Goal: Task Accomplishment & Management: Manage account settings

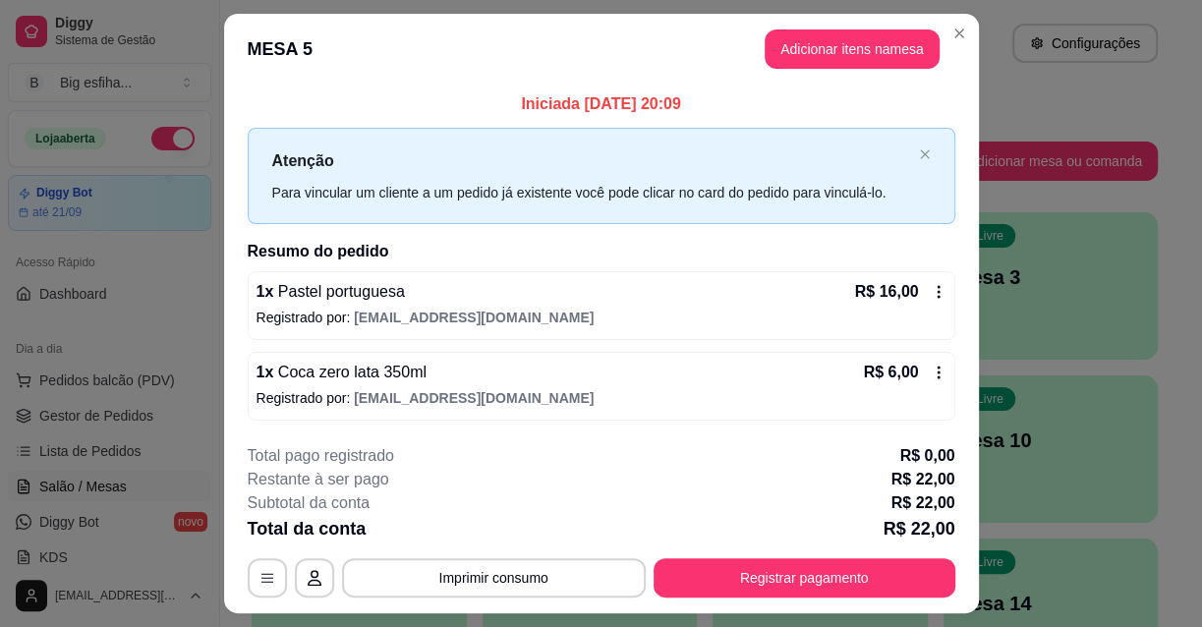
click at [140, 445] on link "Lista de Pedidos" at bounding box center [109, 450] width 203 height 31
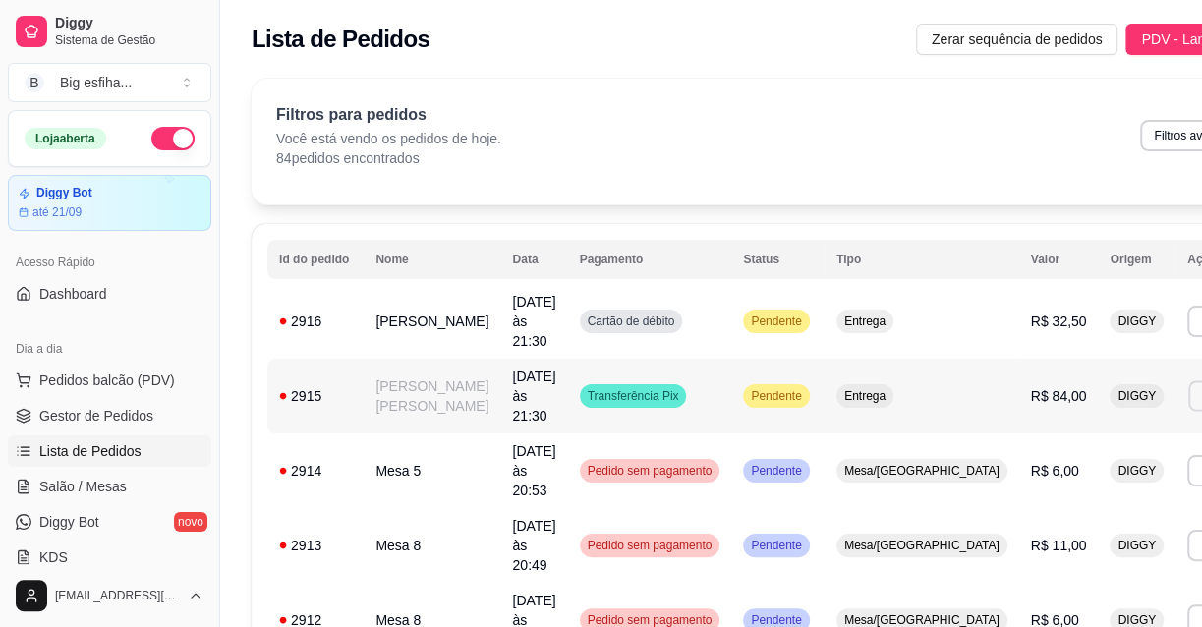
click at [1188, 380] on button "Imprimir" at bounding box center [1222, 395] width 68 height 30
click at [1054, 427] on button "IMPRESSORA" at bounding box center [1073, 435] width 142 height 31
click at [1188, 306] on button "Imprimir" at bounding box center [1222, 321] width 68 height 30
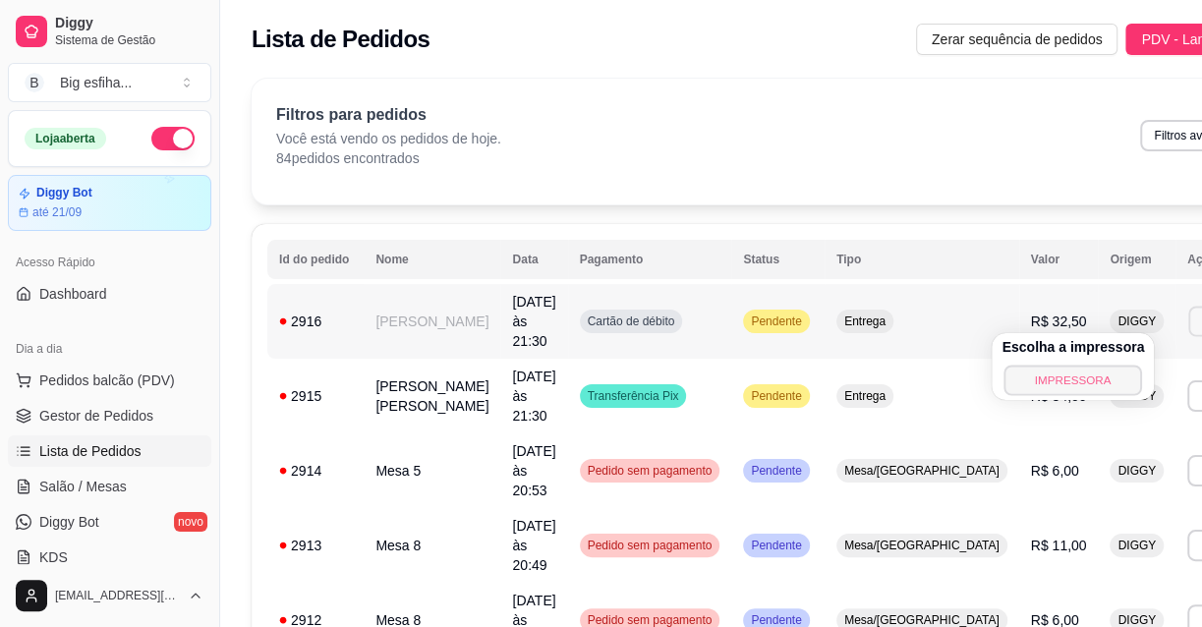
click at [1080, 376] on button "IMPRESSORA" at bounding box center [1073, 380] width 138 height 30
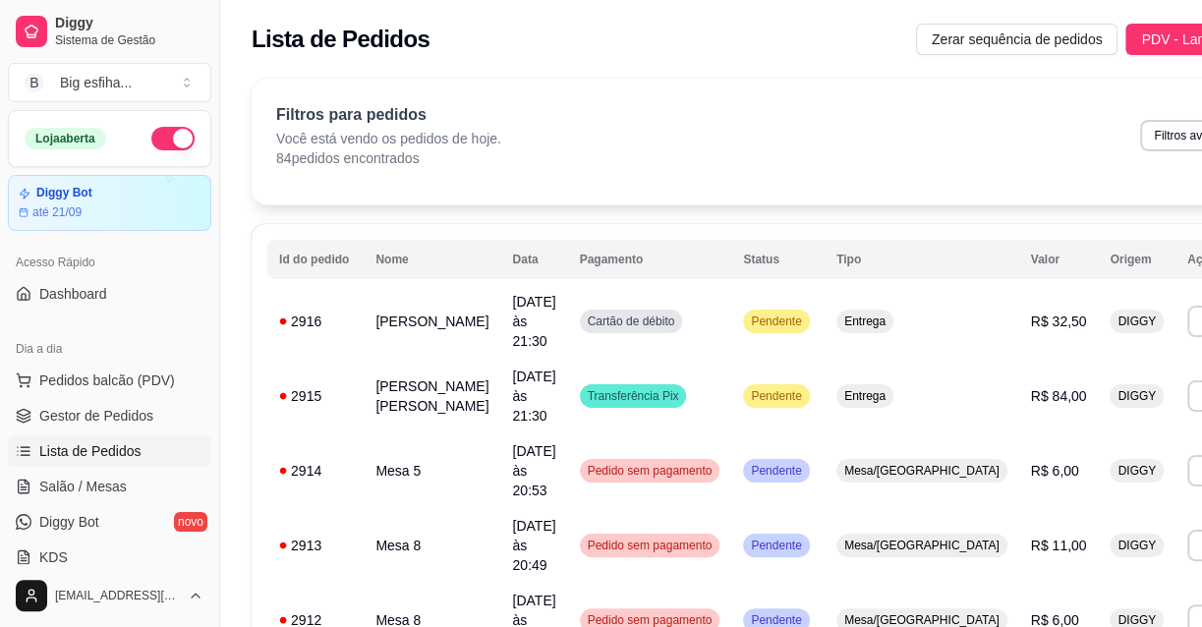
click at [148, 462] on link "Lista de Pedidos" at bounding box center [109, 450] width 203 height 31
click at [142, 480] on link "Salão / Mesas" at bounding box center [109, 486] width 203 height 31
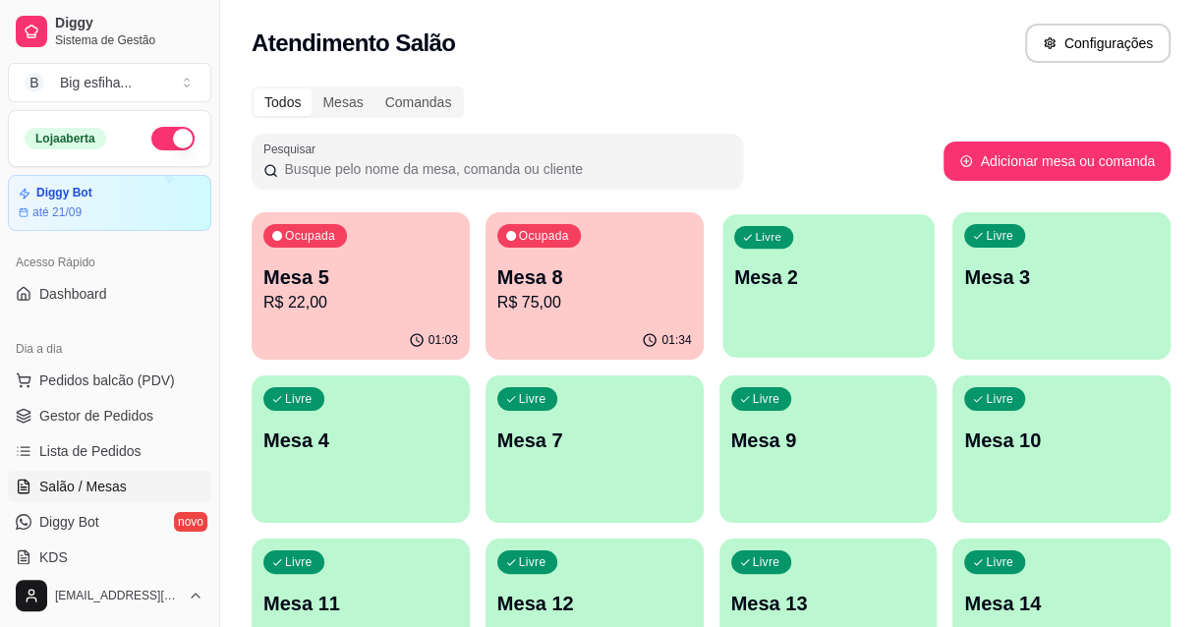
click at [887, 285] on div "Livre Mesa 2" at bounding box center [827, 274] width 211 height 120
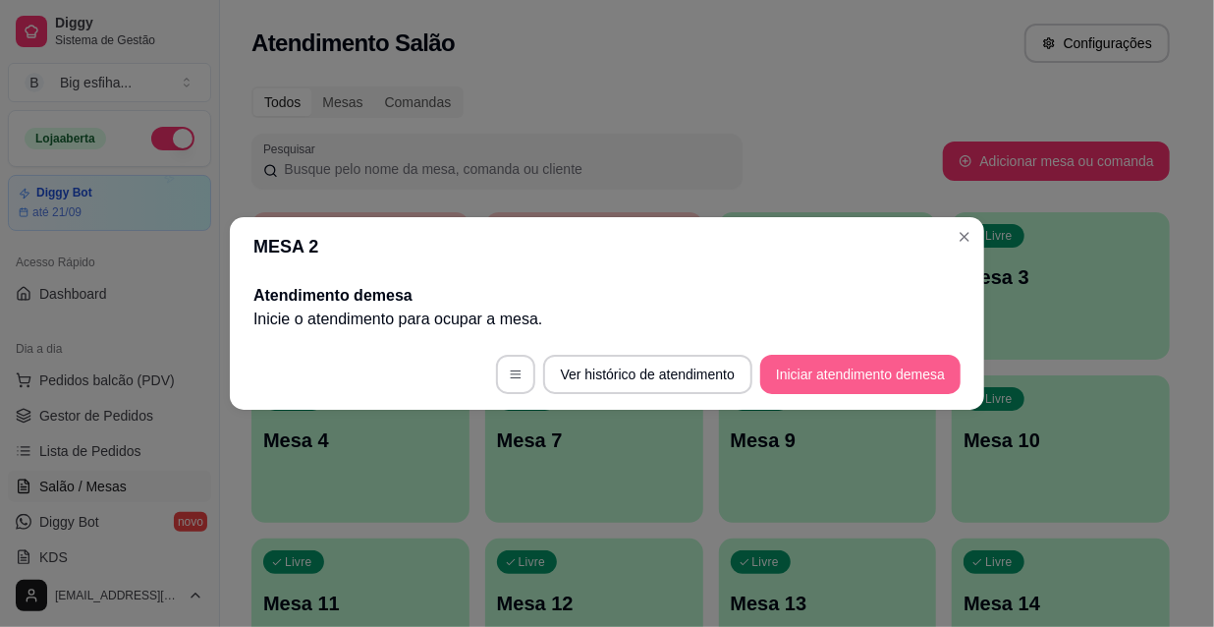
click at [805, 371] on button "Iniciar atendimento de mesa" at bounding box center [860, 374] width 200 height 39
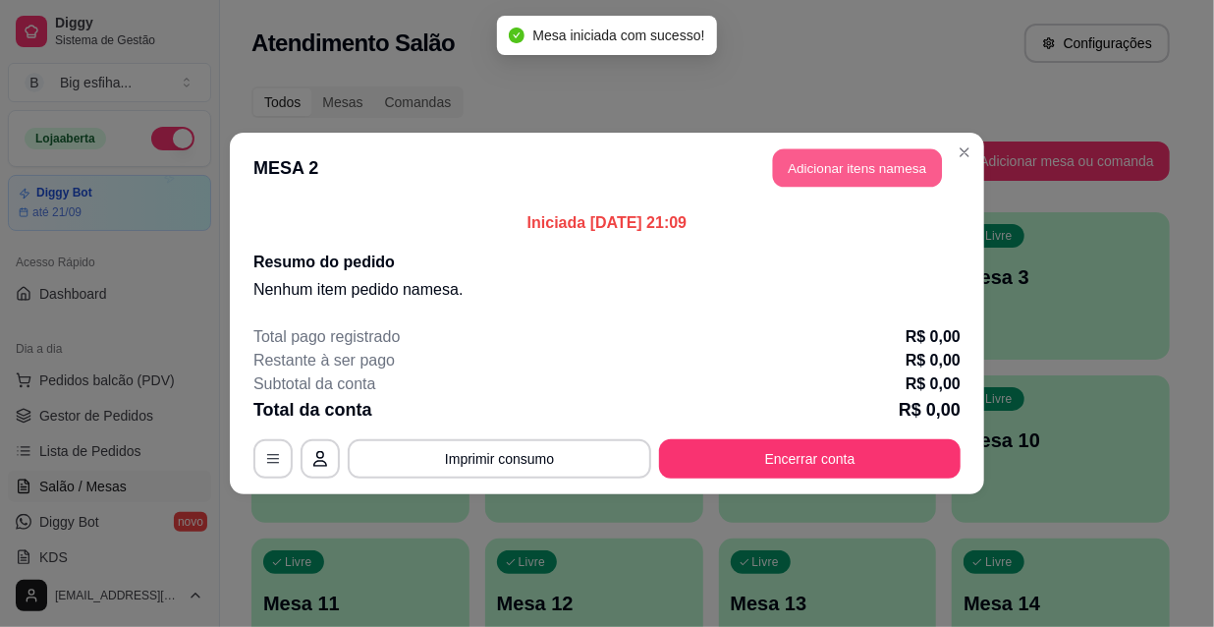
click at [833, 177] on button "Adicionar itens na mesa" at bounding box center [857, 168] width 169 height 38
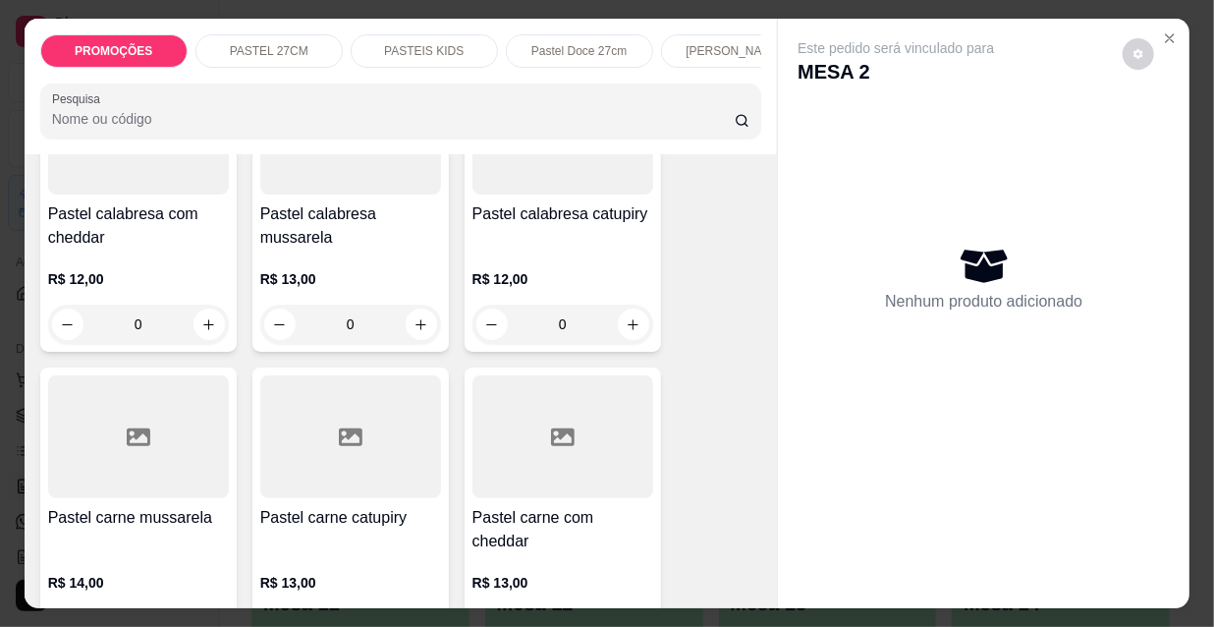
scroll to position [2053, 0]
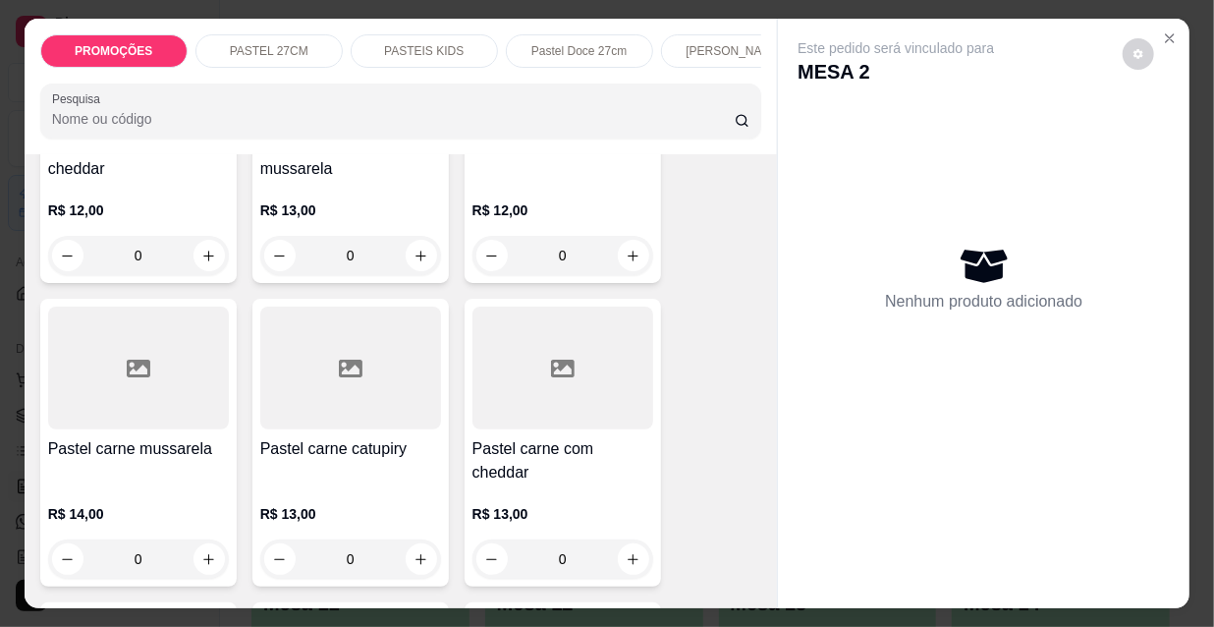
click at [127, 484] on div "R$ 14,00 0" at bounding box center [138, 531] width 181 height 94
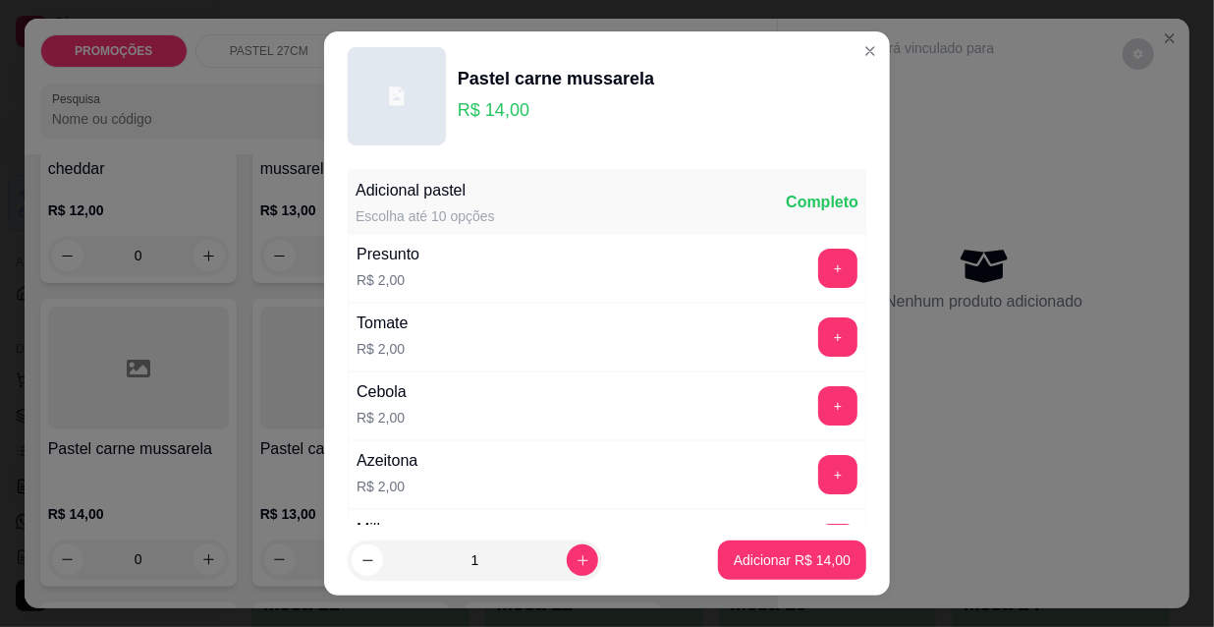
scroll to position [88, 0]
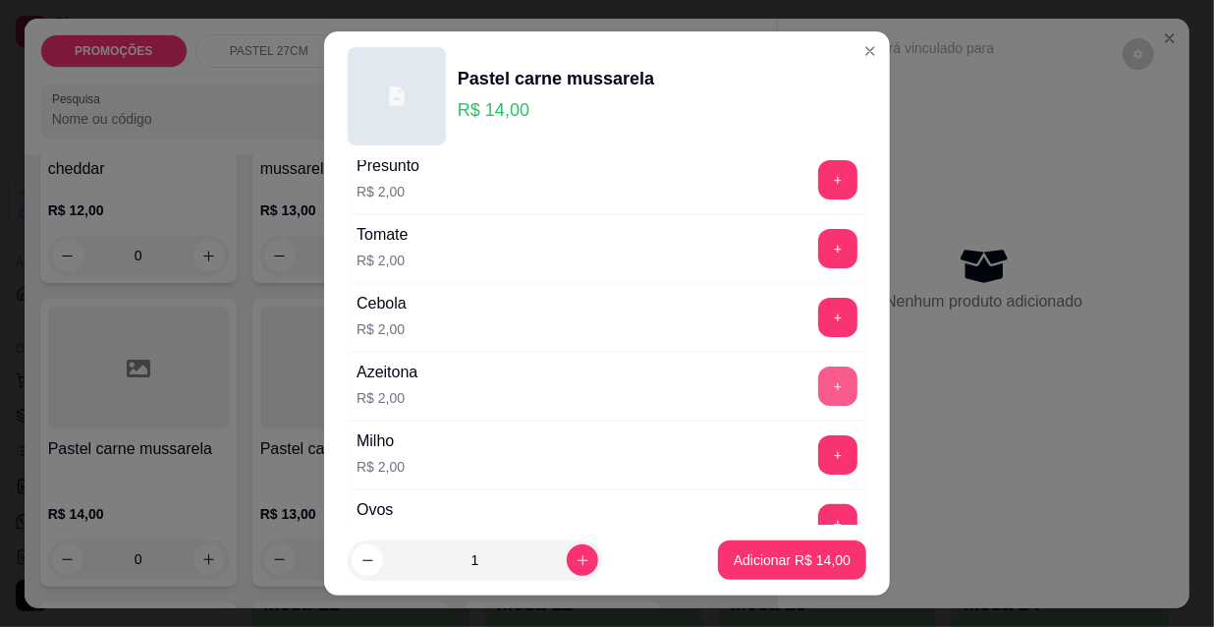
click at [818, 382] on button "+" at bounding box center [837, 385] width 39 height 39
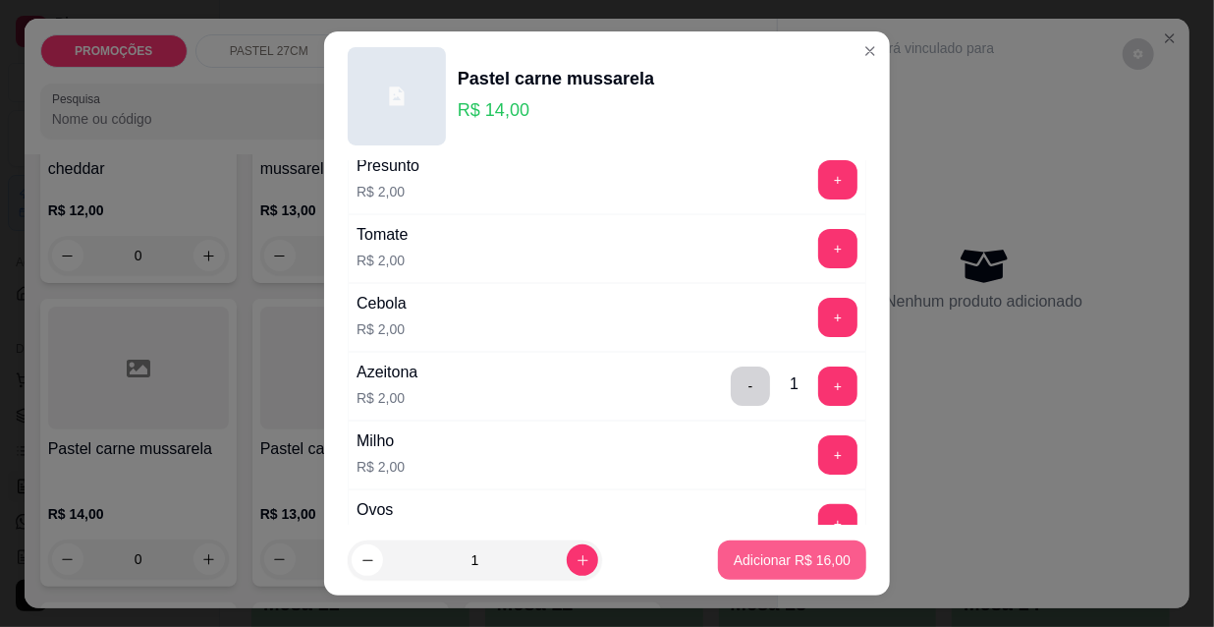
click at [786, 541] on button "Adicionar R$ 16,00" at bounding box center [792, 559] width 148 height 39
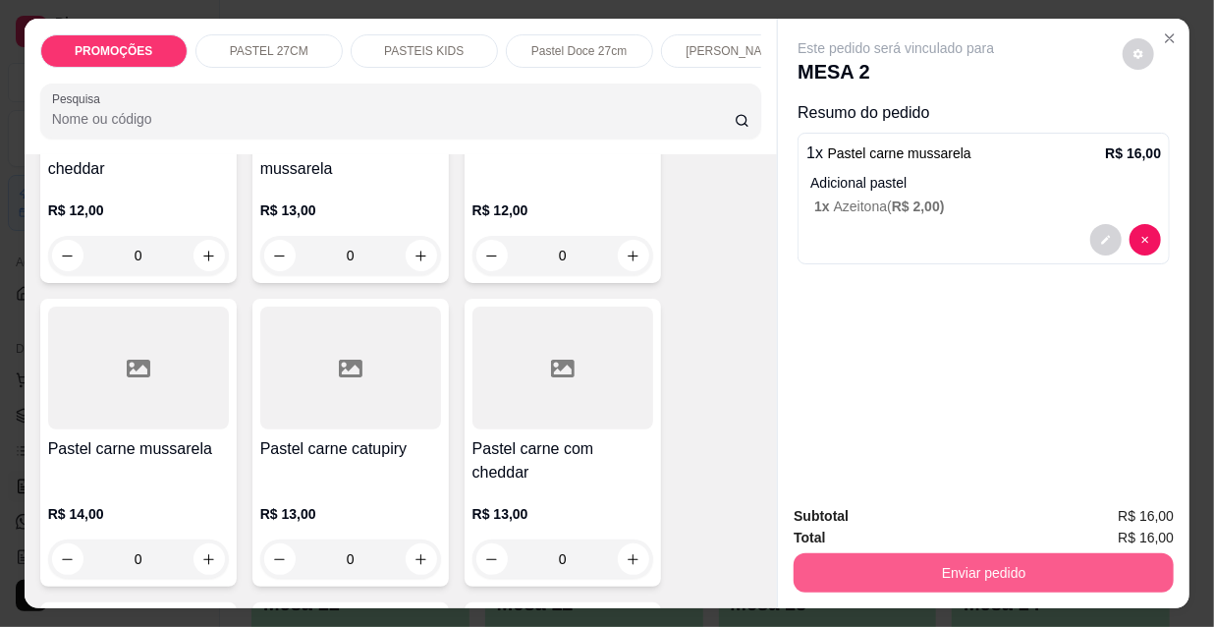
click at [794, 559] on button "Enviar pedido" at bounding box center [984, 572] width 380 height 39
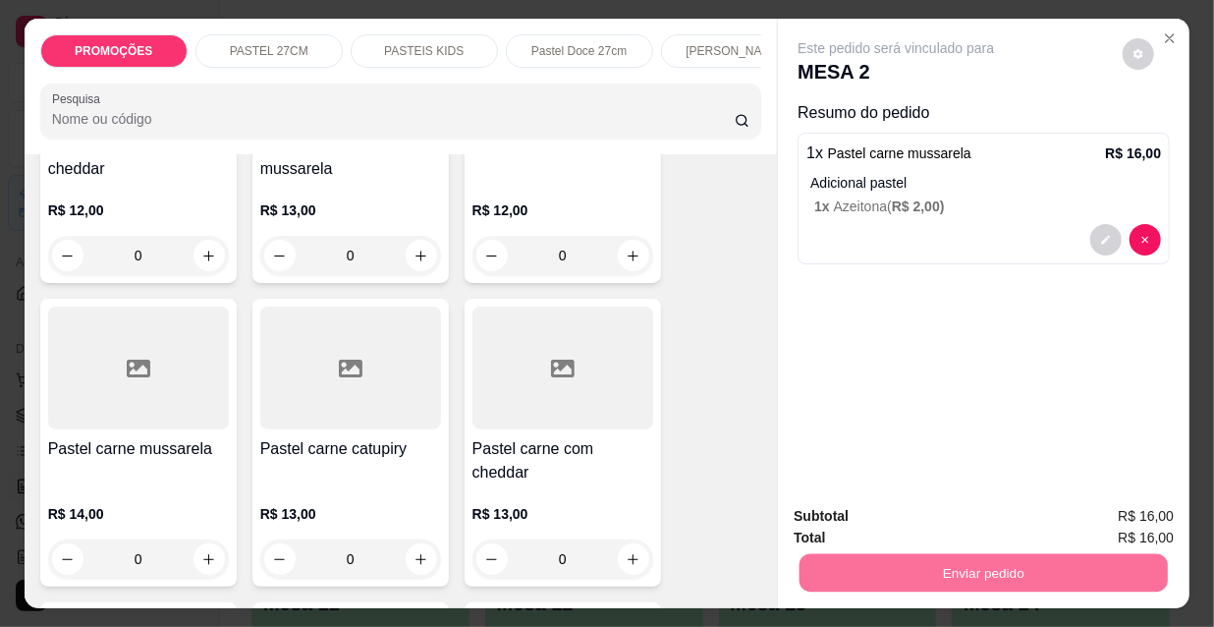
click at [872, 305] on div "Este pedido será vinculado para MESA 2 Resumo do pedido 1 x Pastel carne mussar…" at bounding box center [984, 254] width 412 height 471
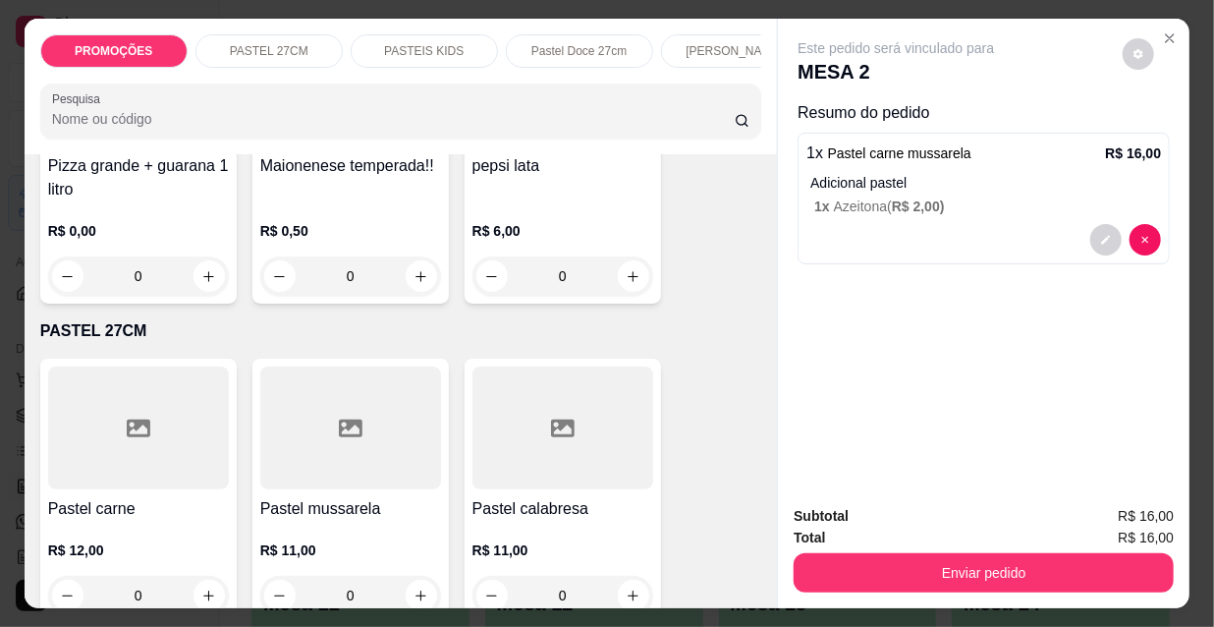
scroll to position [0, 0]
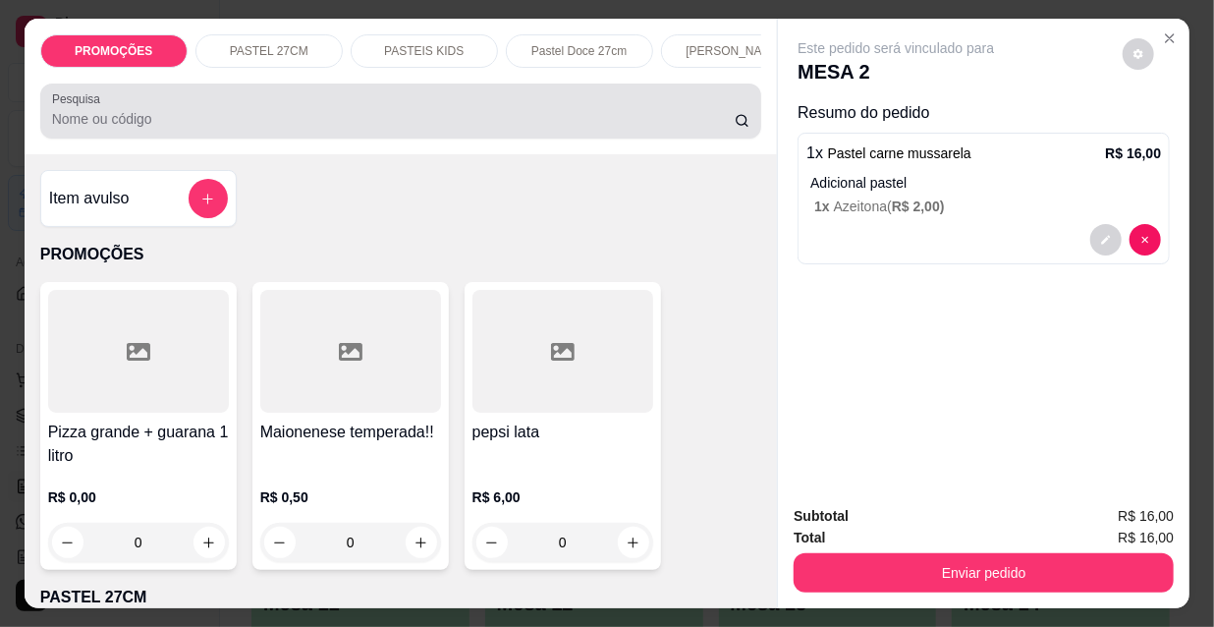
click at [210, 114] on div at bounding box center [401, 110] width 699 height 39
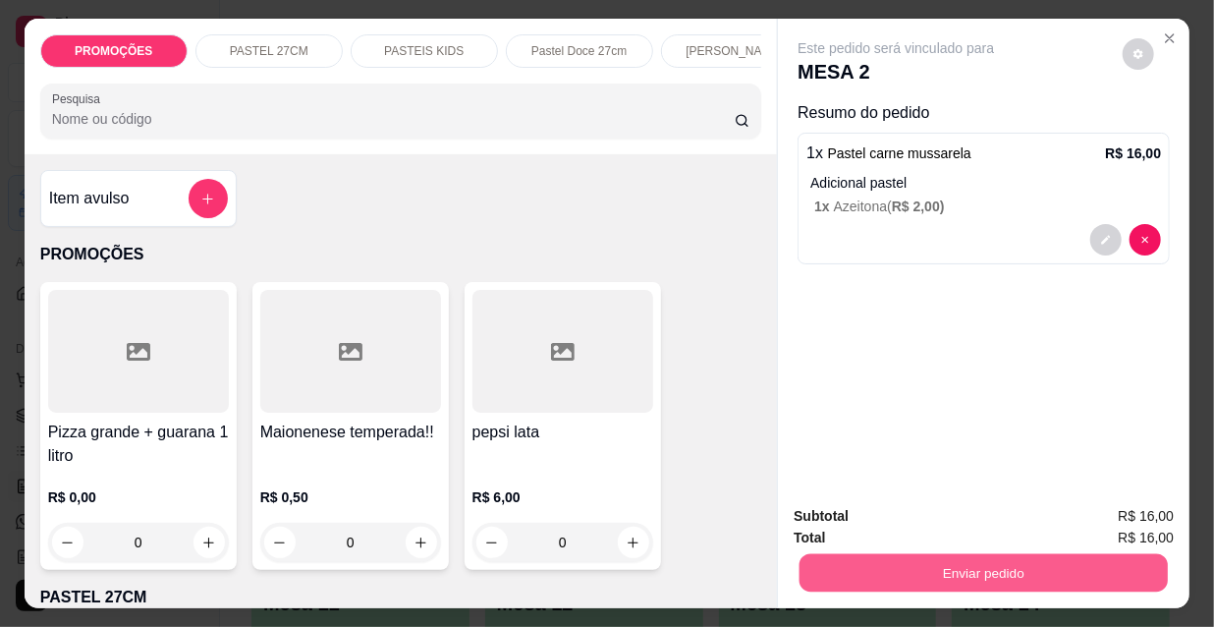
click at [825, 567] on button "Enviar pedido" at bounding box center [984, 572] width 368 height 38
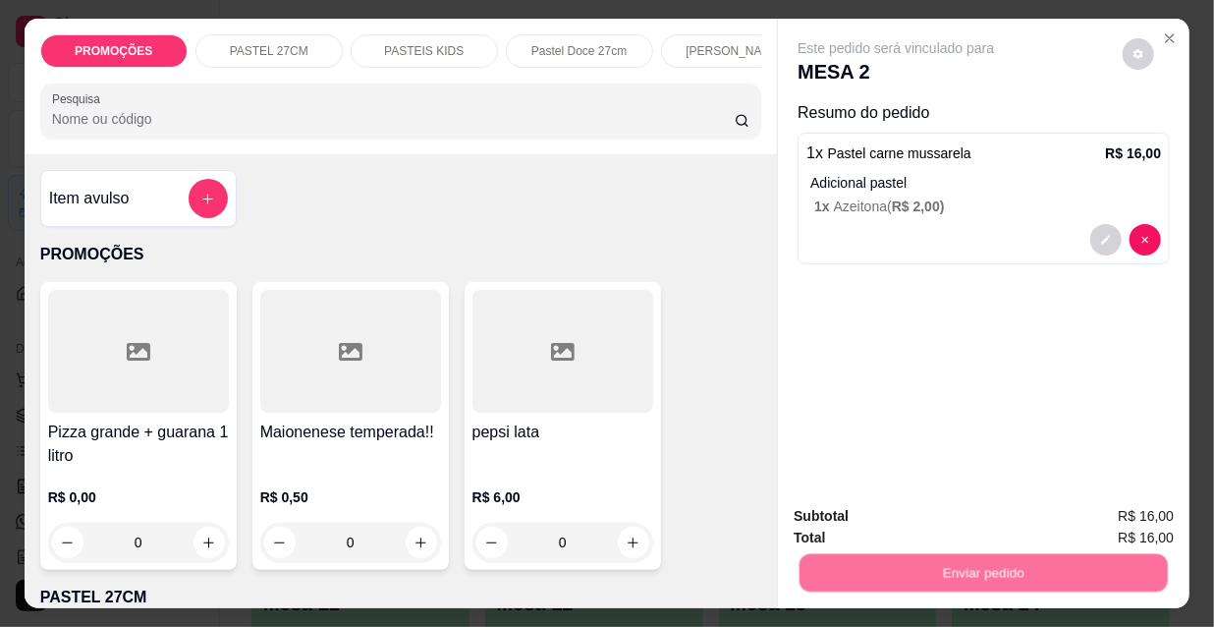
click at [821, 506] on button "Não registrar e enviar pedido" at bounding box center [920, 517] width 198 height 36
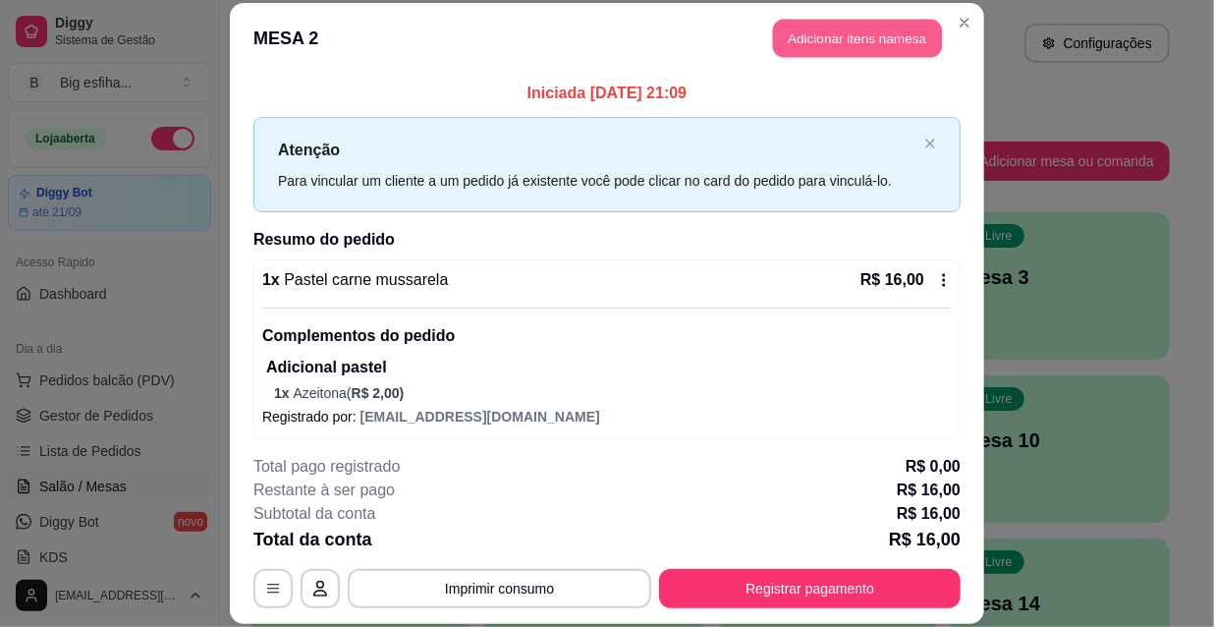
click at [852, 23] on button "Adicionar itens na mesa" at bounding box center [857, 39] width 169 height 38
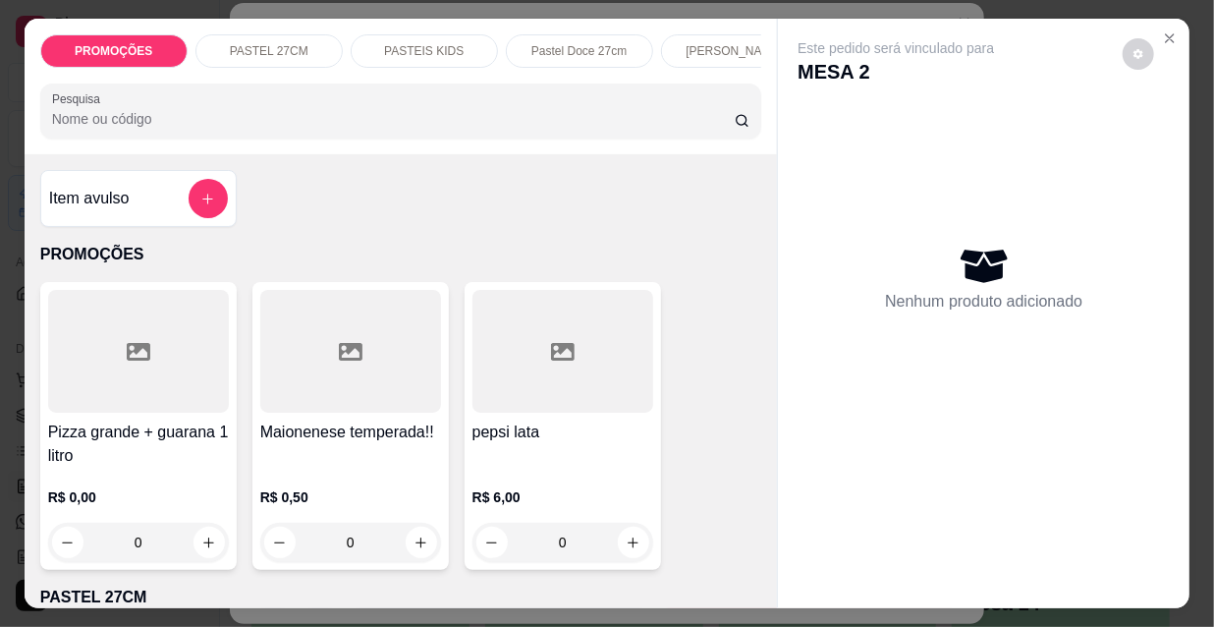
click at [688, 46] on p "[PERSON_NAME]" at bounding box center [734, 51] width 97 height 16
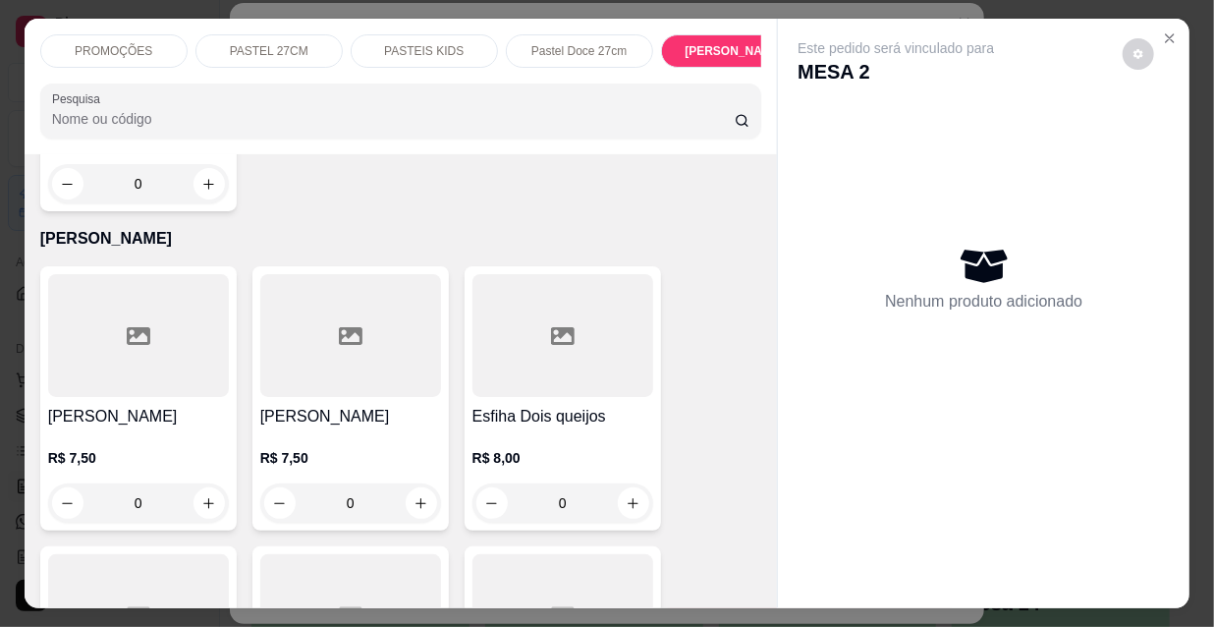
drag, startPoint x: 121, startPoint y: 29, endPoint x: 143, endPoint y: 88, distance: 63.1
click at [122, 34] on div "PROMOÇÕES" at bounding box center [113, 50] width 147 height 33
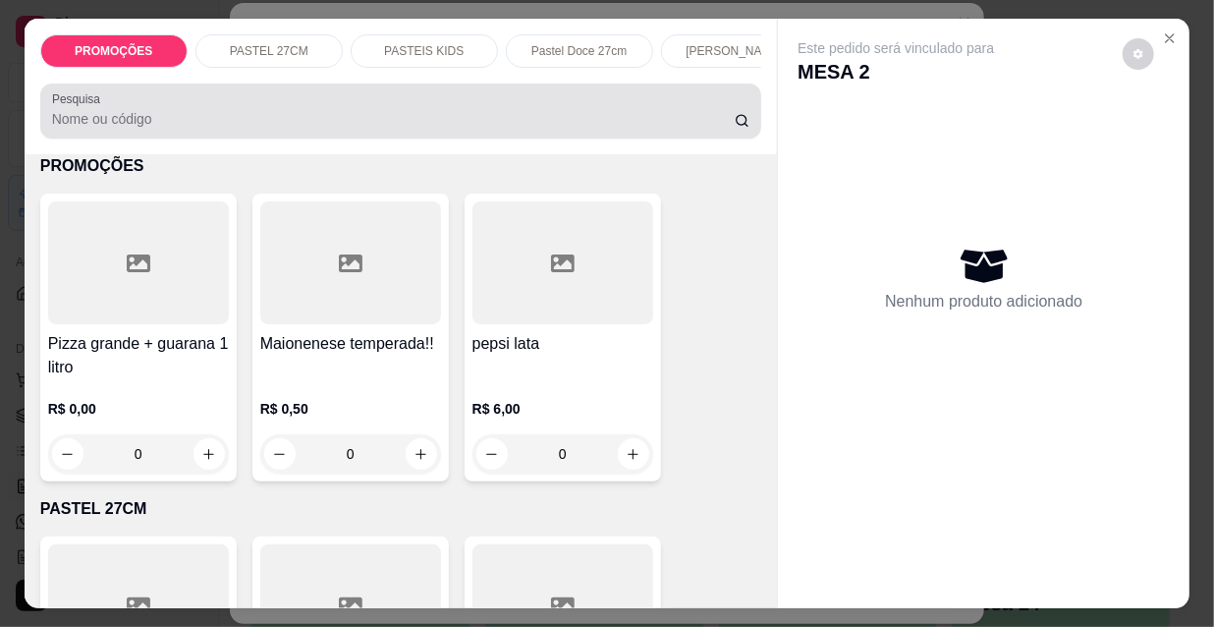
scroll to position [50, 0]
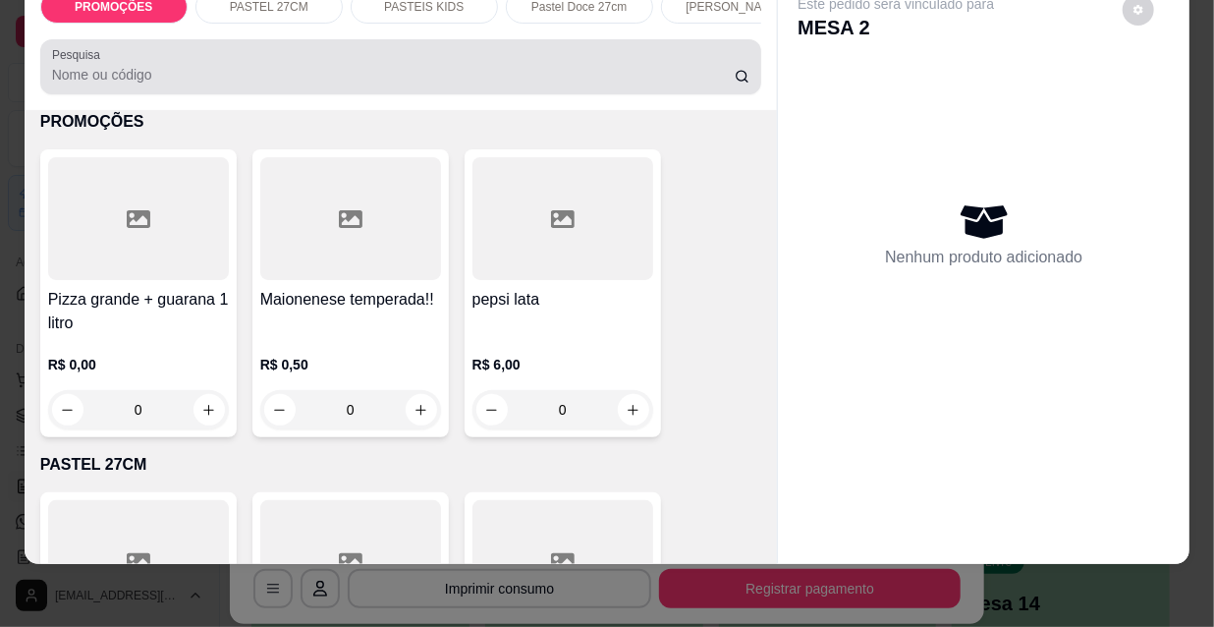
click at [131, 85] on div at bounding box center [401, 66] width 699 height 39
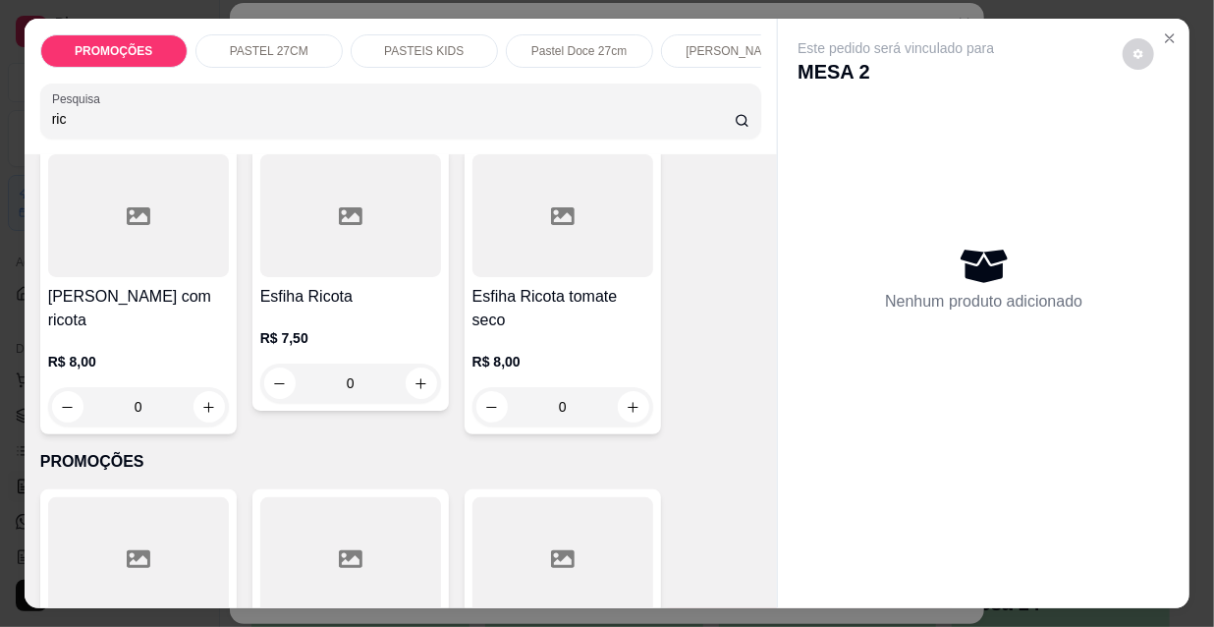
scroll to position [446, 0]
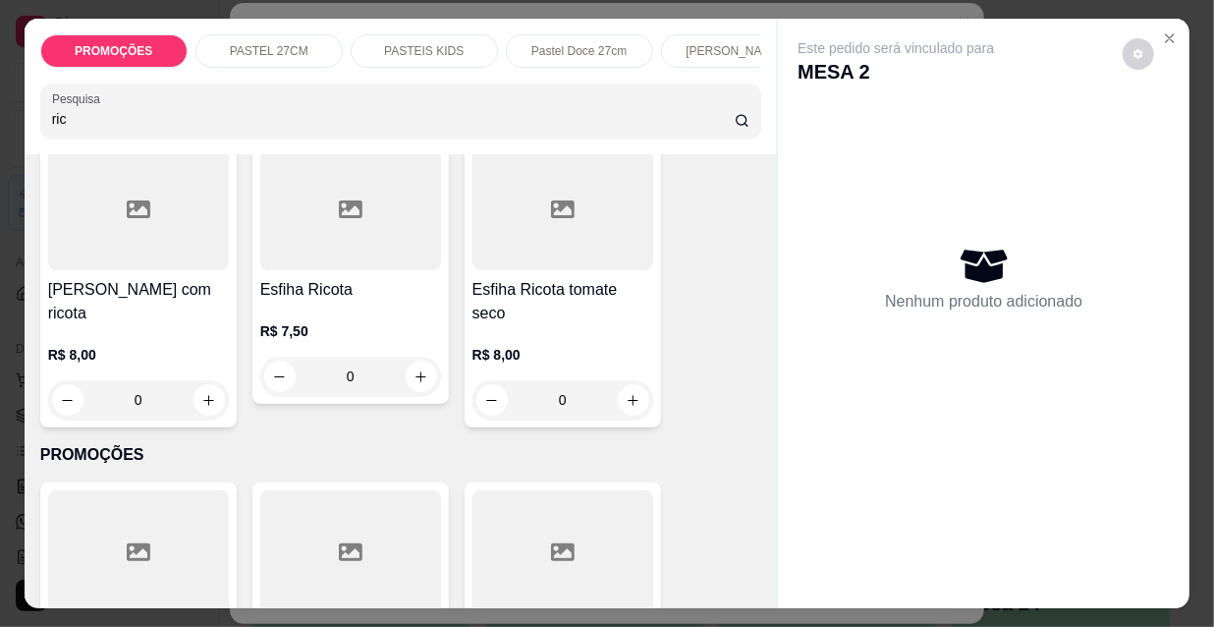
type input "ric"
click at [538, 281] on div "Esfiha Ricota tomate seco R$ 8,00 0" at bounding box center [563, 284] width 197 height 288
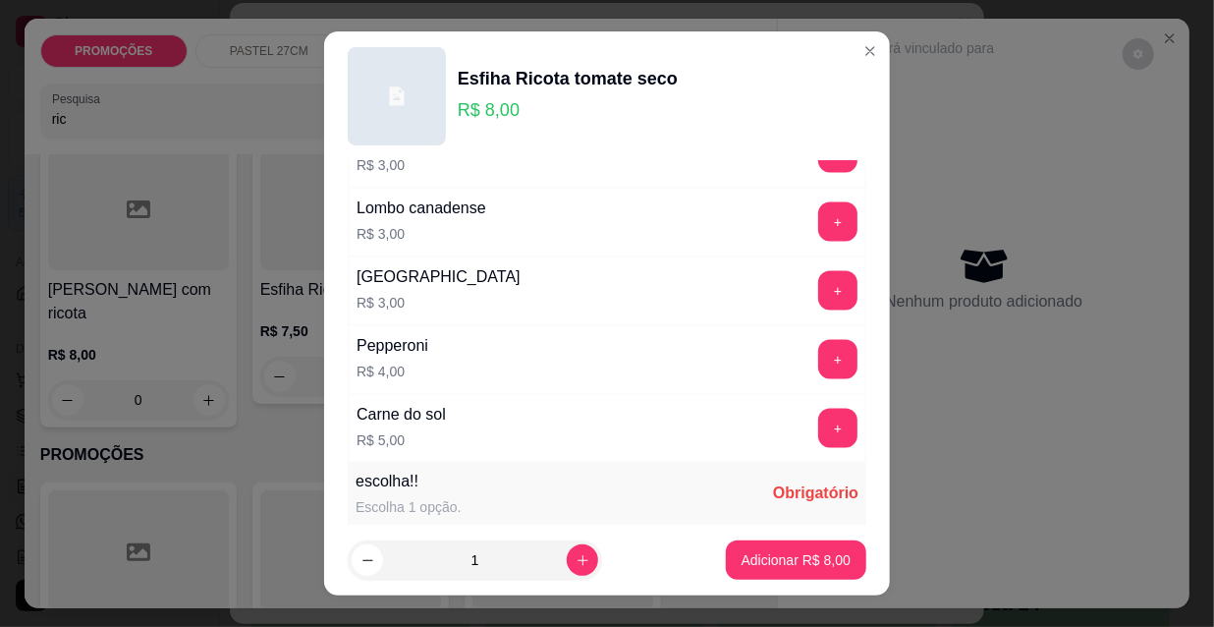
scroll to position [1632, 0]
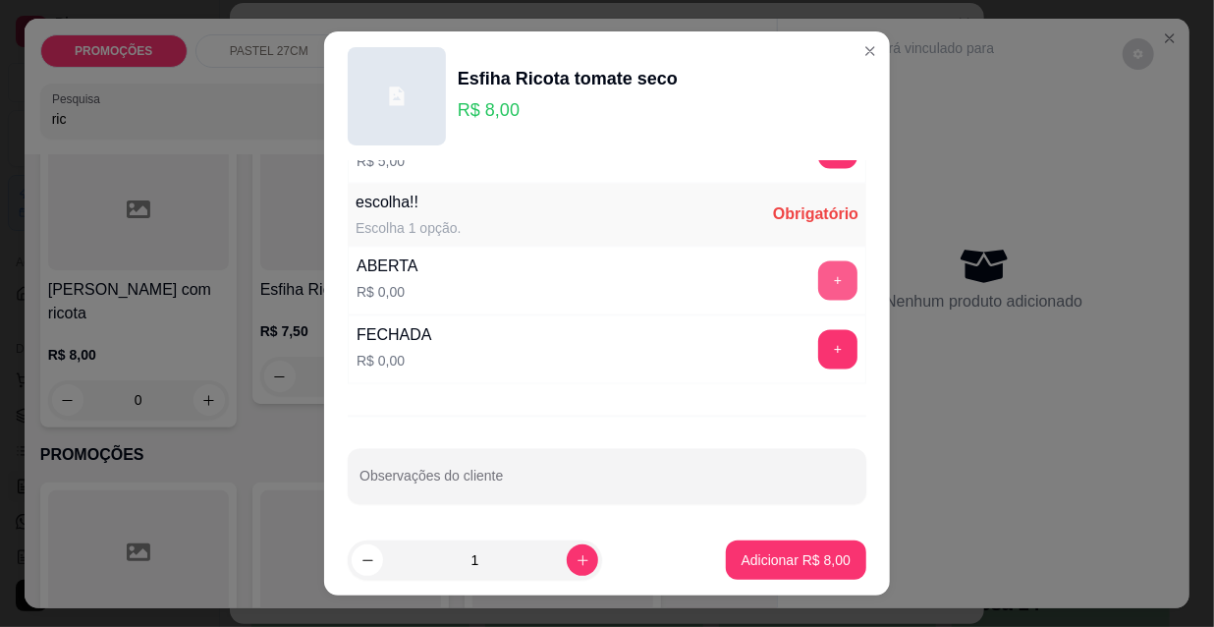
click at [818, 267] on button "+" at bounding box center [837, 280] width 39 height 39
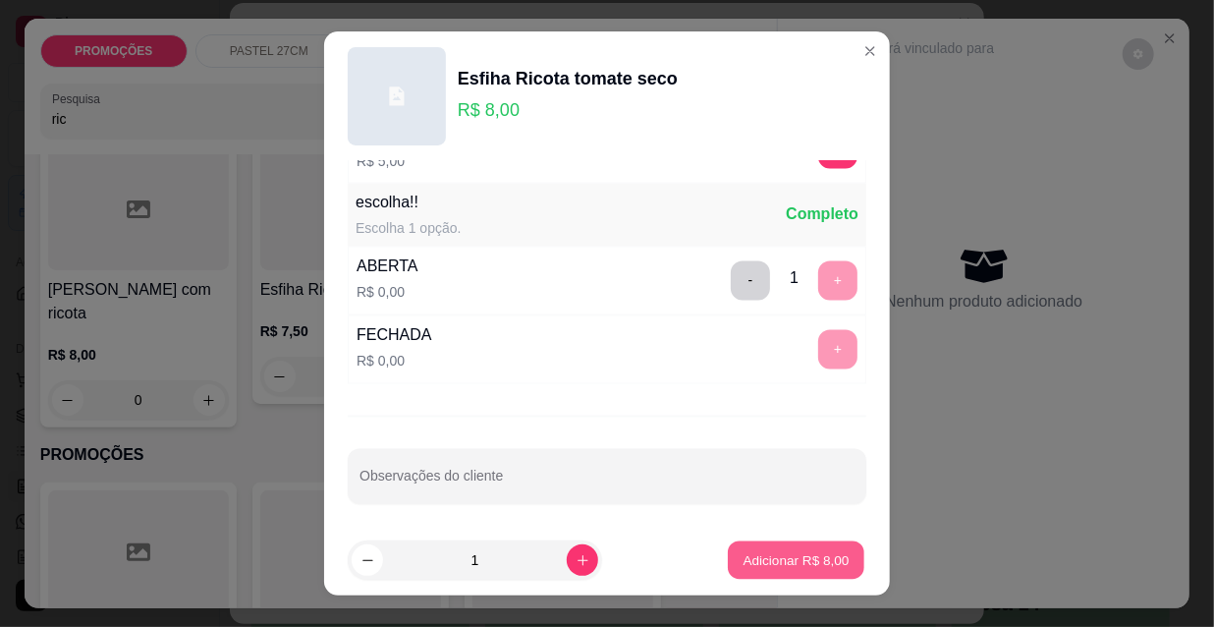
click at [787, 560] on p "Adicionar R$ 8,00" at bounding box center [796, 559] width 106 height 19
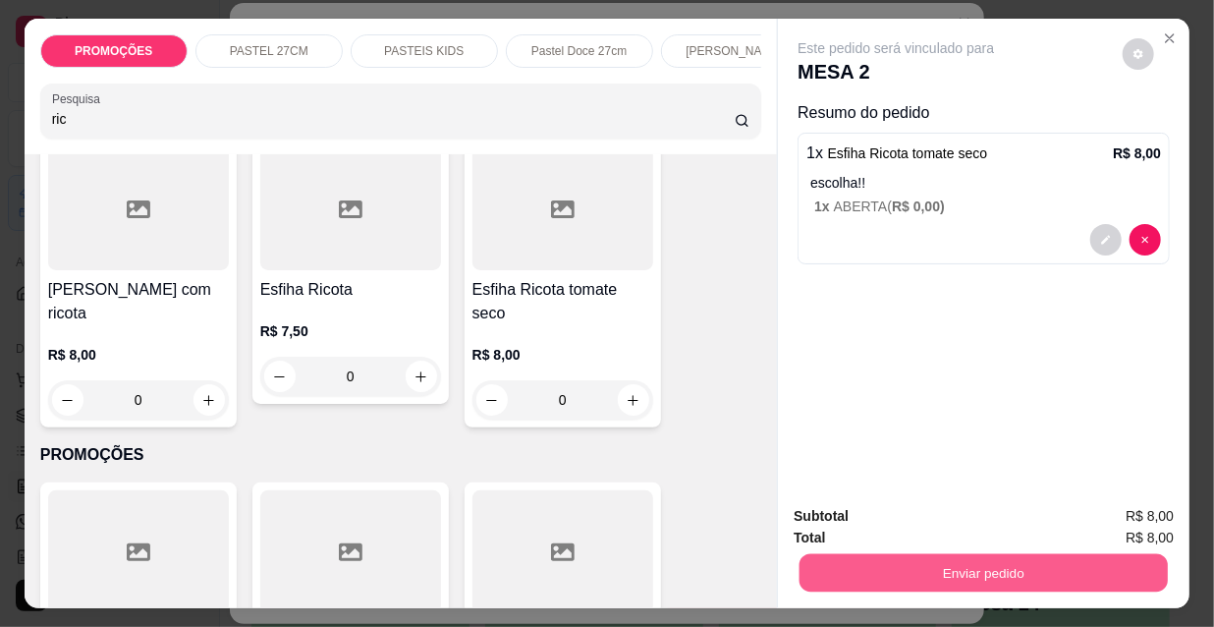
click at [946, 577] on button "Enviar pedido" at bounding box center [984, 572] width 368 height 38
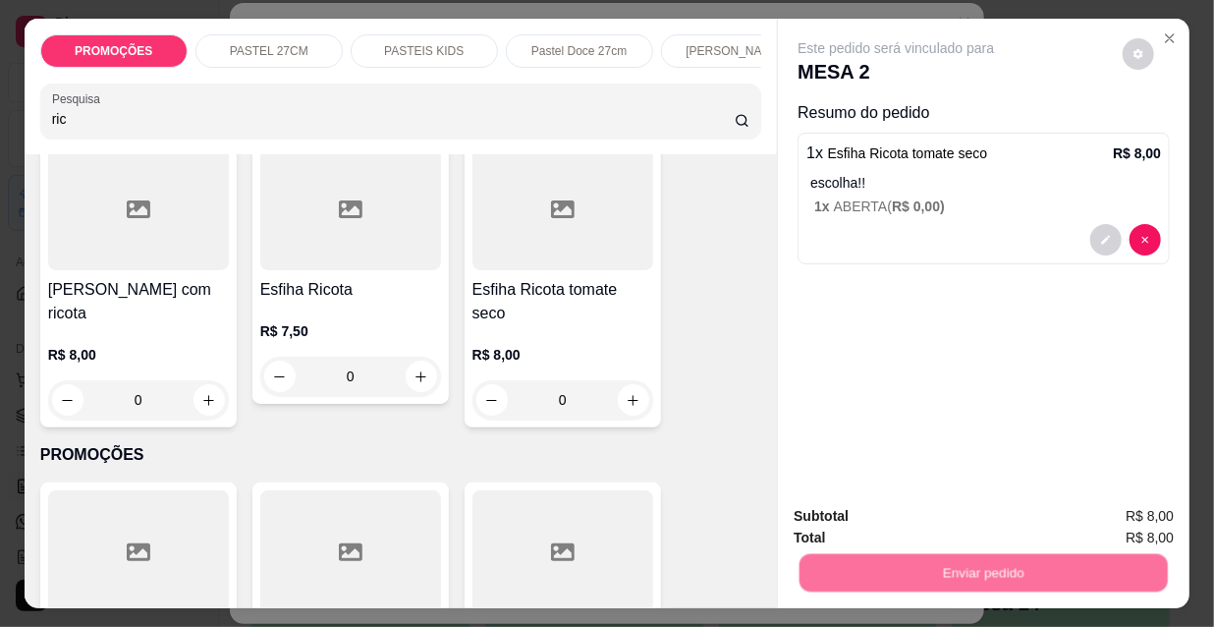
click at [921, 507] on button "Não registrar e enviar pedido" at bounding box center [920, 517] width 198 height 36
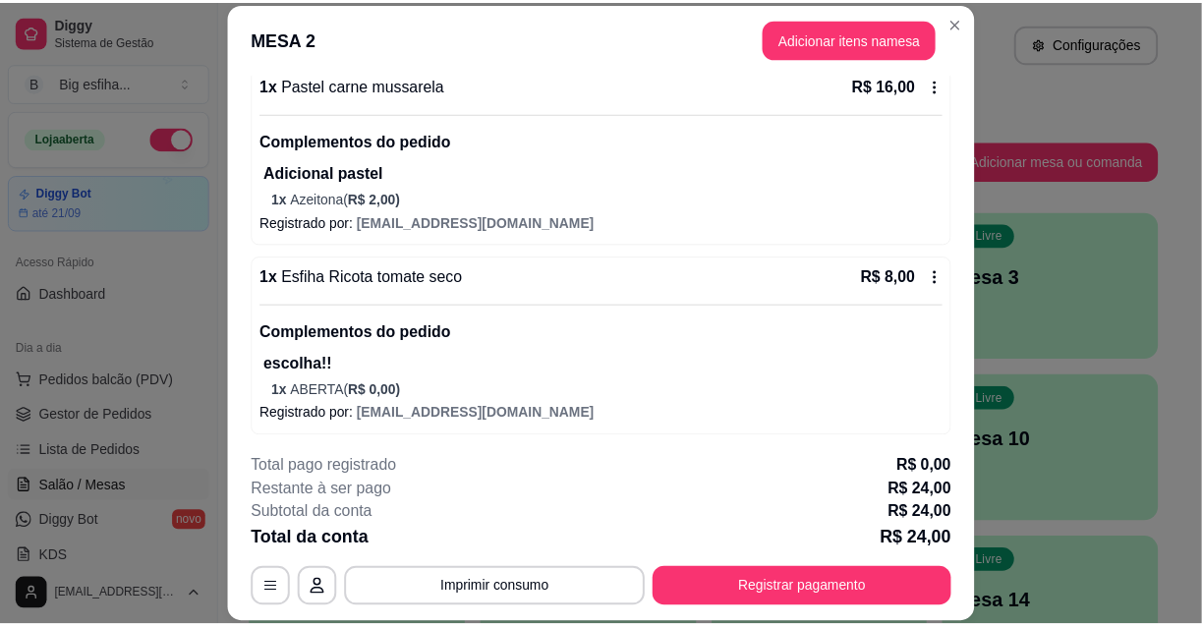
scroll to position [198, 0]
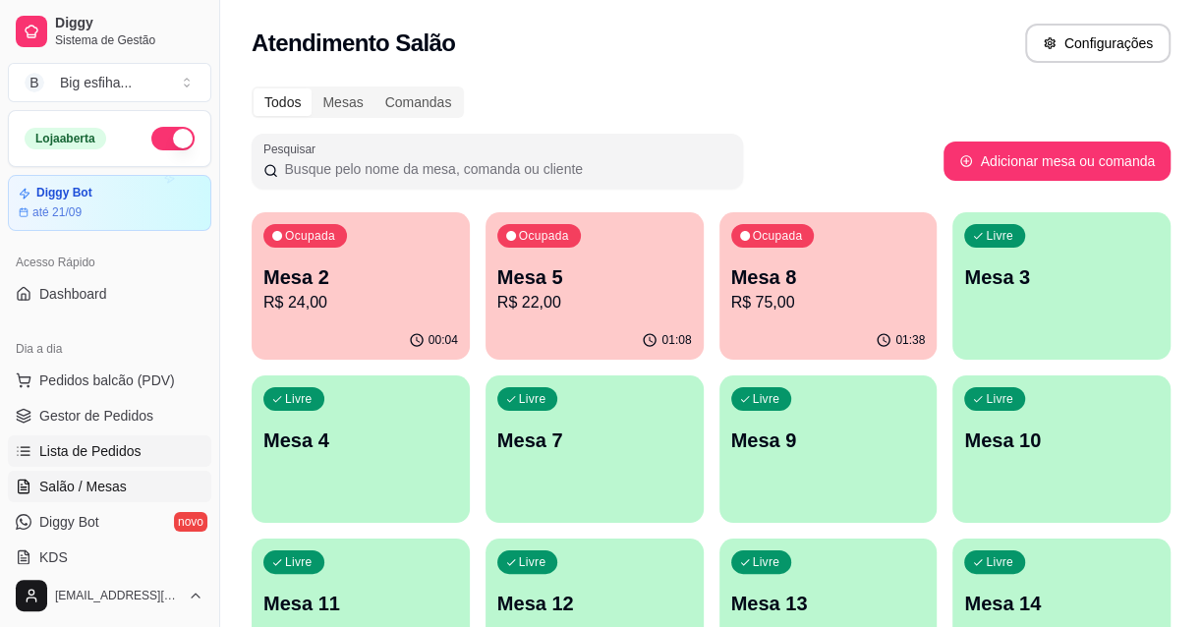
click at [134, 457] on span "Lista de Pedidos" at bounding box center [90, 451] width 102 height 20
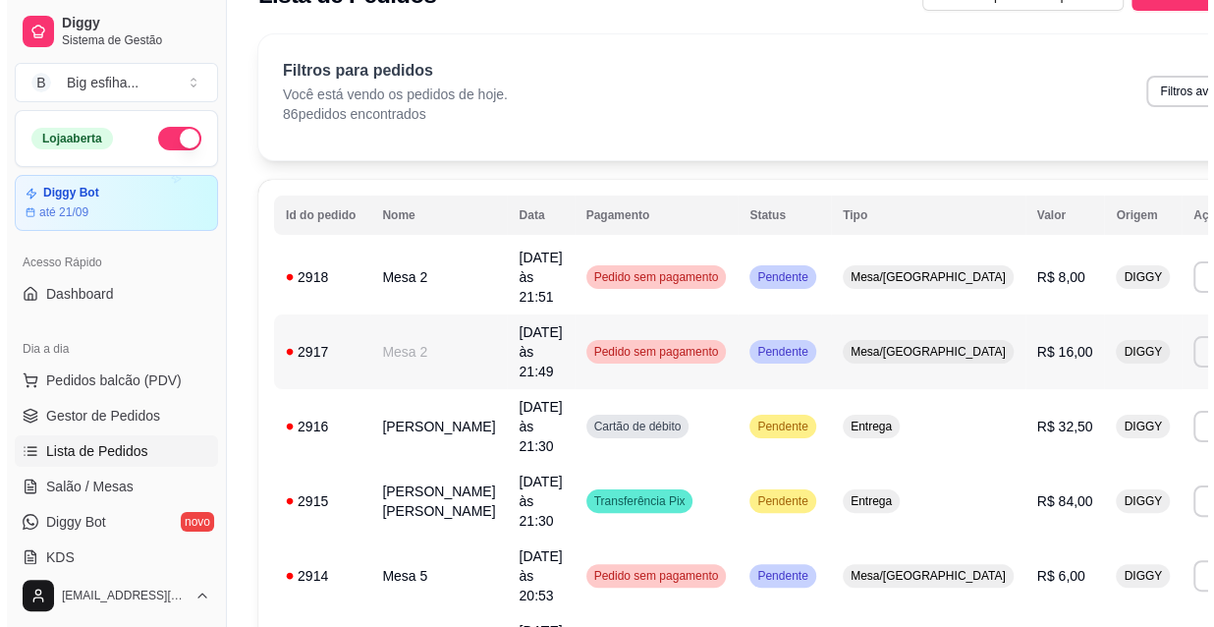
scroll to position [88, 0]
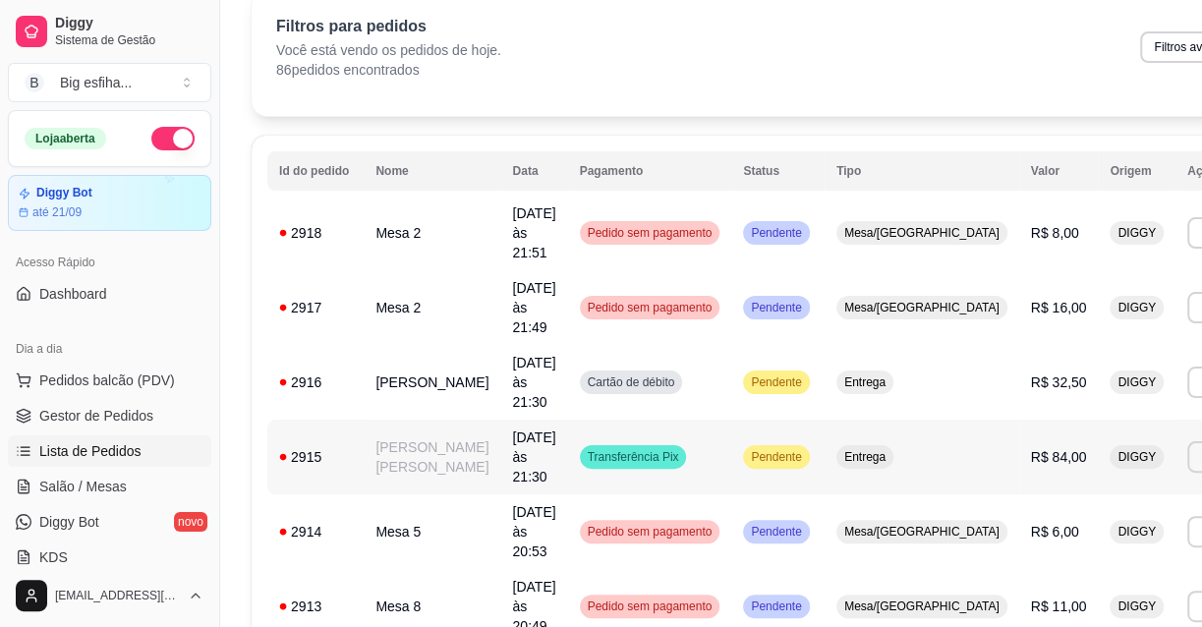
click at [824, 420] on td "Entrega" at bounding box center [921, 457] width 195 height 75
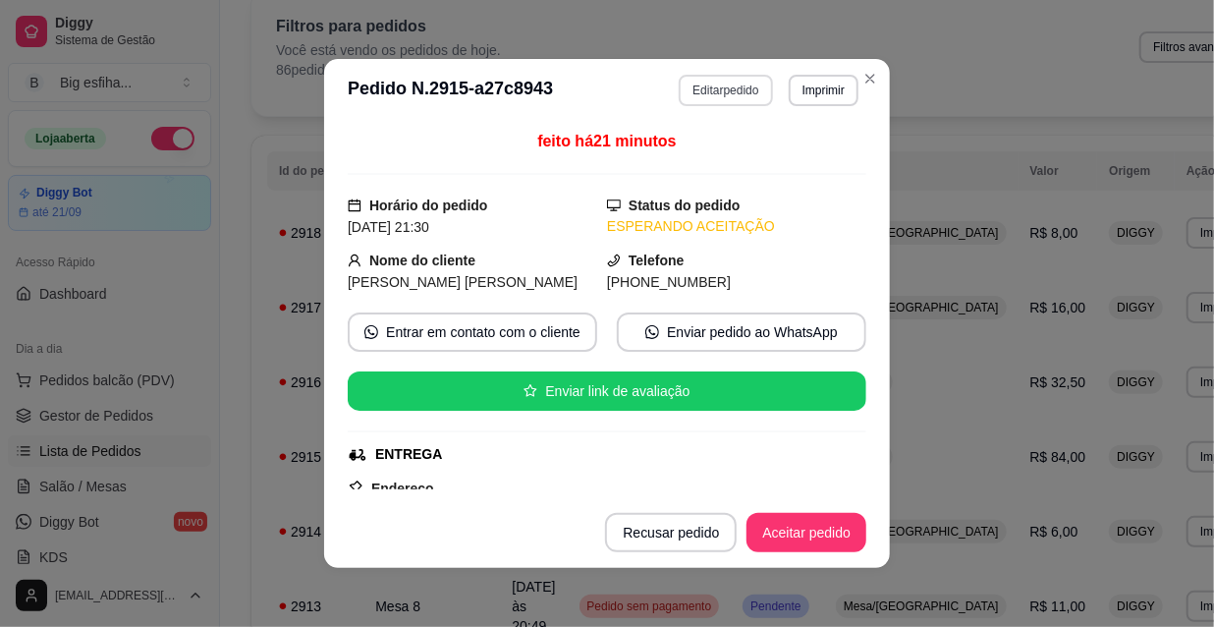
click at [712, 79] on button "Editar pedido" at bounding box center [725, 90] width 93 height 31
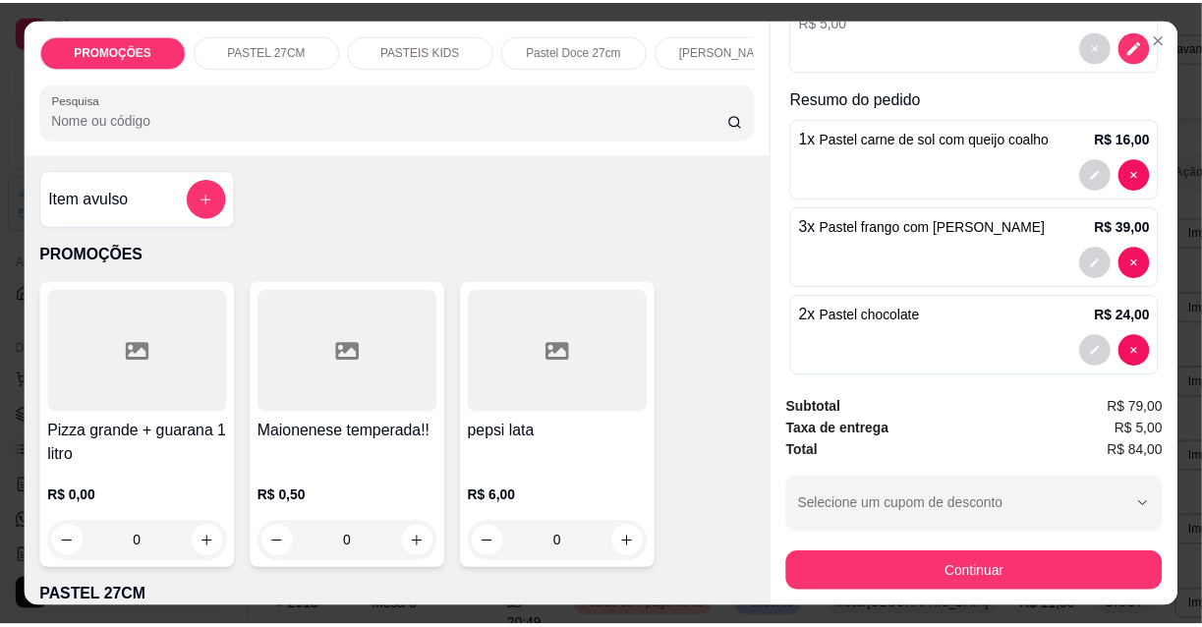
scroll to position [50, 0]
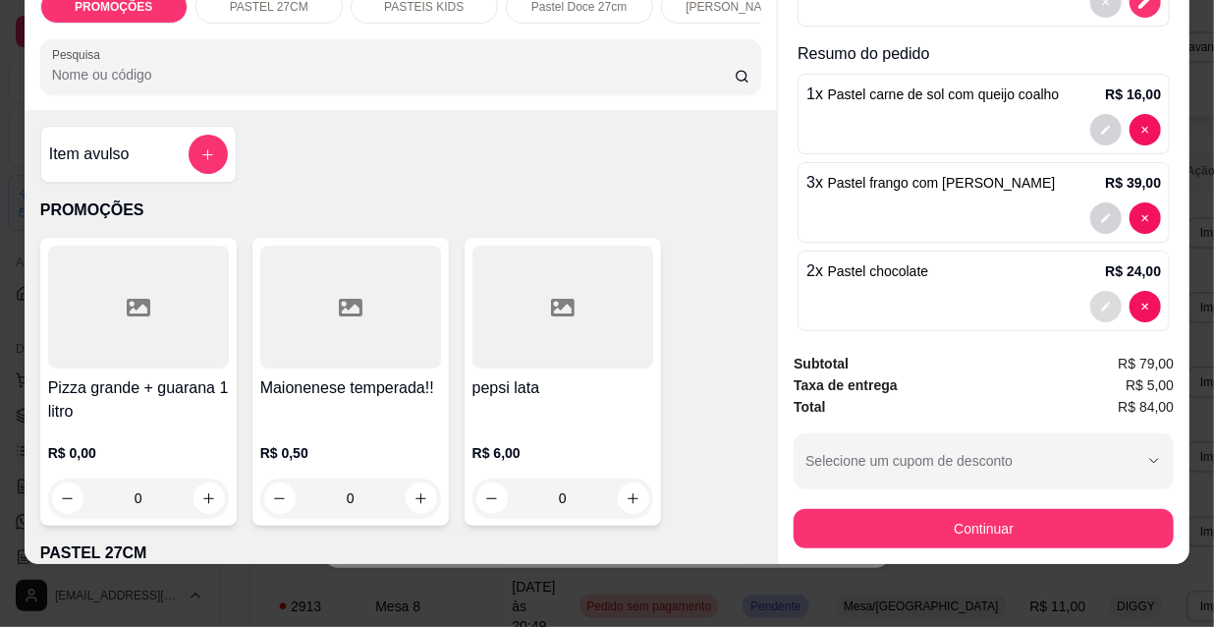
click at [1100, 301] on icon "decrease-product-quantity" at bounding box center [1106, 307] width 12 height 12
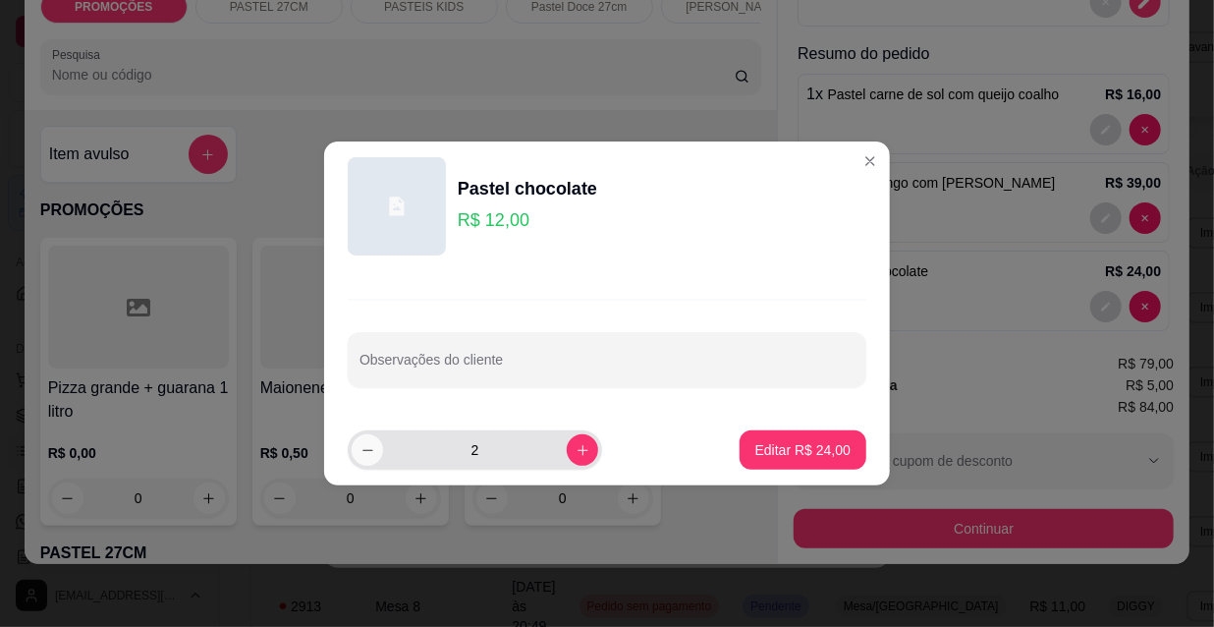
click at [354, 438] on div "2" at bounding box center [475, 449] width 247 height 39
click at [358, 459] on button "decrease-product-quantity" at bounding box center [367, 449] width 31 height 31
type input "1"
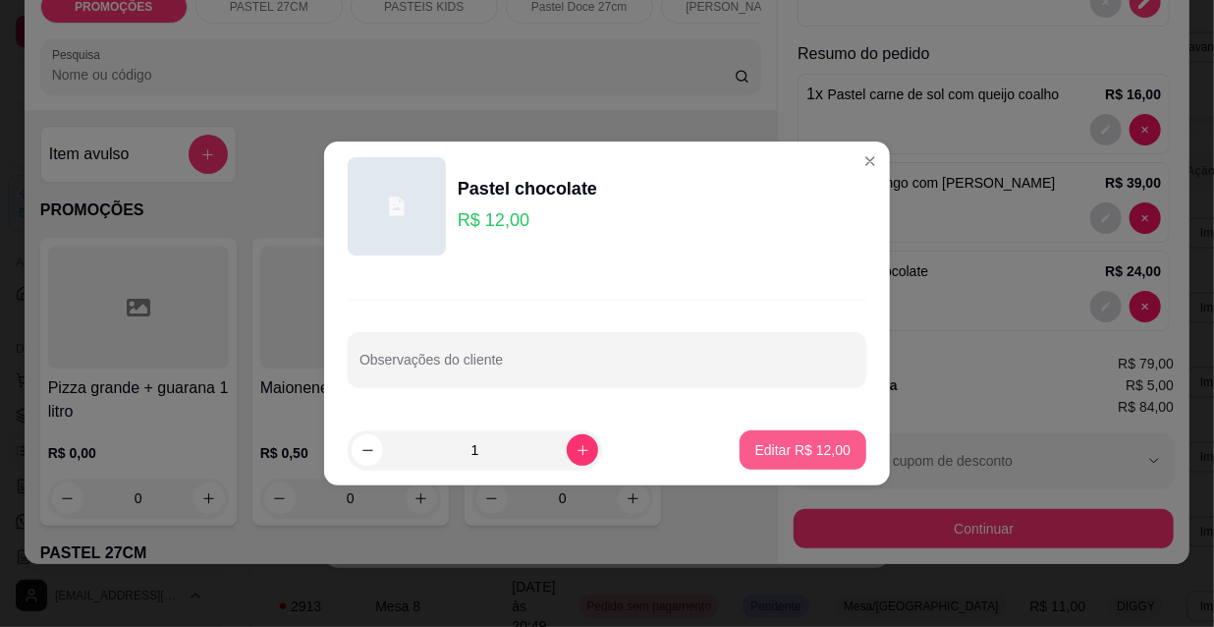
click at [790, 452] on p "Editar R$ 12,00" at bounding box center [803, 450] width 95 height 20
type input "1"
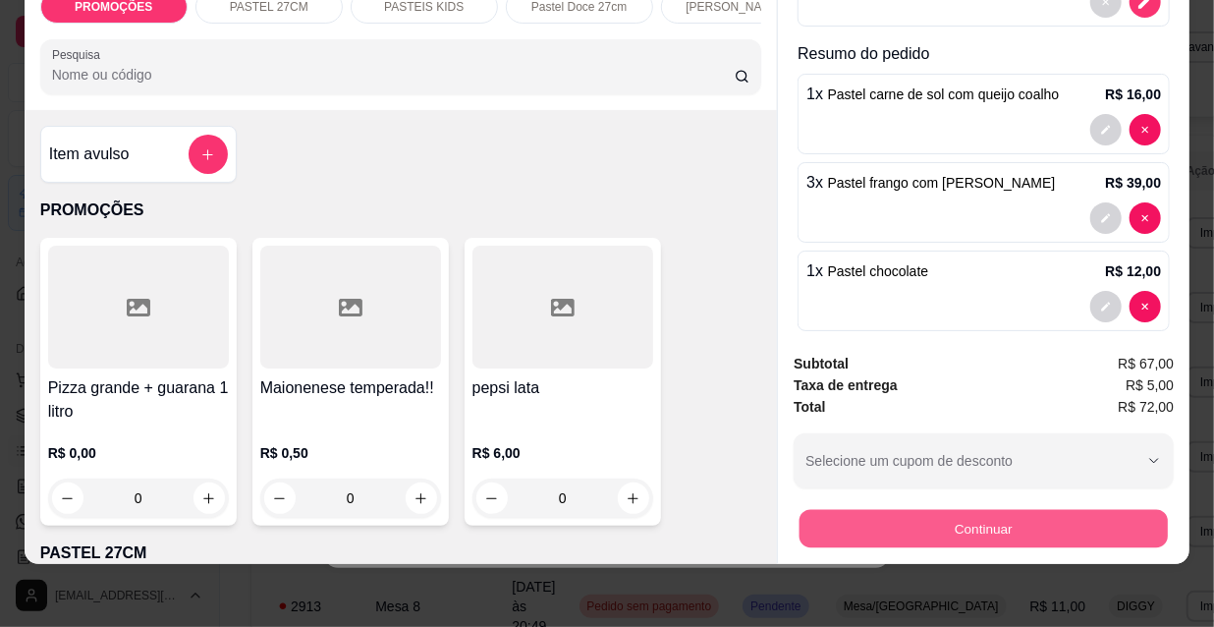
click at [991, 509] on button "Continuar" at bounding box center [984, 528] width 368 height 38
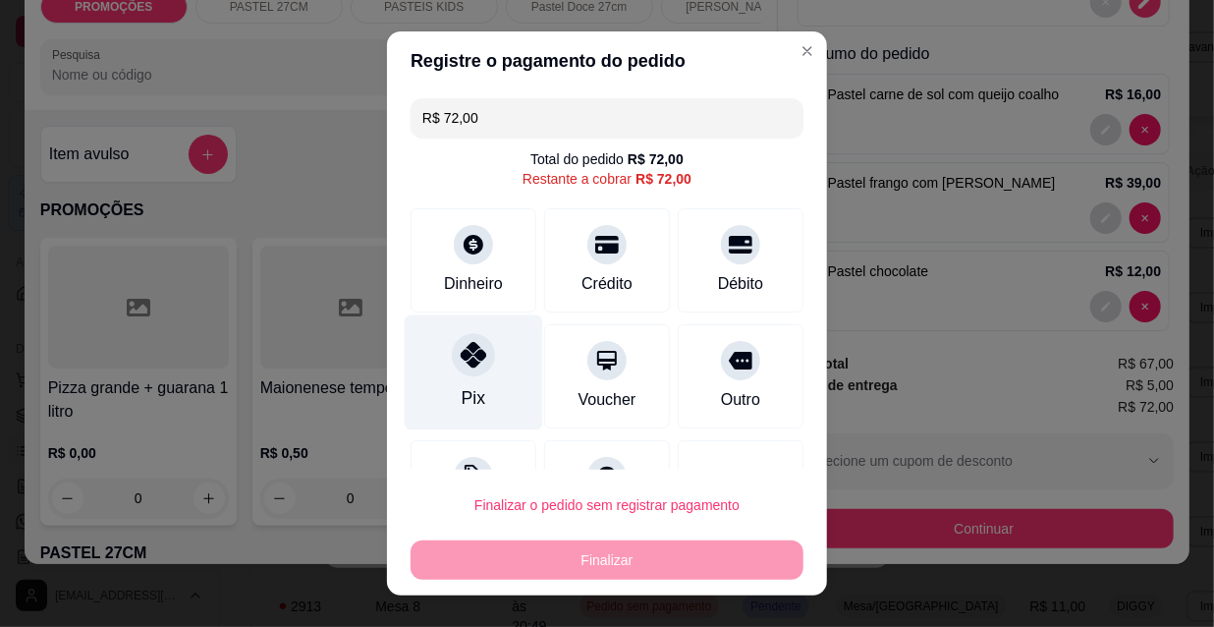
click at [436, 365] on div "Pix" at bounding box center [474, 372] width 139 height 115
type input "R$ 0,00"
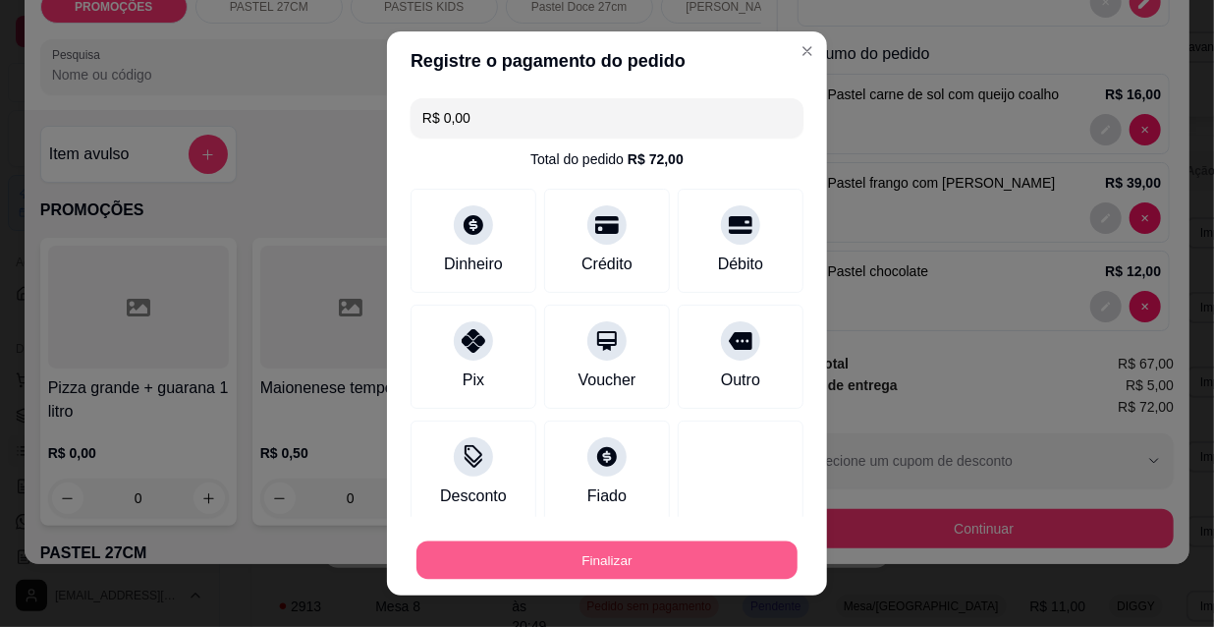
click at [544, 556] on button "Finalizar" at bounding box center [607, 560] width 381 height 38
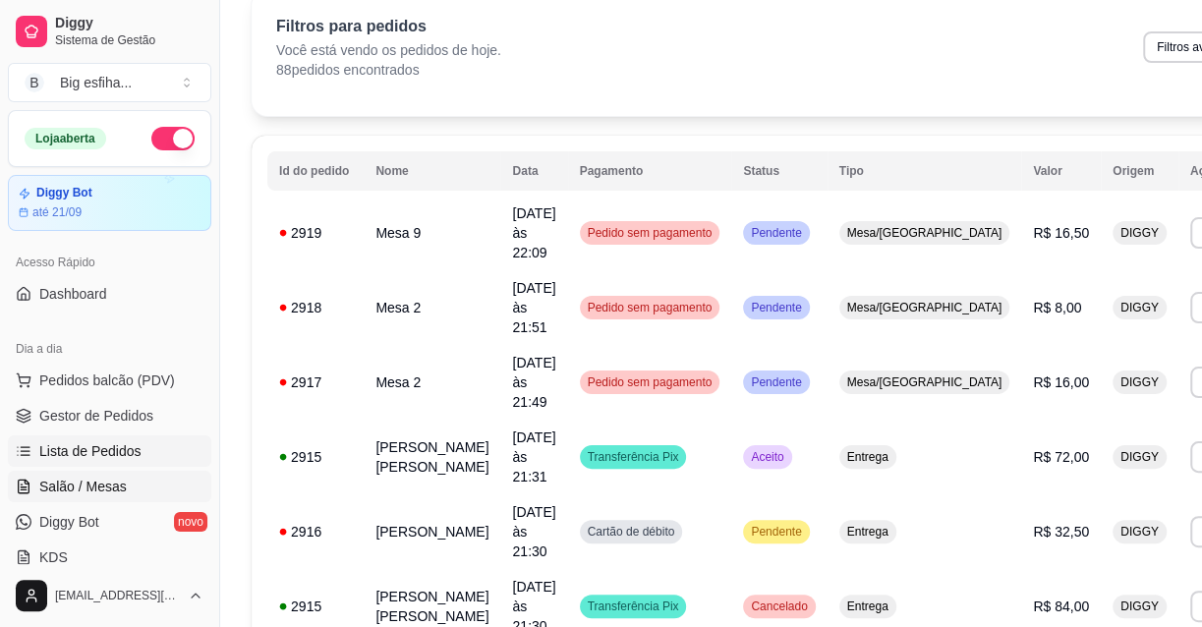
click at [94, 482] on span "Salão / Mesas" at bounding box center [82, 487] width 87 height 20
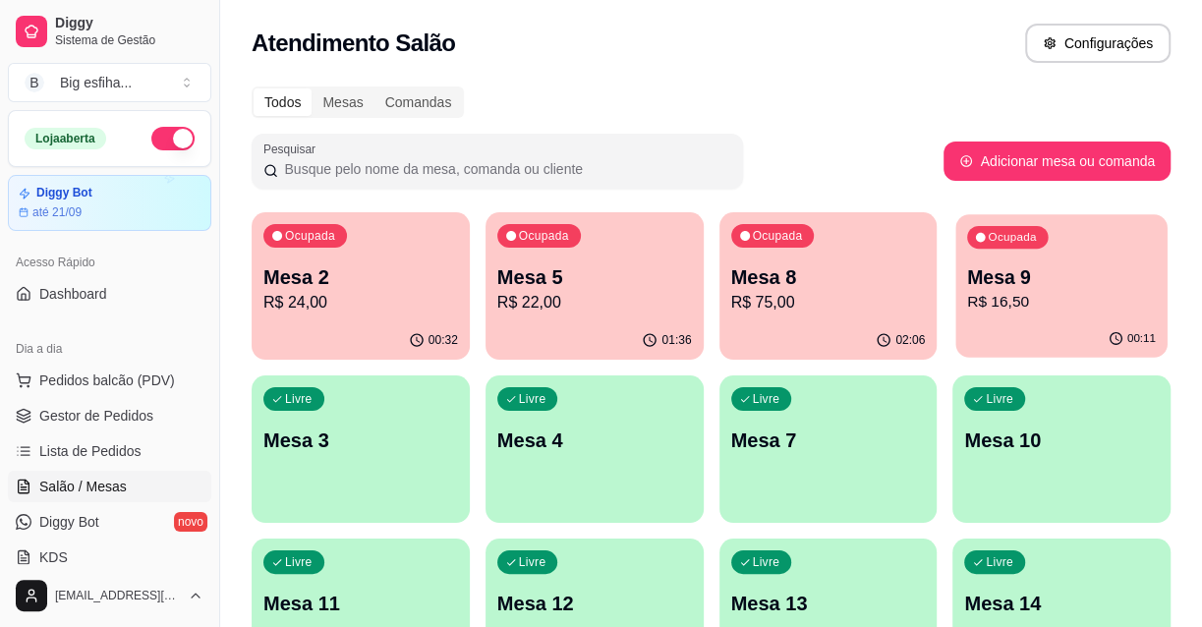
click at [1096, 316] on div "Ocupada Mesa 9 R$ 16,50" at bounding box center [1061, 267] width 211 height 106
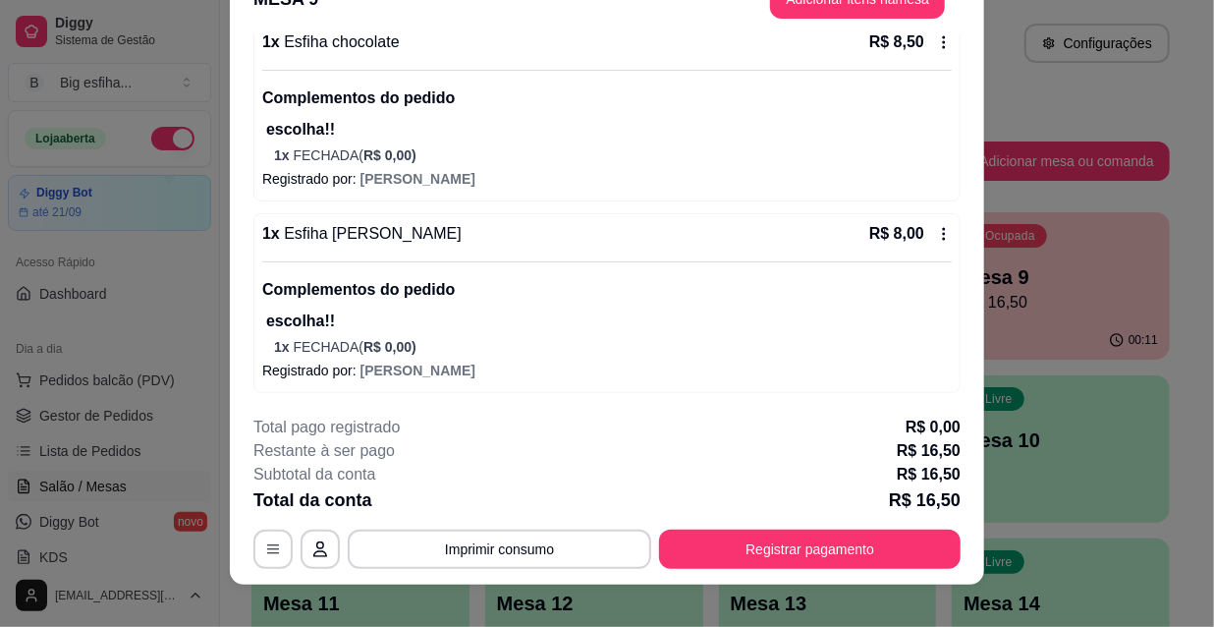
scroll to position [59, 0]
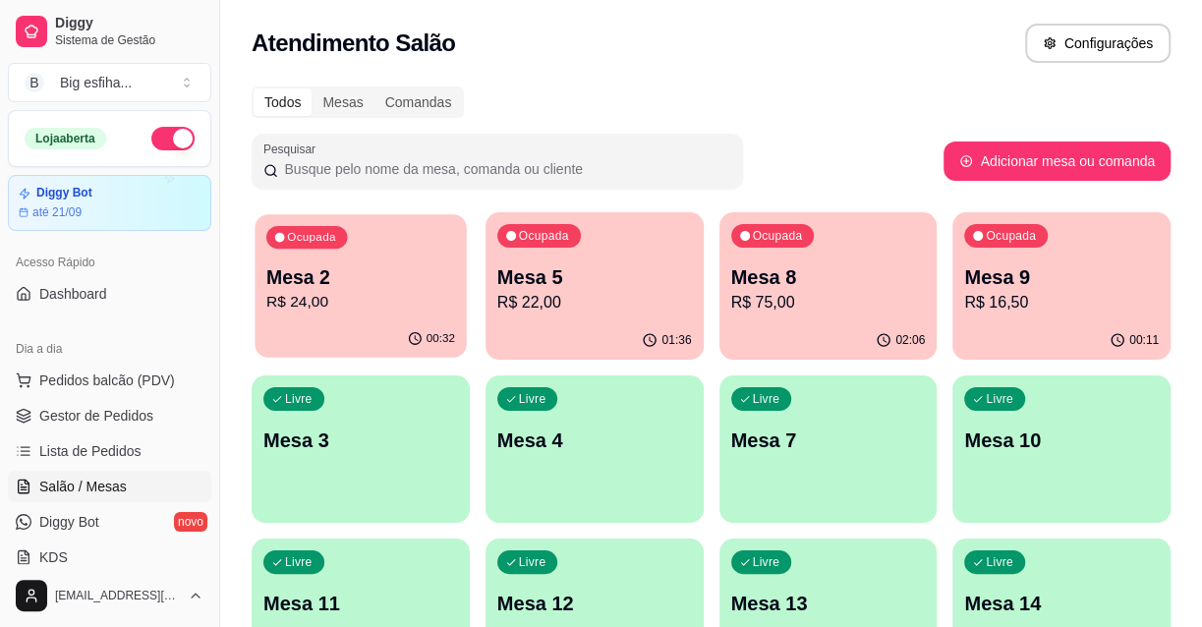
click at [376, 245] on div "Ocupada Mesa 2 R$ 24,00" at bounding box center [359, 267] width 211 height 106
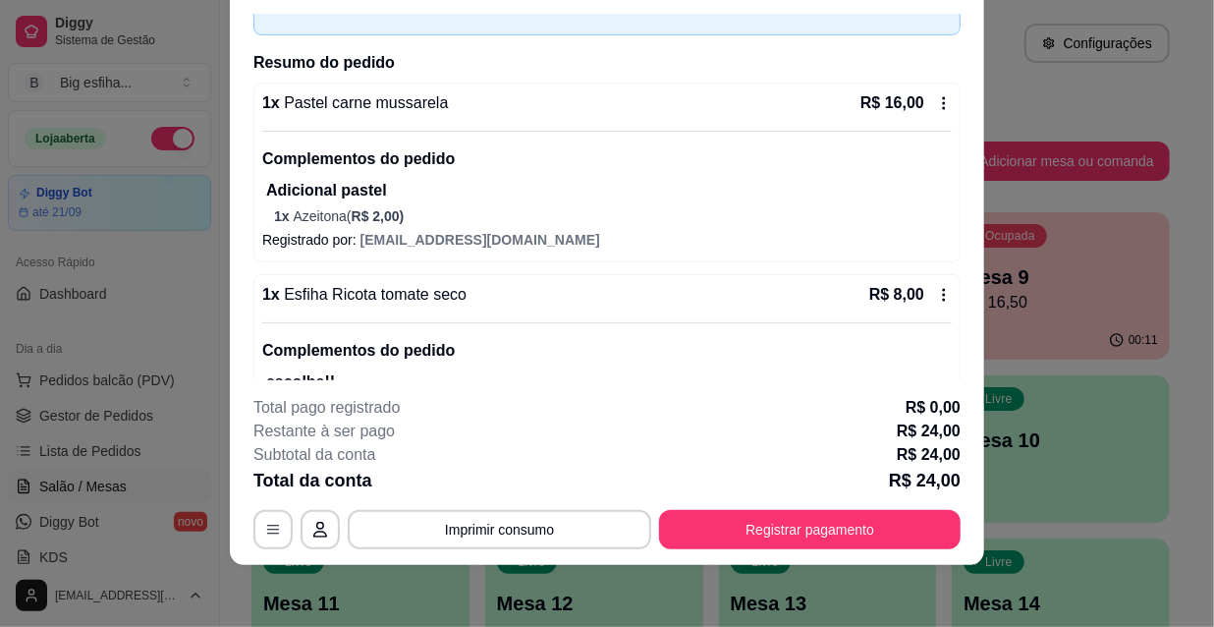
scroll to position [0, 0]
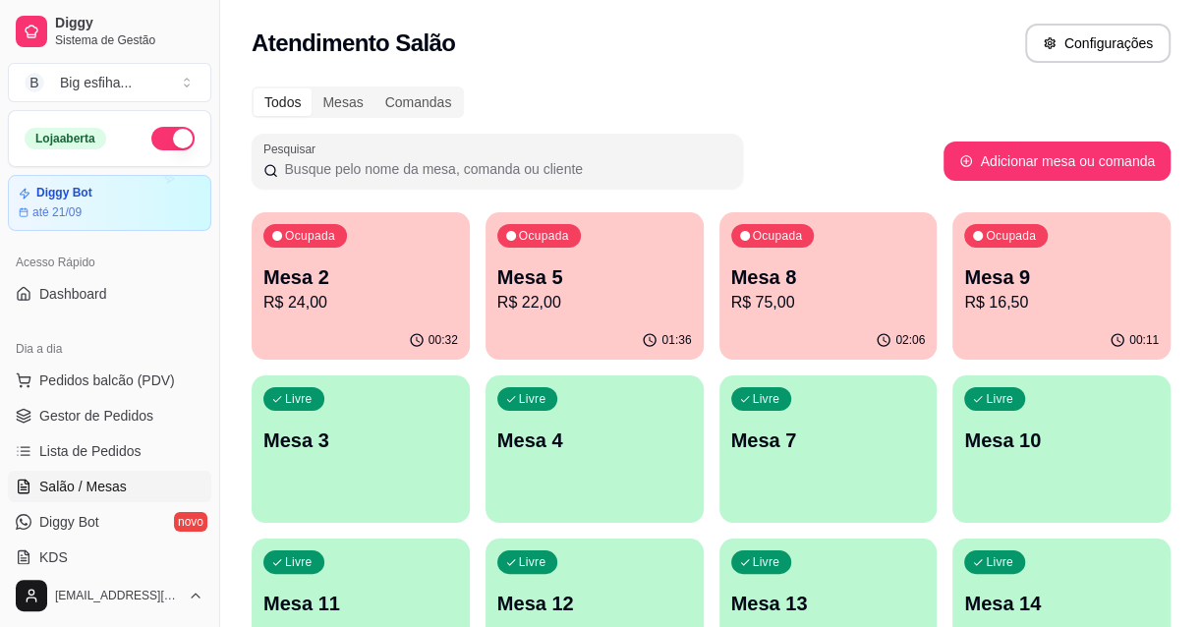
click at [525, 333] on div "01:36" at bounding box center [594, 340] width 218 height 38
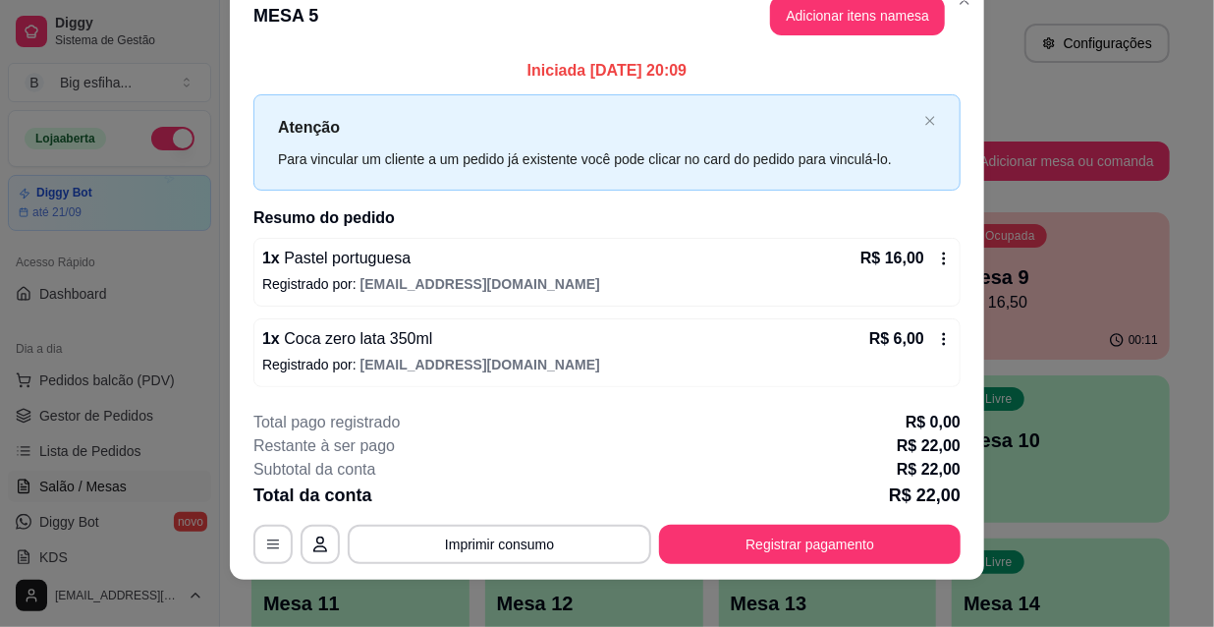
scroll to position [48, 0]
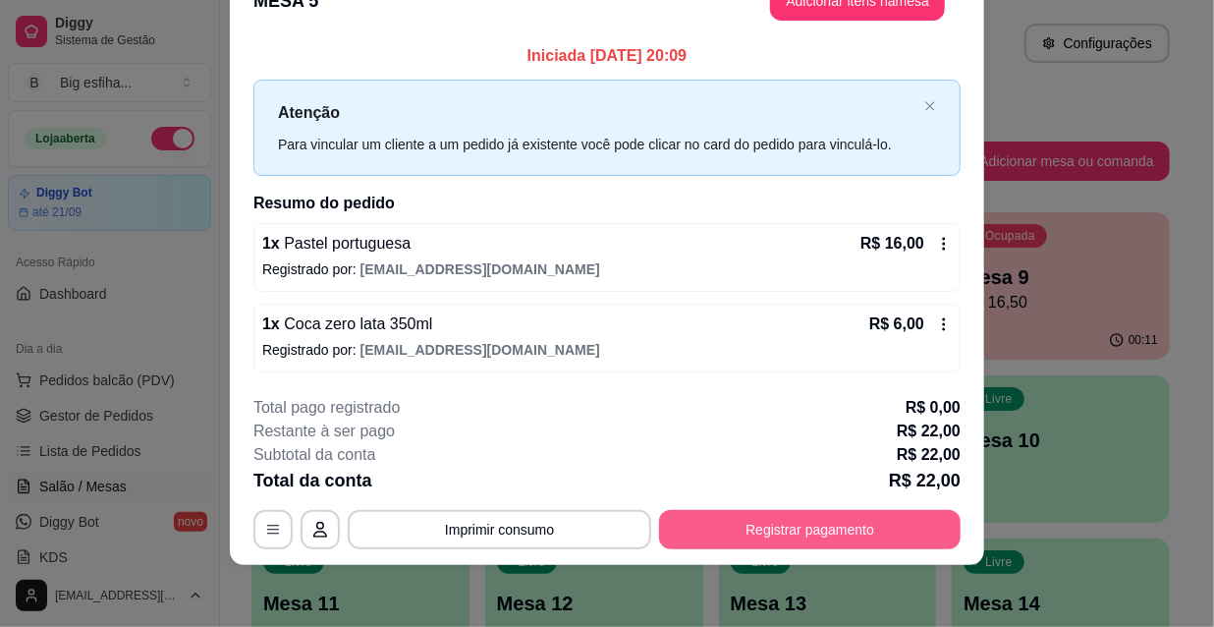
click at [853, 534] on button "Registrar pagamento" at bounding box center [810, 529] width 302 height 39
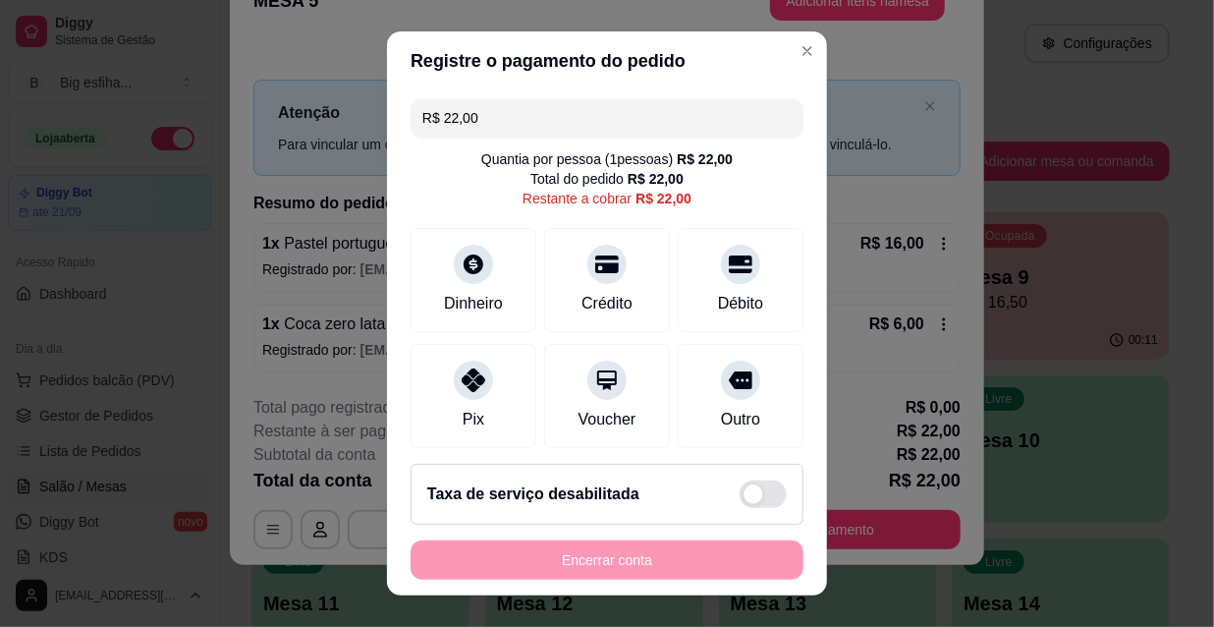
click at [401, 402] on div "R$ 22,00 Quantia por pessoa ( 1 pessoas) R$ 22,00 Total do pedido R$ 22,00 Rest…" at bounding box center [607, 269] width 440 height 358
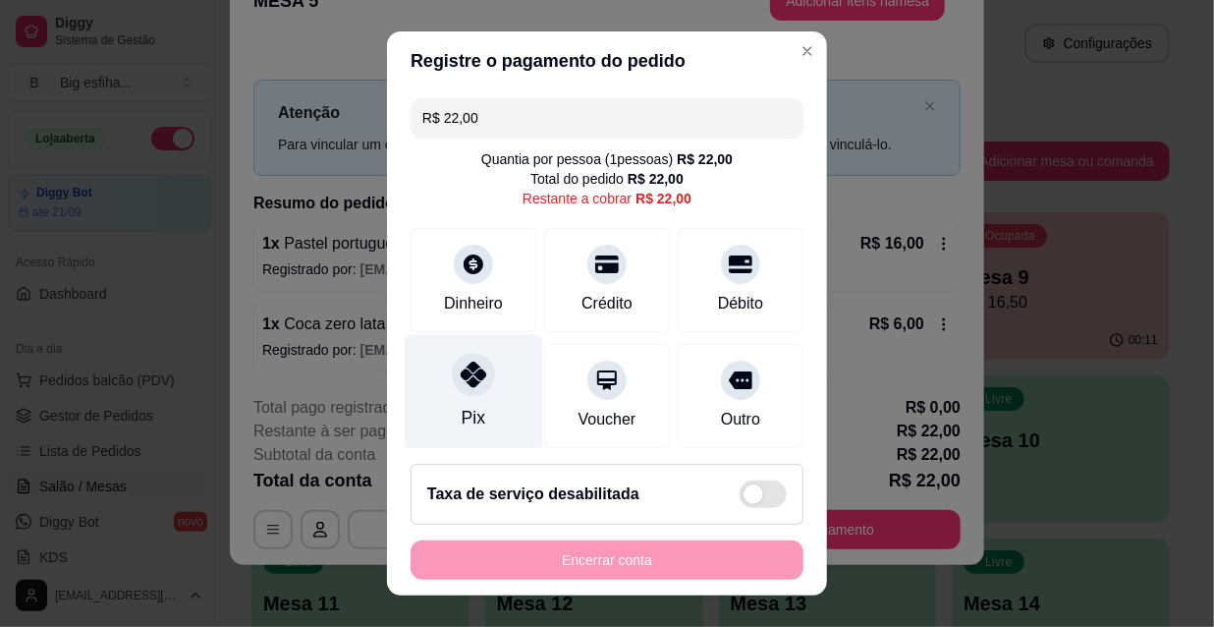
click at [421, 404] on div "Pix" at bounding box center [474, 392] width 139 height 115
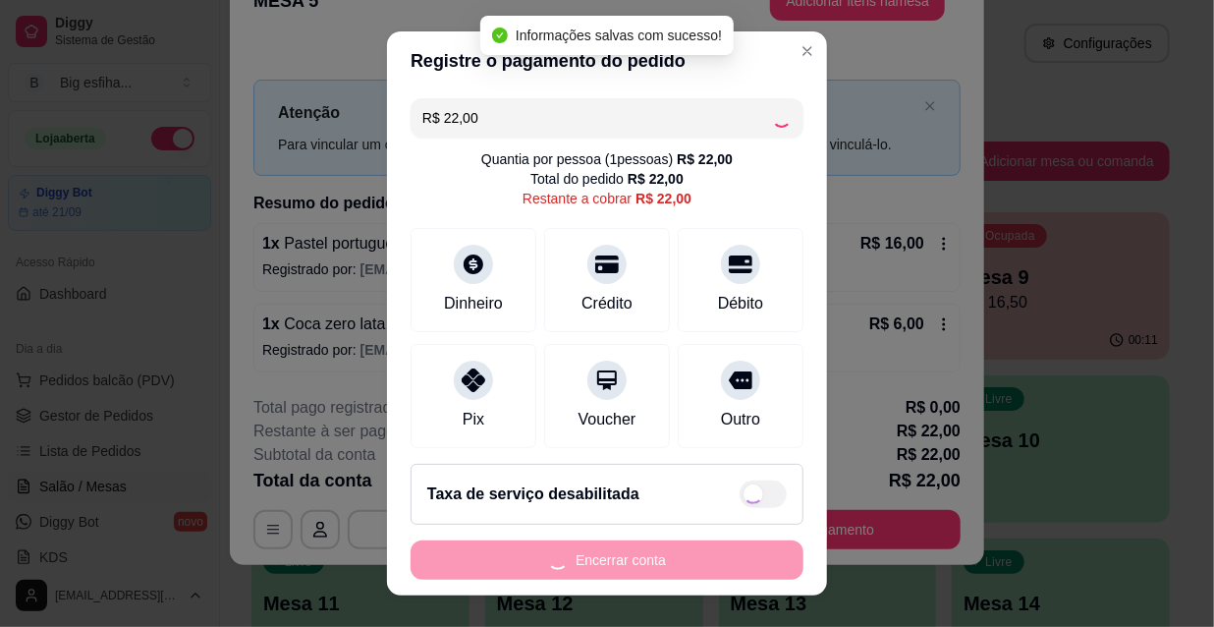
type input "R$ 0,00"
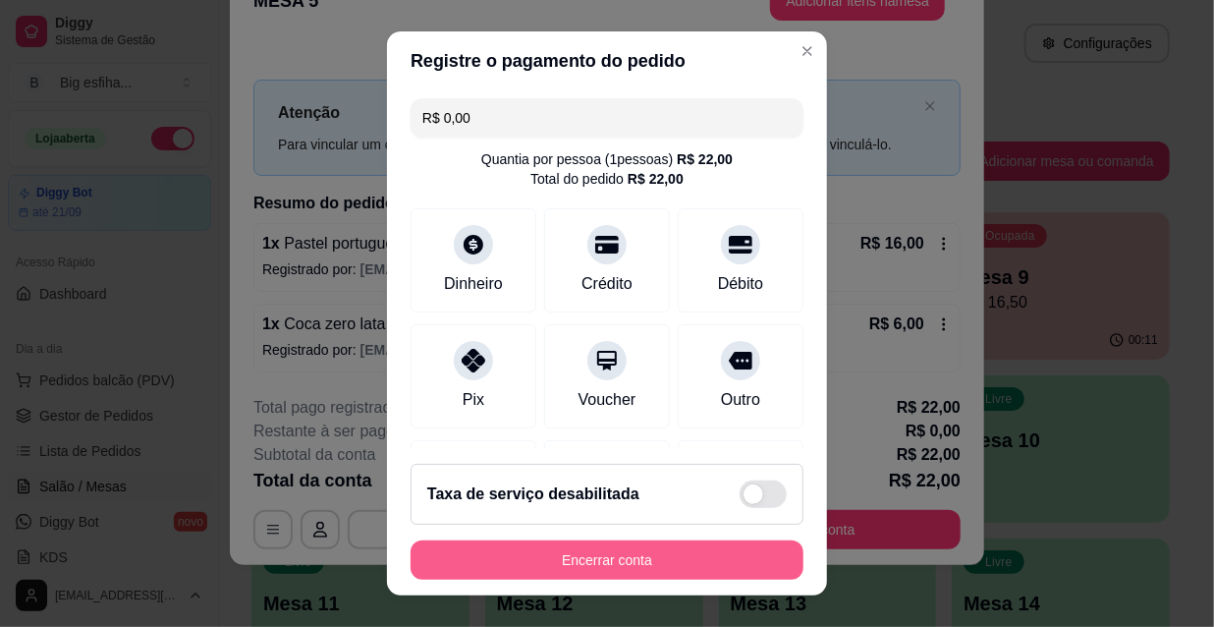
click at [561, 563] on button "Encerrar conta" at bounding box center [607, 559] width 393 height 39
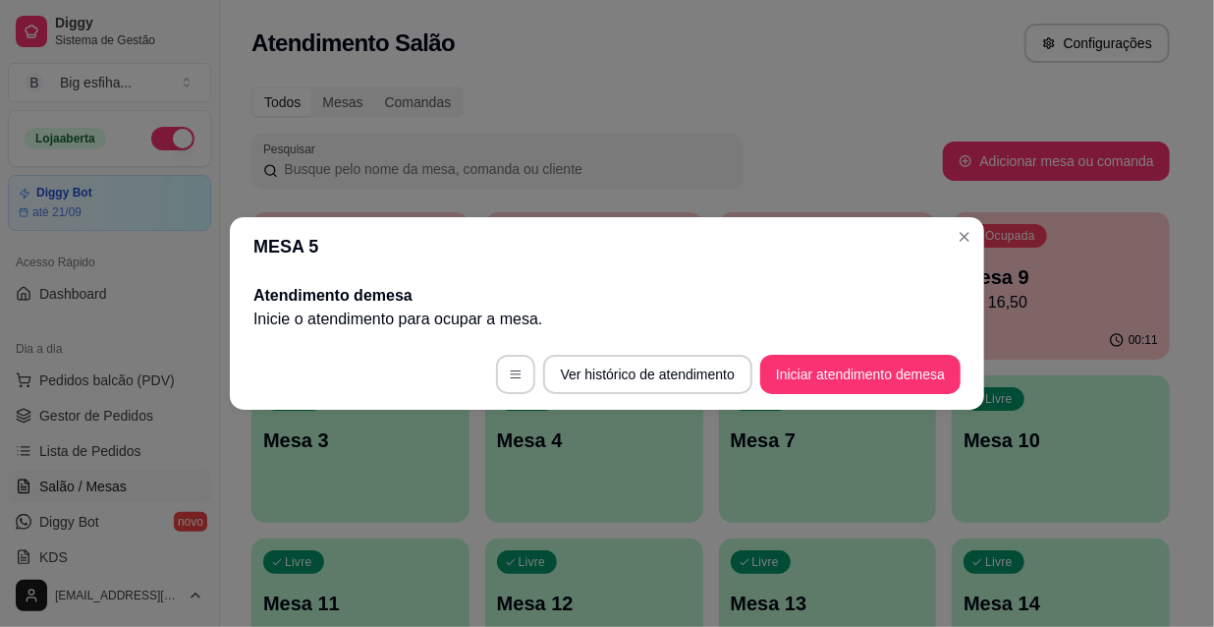
scroll to position [0, 0]
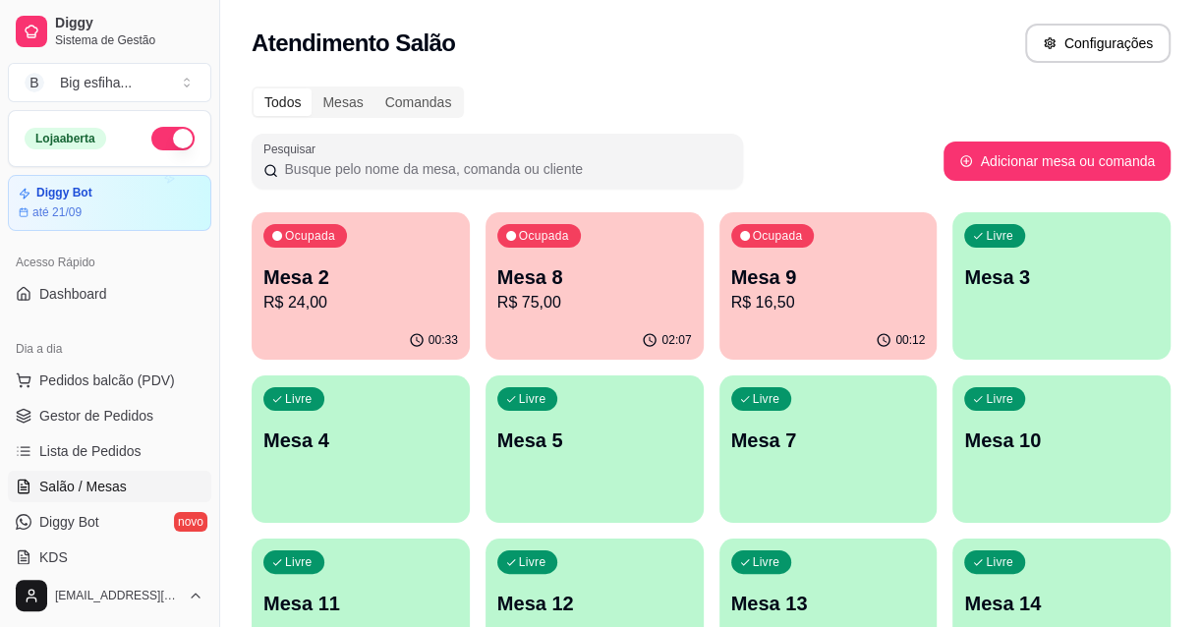
click at [854, 306] on p "R$ 16,50" at bounding box center [828, 303] width 195 height 24
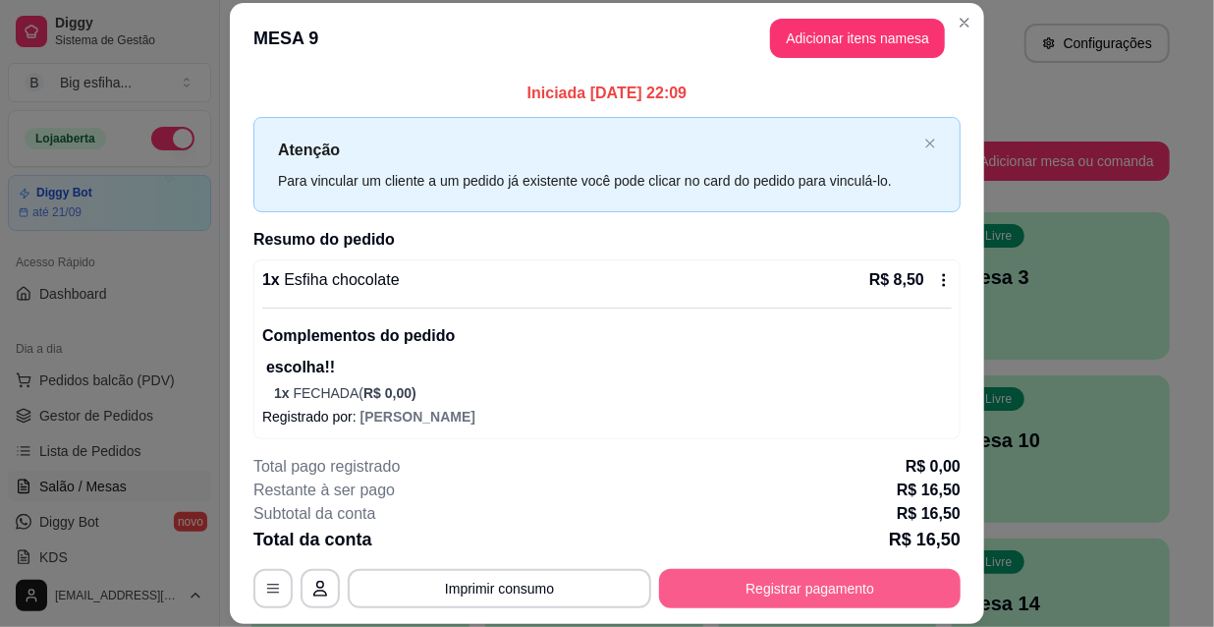
click at [777, 590] on button "Registrar pagamento" at bounding box center [810, 588] width 302 height 39
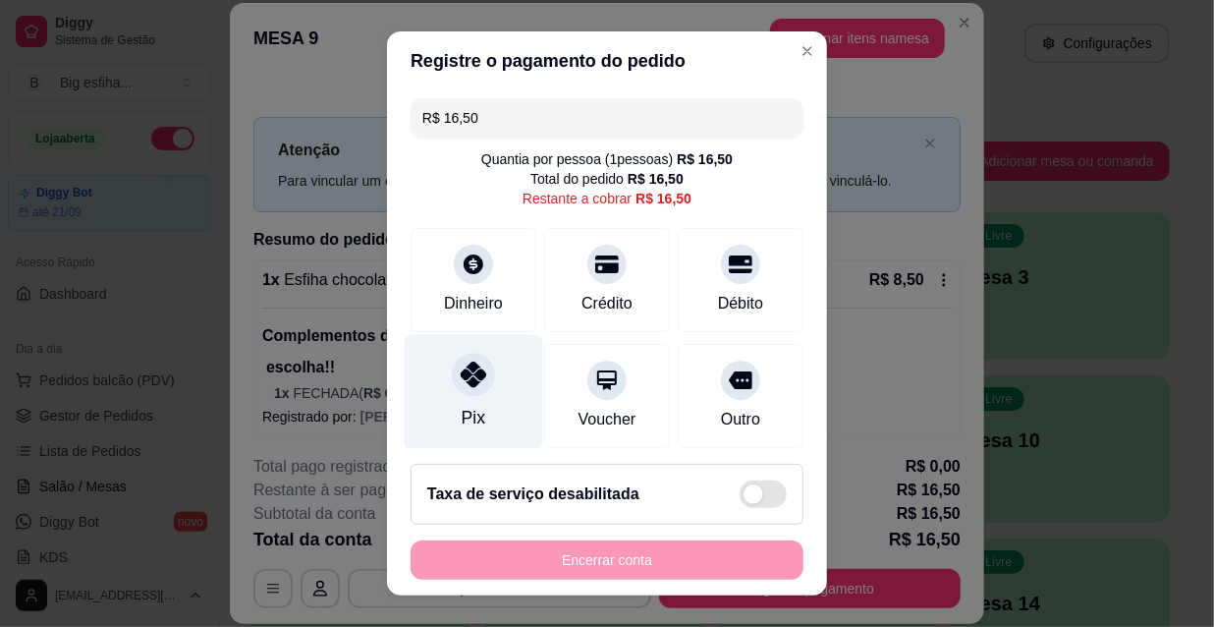
click at [452, 393] on div at bounding box center [473, 374] width 43 height 43
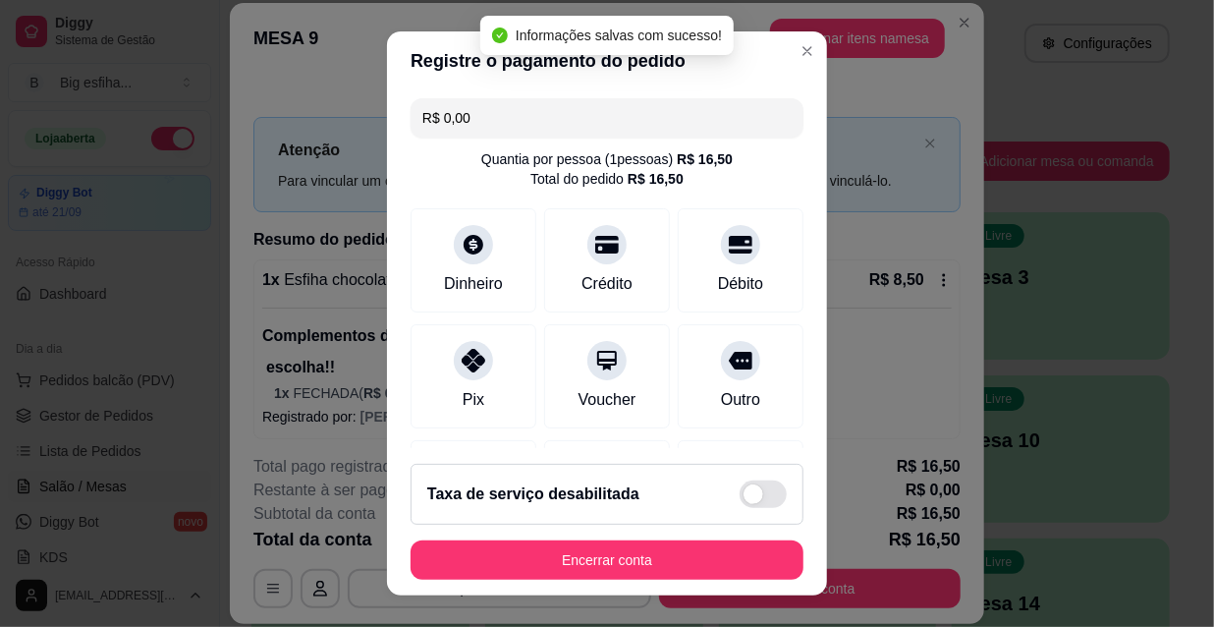
type input "R$ 0,00"
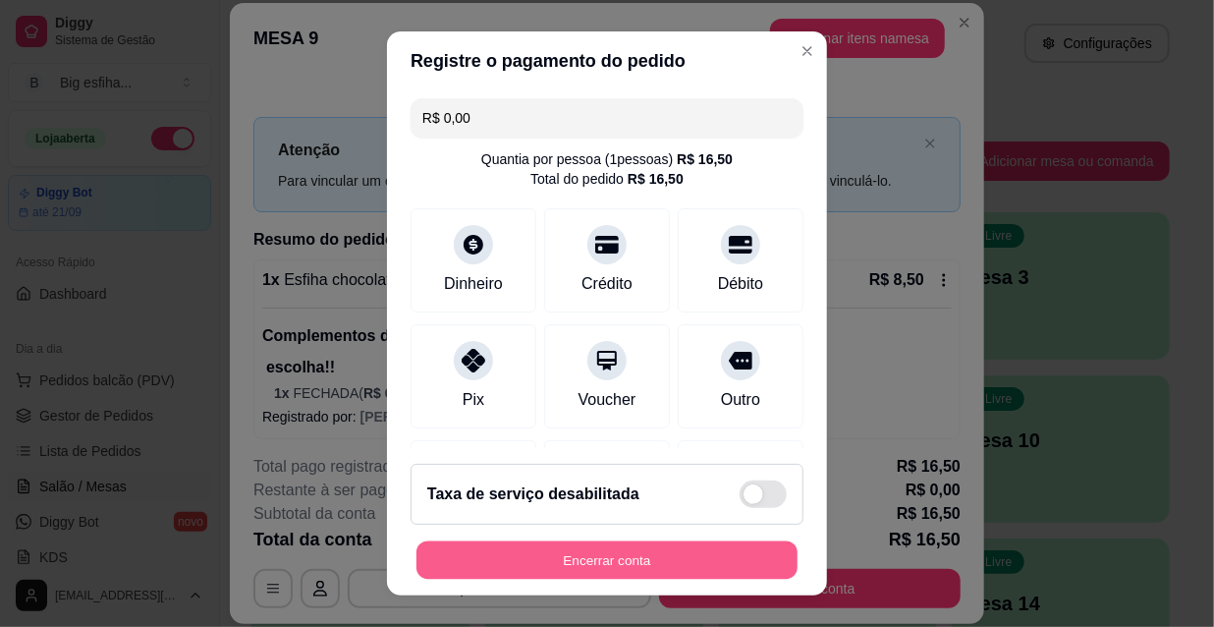
click at [665, 555] on button "Encerrar conta" at bounding box center [607, 560] width 381 height 38
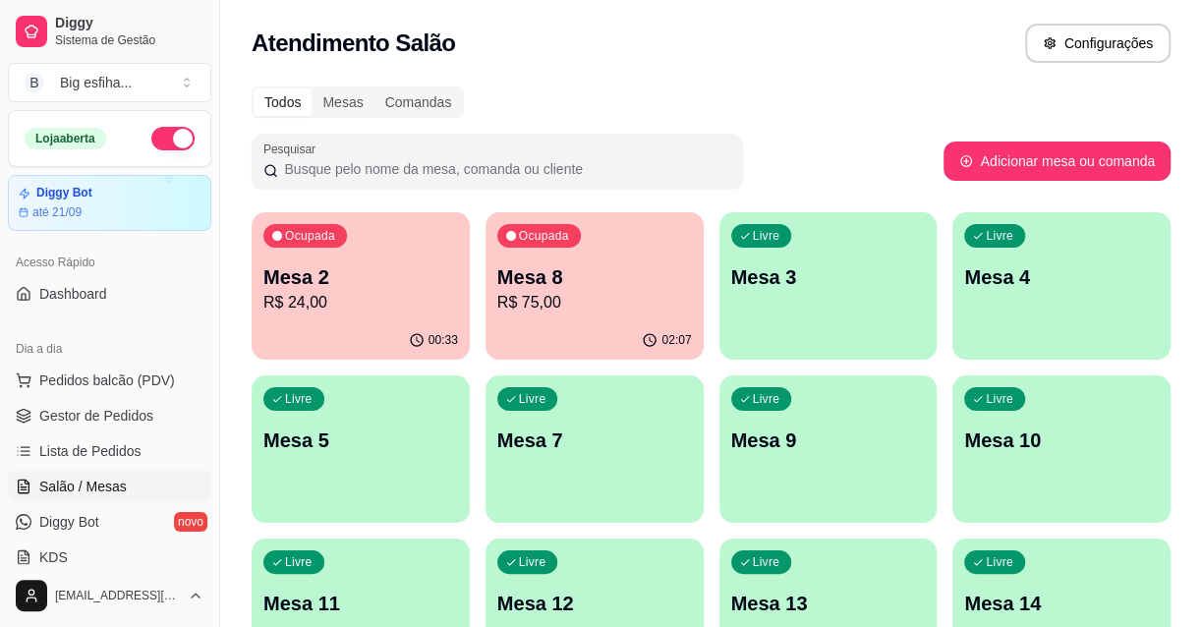
click at [752, 314] on div "Livre Mesa 3" at bounding box center [828, 274] width 218 height 124
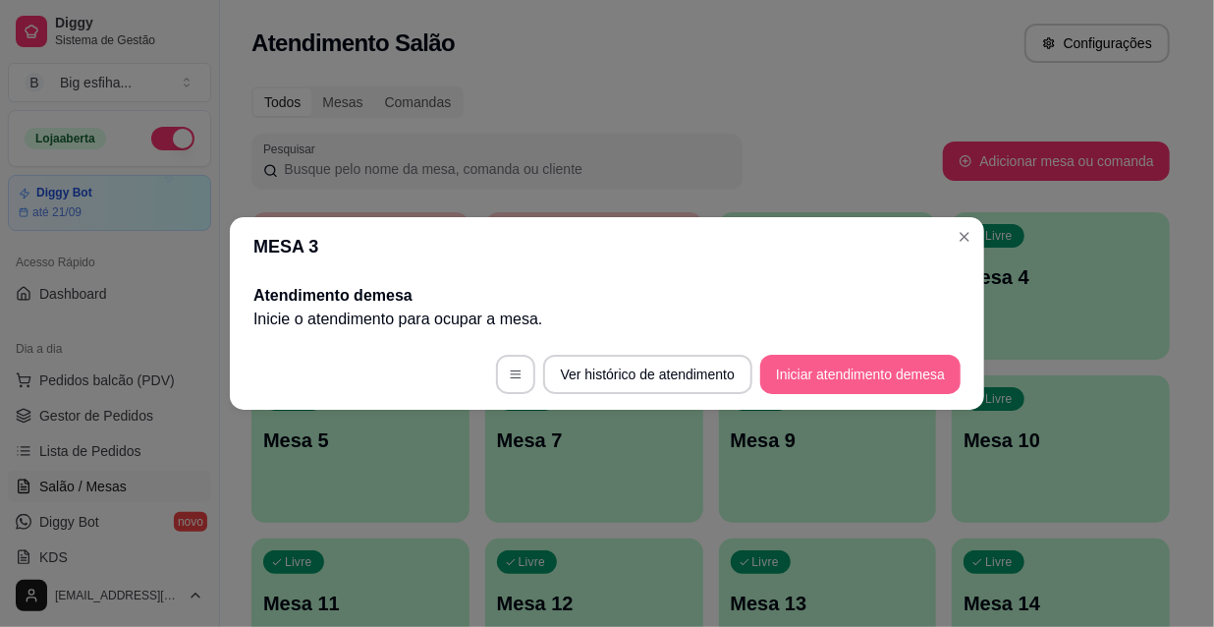
click at [834, 374] on button "Iniciar atendimento de mesa" at bounding box center [860, 374] width 200 height 39
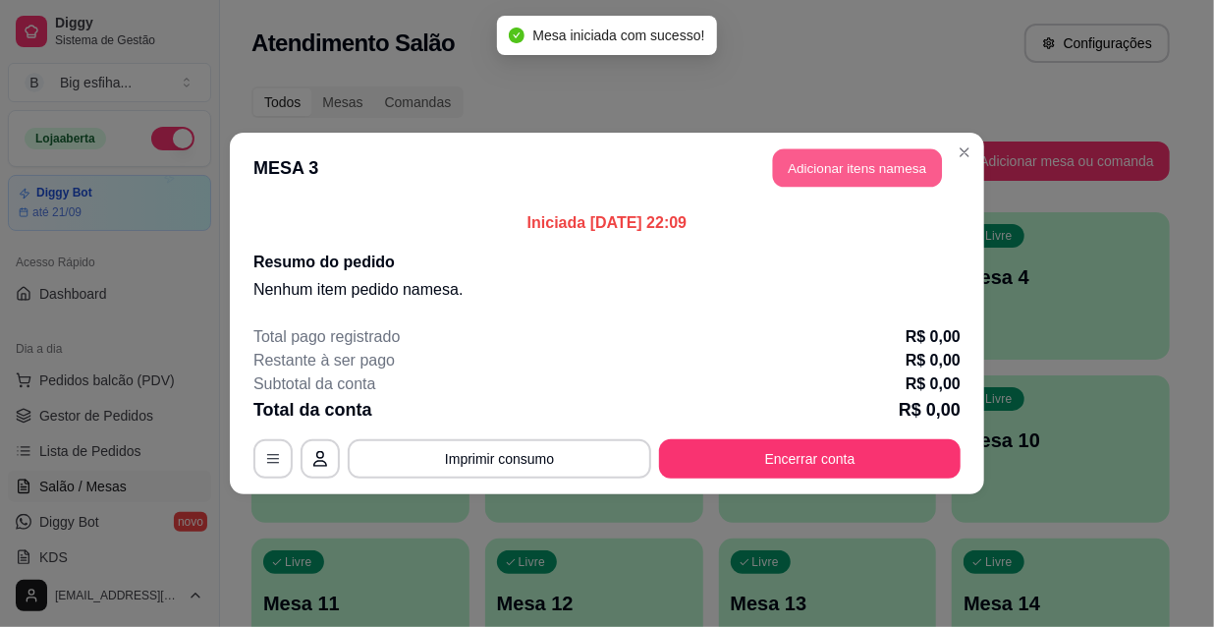
click at [799, 176] on button "Adicionar itens na mesa" at bounding box center [857, 168] width 169 height 38
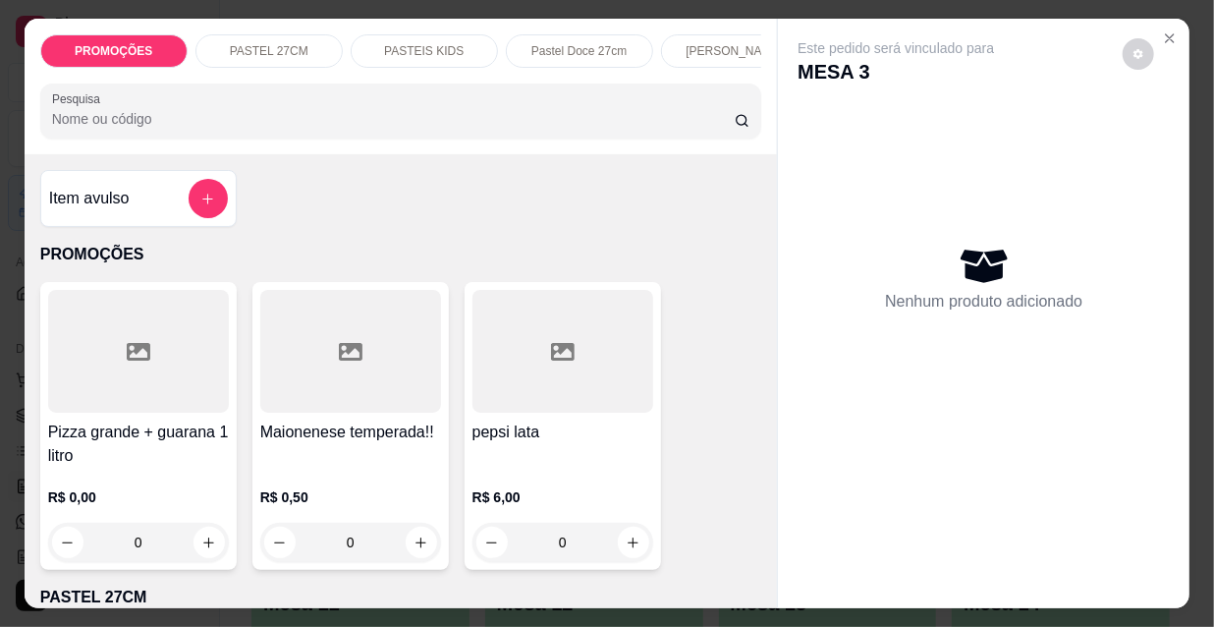
scroll to position [267, 0]
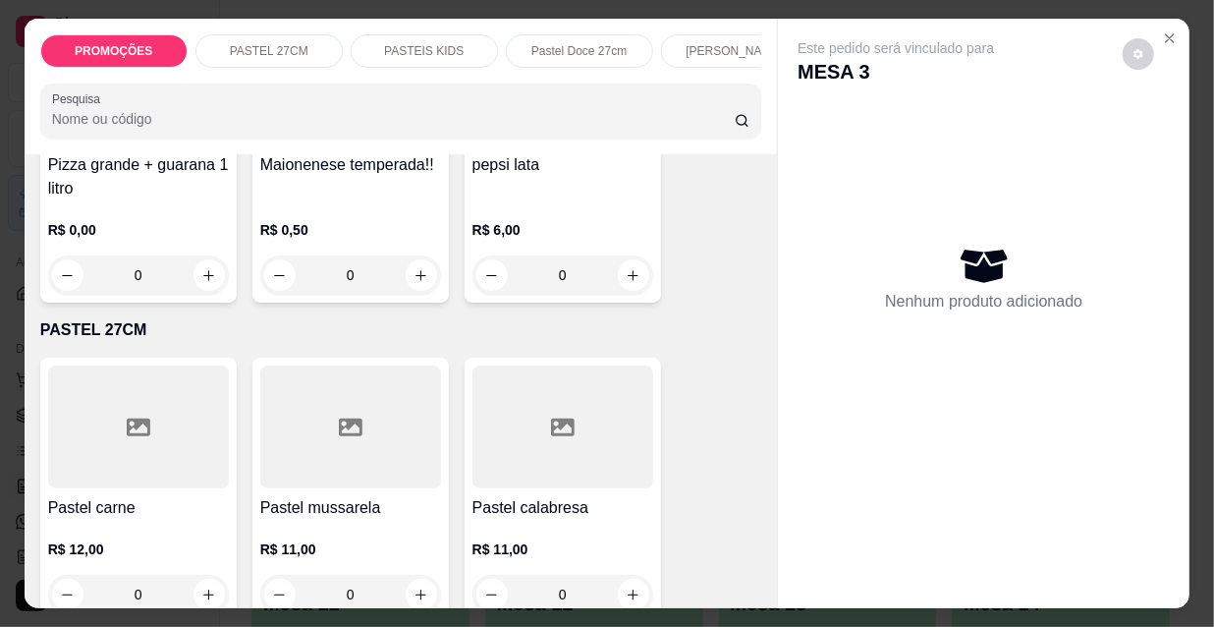
click at [154, 444] on div "Item avulso PROMOÇÕES Pizza grande + guarana 1 litro R$ 0,00 0 Maionenese tempe…" at bounding box center [402, 381] width 754 height 454
click at [148, 473] on div at bounding box center [138, 426] width 181 height 123
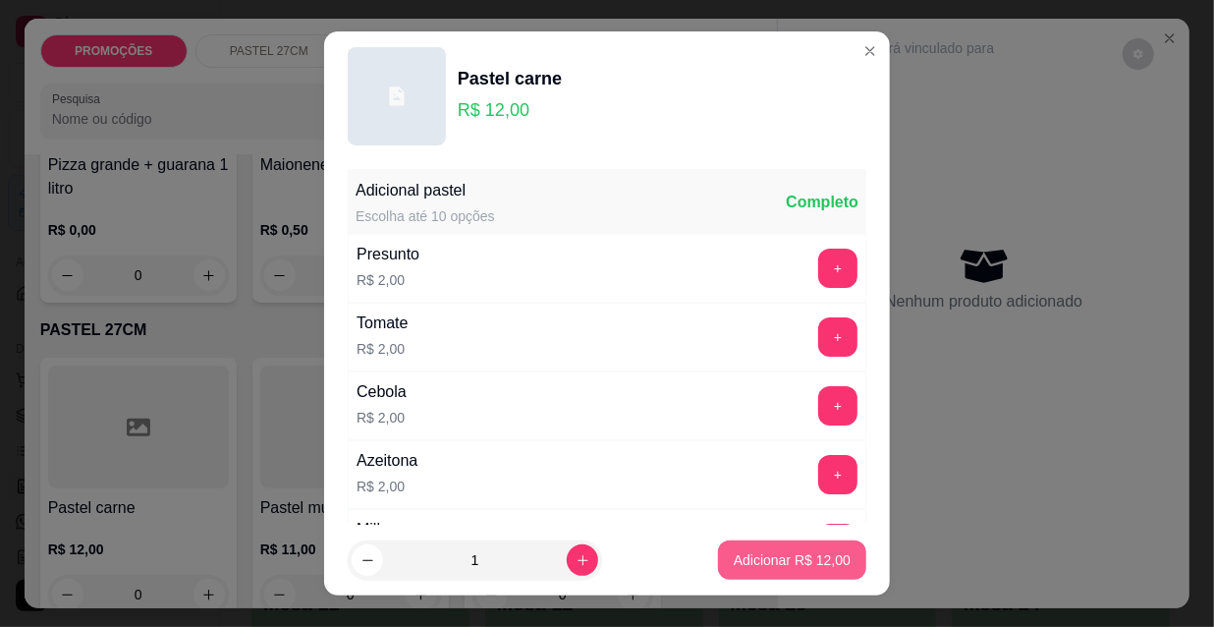
click at [734, 567] on p "Adicionar R$ 12,00" at bounding box center [792, 560] width 117 height 20
type input "1"
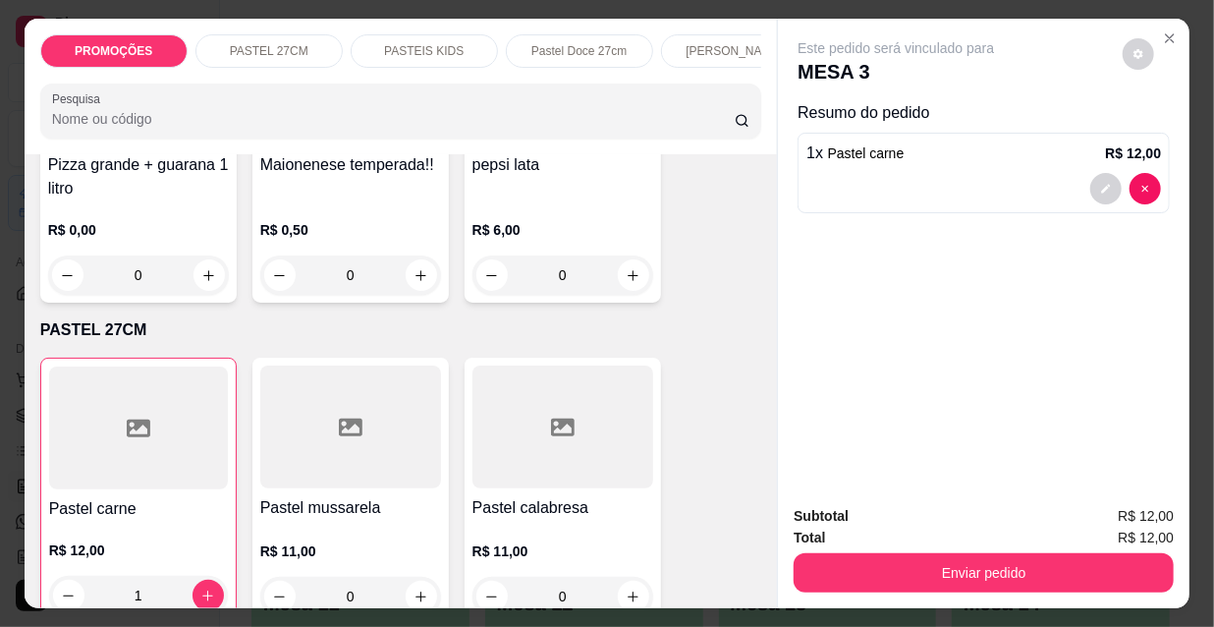
scroll to position [0, 632]
click at [252, 43] on p "Esfihas doce" at bounding box center [258, 51] width 68 height 16
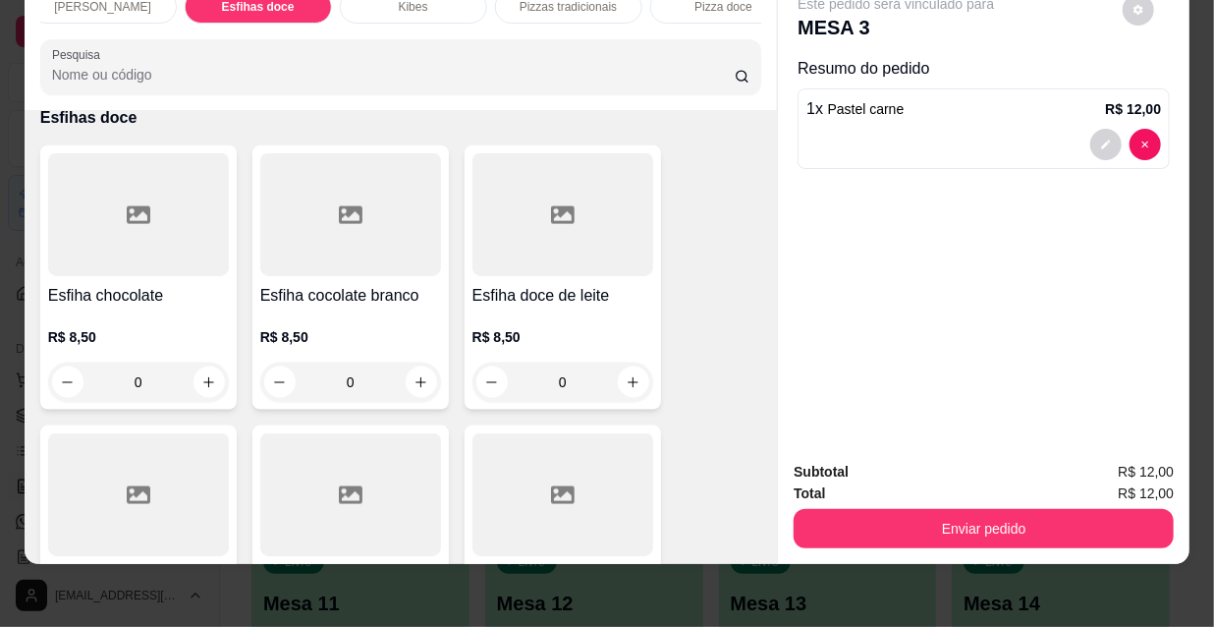
scroll to position [14588, 0]
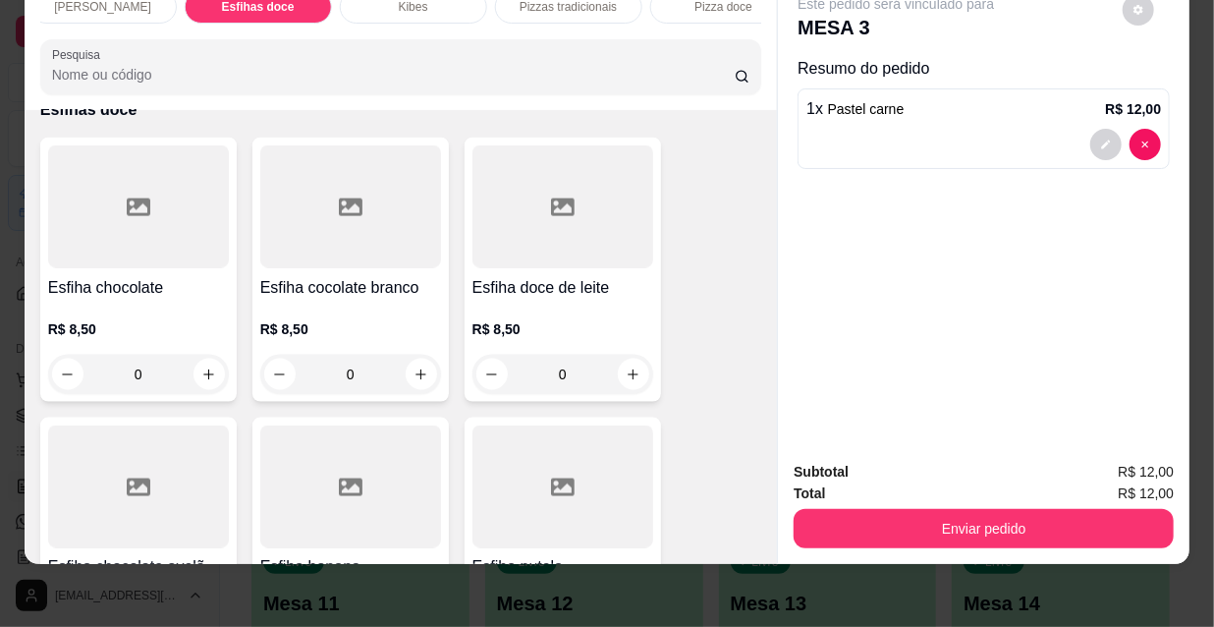
click at [324, 425] on div at bounding box center [350, 486] width 181 height 123
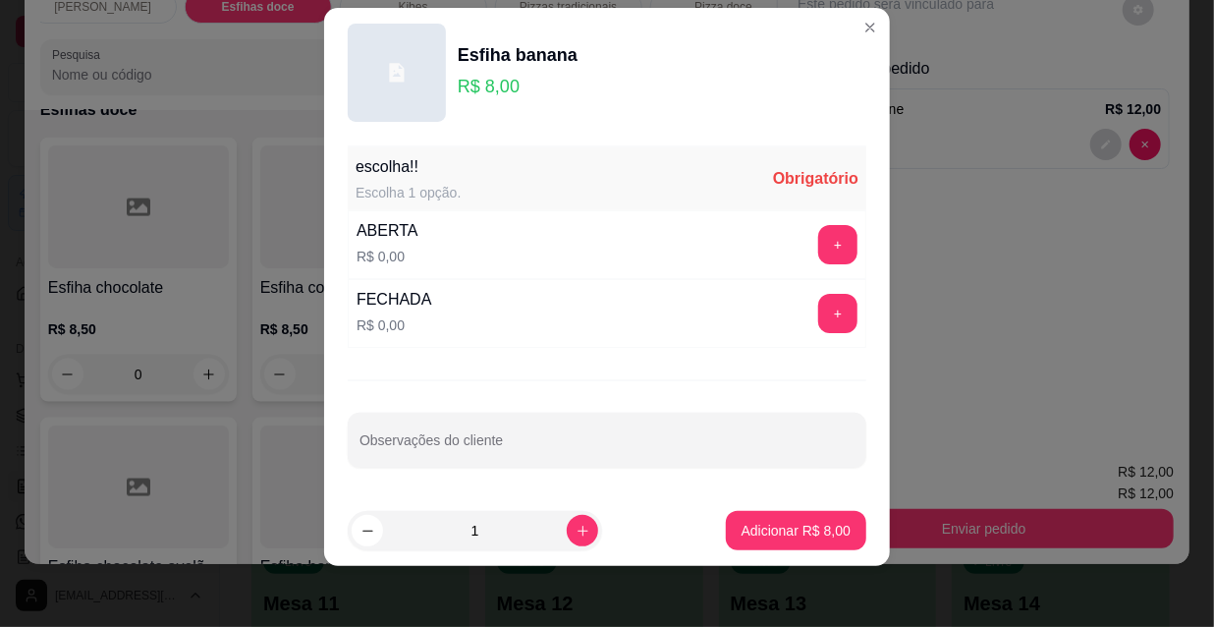
scroll to position [28, 0]
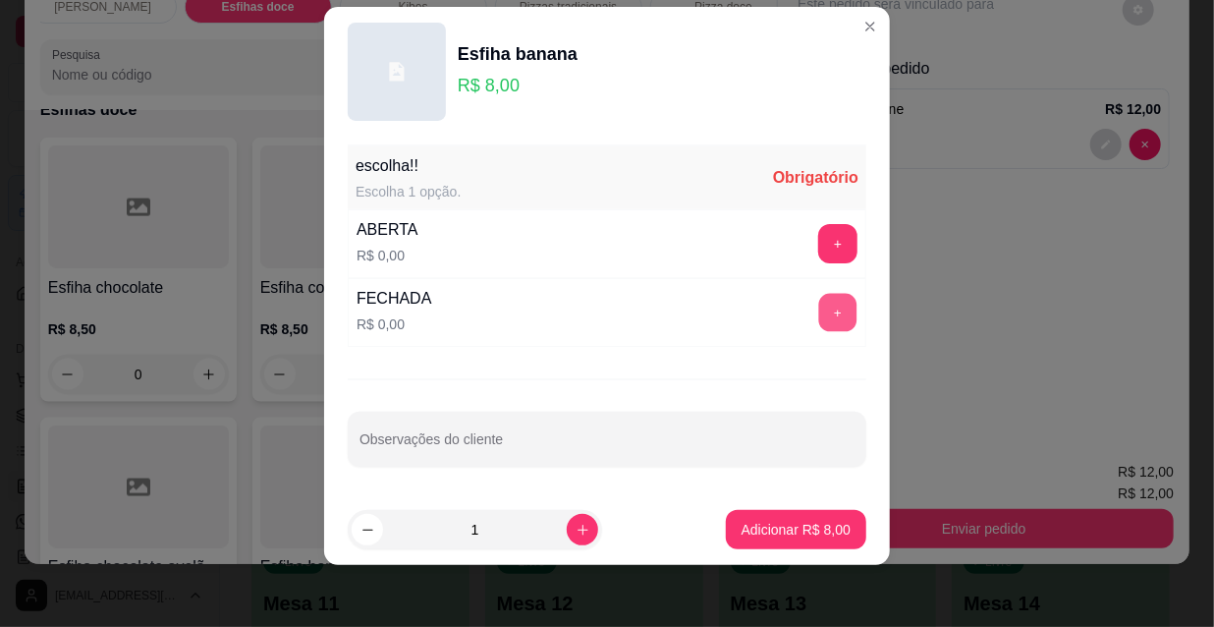
click at [819, 307] on button "+" at bounding box center [838, 313] width 38 height 38
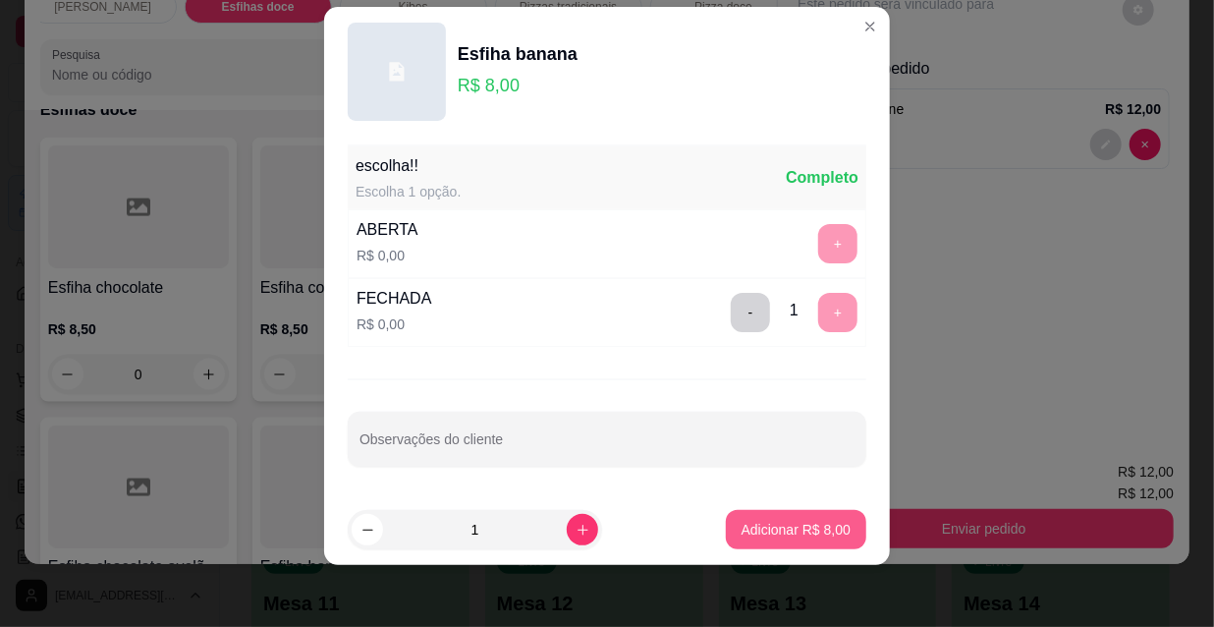
click at [780, 528] on p "Adicionar R$ 8,00" at bounding box center [796, 530] width 109 height 20
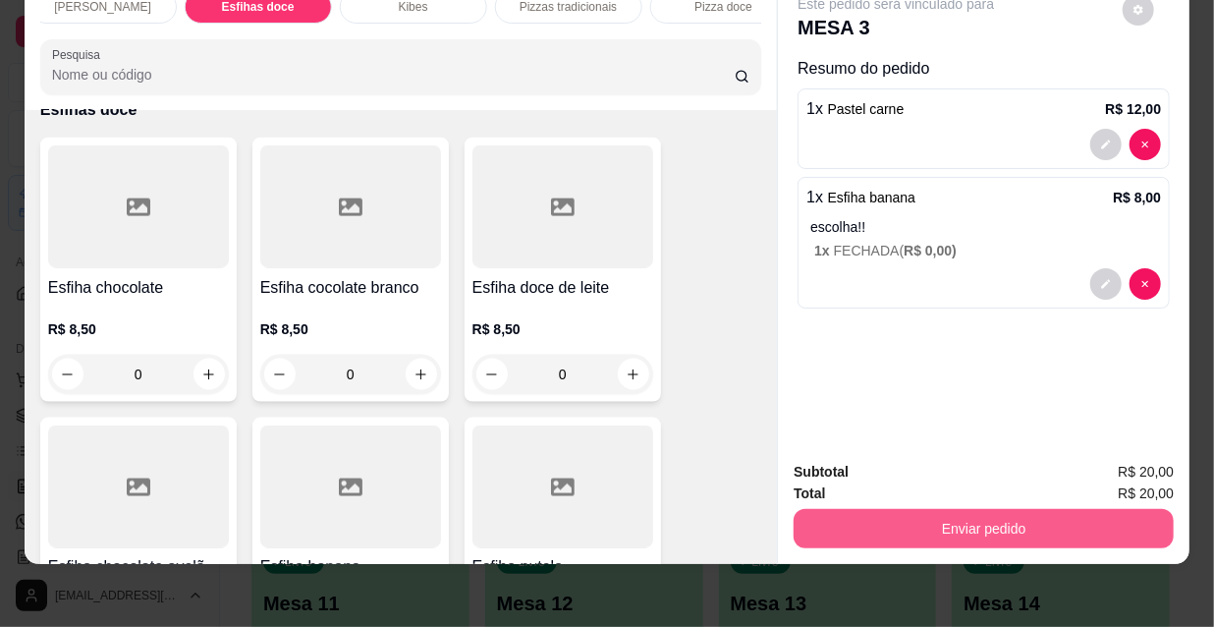
click at [901, 509] on button "Enviar pedido" at bounding box center [984, 528] width 380 height 39
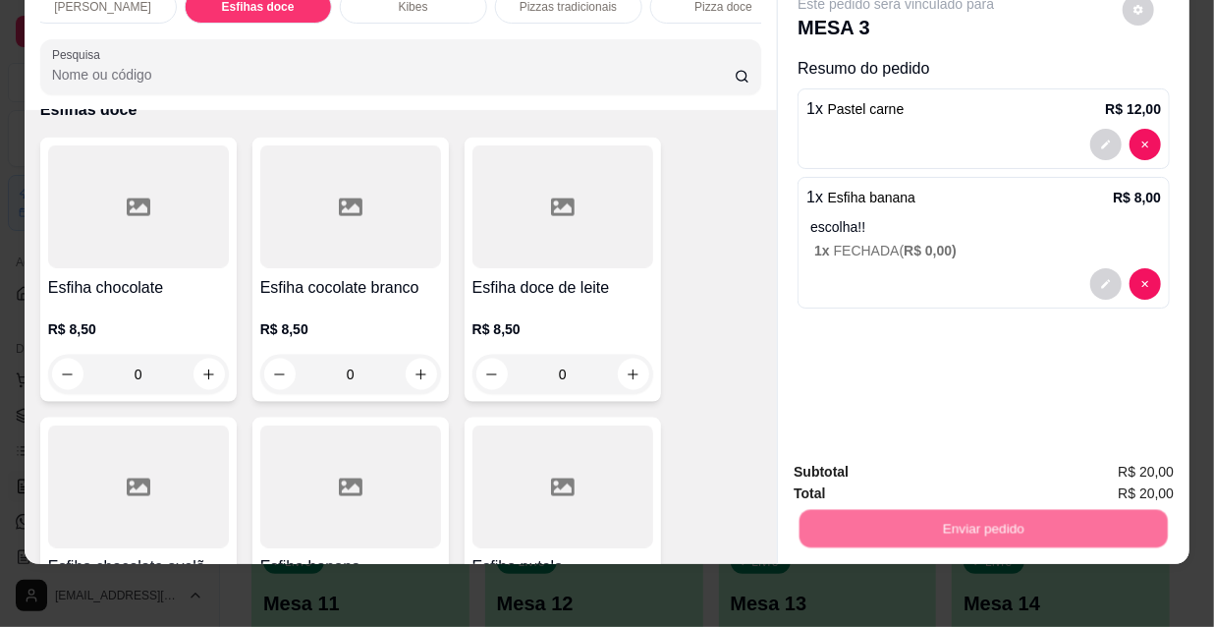
click at [880, 461] on button "Não registrar e enviar pedido" at bounding box center [920, 466] width 204 height 37
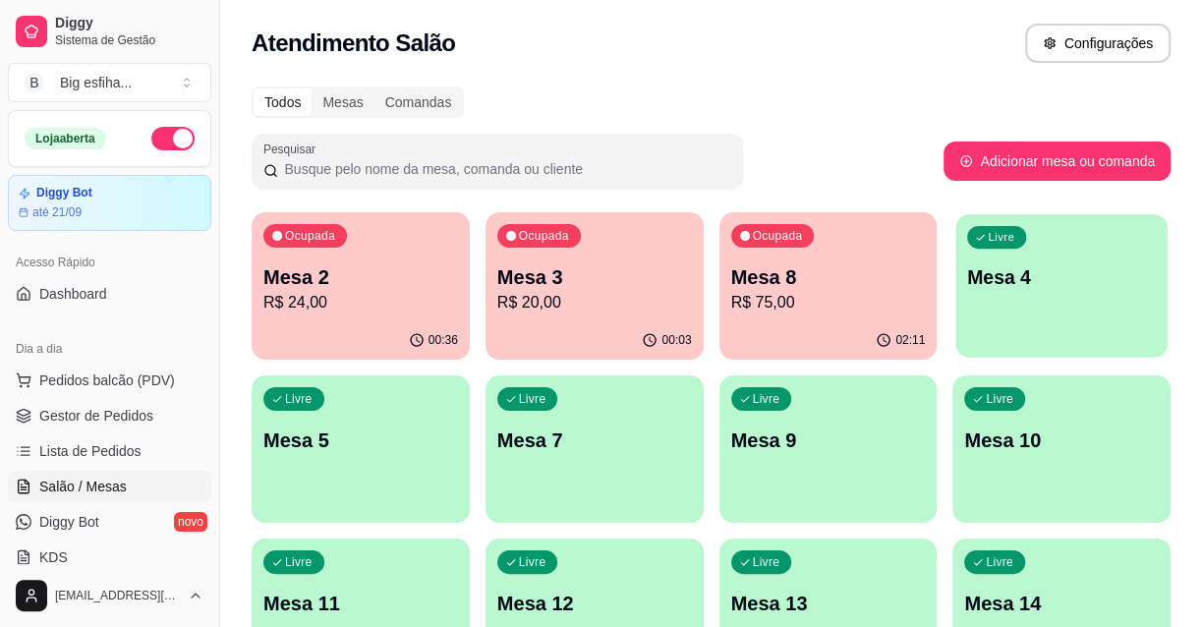
click at [1007, 320] on div "Livre Mesa 4" at bounding box center [1061, 274] width 211 height 120
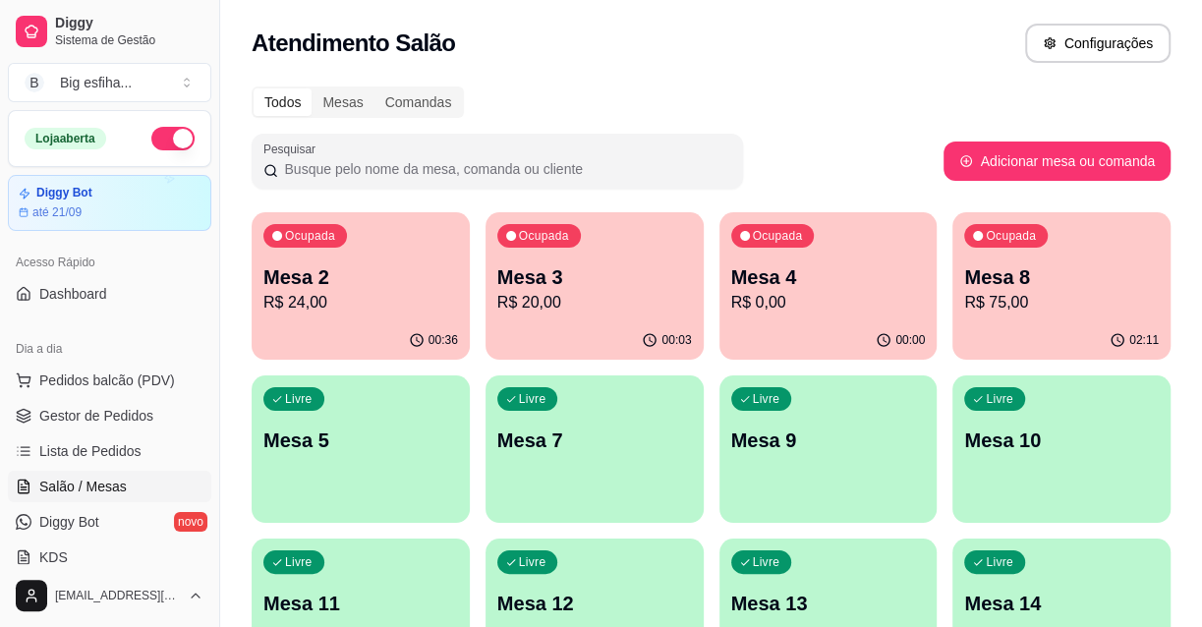
click at [990, 275] on p "Mesa 8" at bounding box center [1061, 277] width 195 height 28
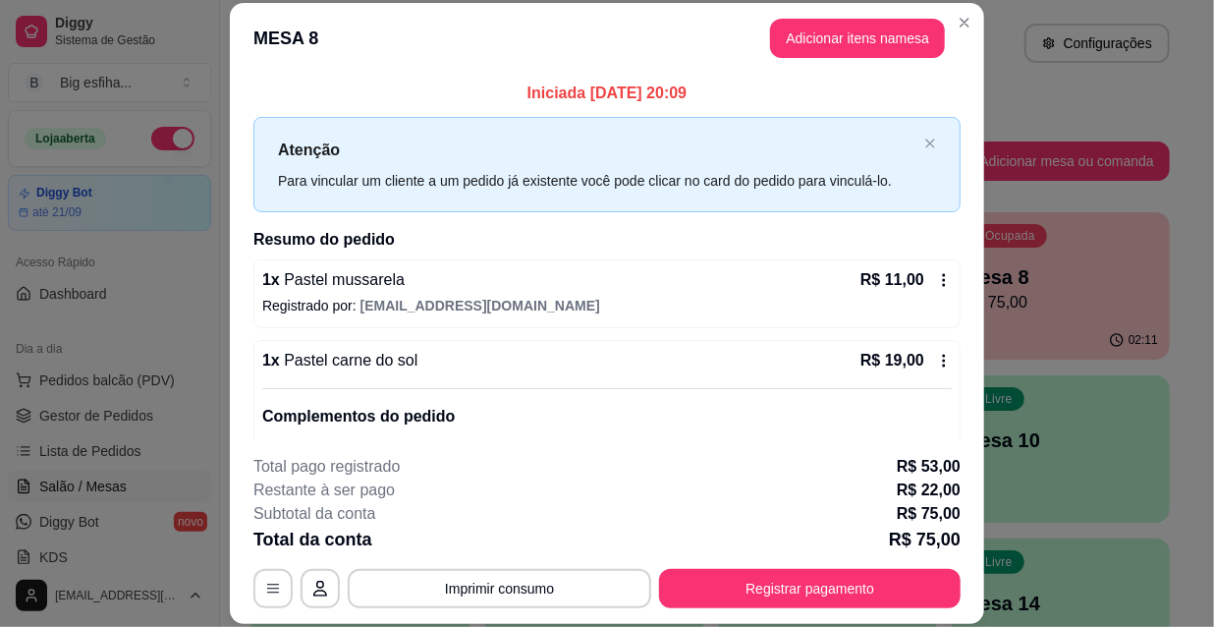
click at [975, 529] on footer "**********" at bounding box center [607, 531] width 755 height 185
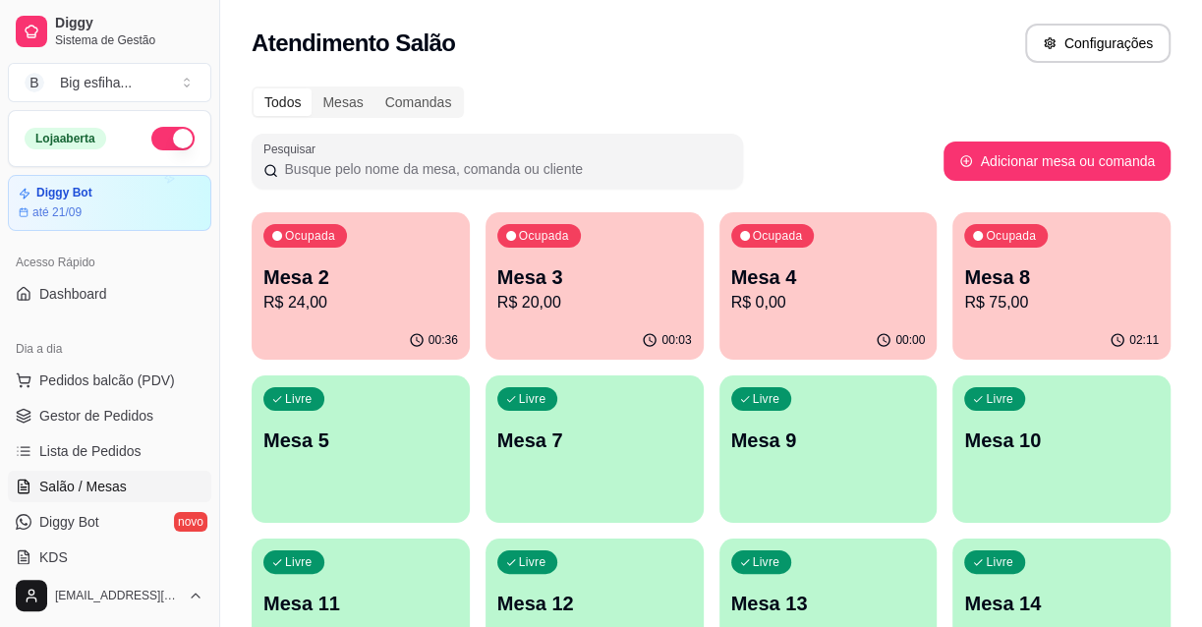
click at [365, 301] on p "R$ 24,00" at bounding box center [360, 303] width 195 height 24
click at [863, 296] on p "R$ 0,00" at bounding box center [827, 302] width 189 height 23
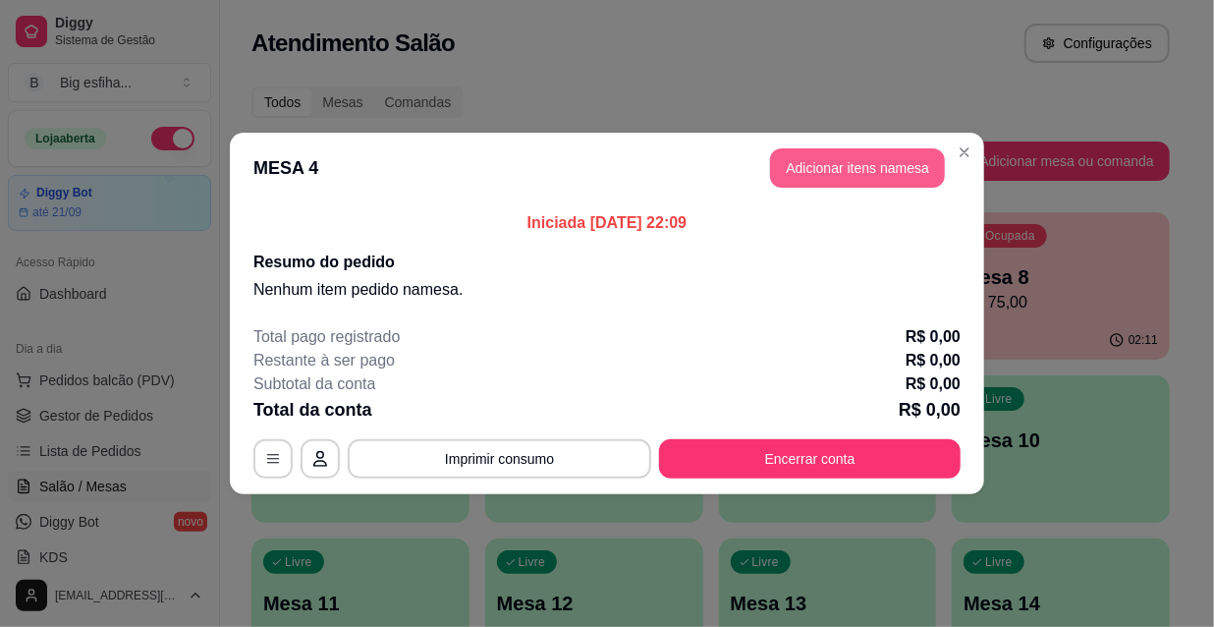
click at [825, 166] on button "Adicionar itens na mesa" at bounding box center [857, 167] width 175 height 39
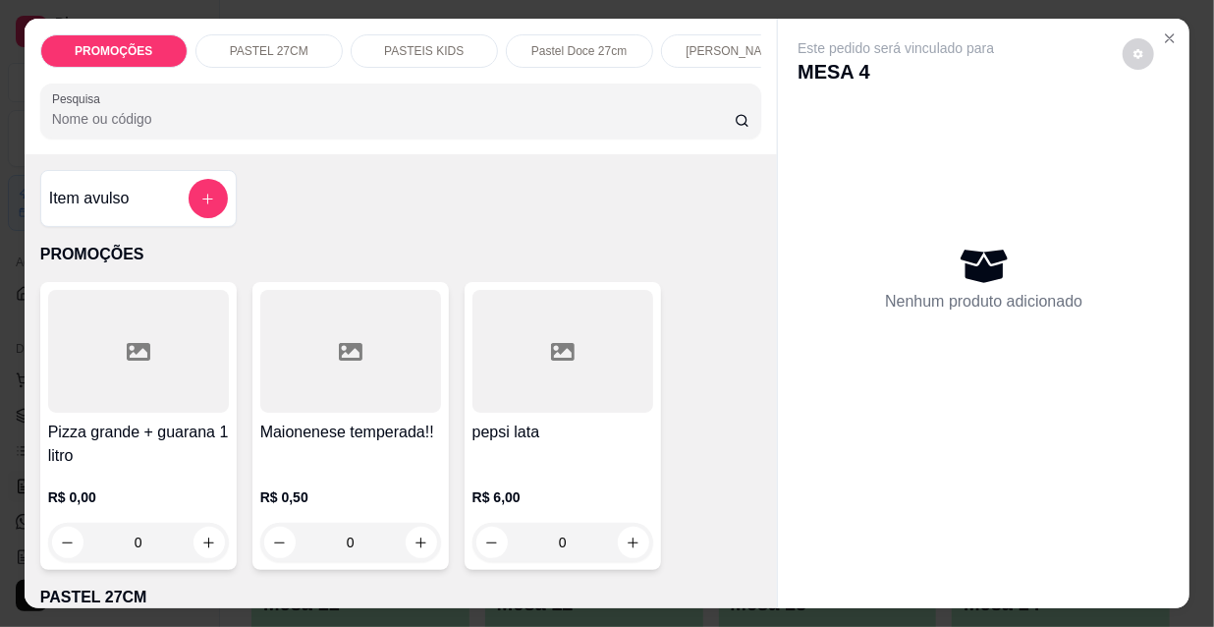
drag, startPoint x: 682, startPoint y: 37, endPoint x: 260, endPoint y: 291, distance: 491.9
click at [682, 38] on div "[PERSON_NAME]" at bounding box center [734, 50] width 147 height 33
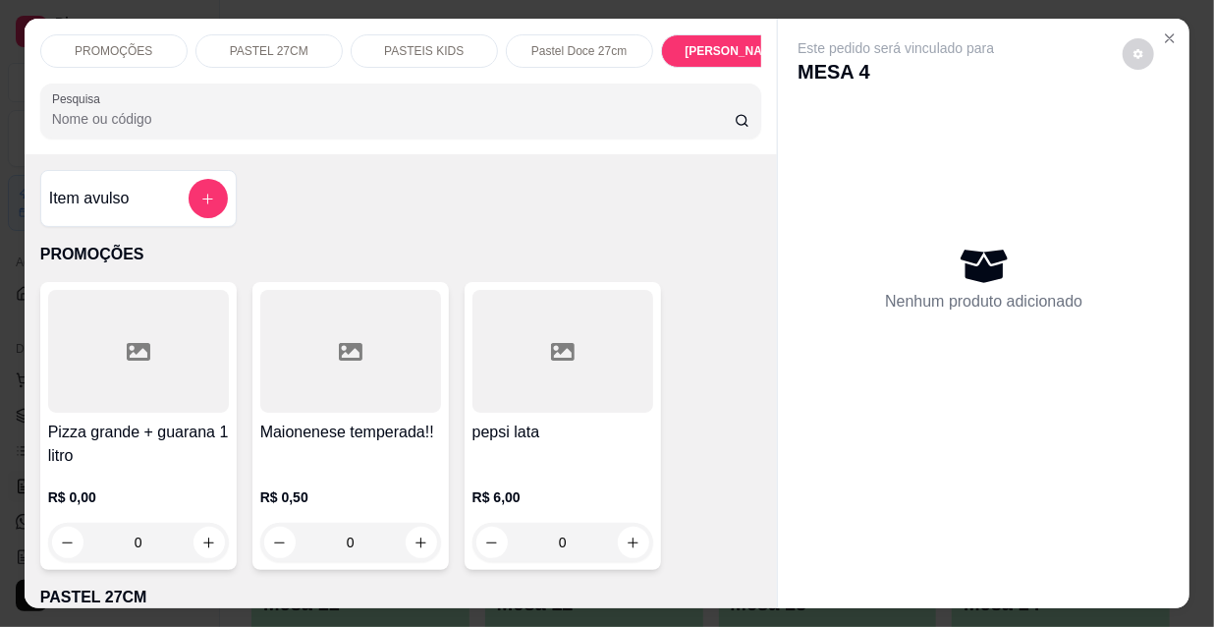
scroll to position [50, 0]
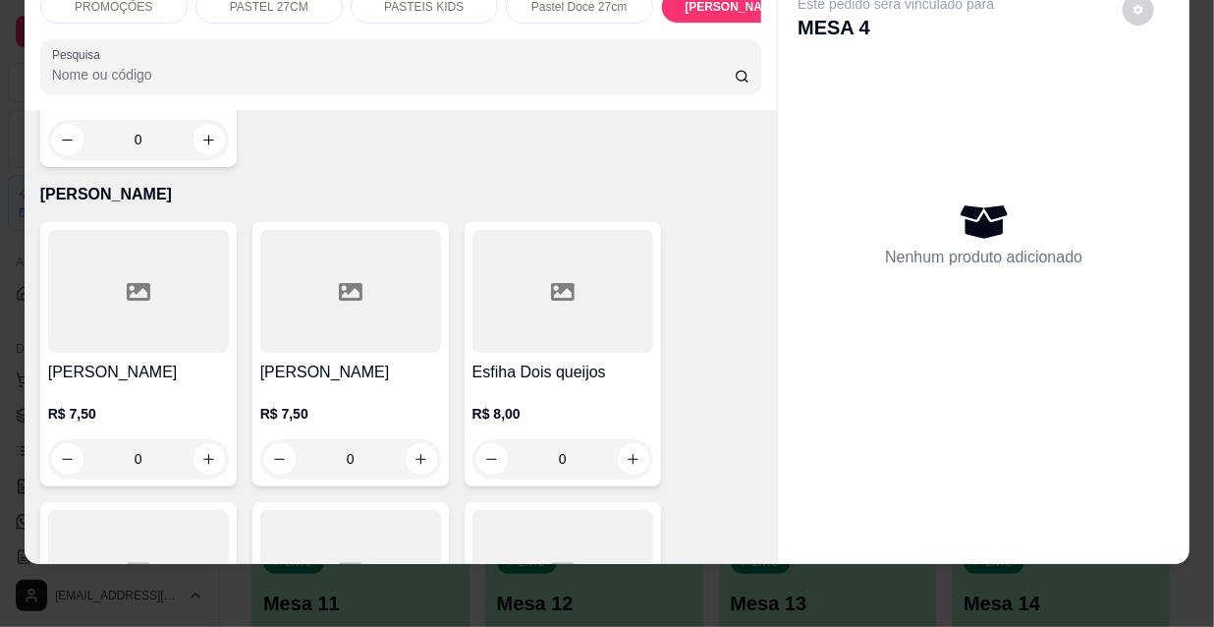
click at [125, 361] on h4 "[PERSON_NAME]" at bounding box center [138, 373] width 181 height 24
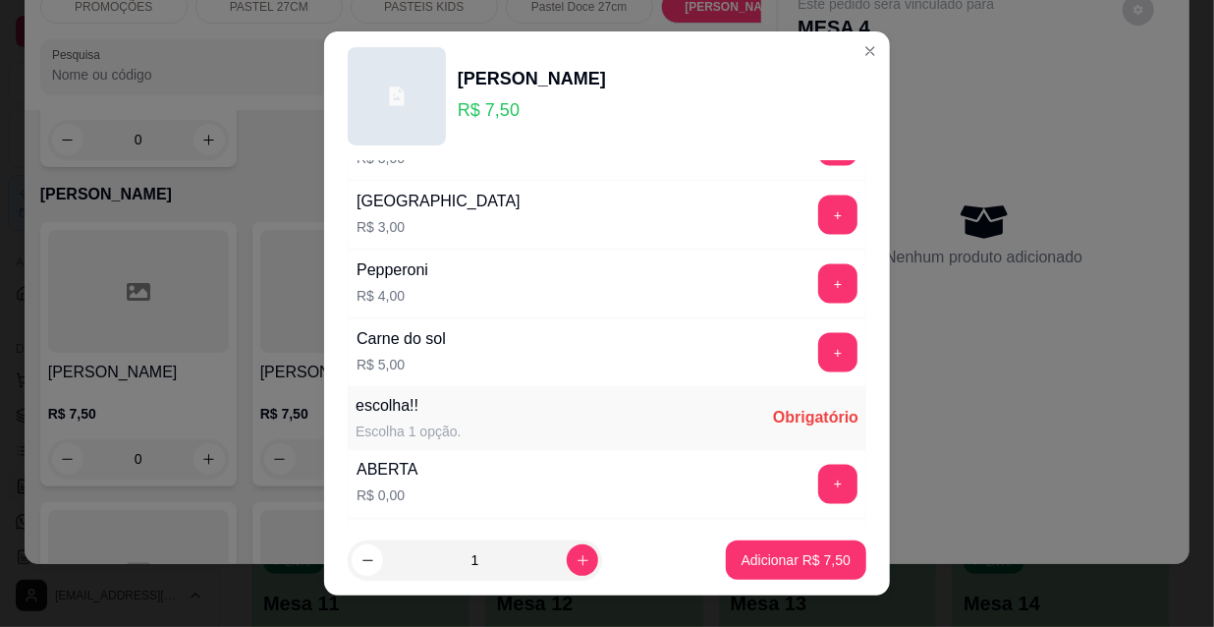
scroll to position [1632, 0]
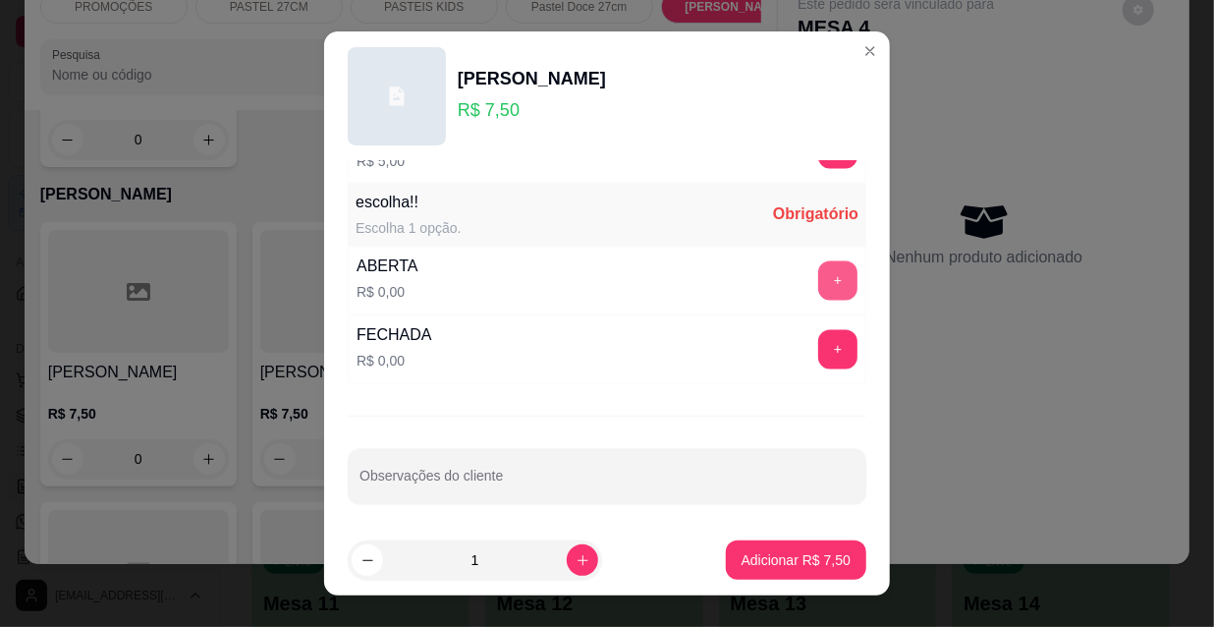
click at [818, 278] on button "+" at bounding box center [837, 280] width 39 height 39
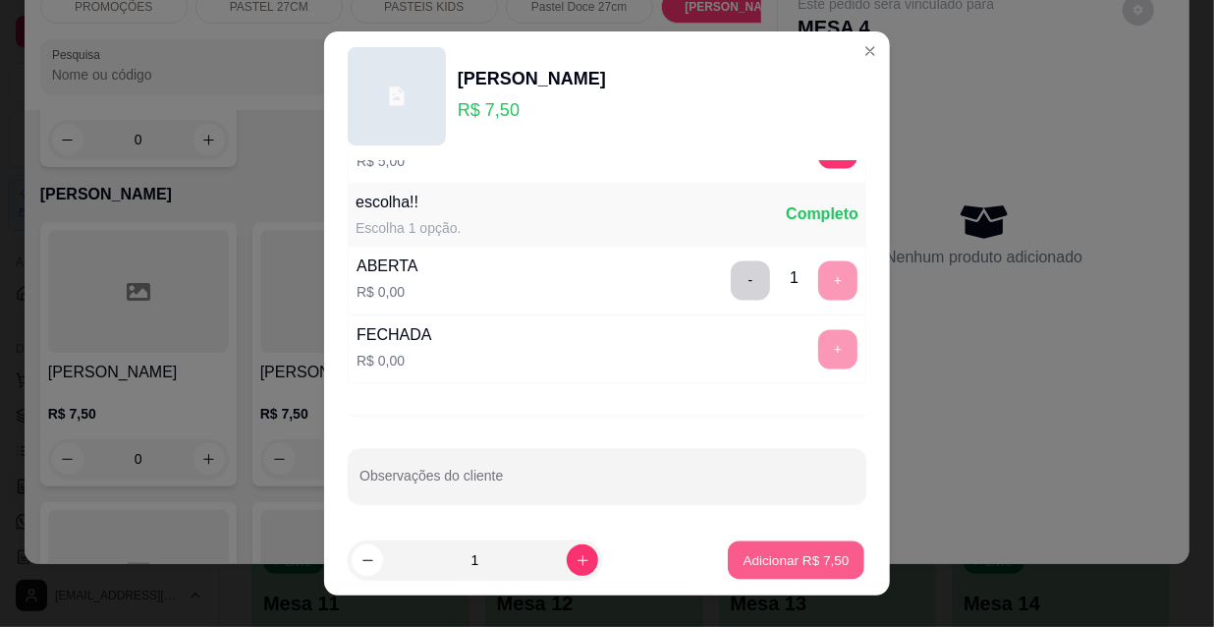
click at [804, 558] on p "Adicionar R$ 7,50" at bounding box center [796, 559] width 106 height 19
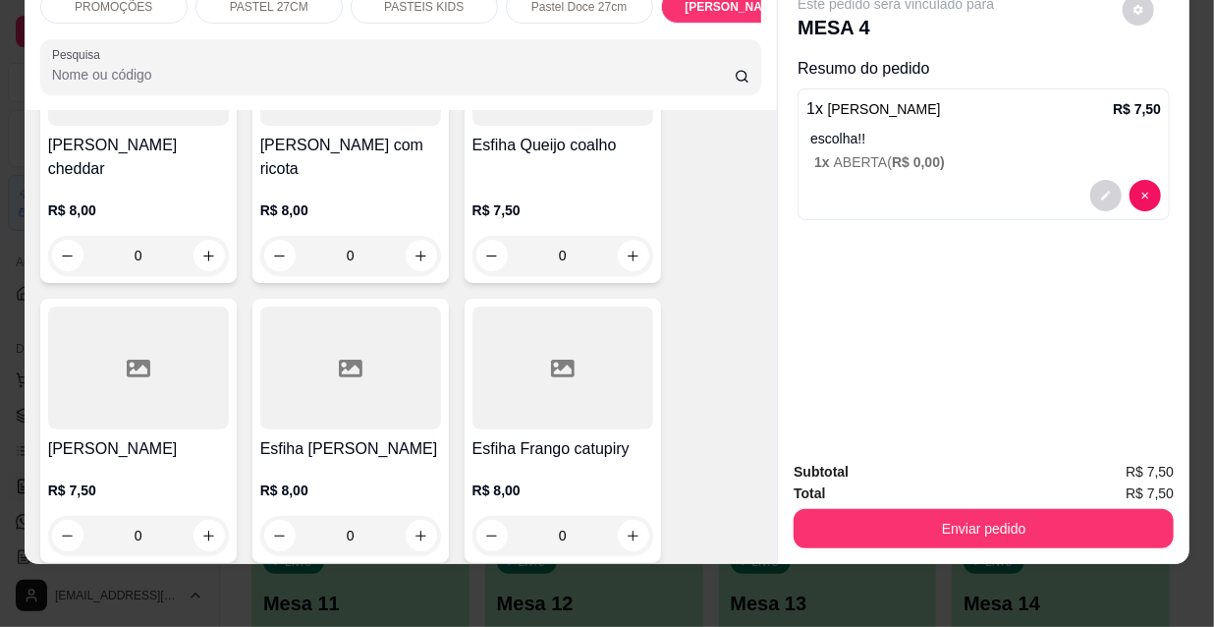
scroll to position [12070, 0]
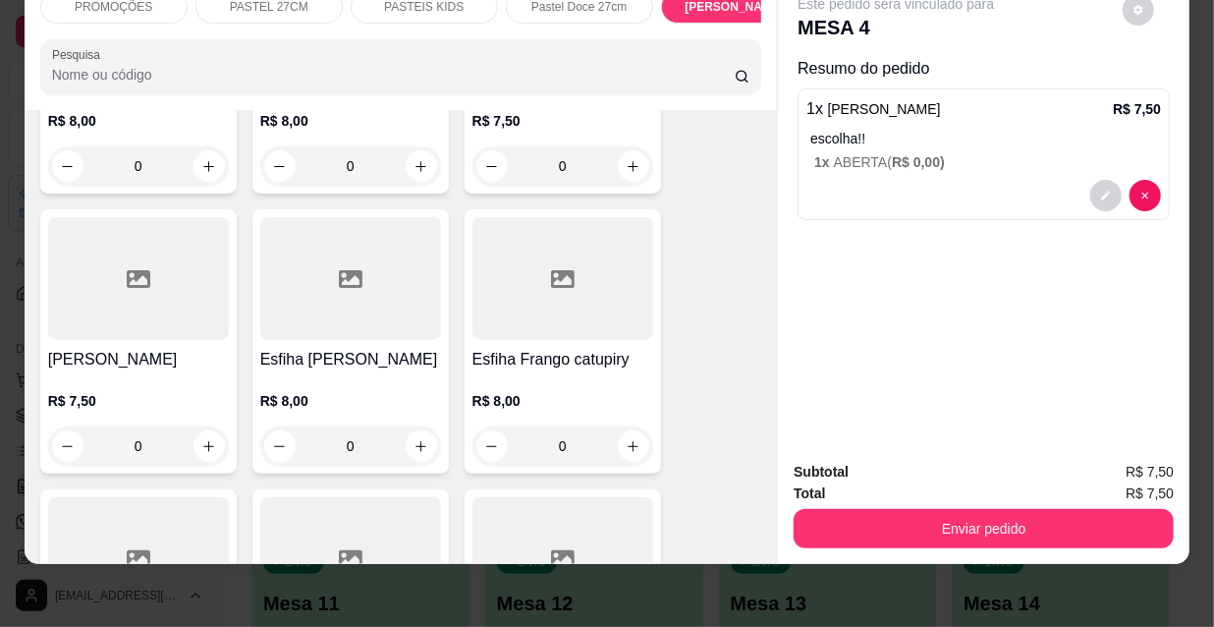
click at [102, 348] on h4 "[PERSON_NAME]" at bounding box center [138, 360] width 181 height 24
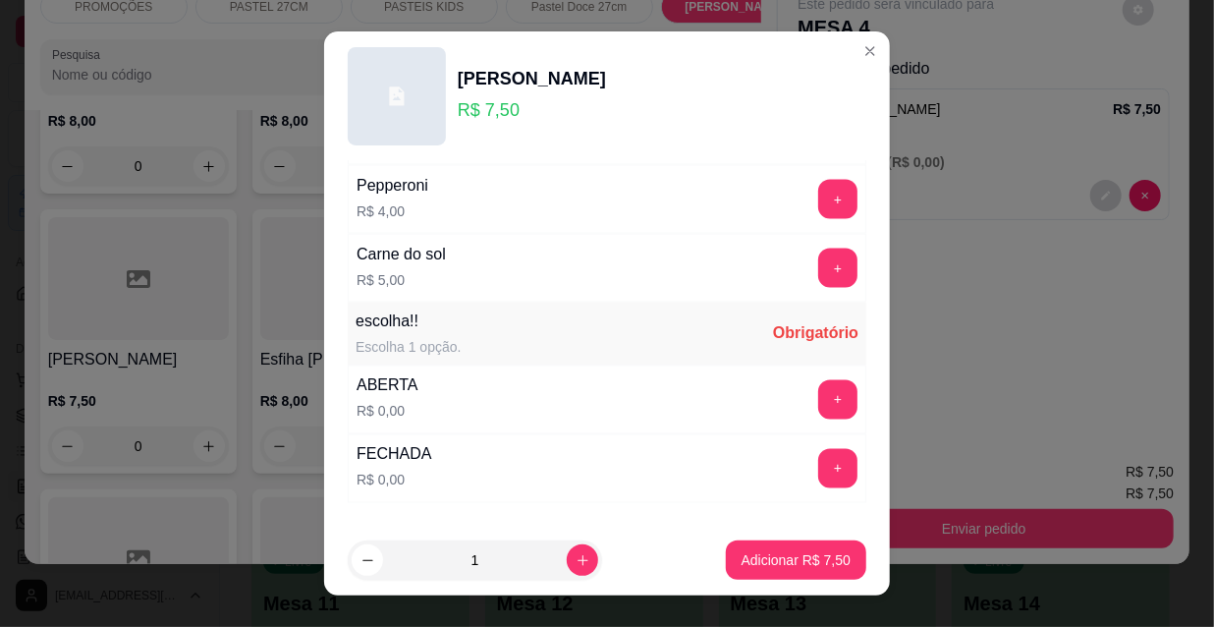
scroll to position [1632, 0]
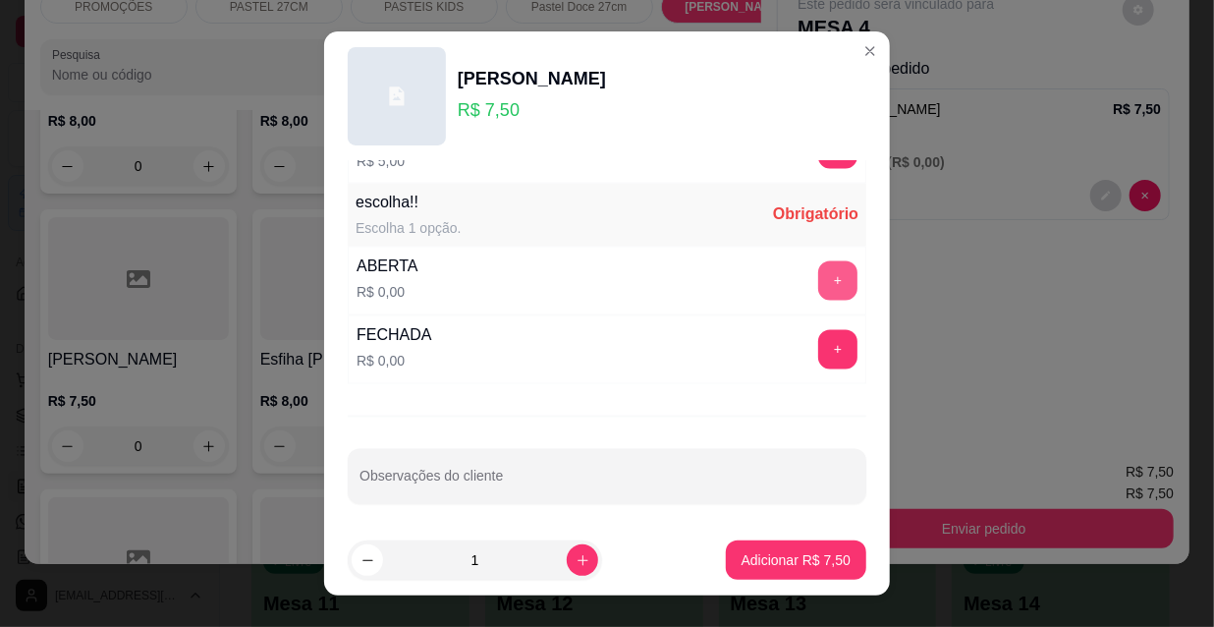
click at [818, 284] on button "+" at bounding box center [837, 280] width 39 height 39
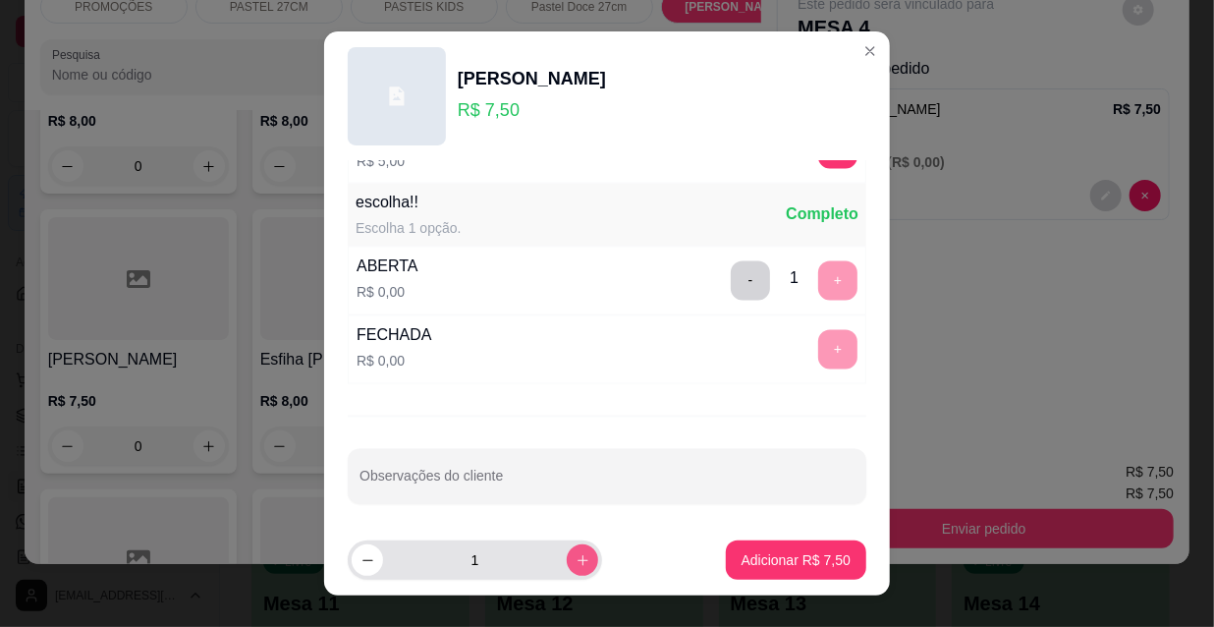
click at [567, 550] on button "increase-product-quantity" at bounding box center [582, 559] width 31 height 31
type input "3"
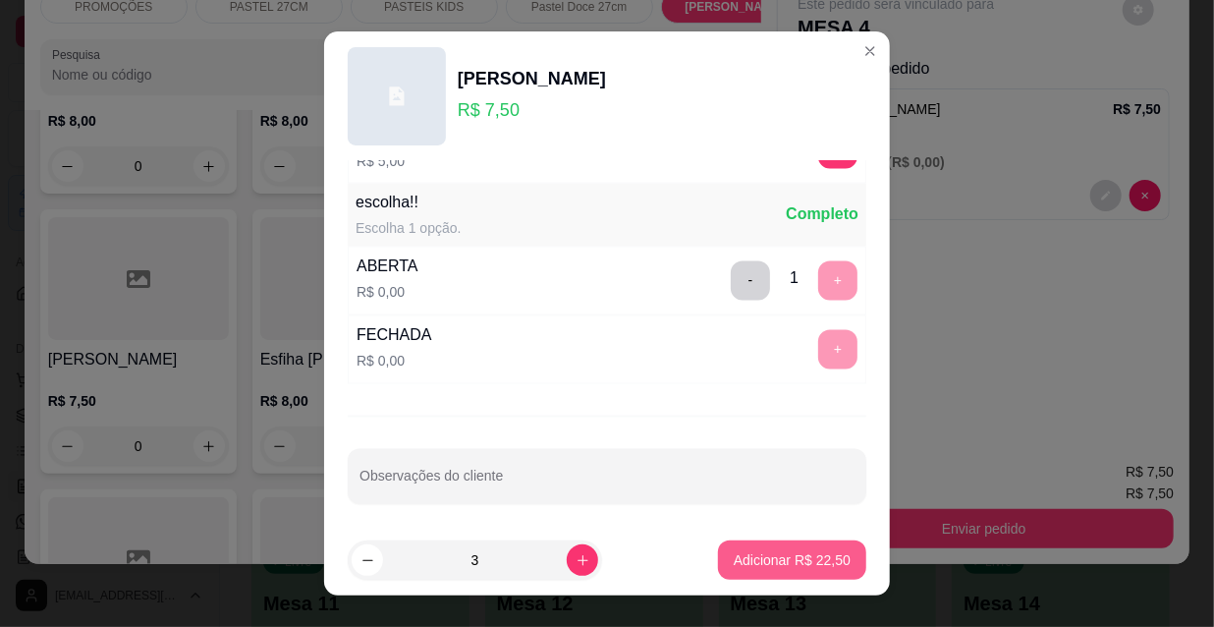
click at [745, 558] on p "Adicionar R$ 22,50" at bounding box center [792, 560] width 117 height 20
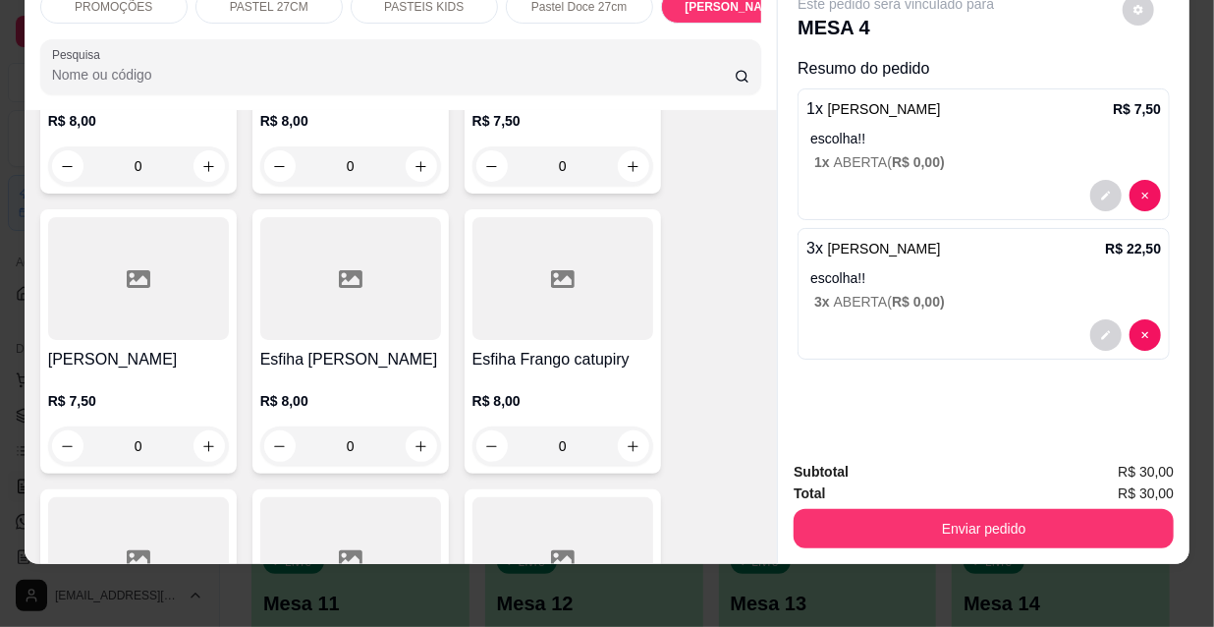
click at [560, 371] on div "R$ 8,00 0" at bounding box center [563, 418] width 181 height 94
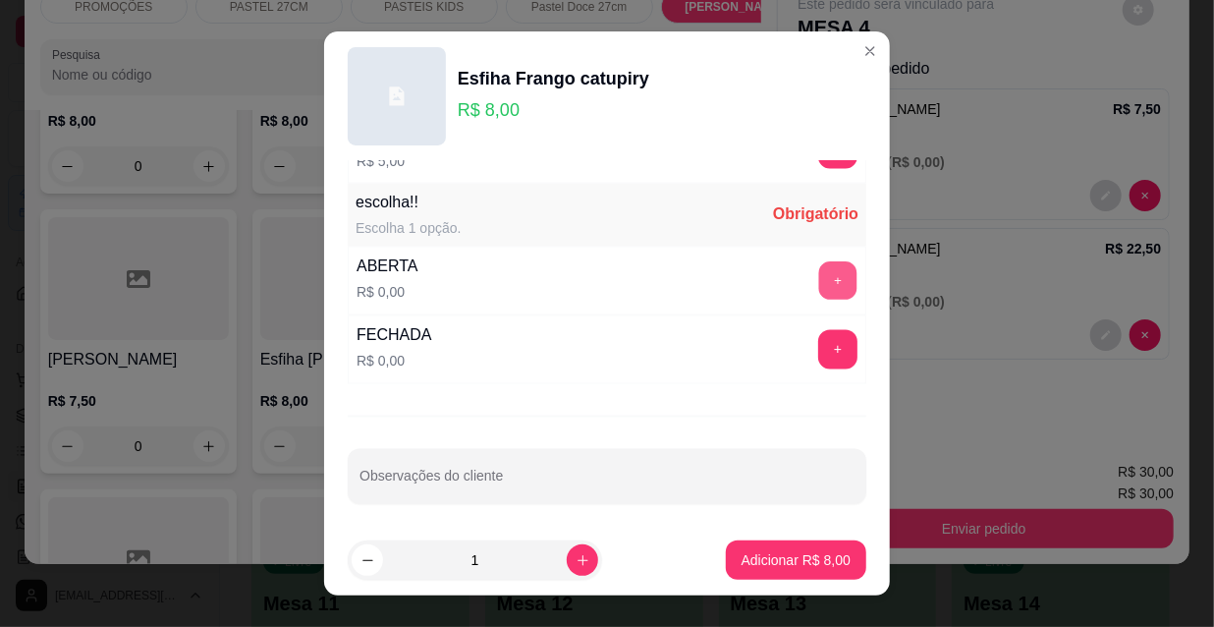
click at [819, 282] on button "+" at bounding box center [838, 281] width 38 height 38
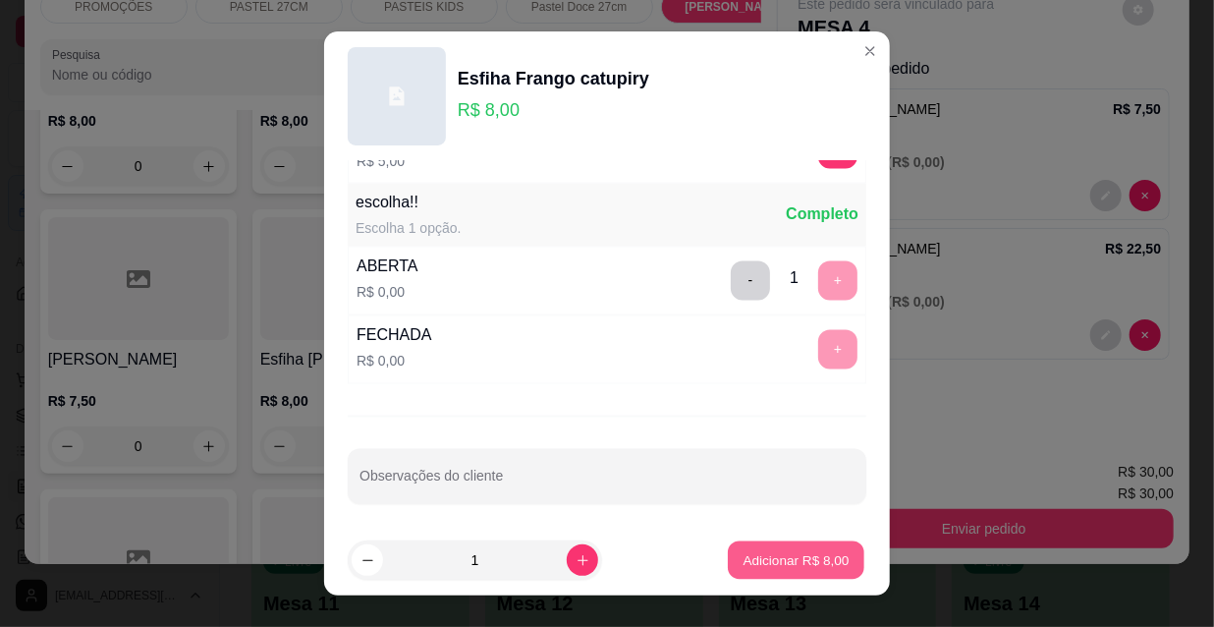
click at [782, 547] on button "Adicionar R$ 8,00" at bounding box center [796, 560] width 137 height 38
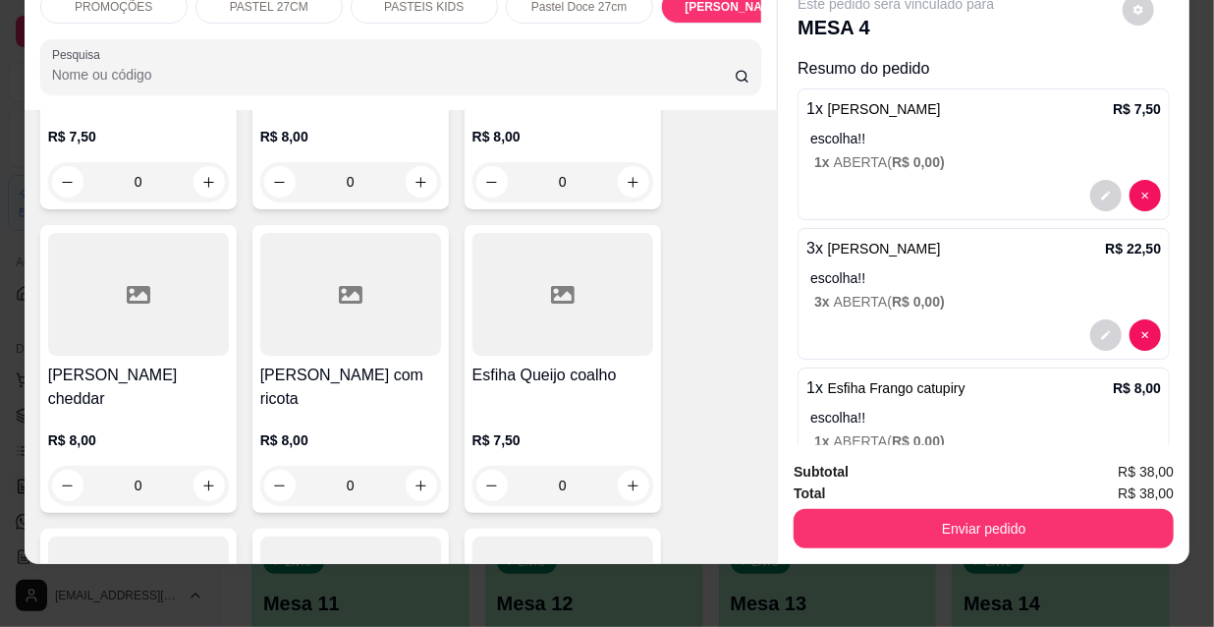
scroll to position [11713, 0]
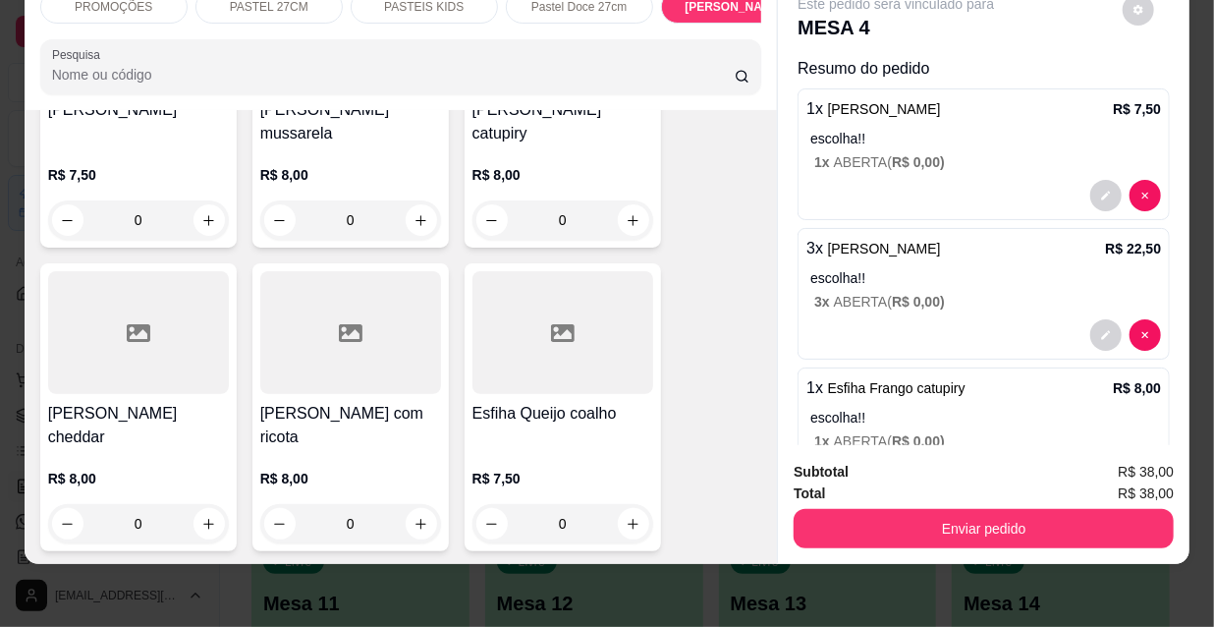
click at [565, 271] on div at bounding box center [563, 332] width 181 height 123
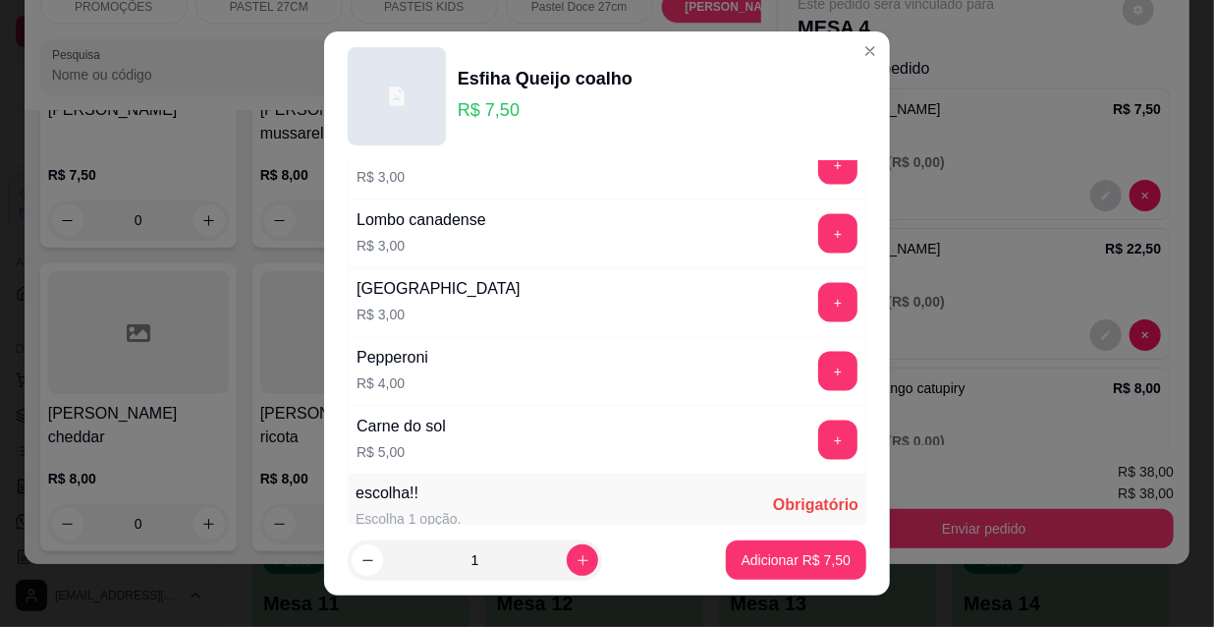
scroll to position [1632, 0]
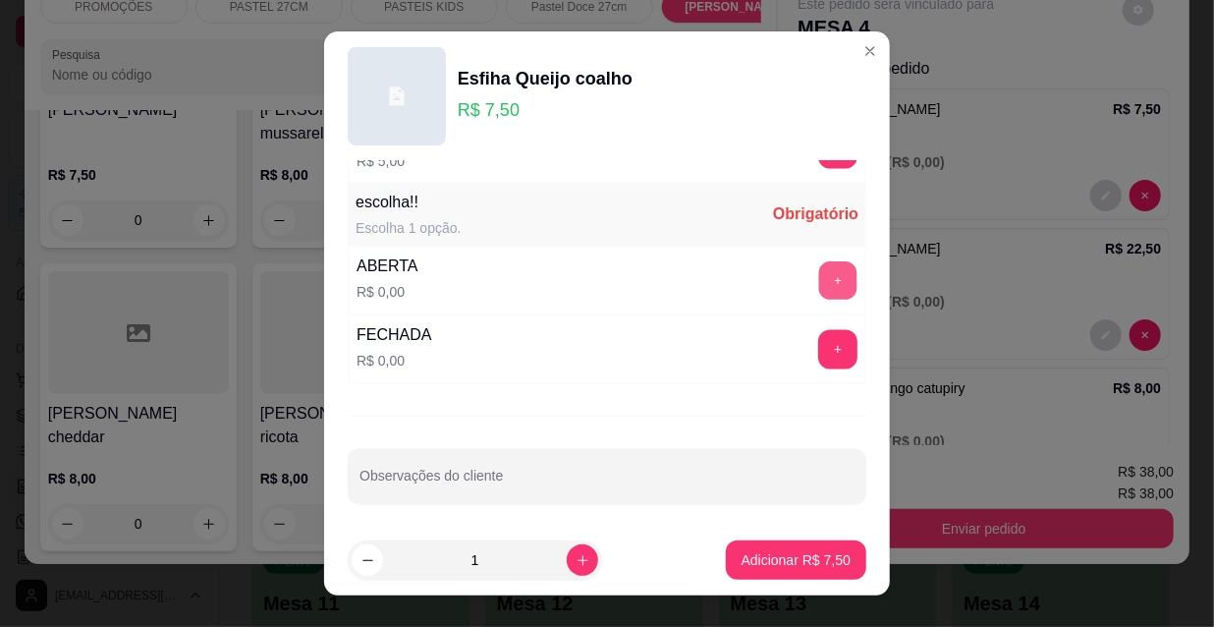
click at [819, 274] on button "+" at bounding box center [838, 281] width 38 height 38
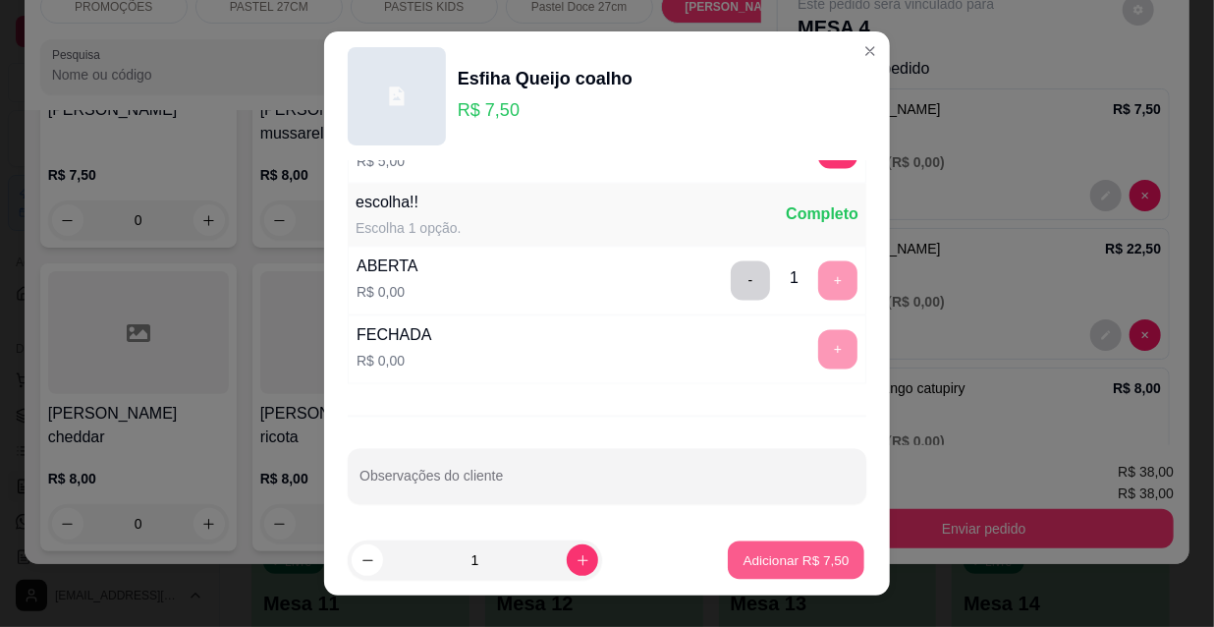
click at [781, 565] on p "Adicionar R$ 7,50" at bounding box center [796, 559] width 106 height 19
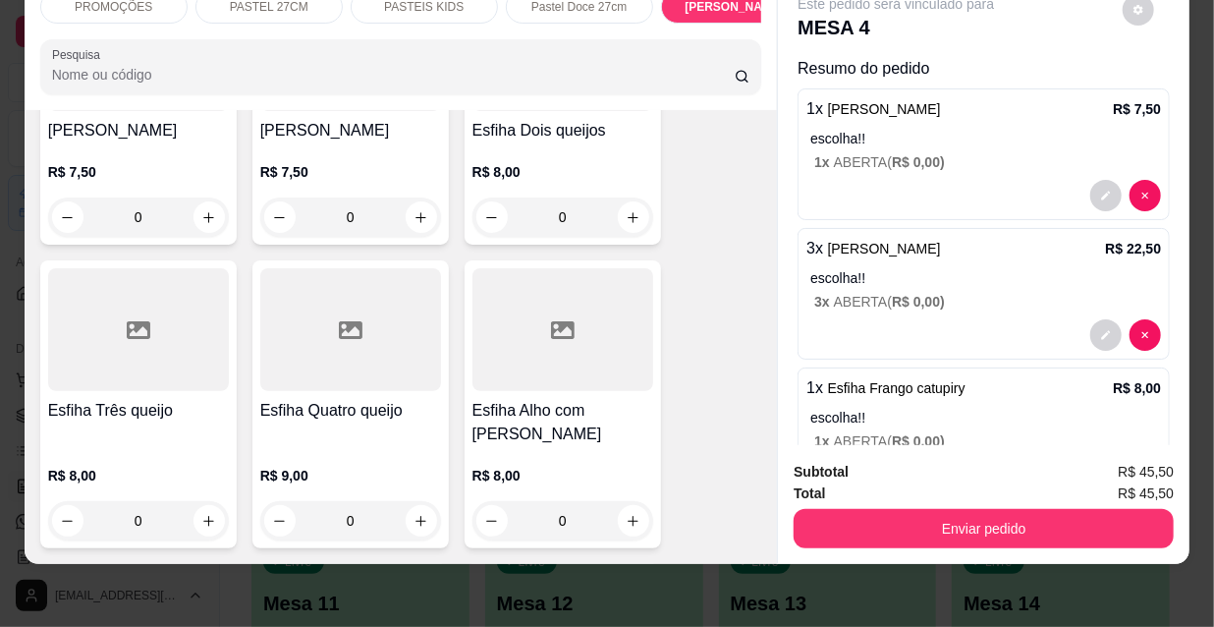
scroll to position [8765, 0]
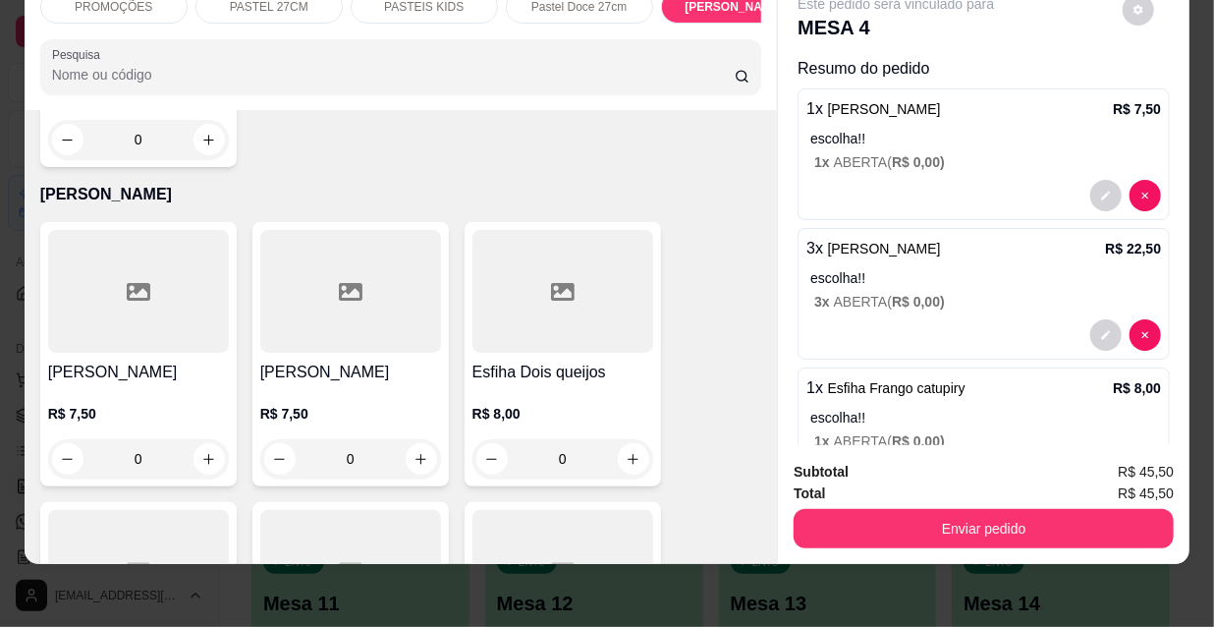
click at [366, 384] on div "R$ 7,50 0" at bounding box center [350, 431] width 181 height 94
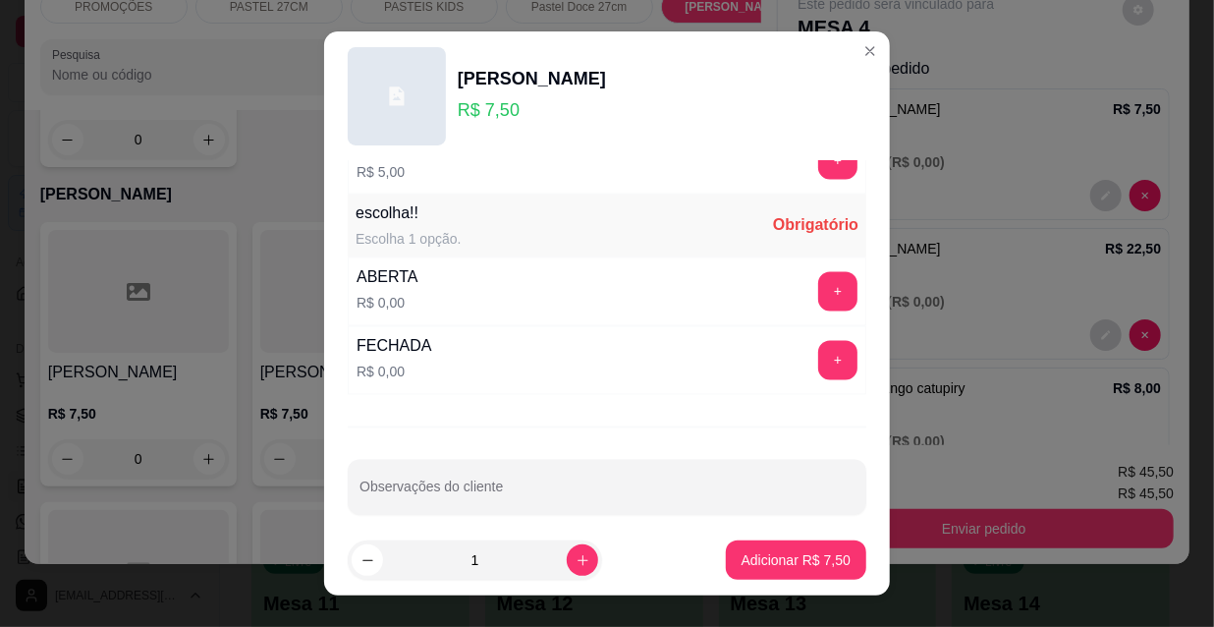
scroll to position [1632, 0]
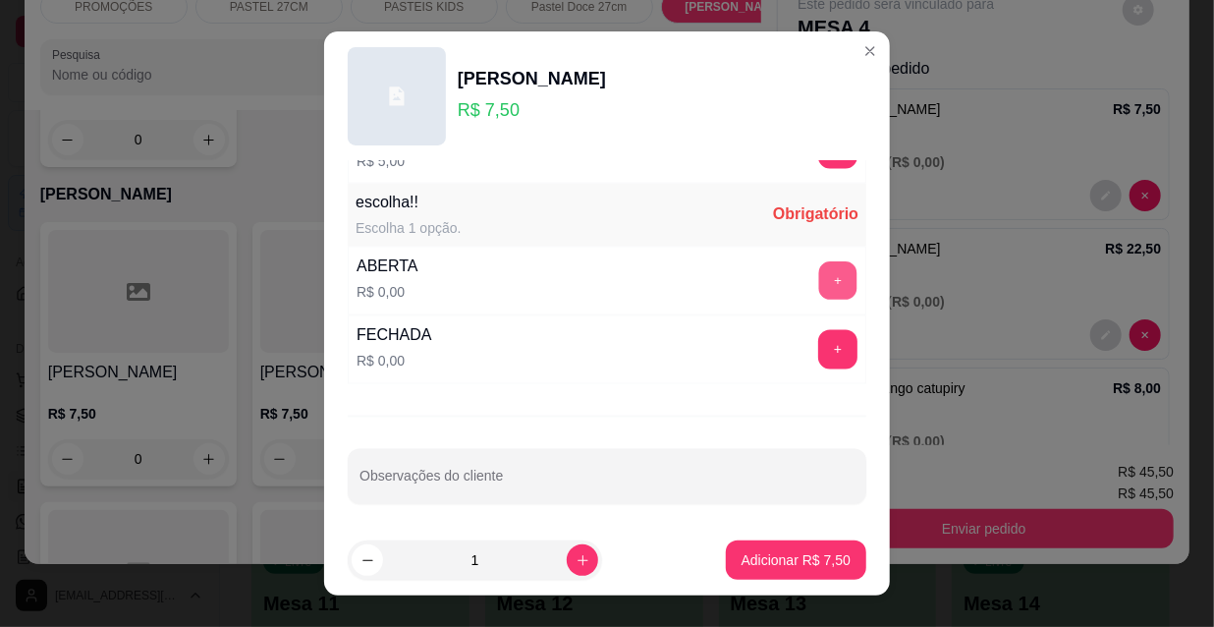
click at [819, 270] on button "+" at bounding box center [838, 281] width 38 height 38
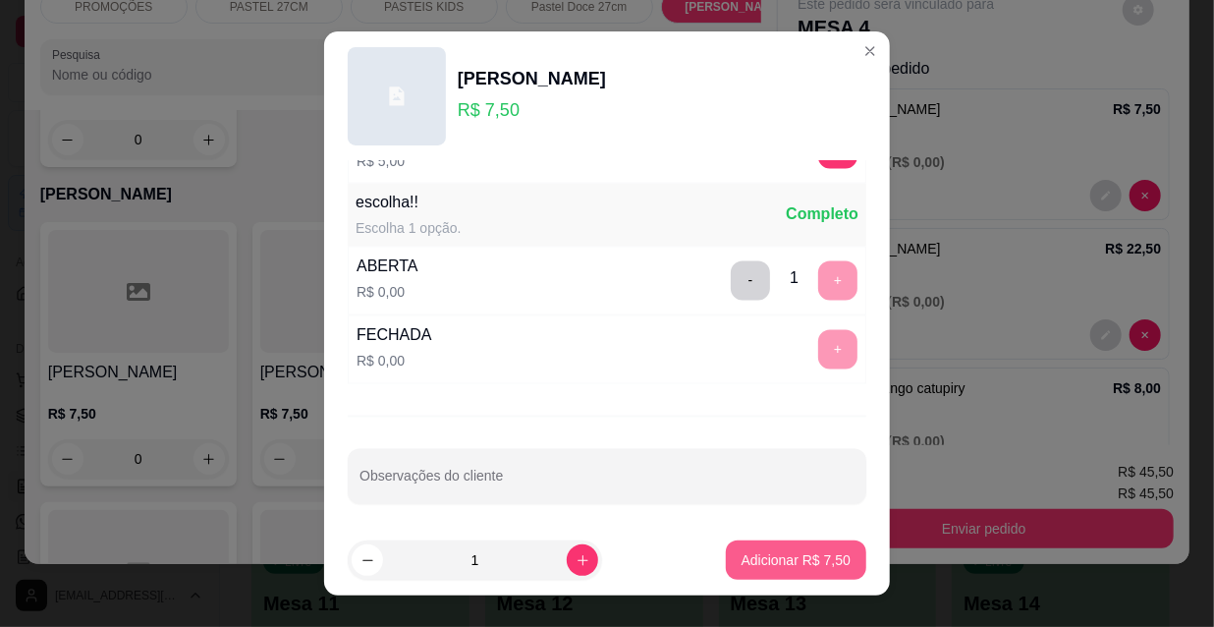
click at [776, 555] on p "Adicionar R$ 7,50" at bounding box center [796, 560] width 109 height 20
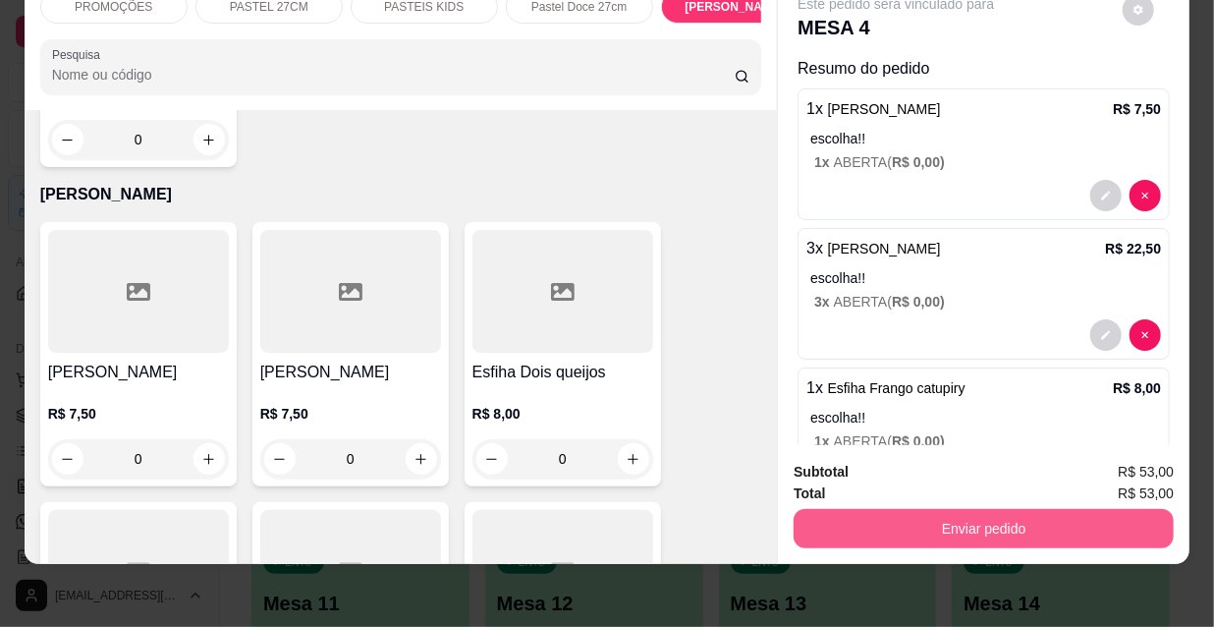
click at [899, 509] on button "Enviar pedido" at bounding box center [984, 528] width 380 height 39
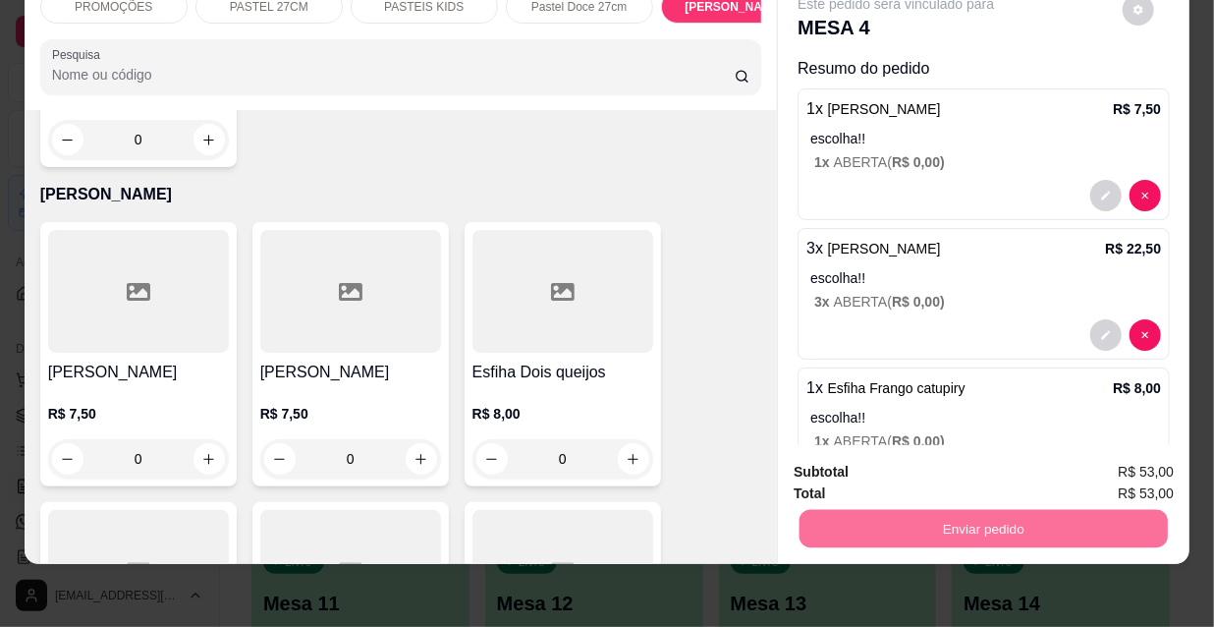
click at [847, 461] on button "Não registrar e enviar pedido" at bounding box center [920, 467] width 204 height 37
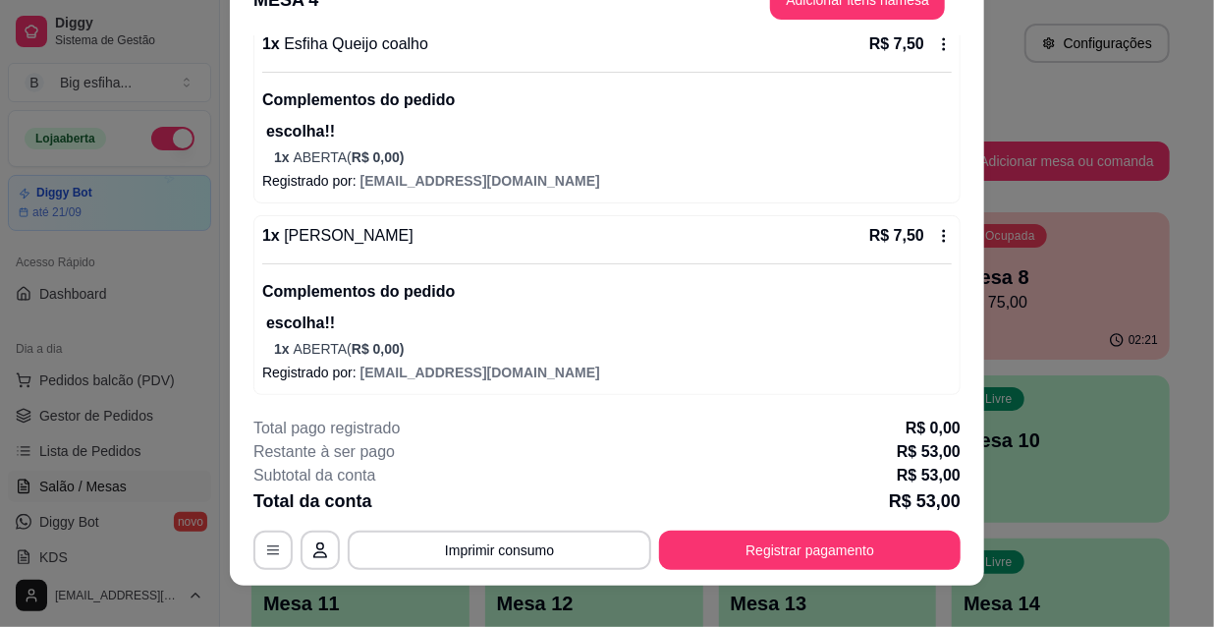
scroll to position [59, 0]
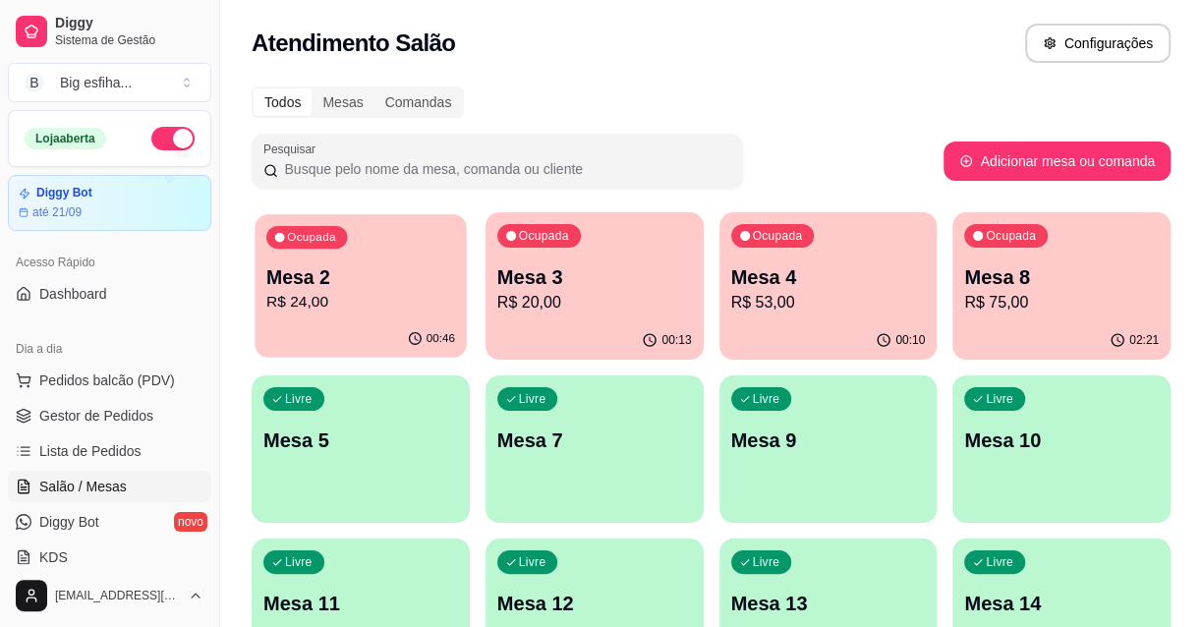
click at [373, 319] on div "Ocupada Mesa 2 R$ 24,00" at bounding box center [359, 267] width 211 height 106
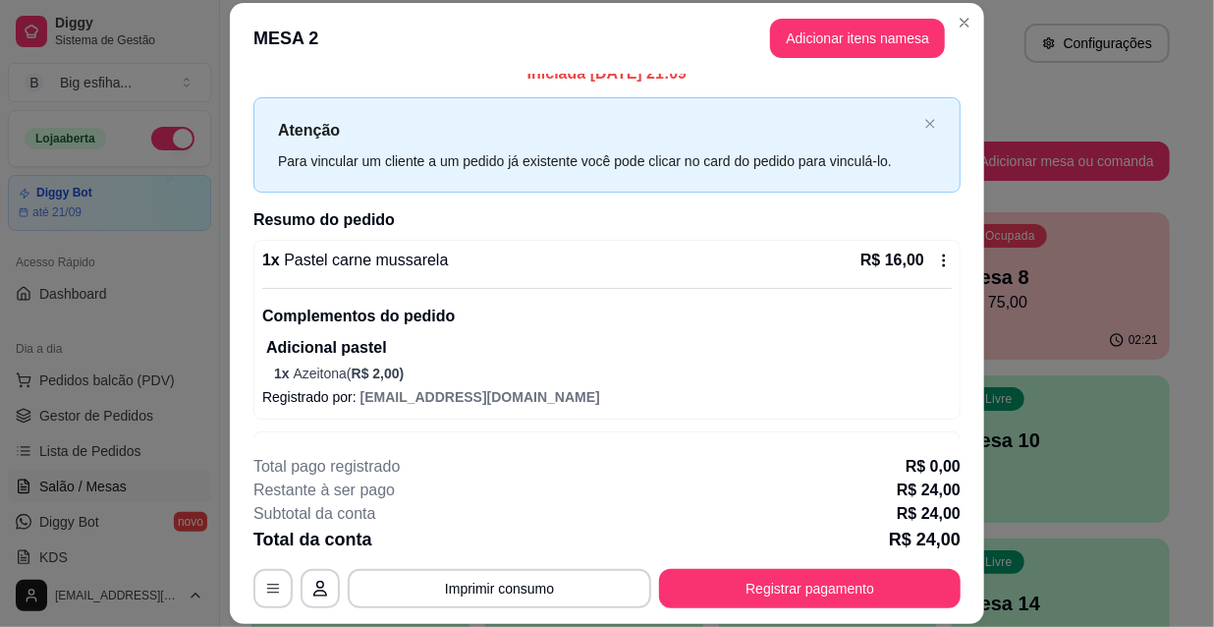
scroll to position [0, 0]
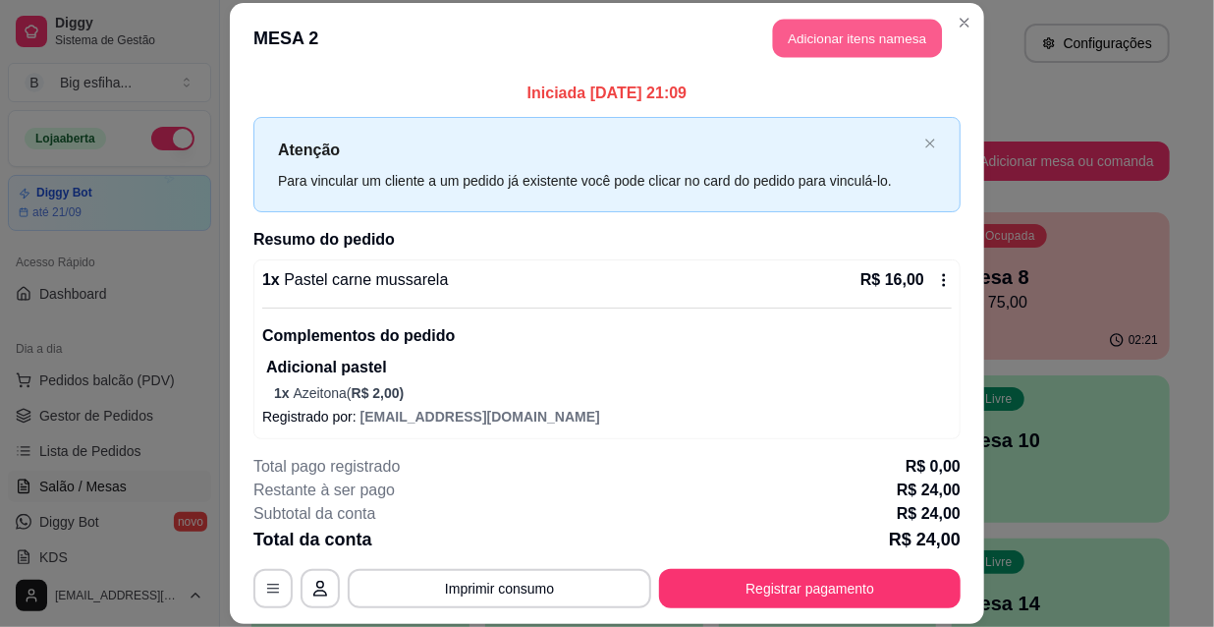
click at [815, 47] on button "Adicionar itens na mesa" at bounding box center [857, 39] width 169 height 38
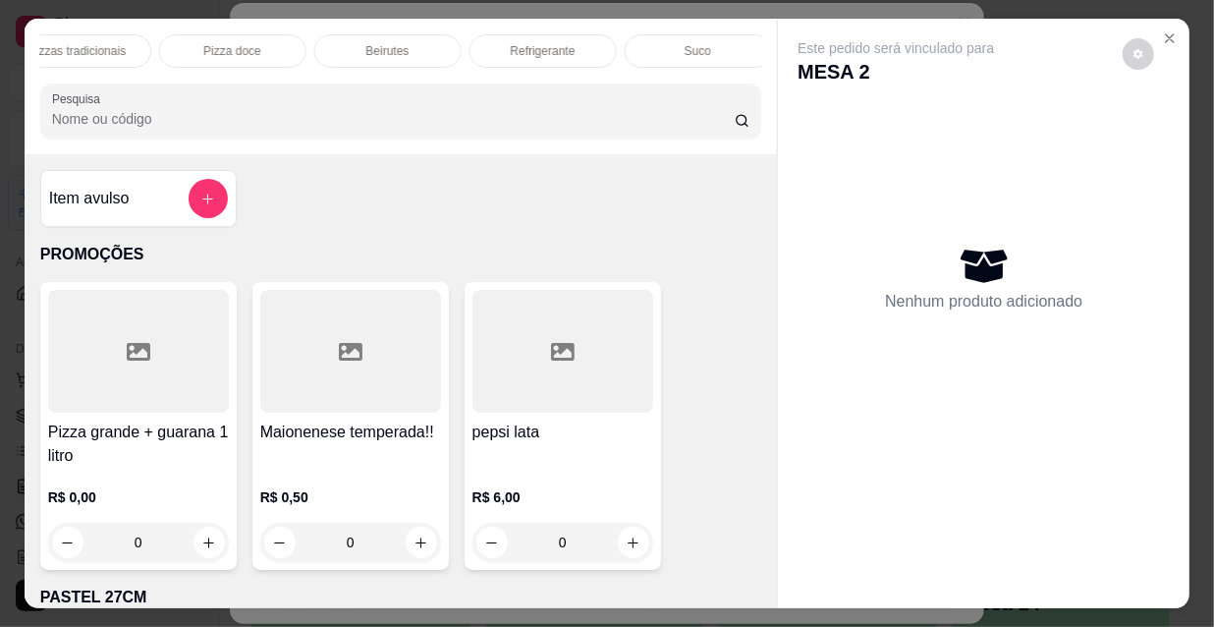
scroll to position [0, 1121]
click at [565, 52] on div "Refrigerante" at bounding box center [545, 50] width 147 height 33
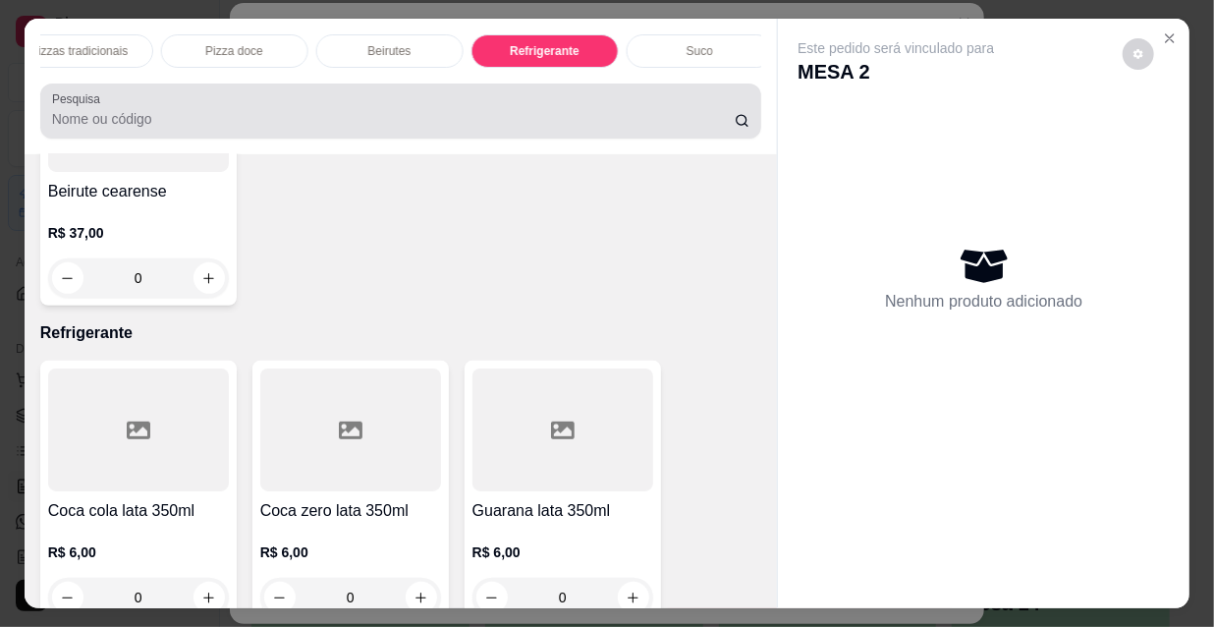
scroll to position [50, 0]
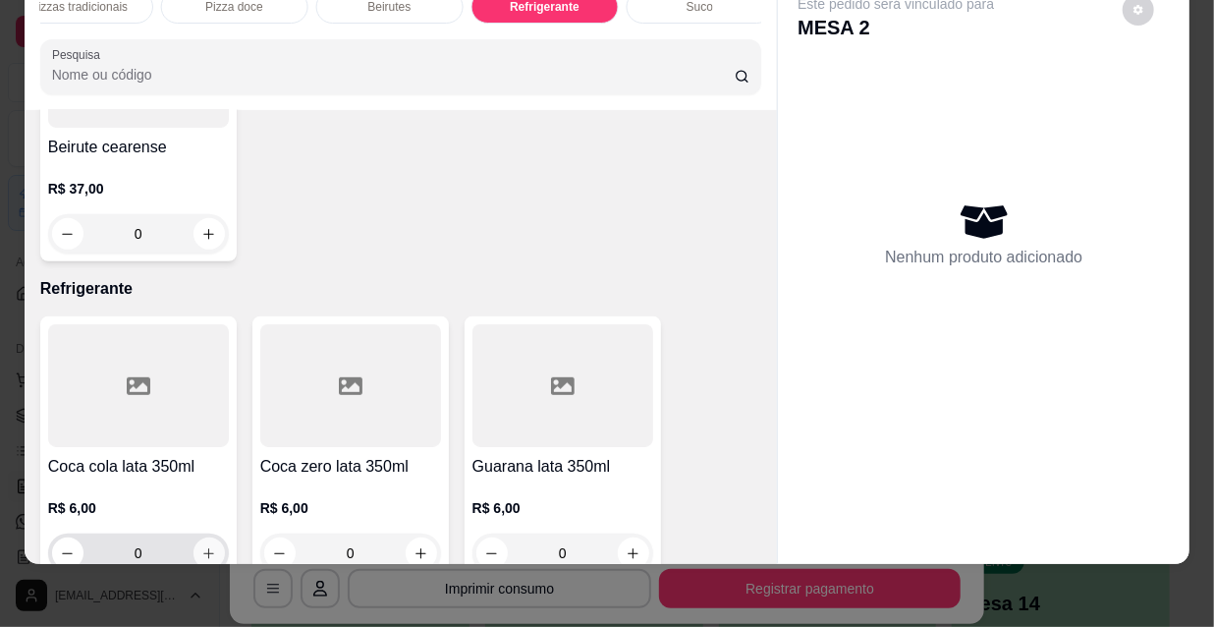
click at [201, 546] on icon "increase-product-quantity" at bounding box center [208, 553] width 15 height 15
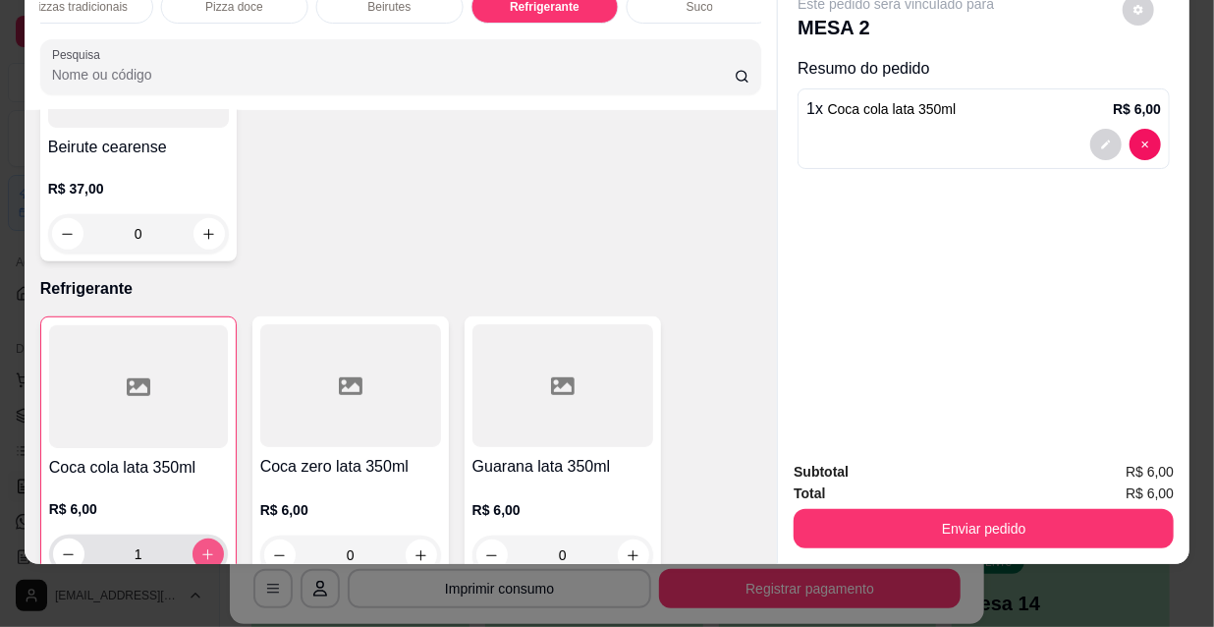
type input "1"
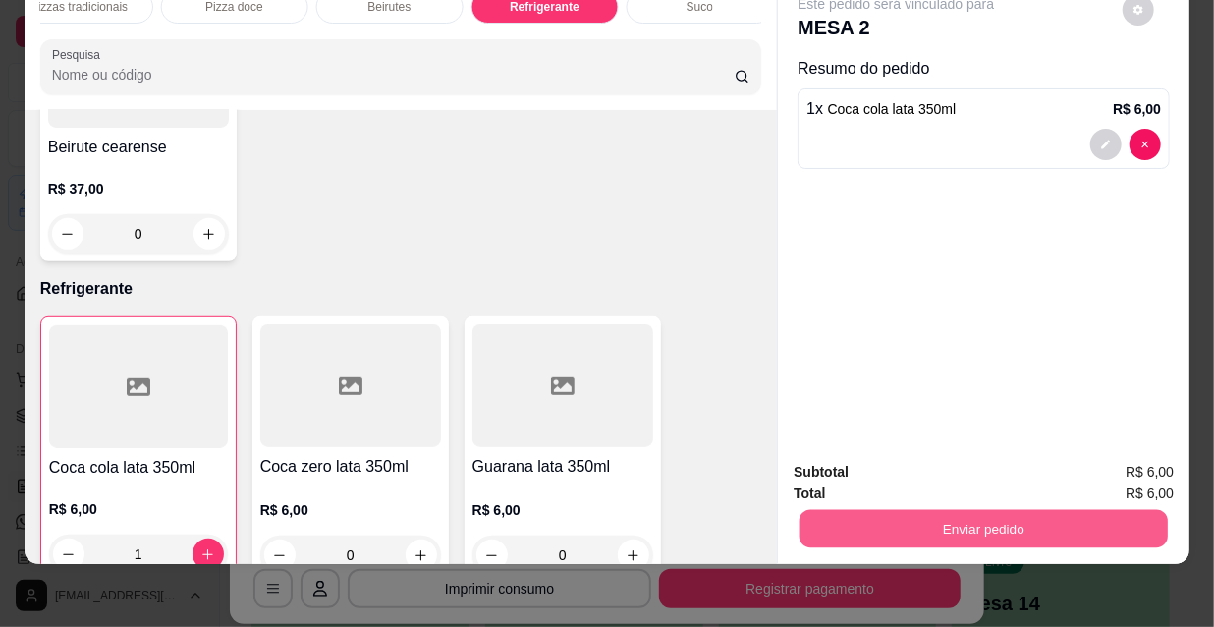
click at [915, 526] on button "Enviar pedido" at bounding box center [984, 528] width 368 height 38
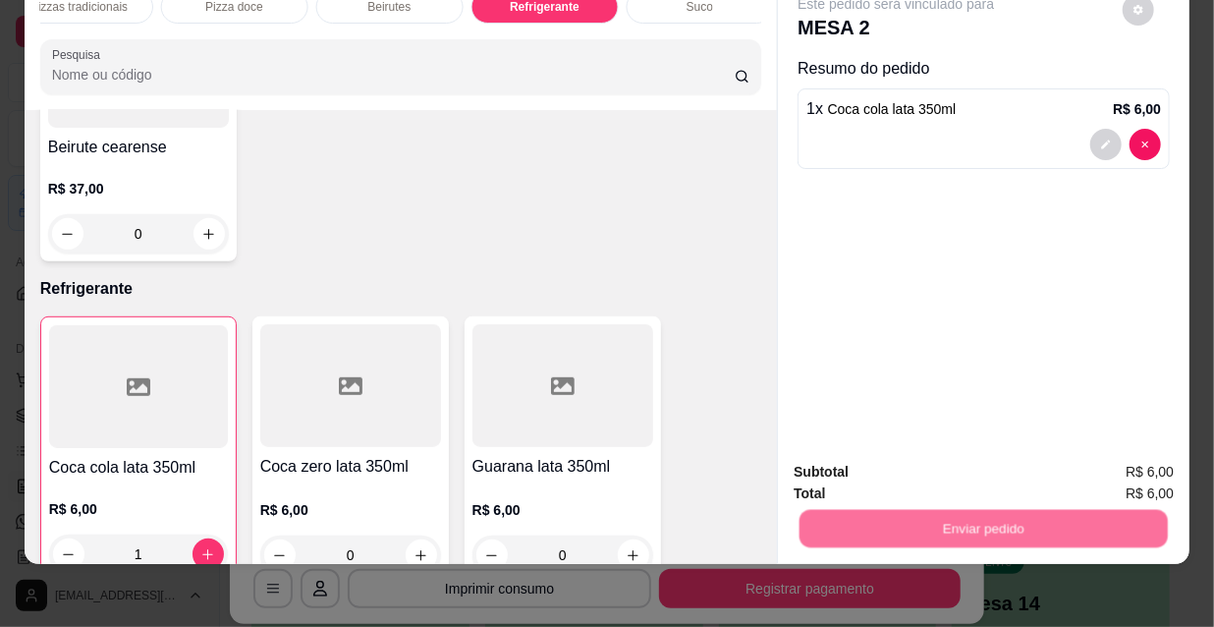
click at [885, 463] on button "Não registrar e enviar pedido" at bounding box center [920, 466] width 198 height 36
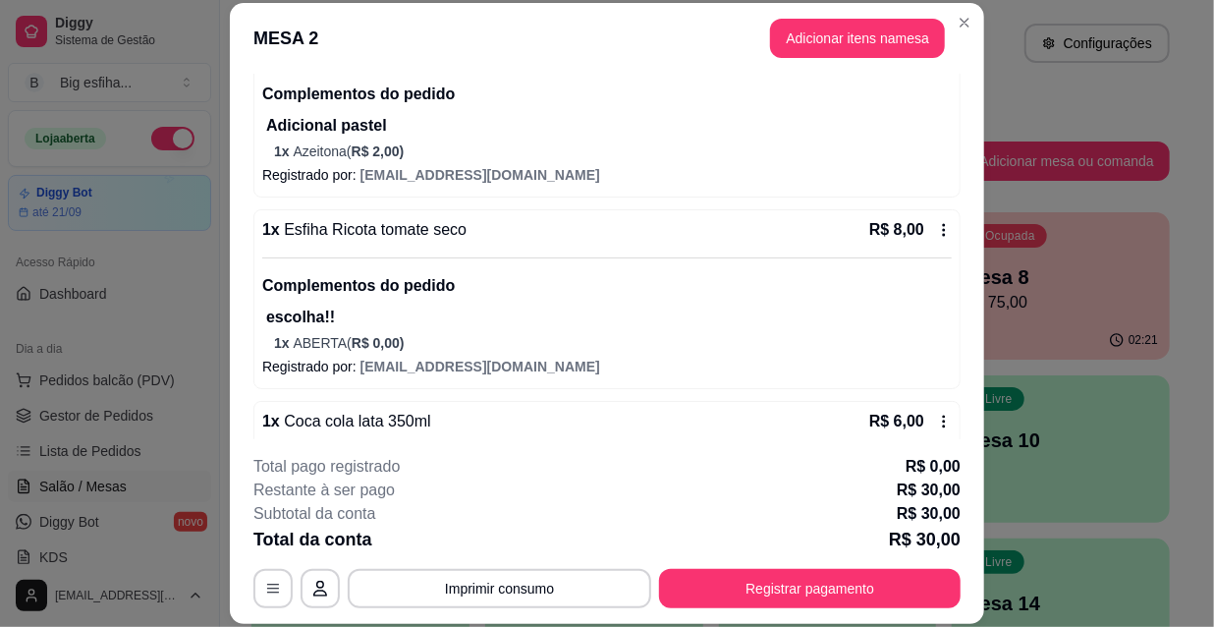
scroll to position [278, 0]
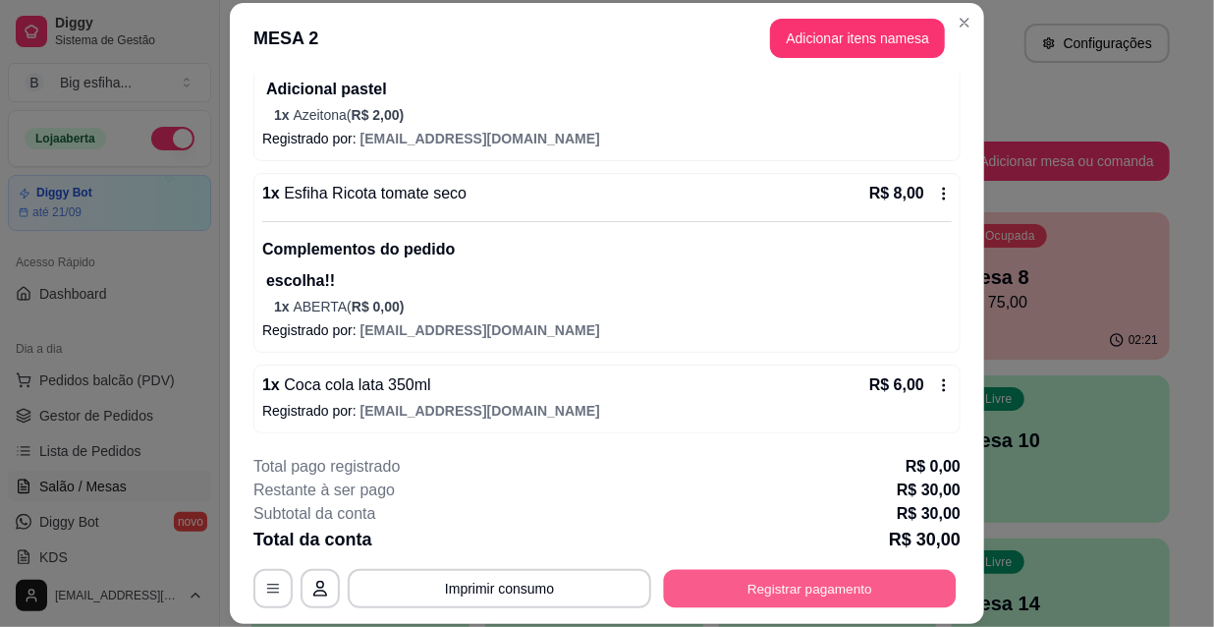
click at [794, 586] on button "Registrar pagamento" at bounding box center [810, 588] width 293 height 38
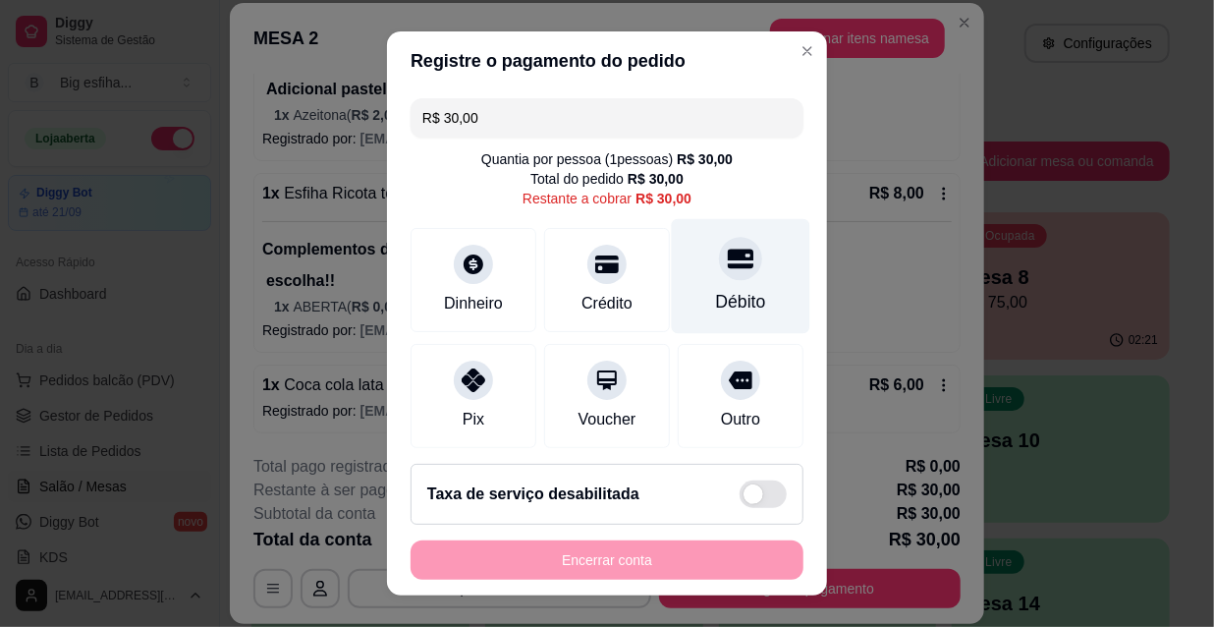
click at [716, 292] on div "Débito" at bounding box center [741, 302] width 50 height 26
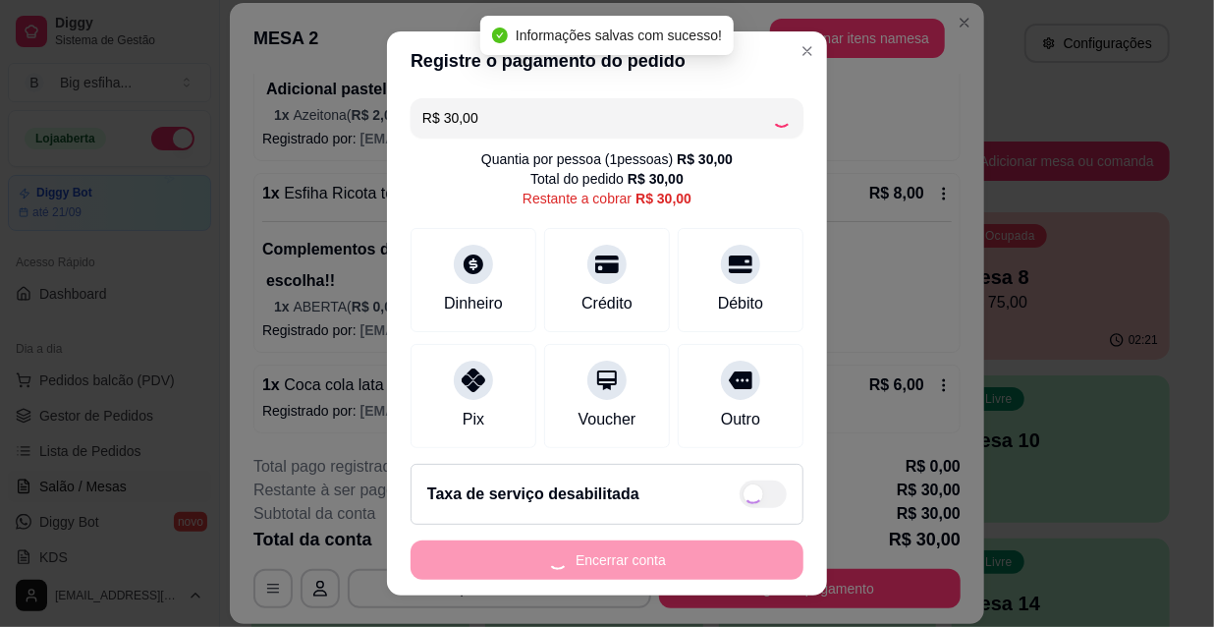
type input "R$ 0,00"
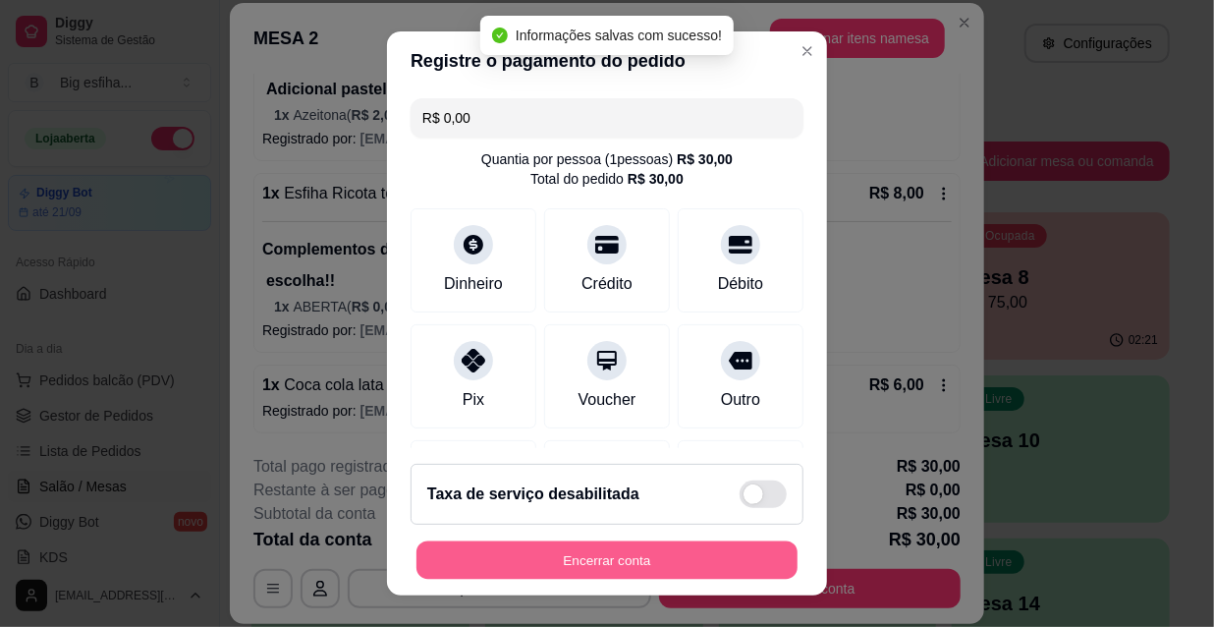
click at [602, 561] on button "Encerrar conta" at bounding box center [607, 560] width 381 height 38
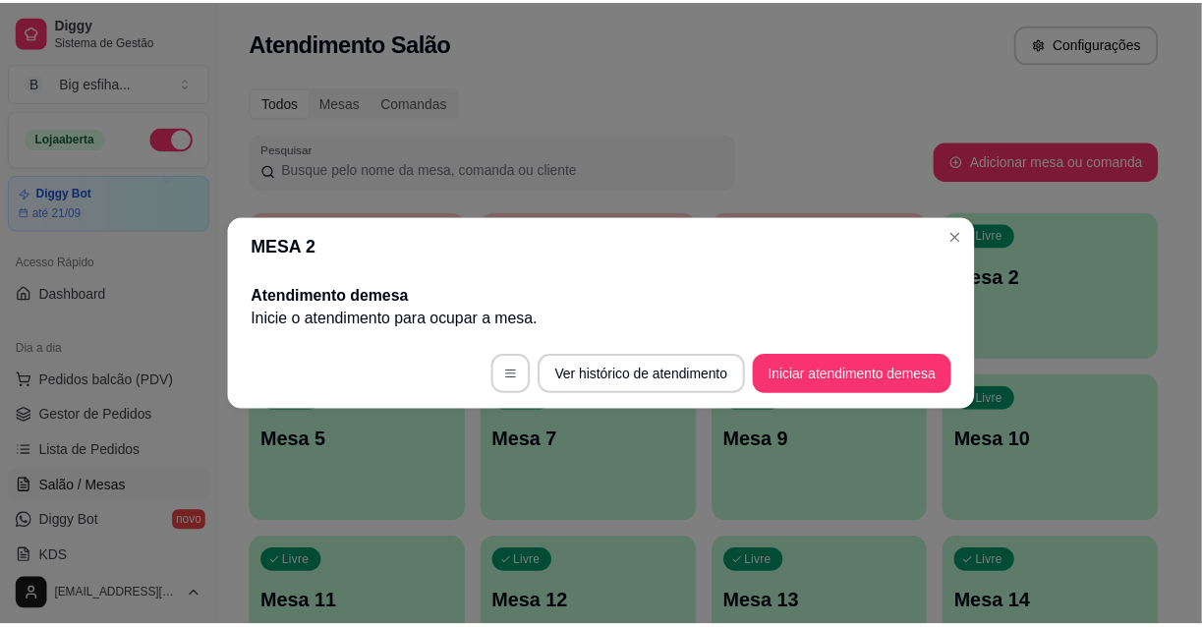
scroll to position [0, 0]
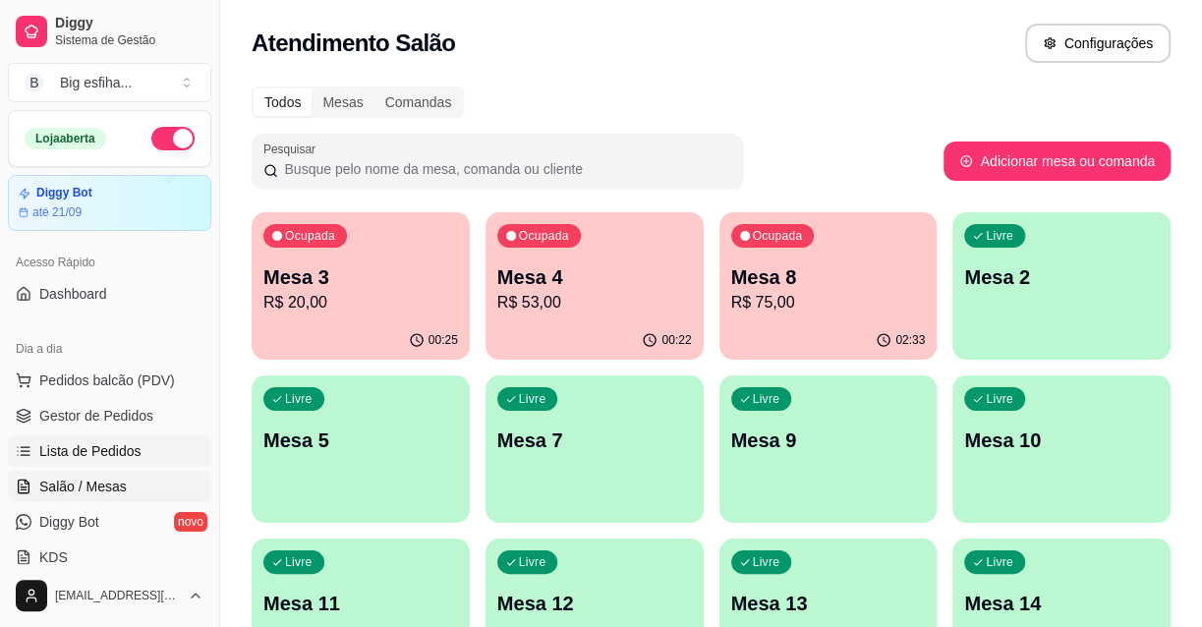
click at [144, 443] on link "Lista de Pedidos" at bounding box center [109, 450] width 203 height 31
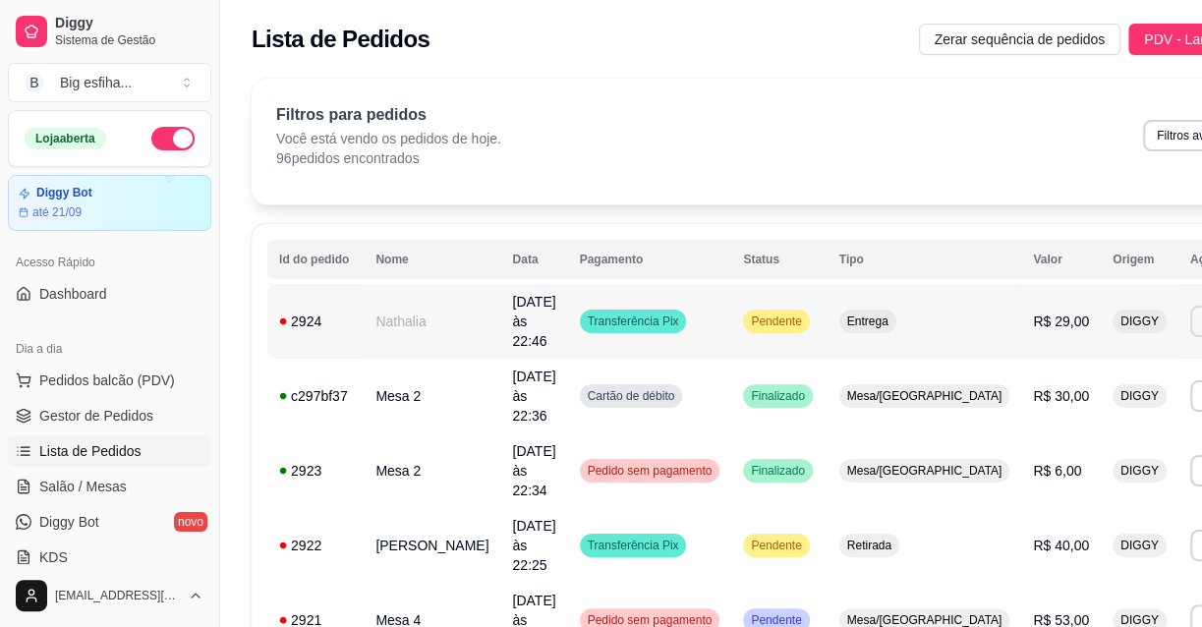
click at [1190, 319] on button "Imprimir" at bounding box center [1225, 321] width 70 height 31
click at [1191, 316] on button "Imprimir" at bounding box center [1225, 321] width 68 height 30
click at [1190, 314] on button "Imprimir" at bounding box center [1225, 321] width 70 height 31
click at [1057, 383] on button "IMPRESSORA" at bounding box center [1073, 380] width 138 height 30
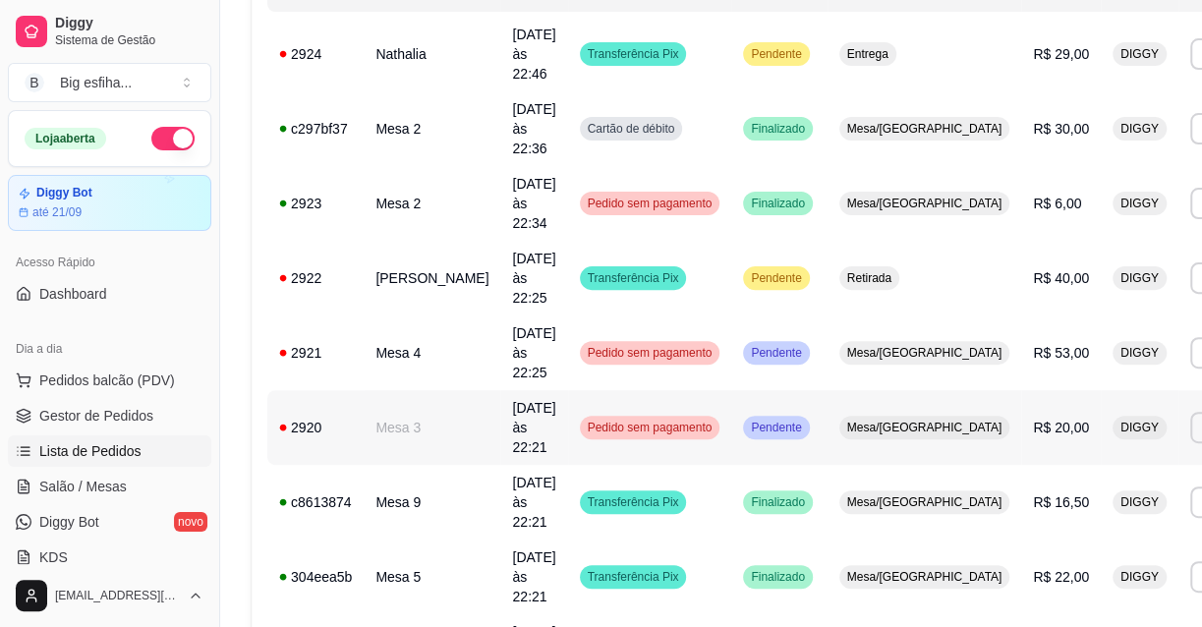
scroll to position [357, 0]
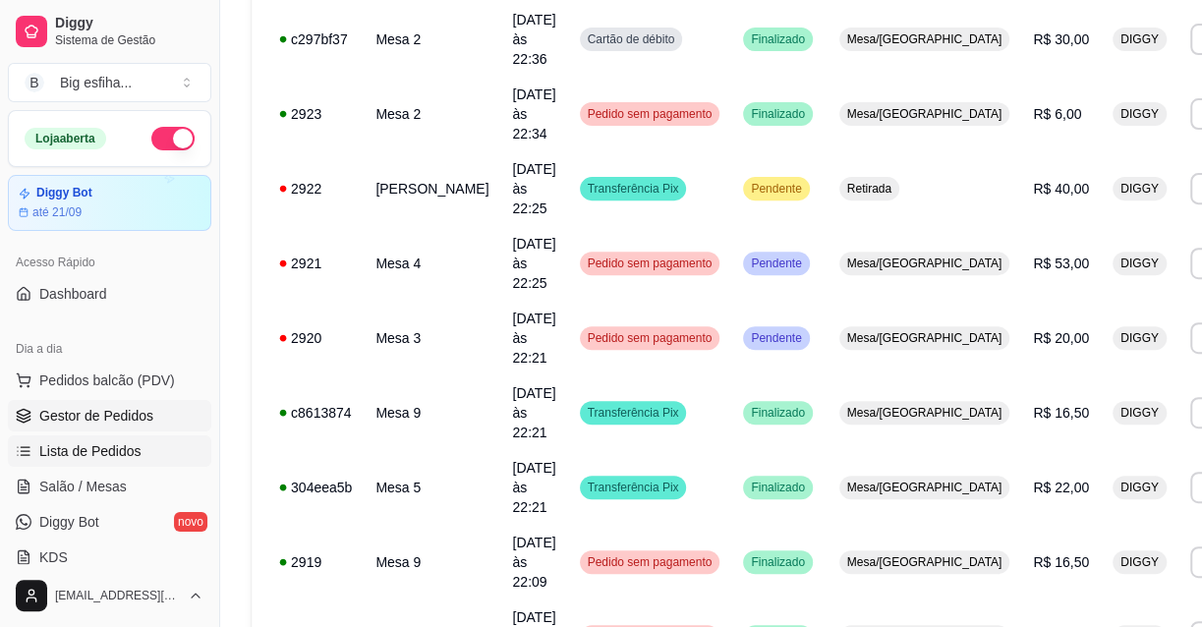
click at [92, 423] on span "Gestor de Pedidos" at bounding box center [96, 416] width 114 height 20
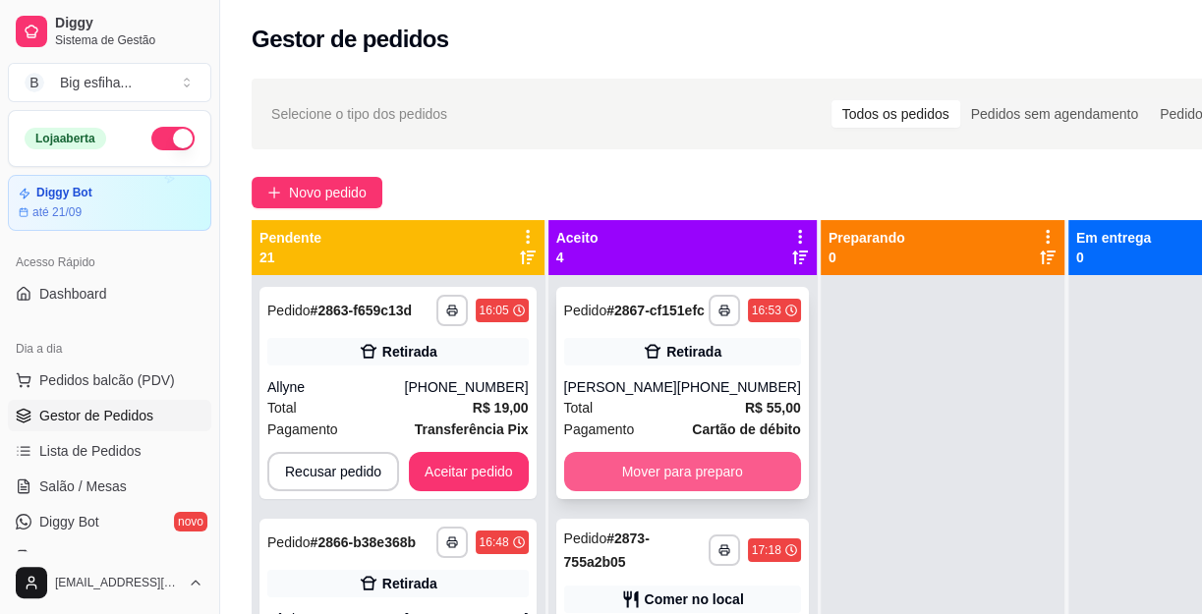
click at [693, 491] on button "Mover para preparo" at bounding box center [682, 471] width 237 height 39
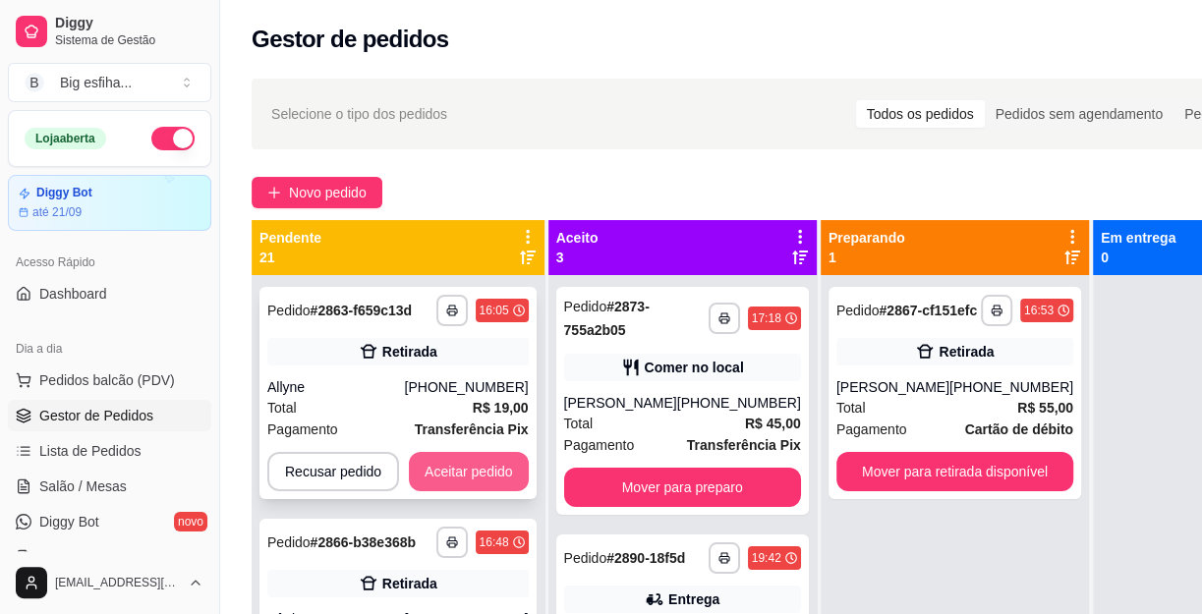
click at [498, 466] on button "Aceitar pedido" at bounding box center [469, 471] width 120 height 39
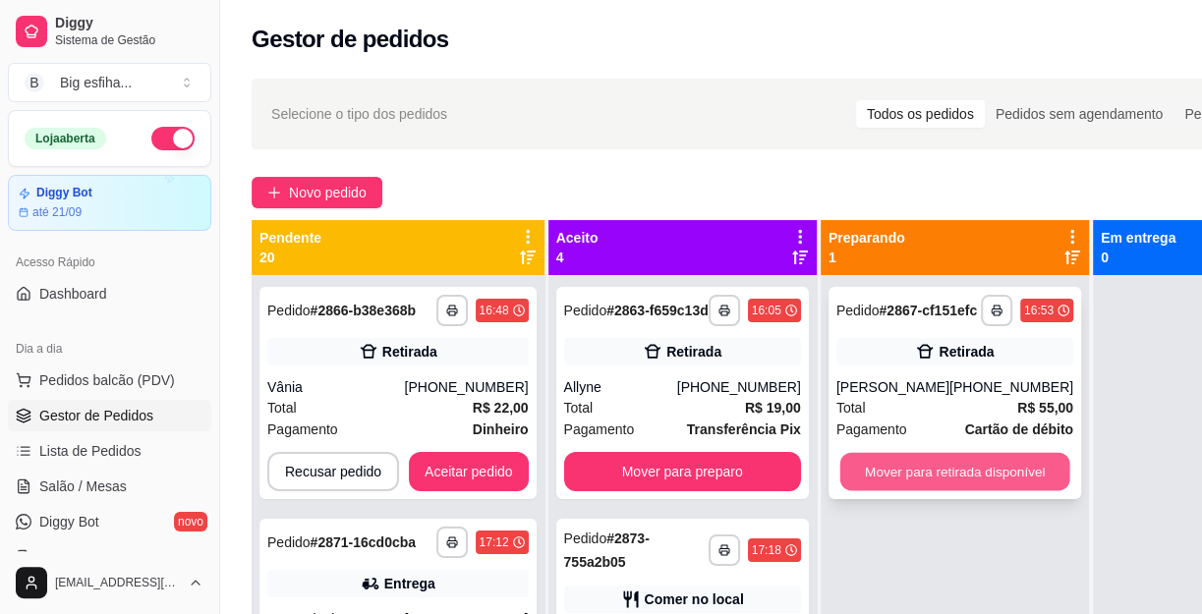
click at [922, 480] on button "Mover para retirada disponível" at bounding box center [954, 472] width 230 height 38
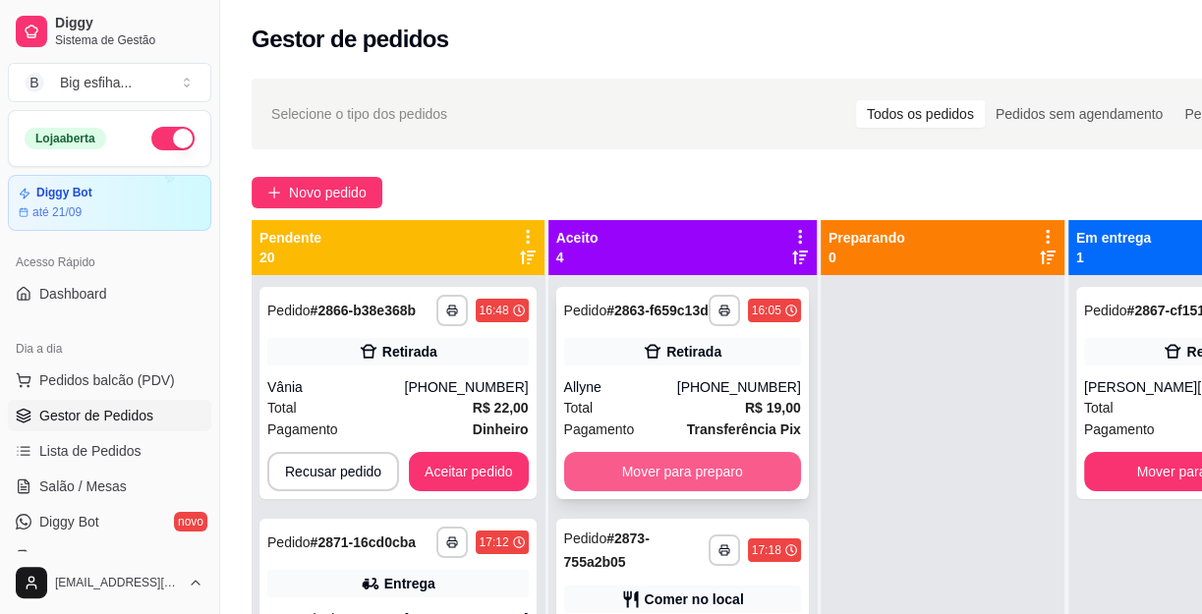
click at [702, 486] on button "Mover para preparo" at bounding box center [682, 471] width 237 height 39
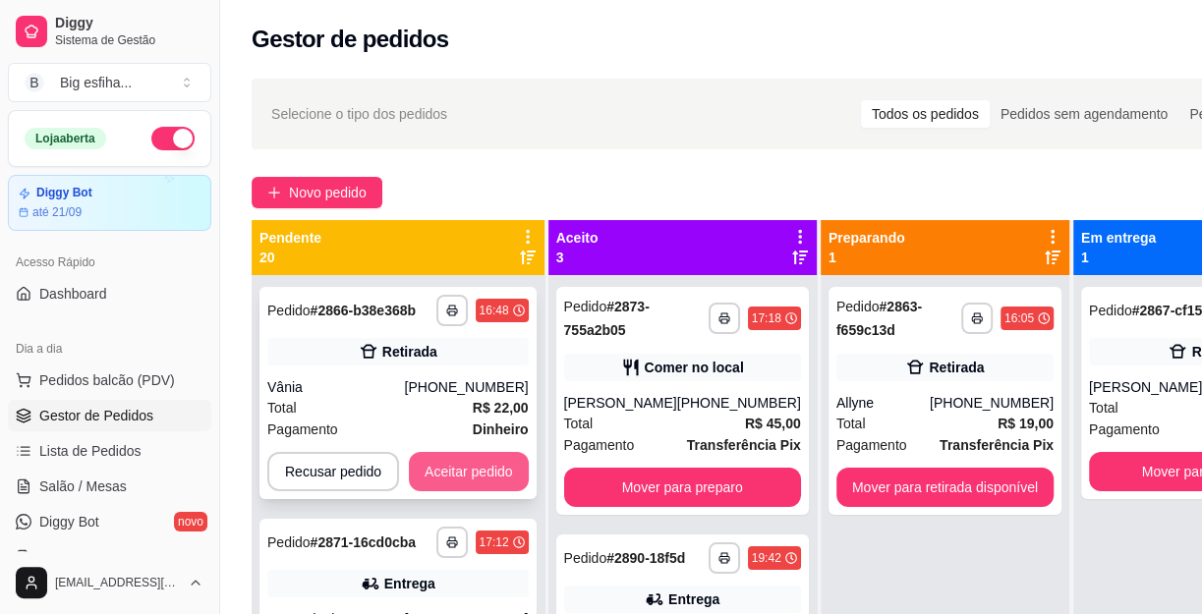
click at [441, 465] on button "Aceitar pedido" at bounding box center [469, 471] width 120 height 39
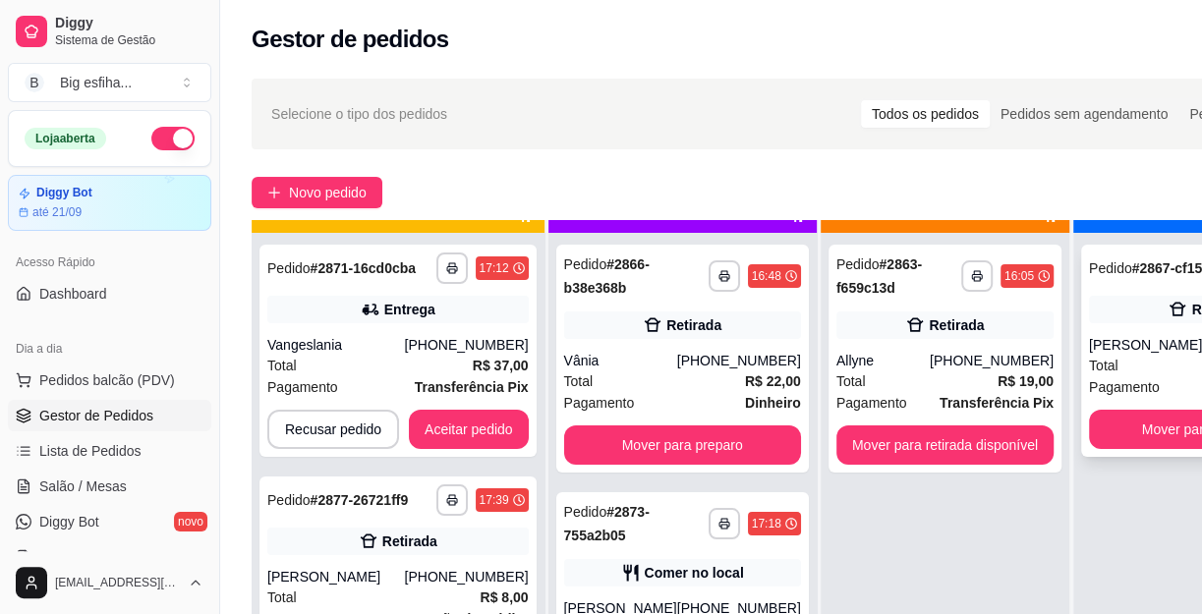
scroll to position [55, 0]
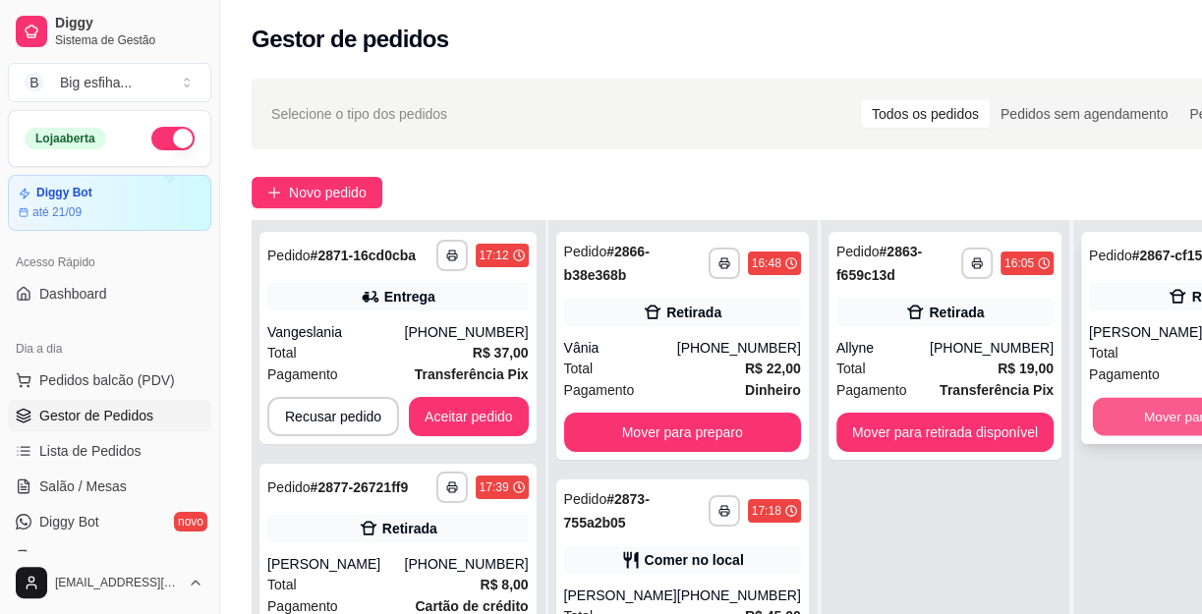
click at [1125, 431] on button "Mover para finalizado" at bounding box center [1207, 417] width 230 height 38
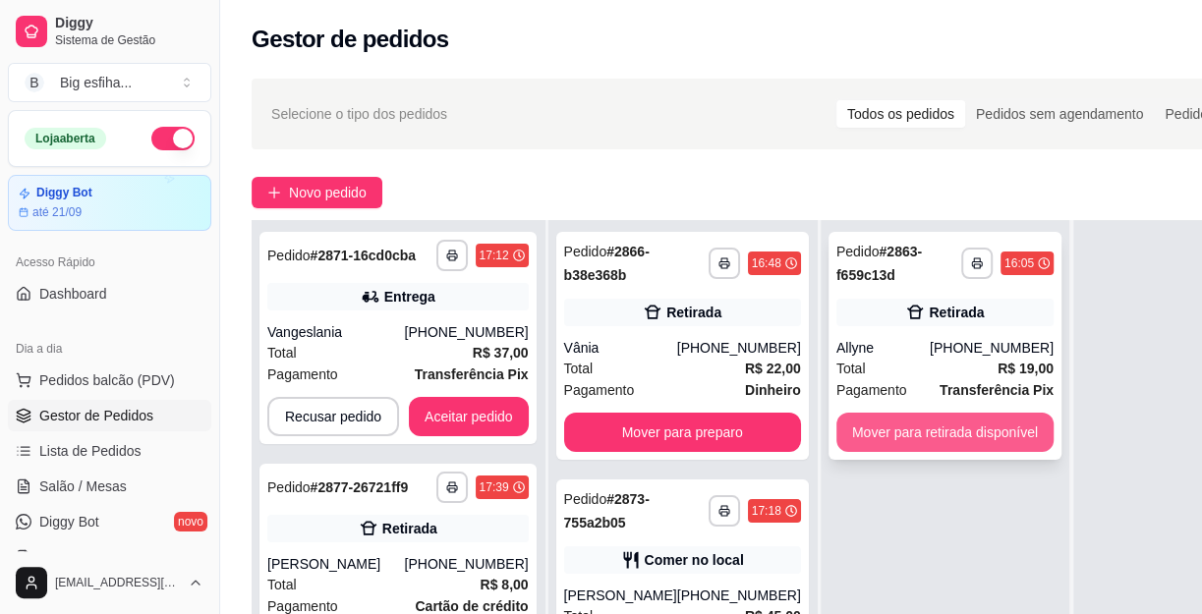
click at [949, 437] on button "Mover para retirada disponível" at bounding box center [944, 432] width 217 height 39
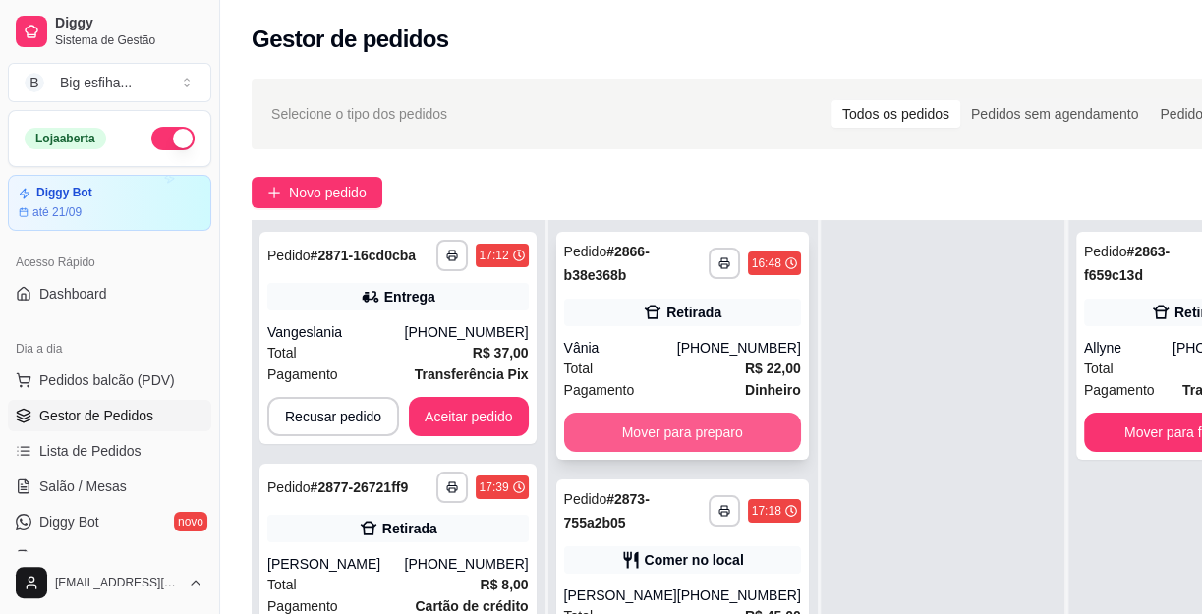
click at [595, 445] on button "Mover para preparo" at bounding box center [682, 432] width 237 height 39
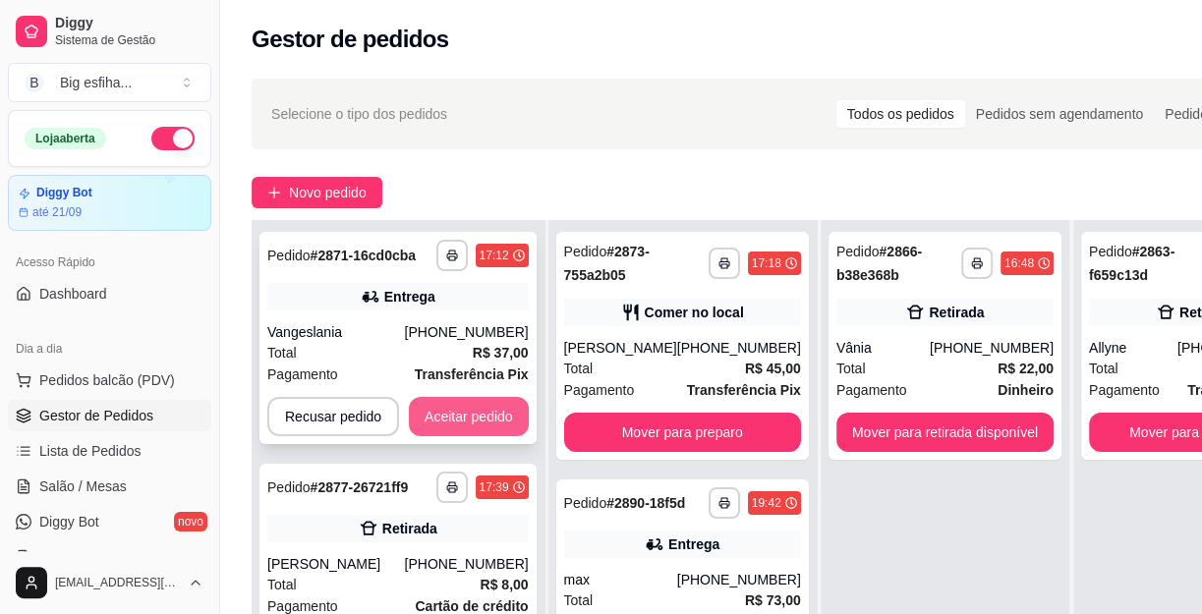
click at [473, 415] on button "Aceitar pedido" at bounding box center [469, 416] width 120 height 39
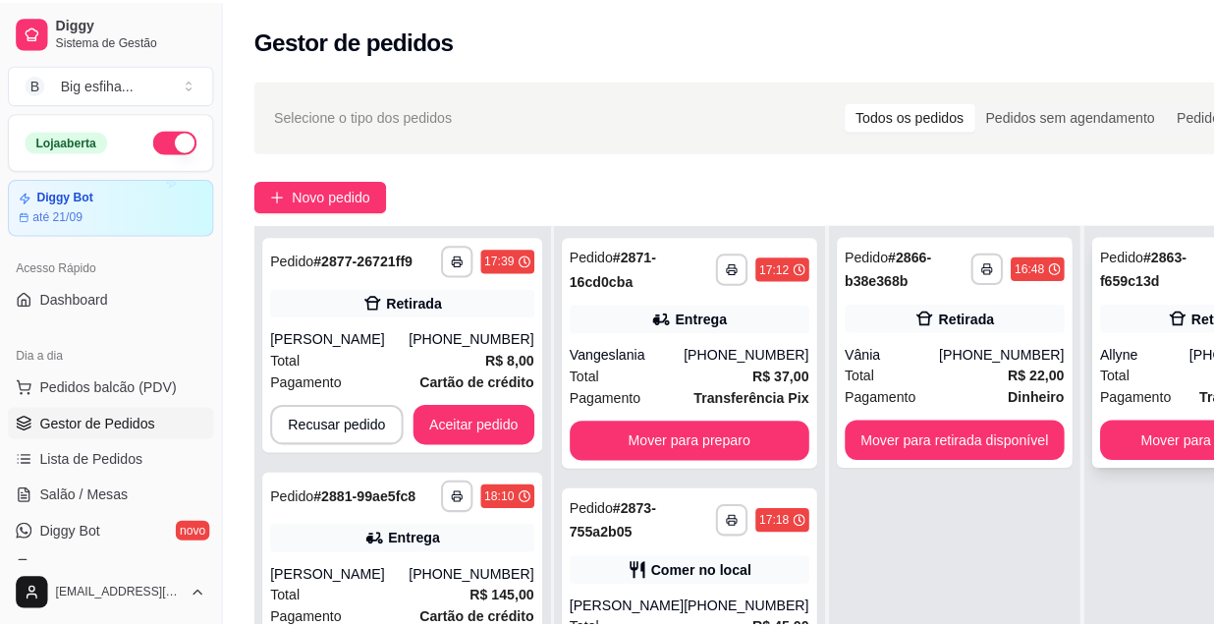
scroll to position [0, 0]
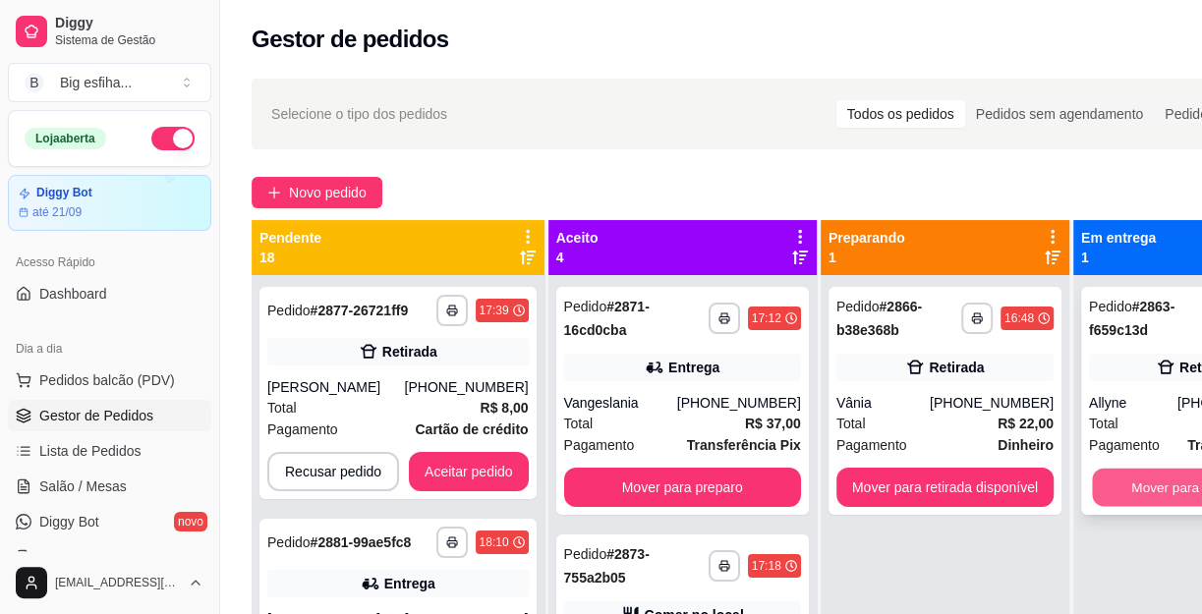
click at [1133, 469] on button "Mover para finalizado" at bounding box center [1195, 488] width 206 height 38
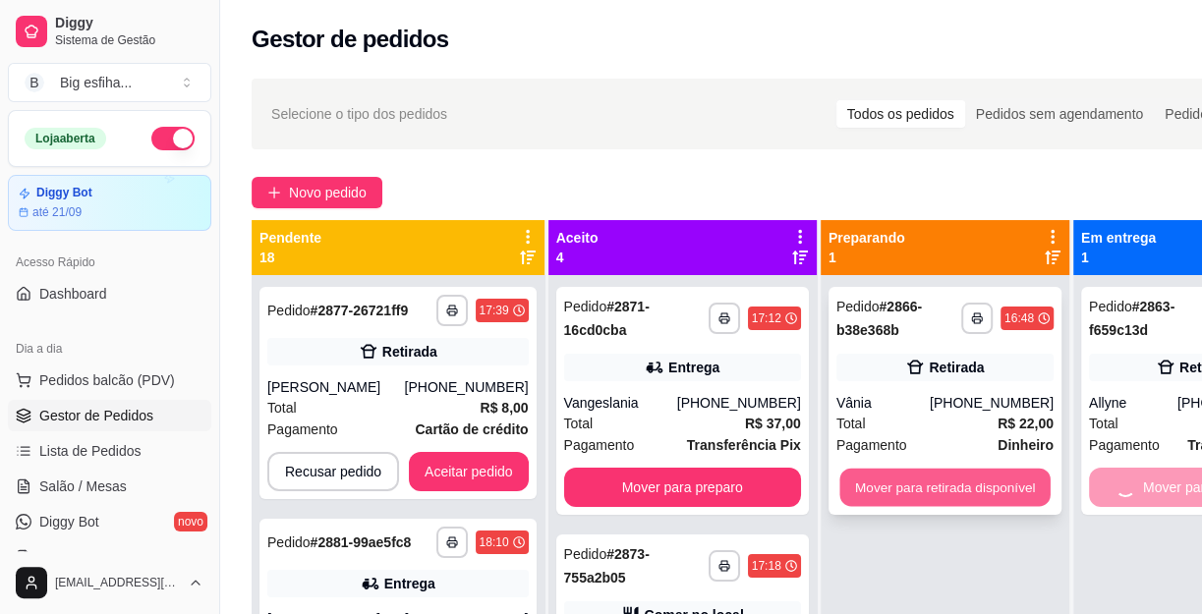
click at [973, 505] on button "Mover para retirada disponível" at bounding box center [944, 488] width 210 height 38
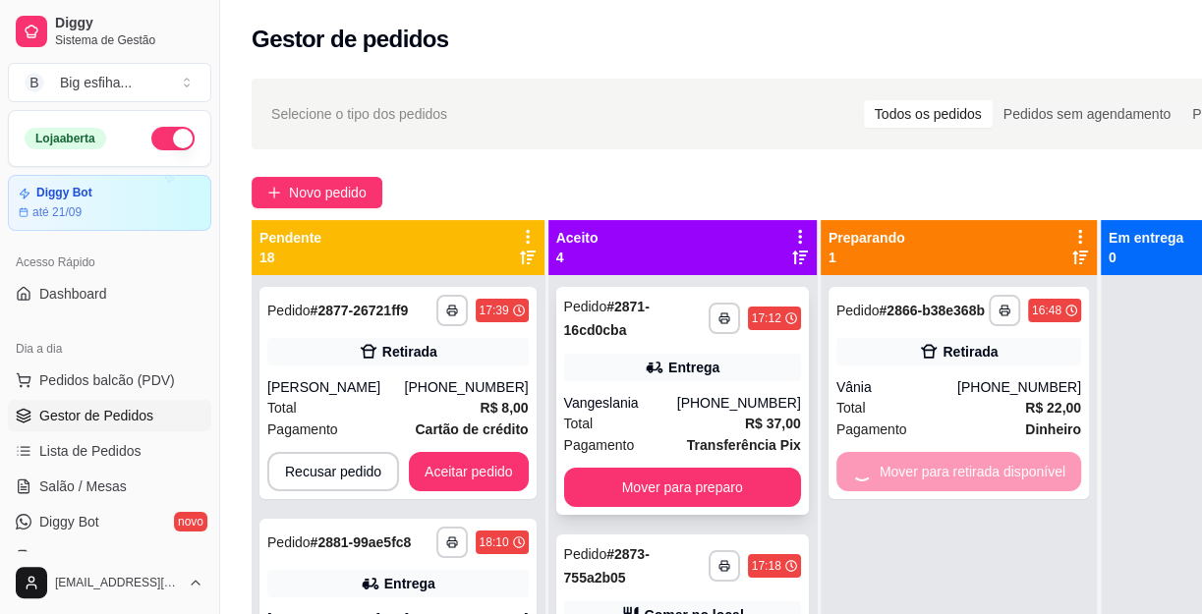
click at [683, 506] on div "**********" at bounding box center [682, 401] width 253 height 228
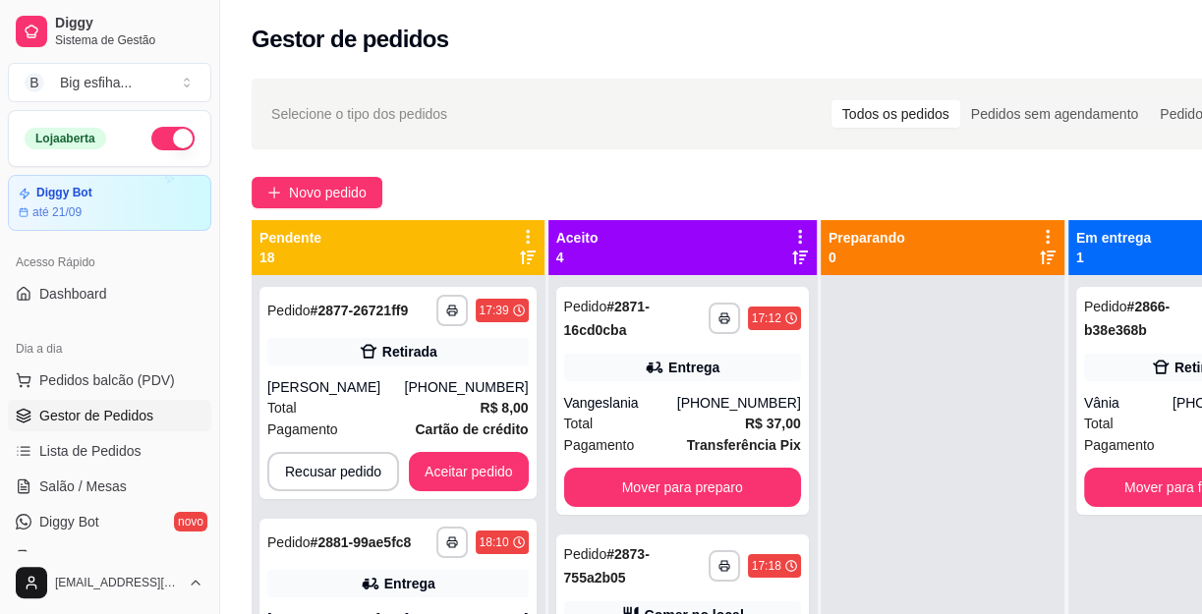
click at [505, 483] on div "Endereço [PERSON_NAME] , 245 - Lateral da balcone Taxa de entrega R$ 5,00 Copia…" at bounding box center [601, 553] width 534 height 145
click at [1142, 495] on button "Mover para finalizado" at bounding box center [1190, 487] width 212 height 39
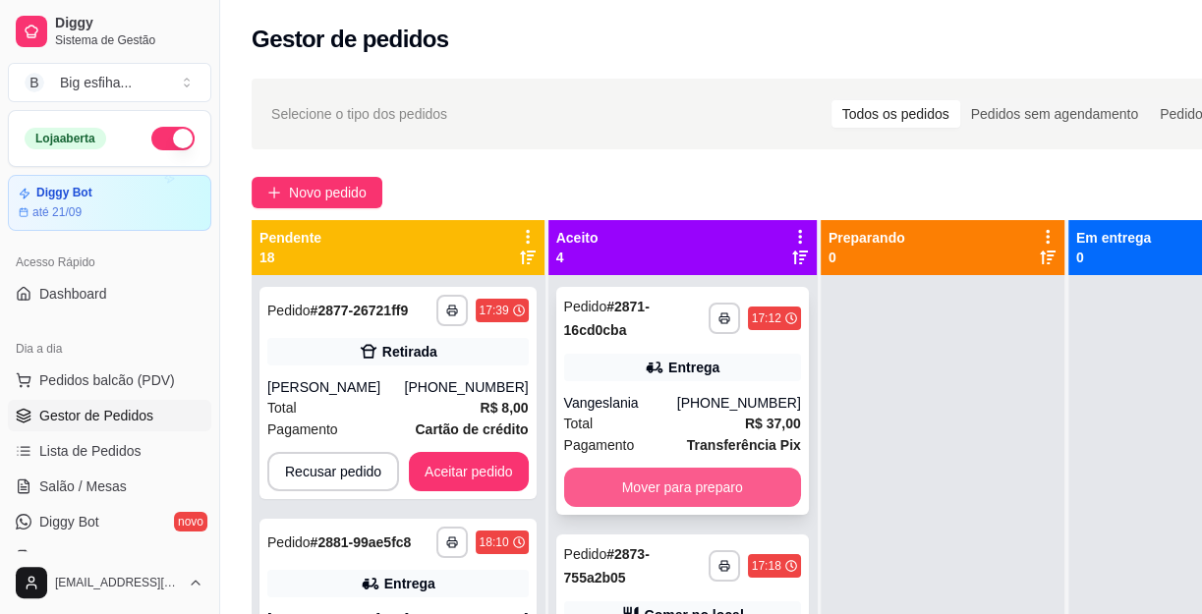
click at [673, 501] on button "Mover para preparo" at bounding box center [682, 487] width 237 height 39
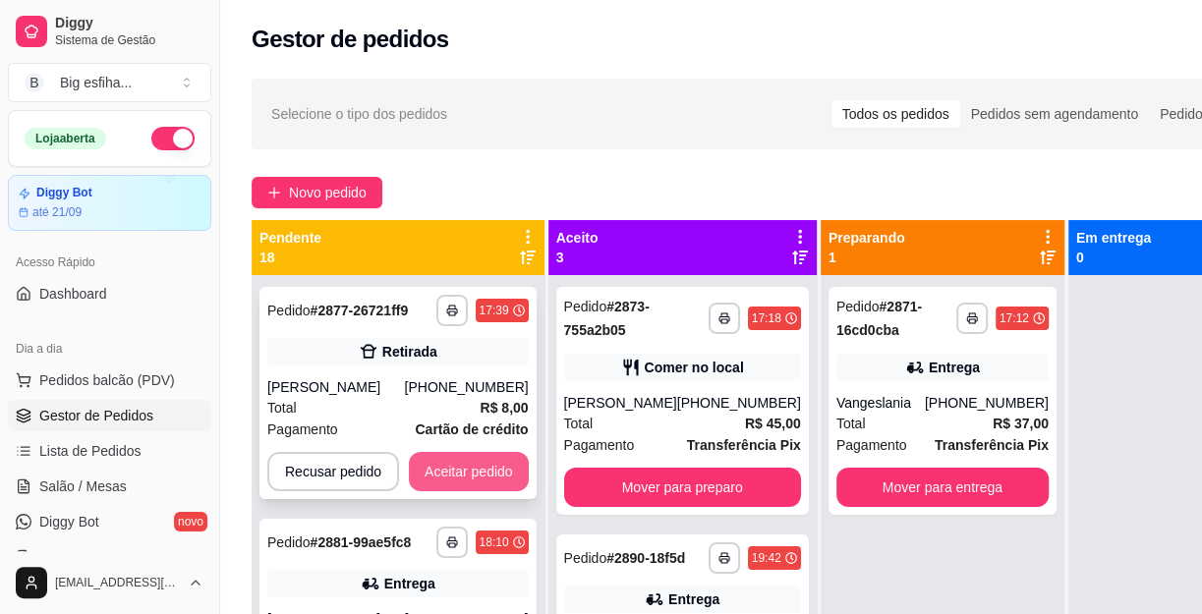
click at [465, 484] on button "Aceitar pedido" at bounding box center [469, 471] width 120 height 39
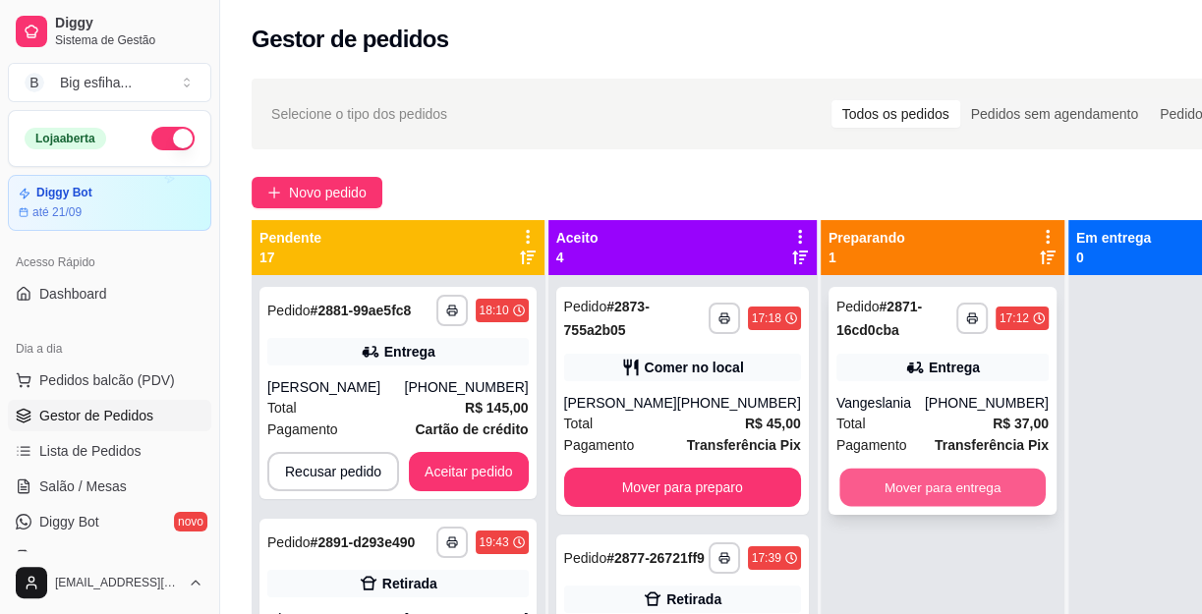
click at [903, 502] on button "Mover para entrega" at bounding box center [942, 488] width 206 height 38
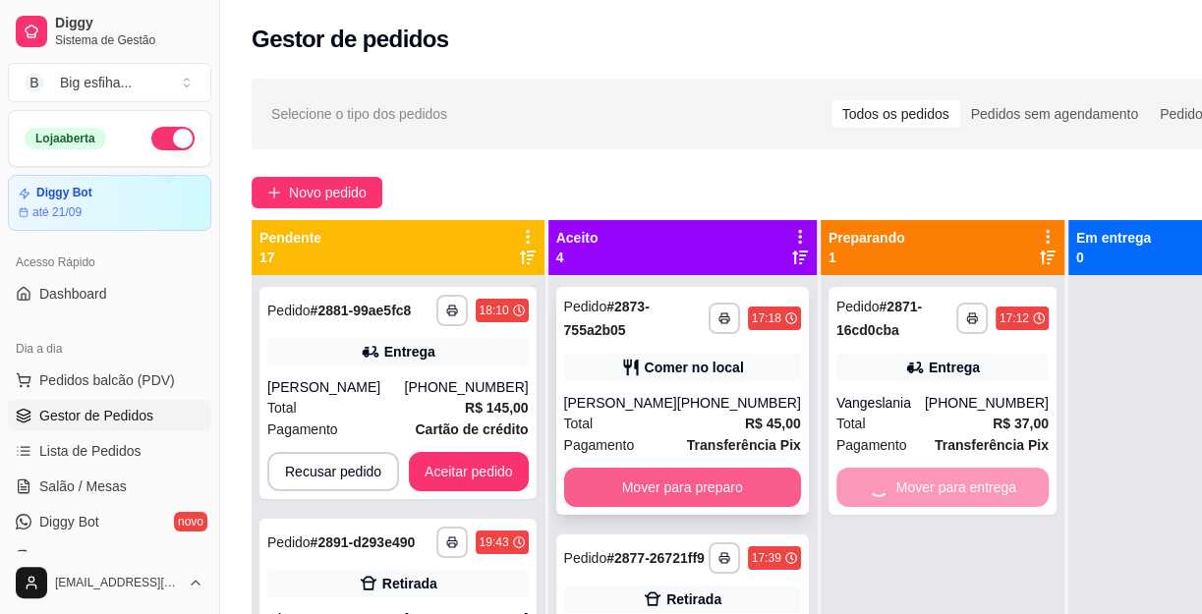
click at [699, 484] on button "Mover para preparo" at bounding box center [682, 487] width 237 height 39
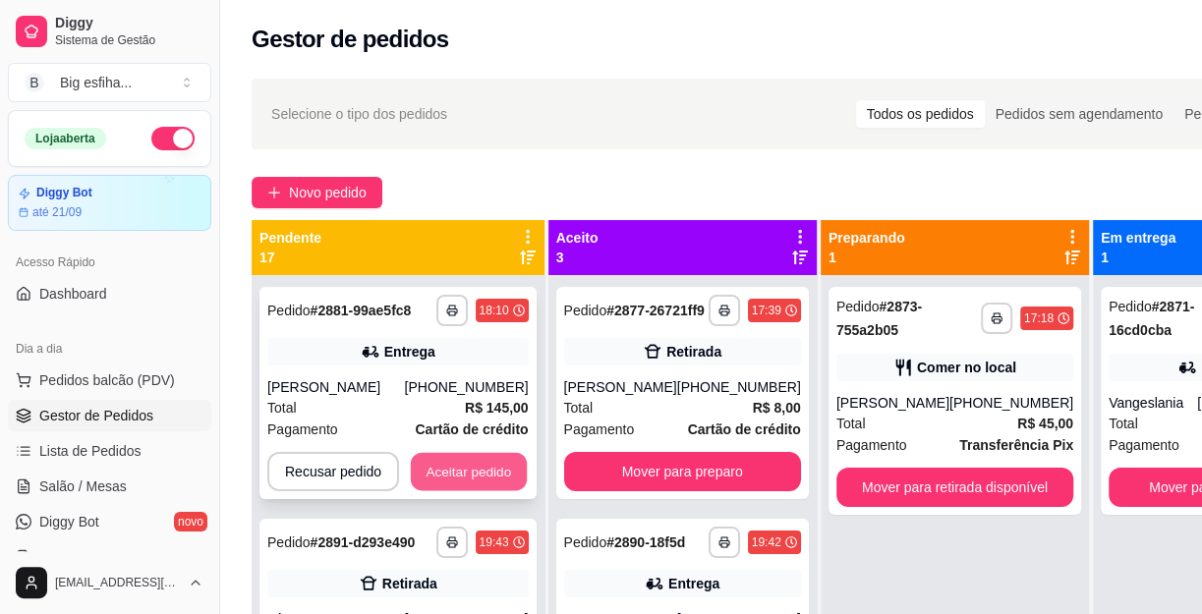
click at [459, 480] on button "Aceitar pedido" at bounding box center [469, 472] width 116 height 38
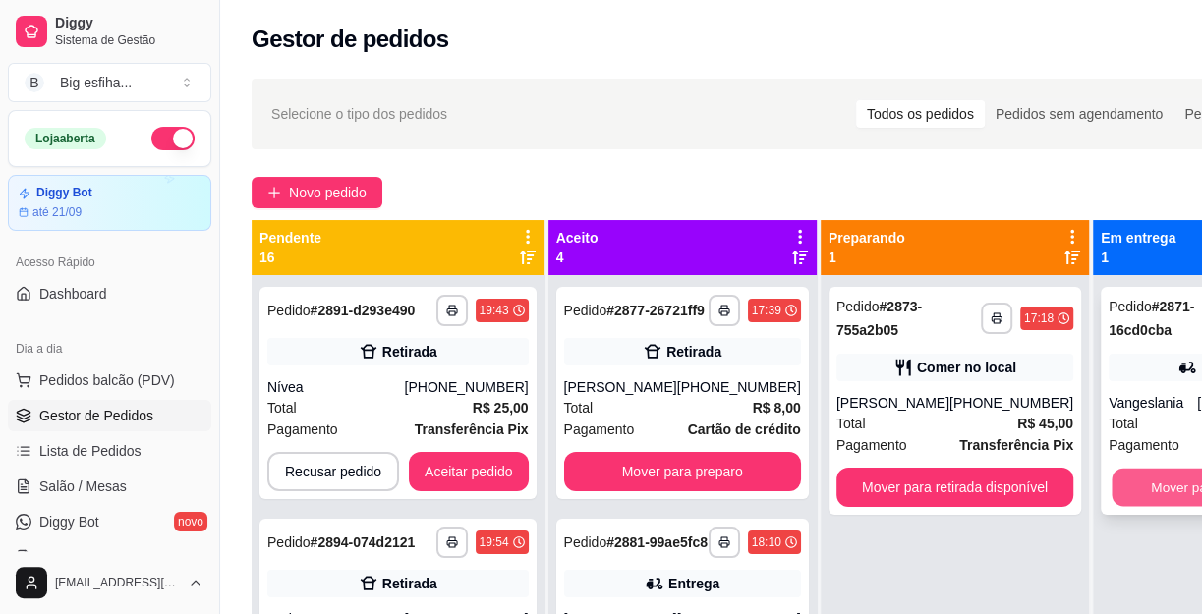
click at [1116, 499] on button "Mover para finalizado" at bounding box center [1214, 488] width 206 height 38
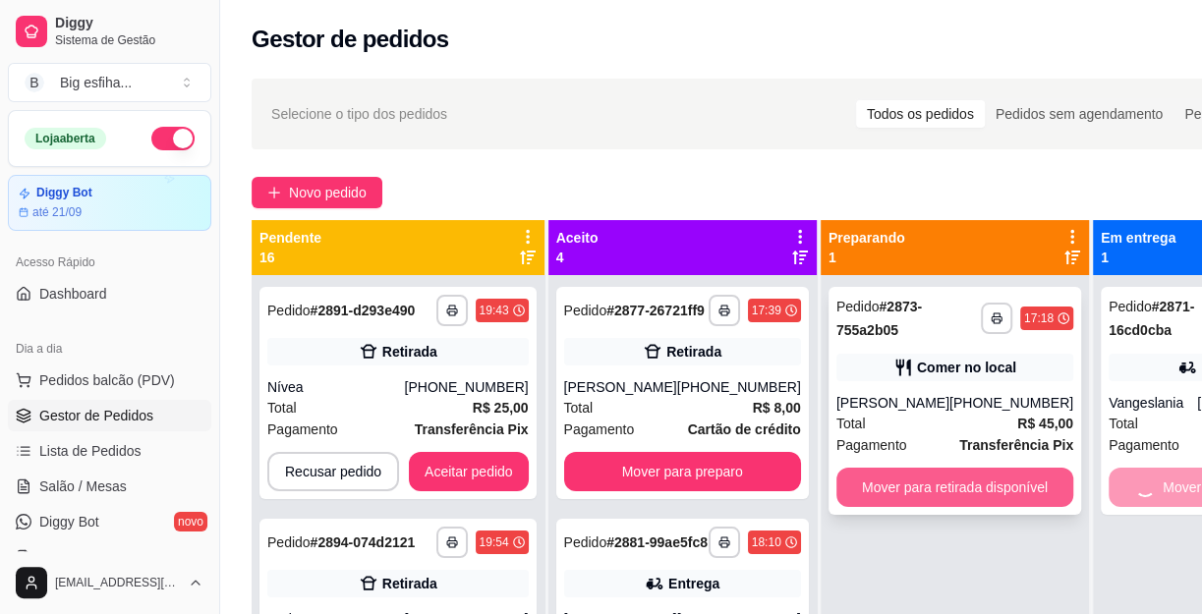
click at [983, 496] on button "Mover para retirada disponível" at bounding box center [954, 487] width 237 height 39
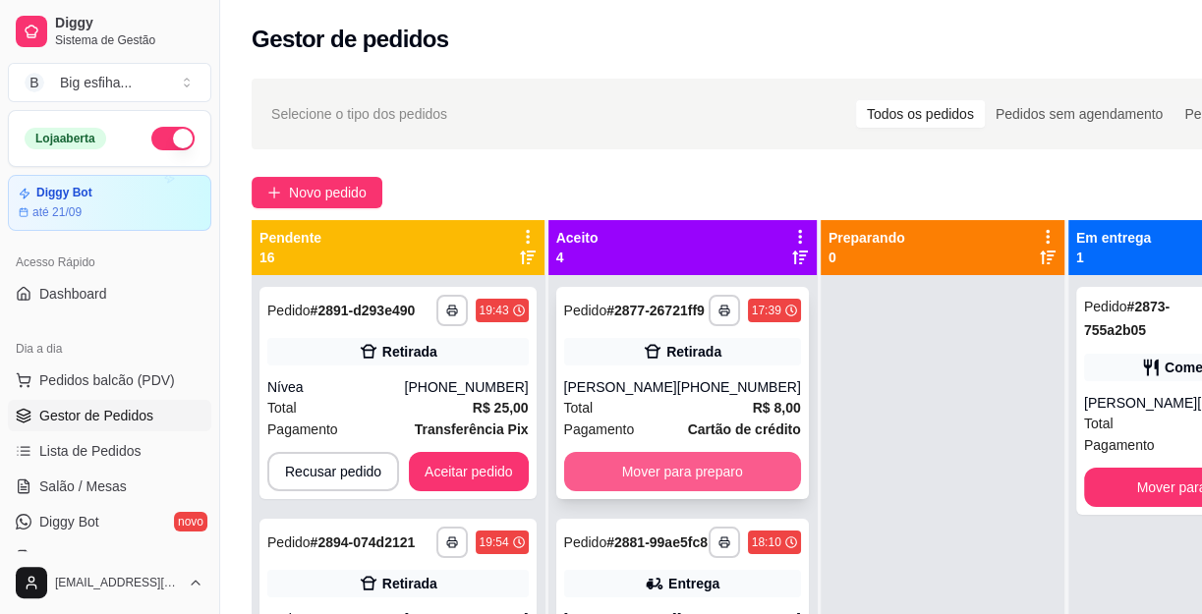
click at [726, 485] on button "Mover para preparo" at bounding box center [682, 471] width 237 height 39
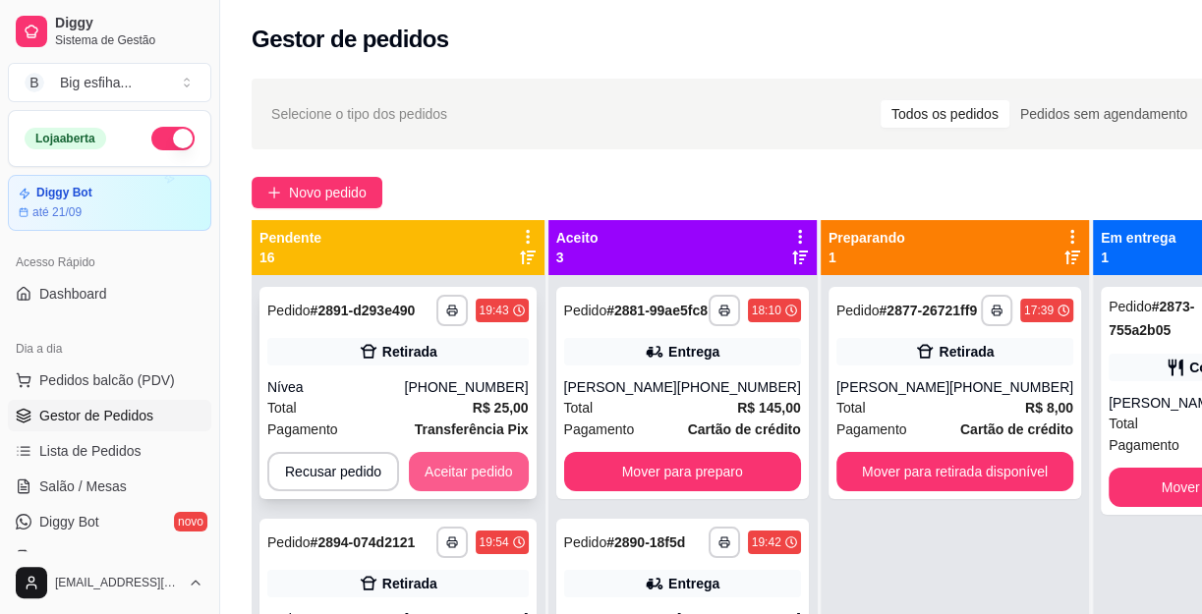
click at [452, 473] on button "Aceitar pedido" at bounding box center [469, 471] width 120 height 39
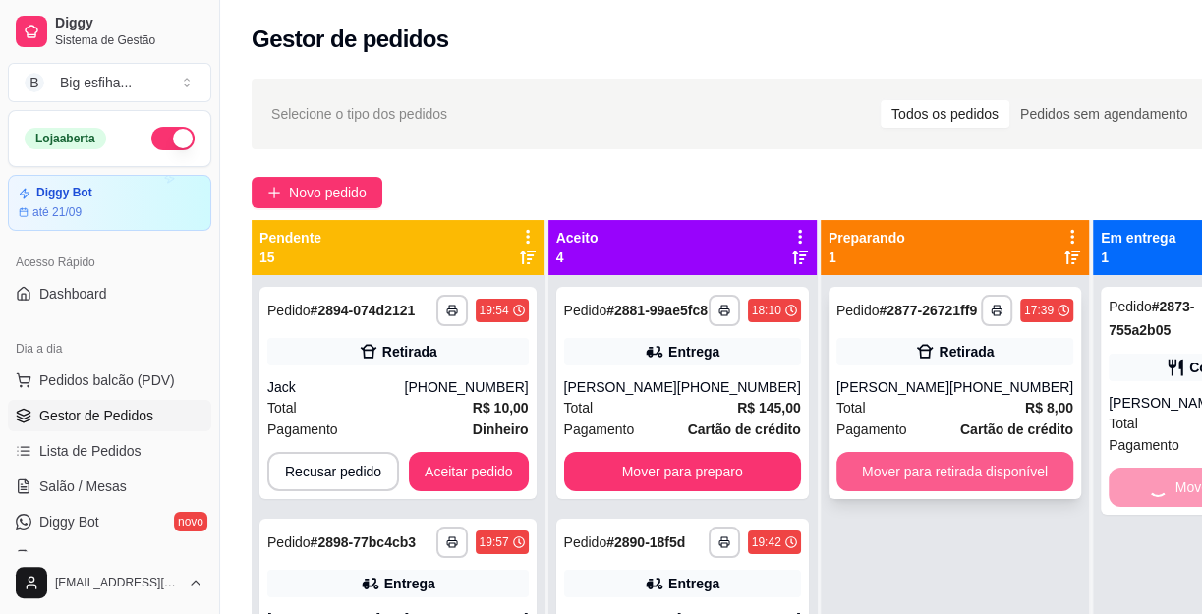
click at [963, 489] on button "Mover para retirada disponível" at bounding box center [954, 471] width 237 height 39
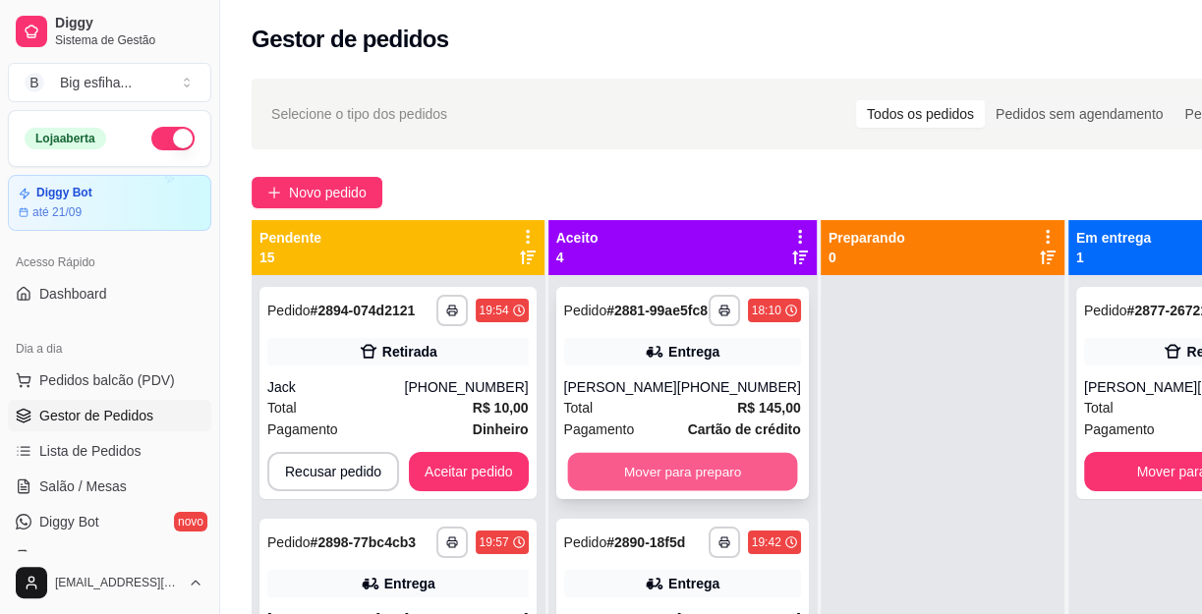
click at [727, 491] on button "Mover para preparo" at bounding box center [682, 472] width 230 height 38
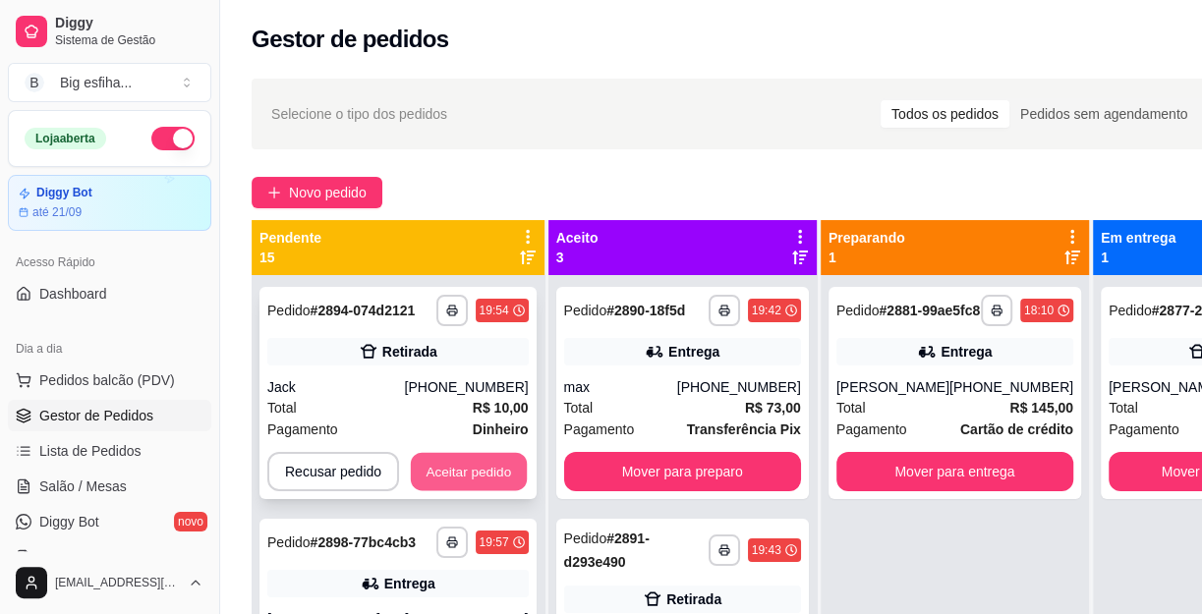
click at [463, 466] on button "Aceitar pedido" at bounding box center [469, 472] width 116 height 38
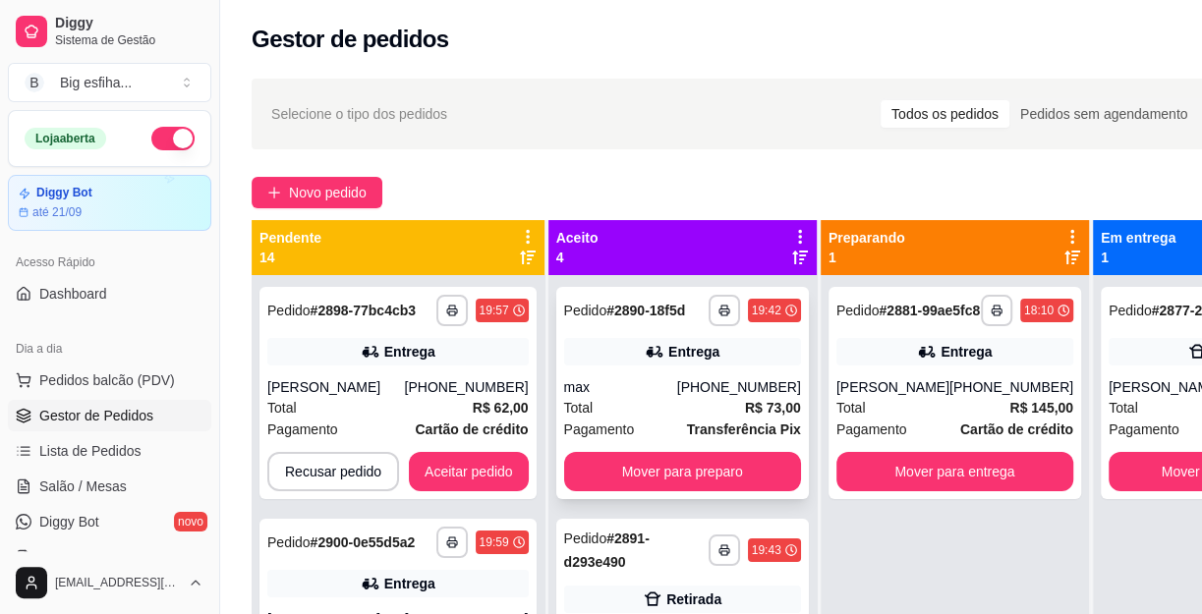
click at [709, 397] on div "[PHONE_NUMBER]" at bounding box center [739, 387] width 124 height 20
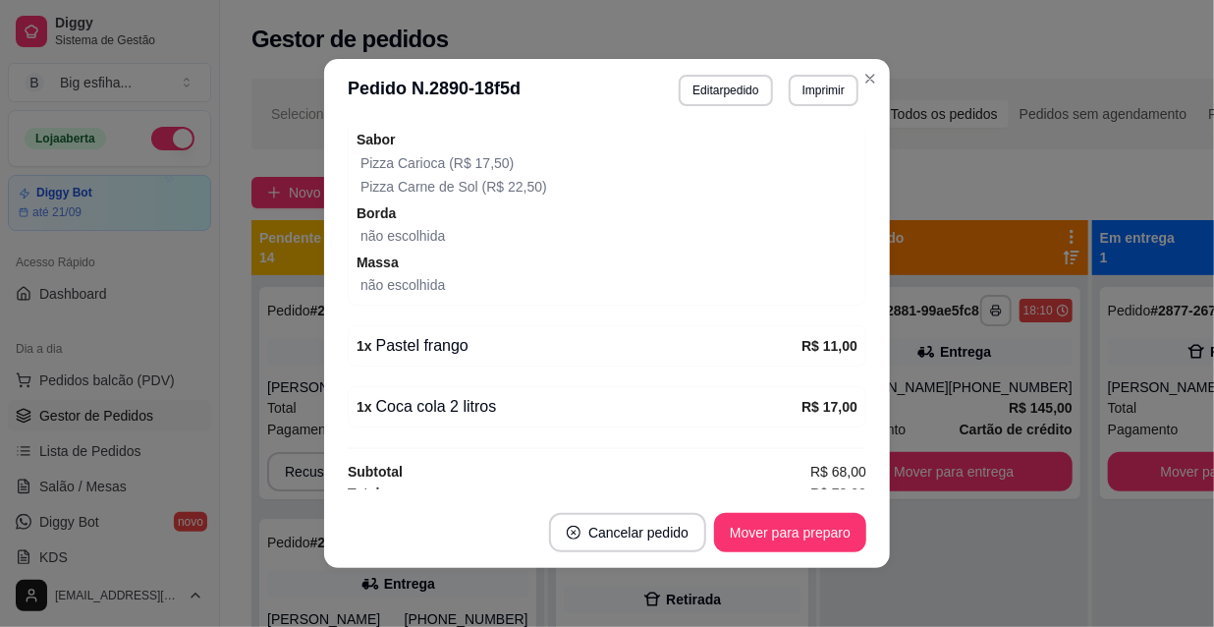
scroll to position [178, 0]
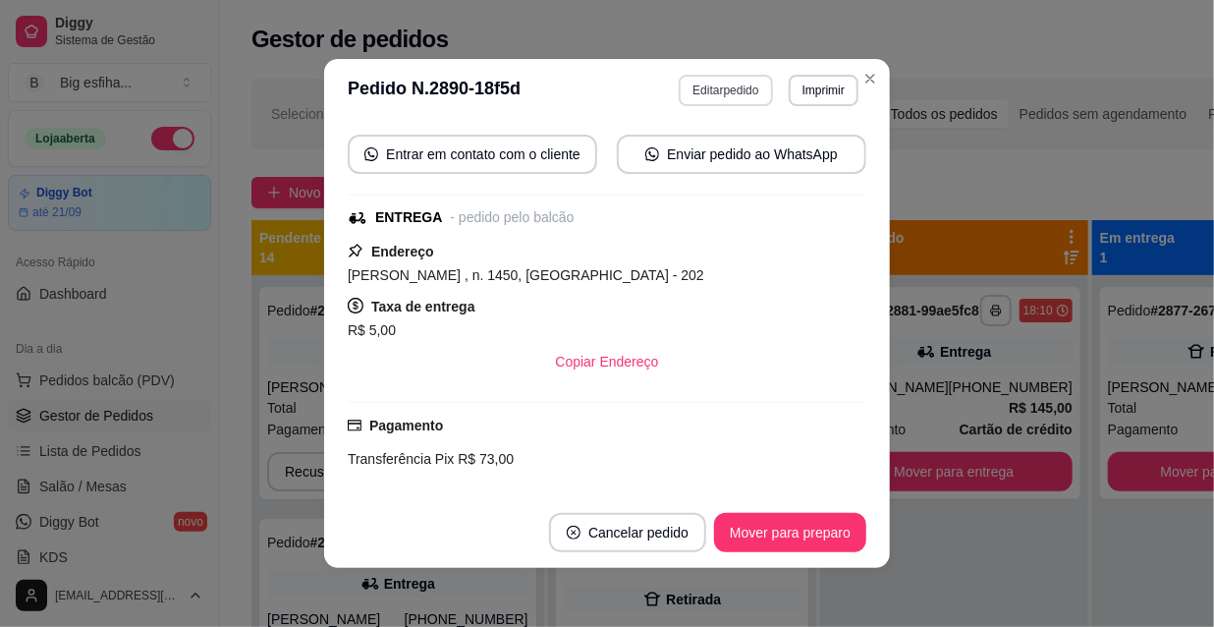
click at [724, 88] on button "Editar pedido" at bounding box center [725, 90] width 93 height 31
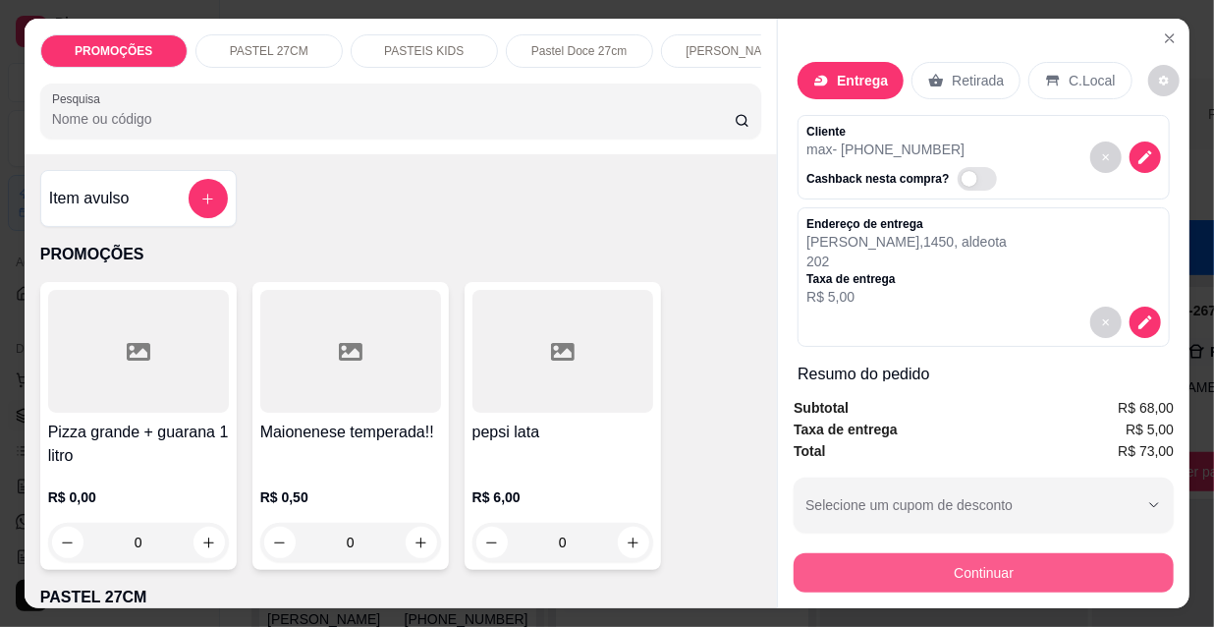
click at [979, 565] on button "Continuar" at bounding box center [984, 572] width 380 height 39
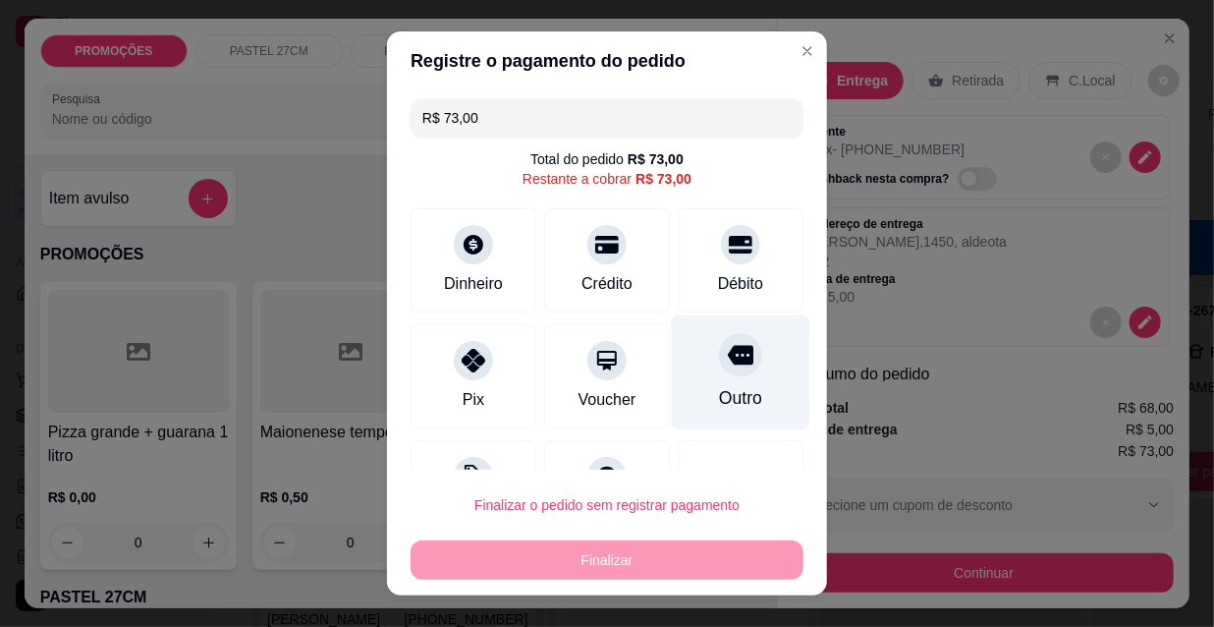
click at [734, 353] on div "Outro" at bounding box center [741, 372] width 139 height 115
type input "R$ 0,00"
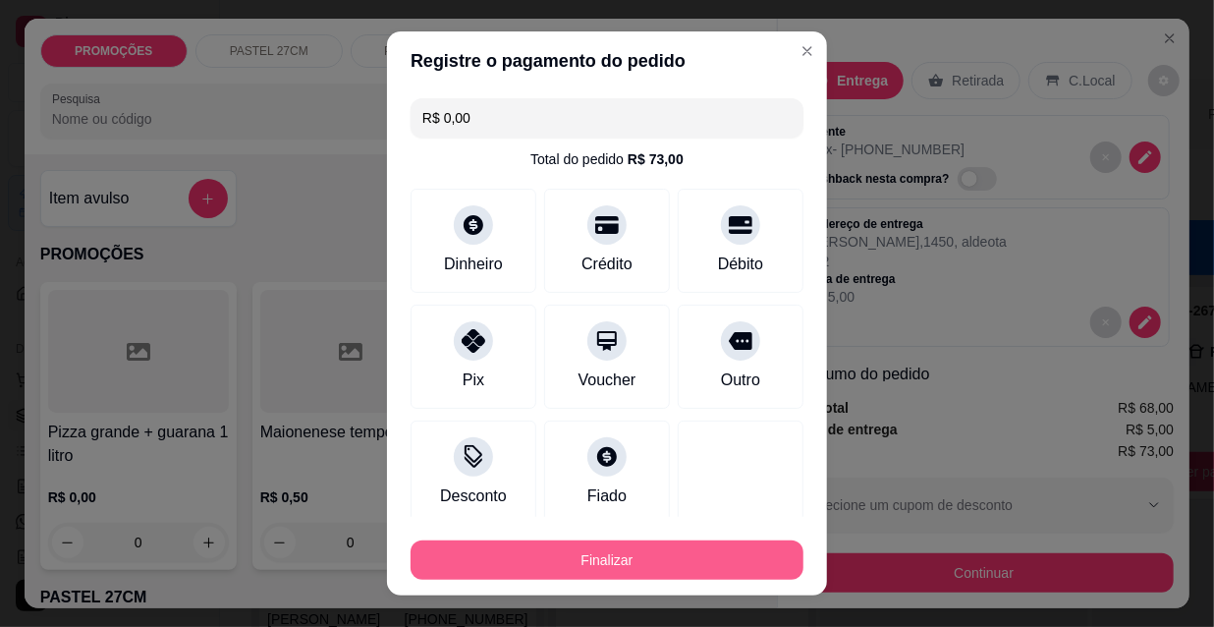
click at [660, 564] on button "Finalizar" at bounding box center [607, 559] width 393 height 39
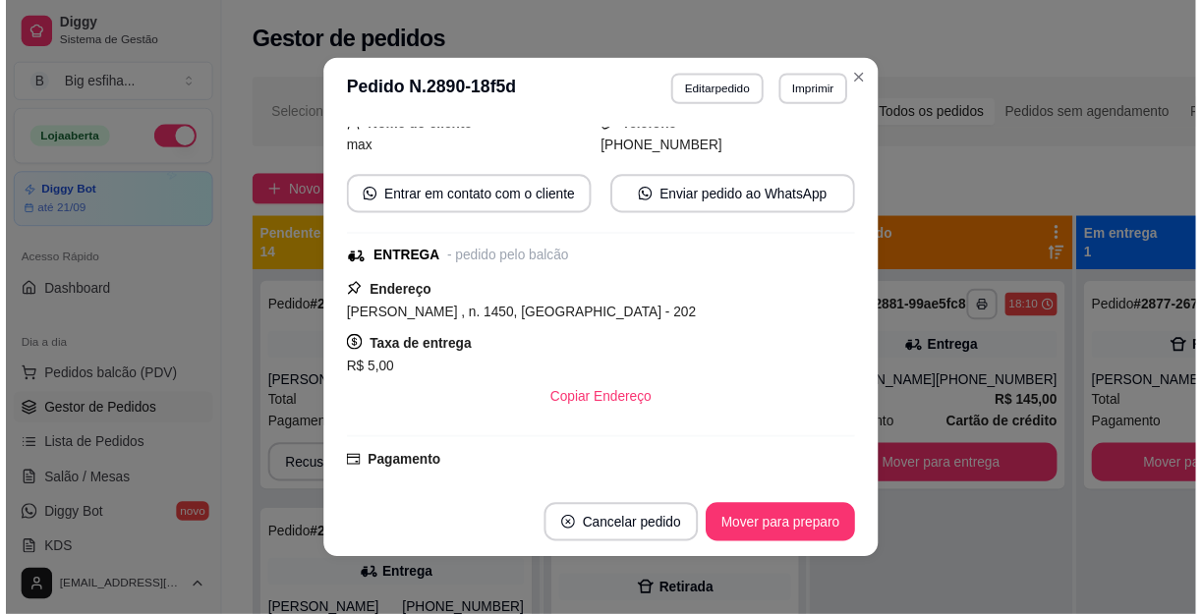
scroll to position [222, 0]
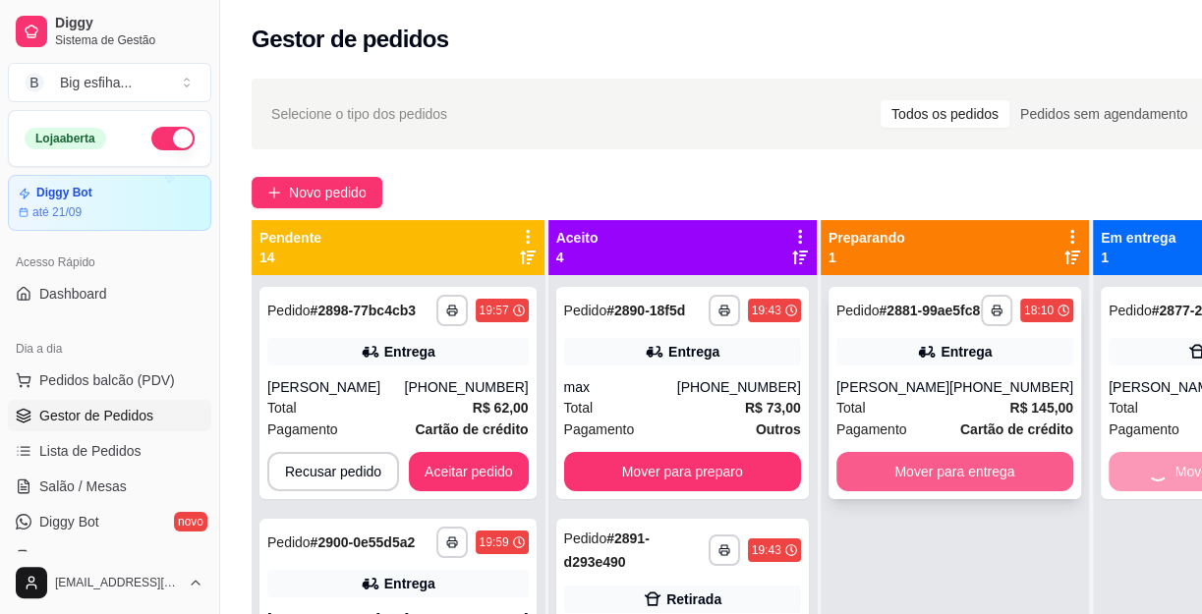
click at [931, 472] on button "Mover para entrega" at bounding box center [954, 471] width 237 height 39
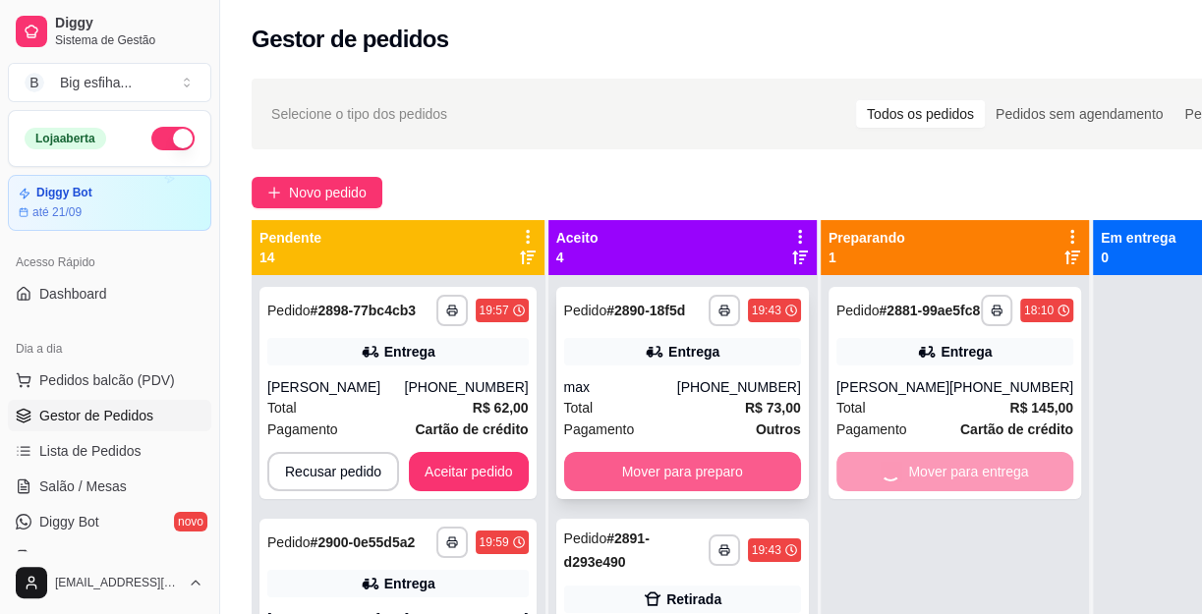
click at [690, 491] on button "Mover para preparo" at bounding box center [682, 471] width 237 height 39
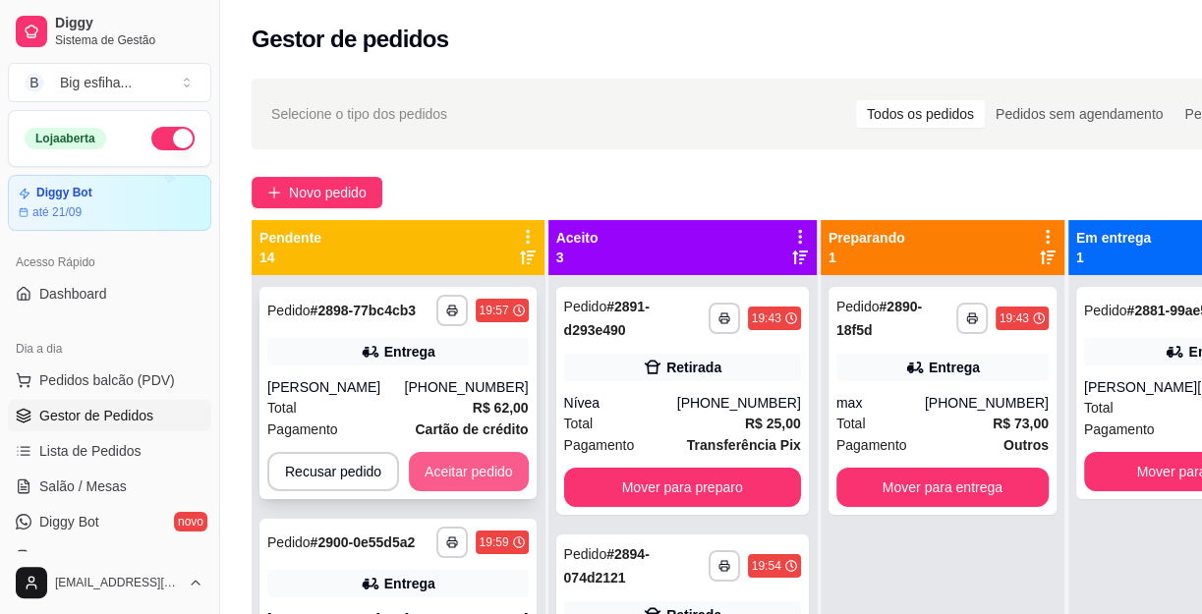
click at [470, 480] on button "Aceitar pedido" at bounding box center [469, 471] width 120 height 39
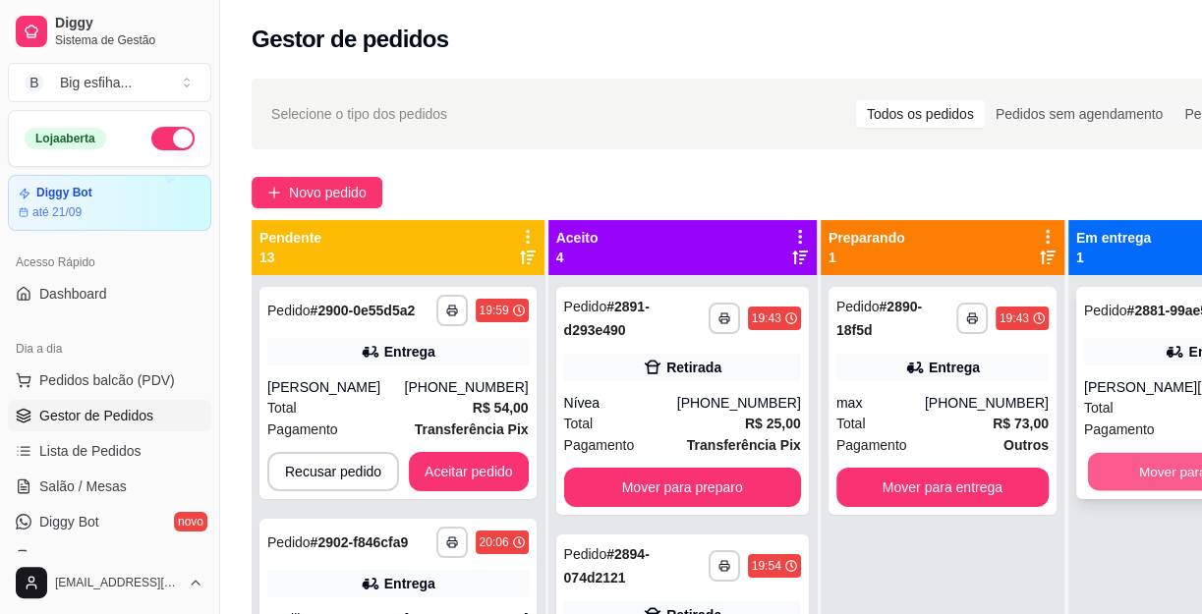
click at [1118, 491] on button "Mover para finalizado" at bounding box center [1202, 472] width 230 height 38
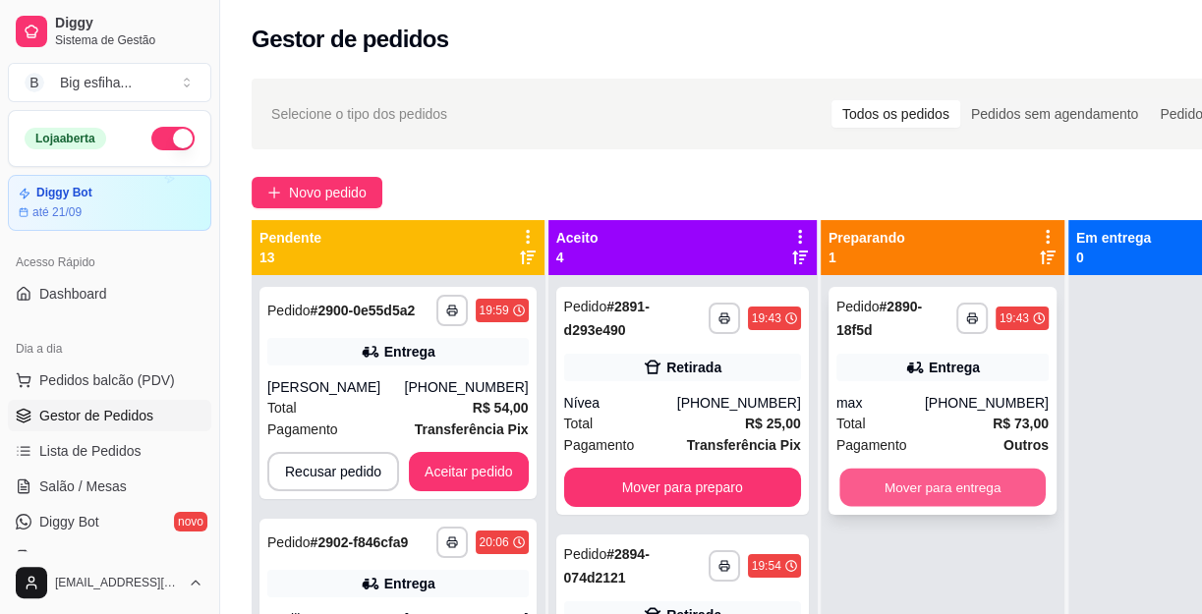
click at [910, 475] on button "Mover para entrega" at bounding box center [942, 488] width 206 height 38
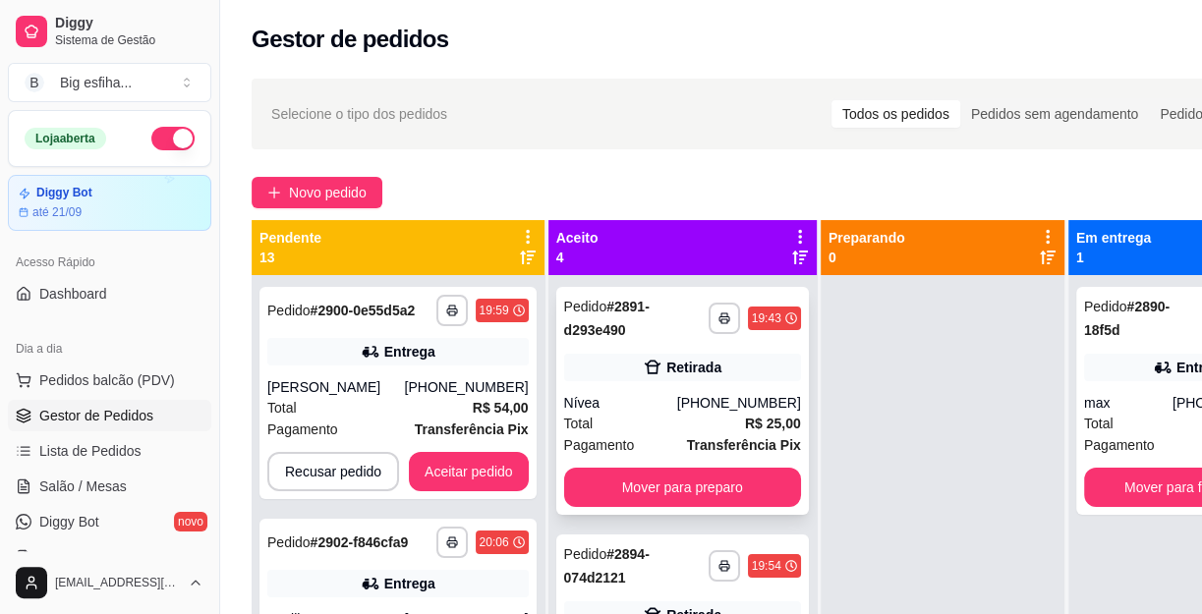
click at [688, 420] on div "Total R$ 25,00" at bounding box center [682, 424] width 237 height 22
click at [1103, 480] on button "Mover para finalizado" at bounding box center [1190, 487] width 212 height 39
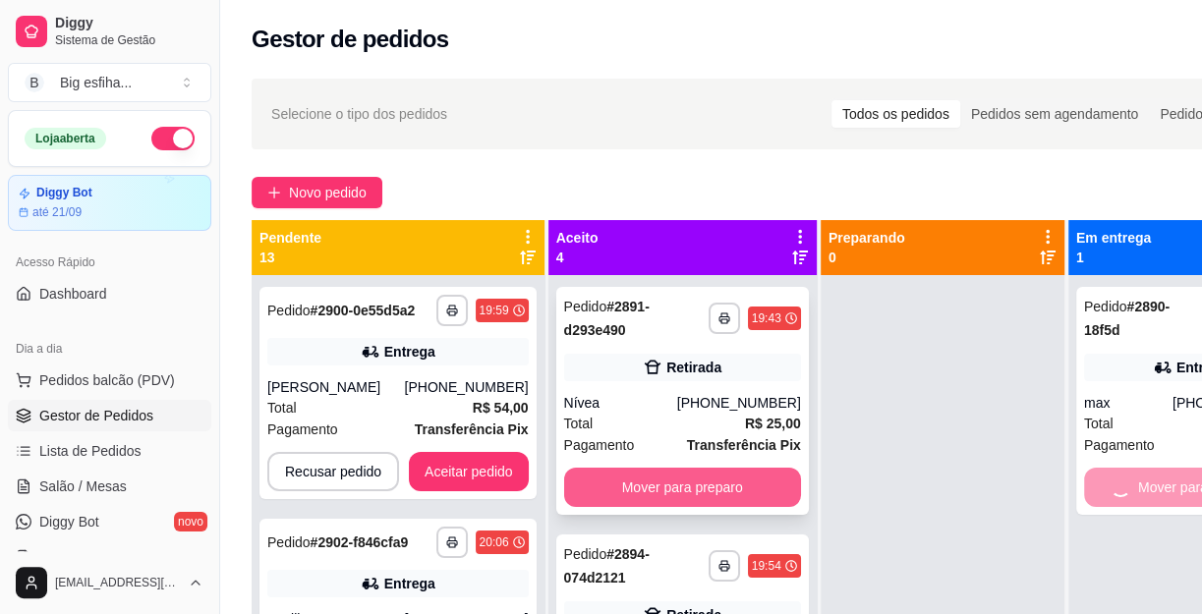
click at [703, 491] on button "Mover para preparo" at bounding box center [682, 487] width 237 height 39
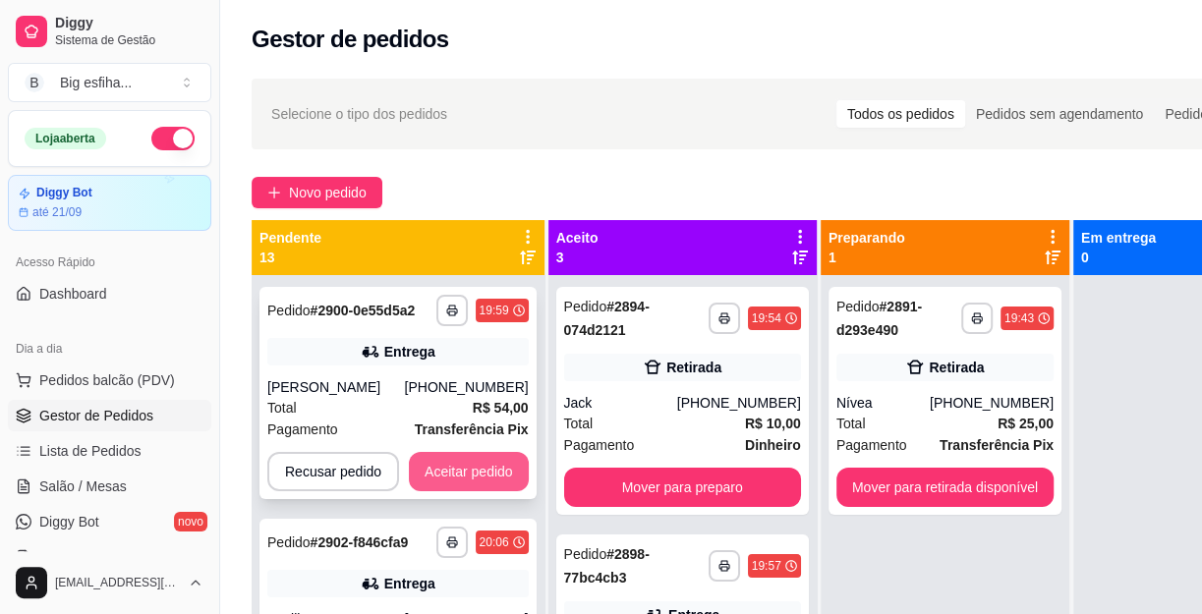
click at [478, 483] on button "Aceitar pedido" at bounding box center [469, 471] width 120 height 39
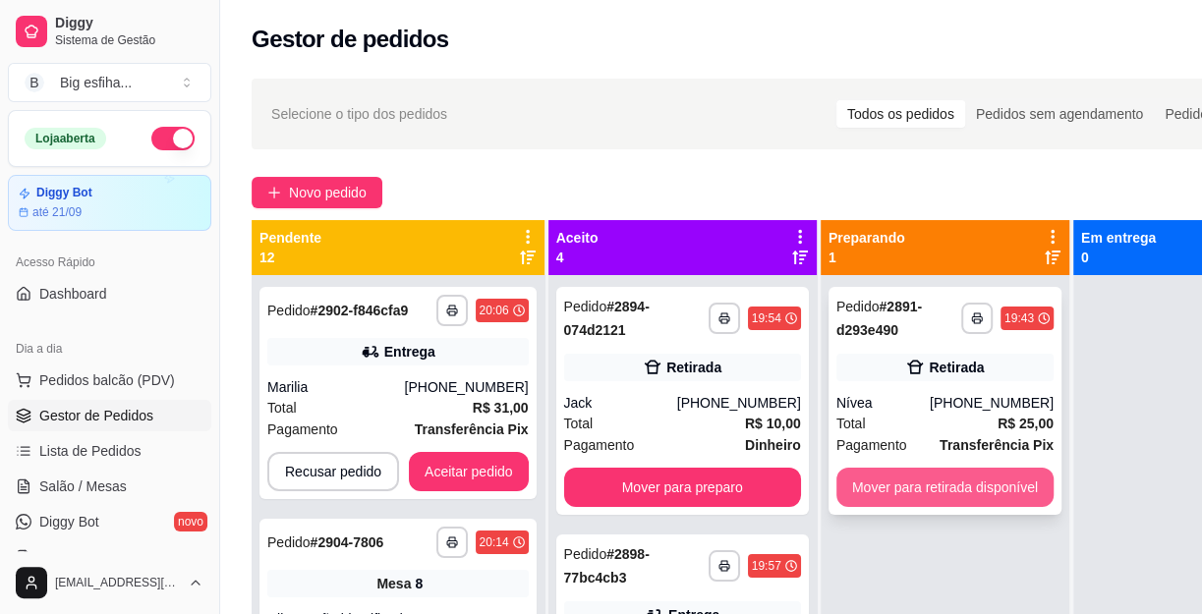
click at [899, 489] on button "Mover para retirada disponível" at bounding box center [944, 487] width 217 height 39
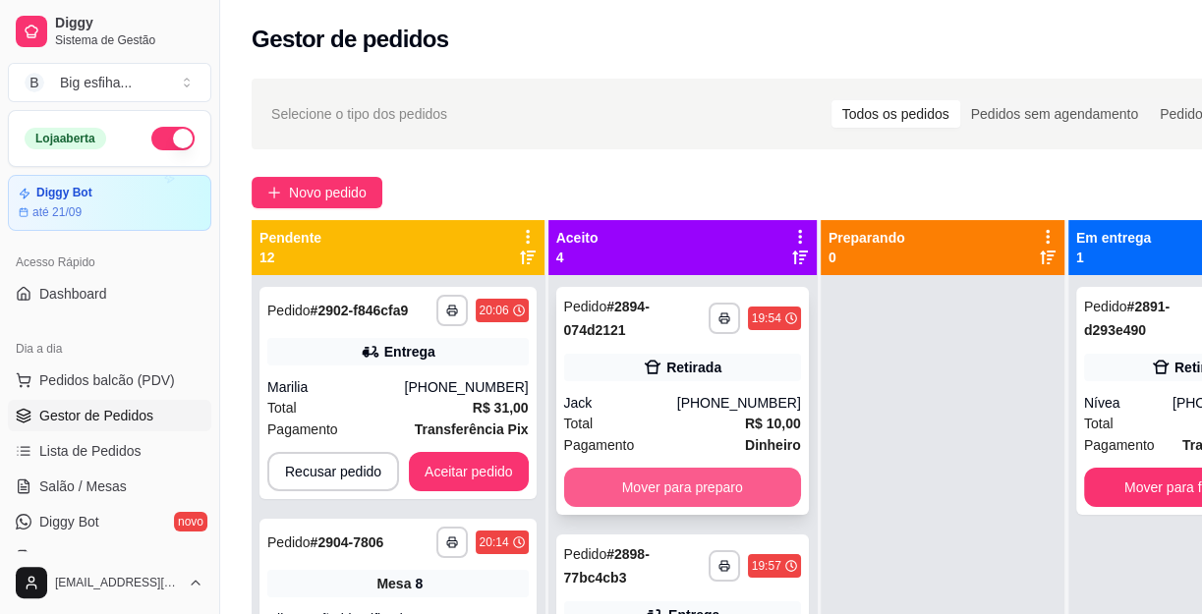
click at [689, 484] on button "Mover para preparo" at bounding box center [682, 487] width 237 height 39
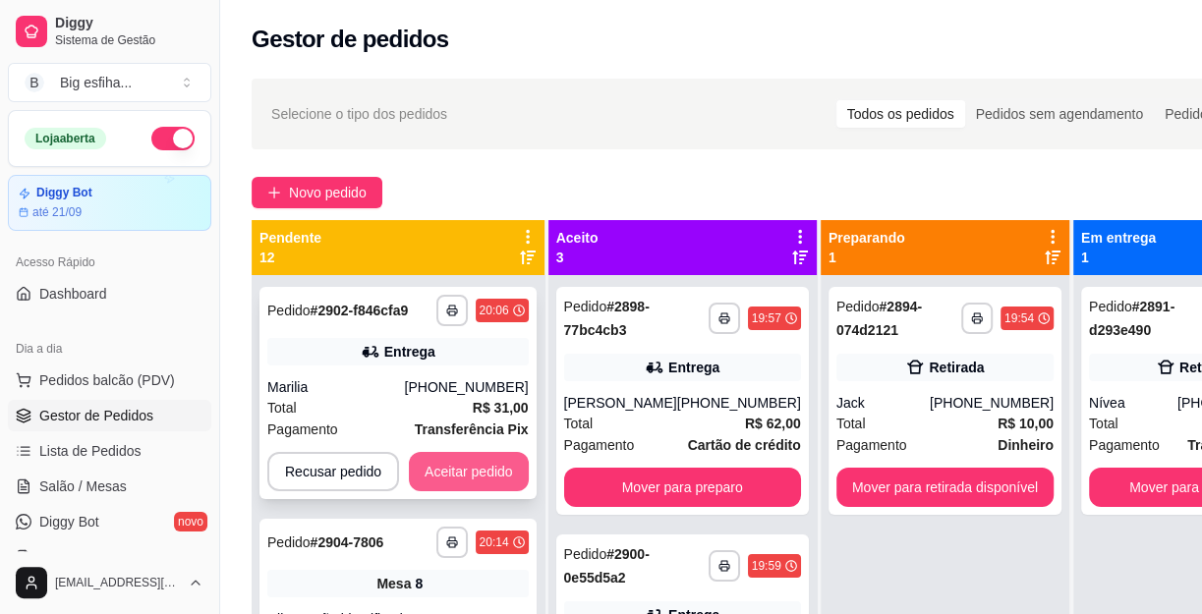
click at [475, 471] on button "Aceitar pedido" at bounding box center [469, 471] width 120 height 39
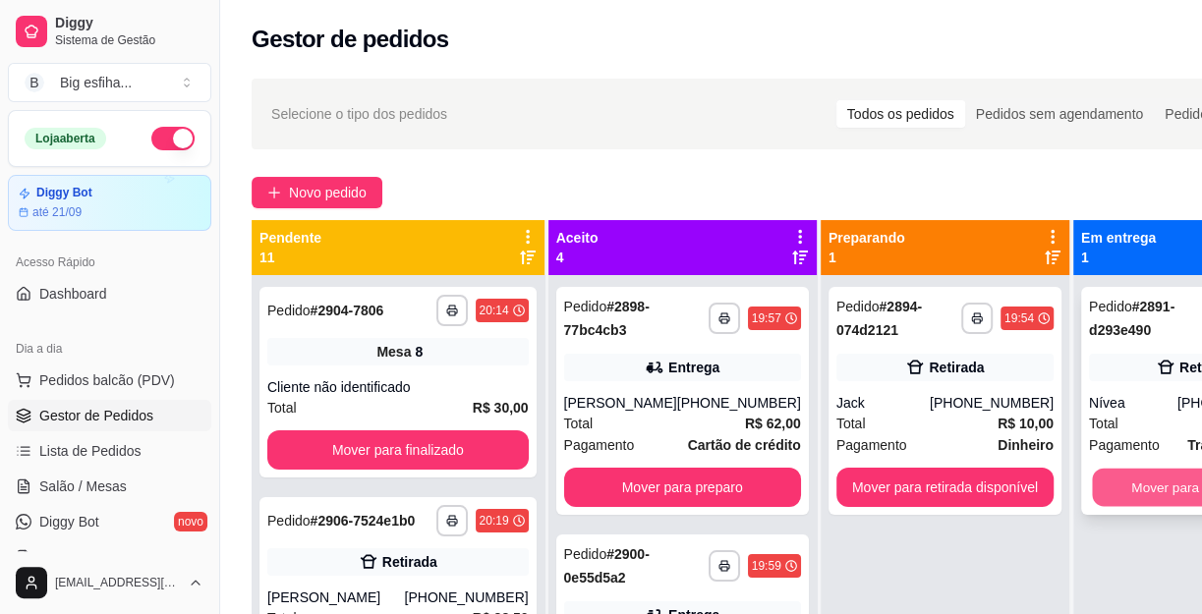
click at [1110, 490] on button "Mover para finalizado" at bounding box center [1195, 488] width 206 height 38
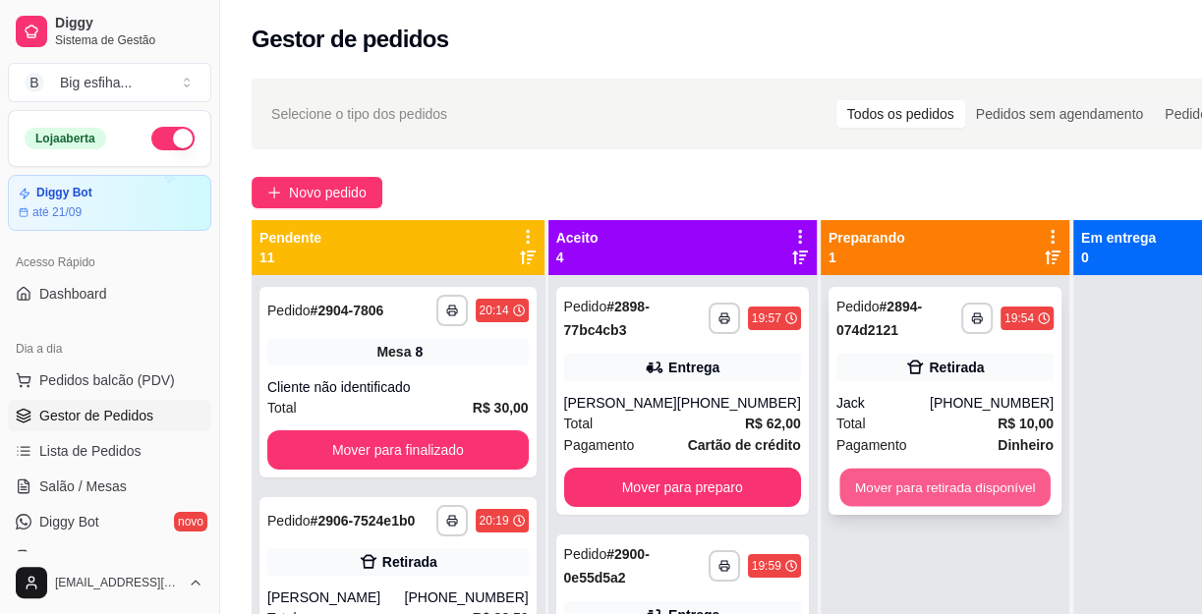
click at [920, 499] on button "Mover para retirada disponível" at bounding box center [944, 488] width 210 height 38
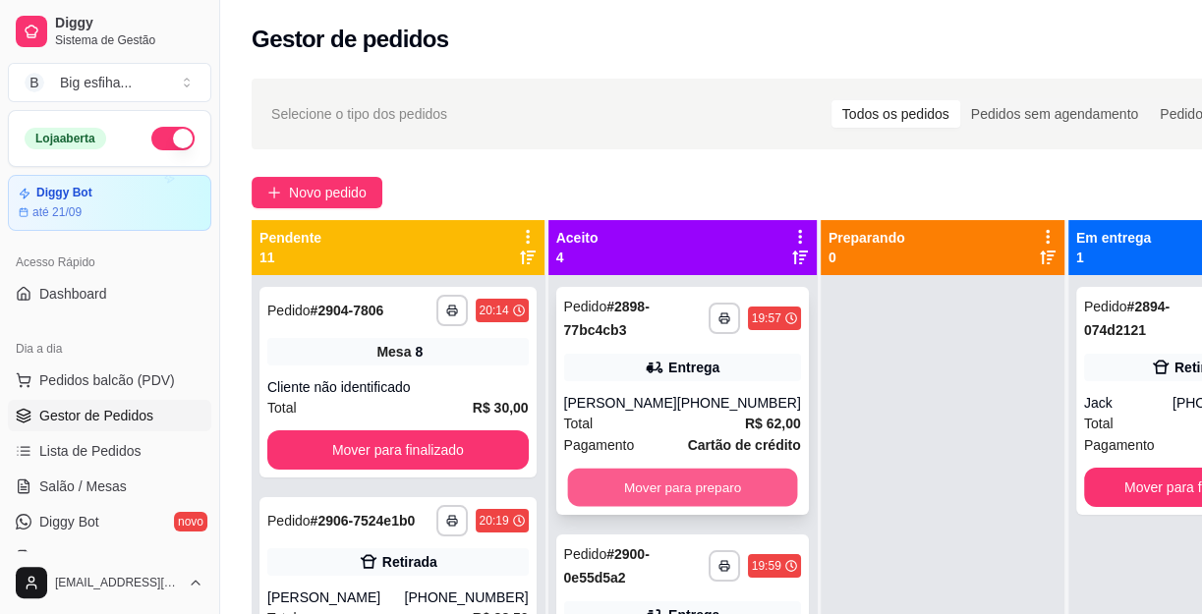
click at [727, 503] on button "Mover para preparo" at bounding box center [682, 488] width 230 height 38
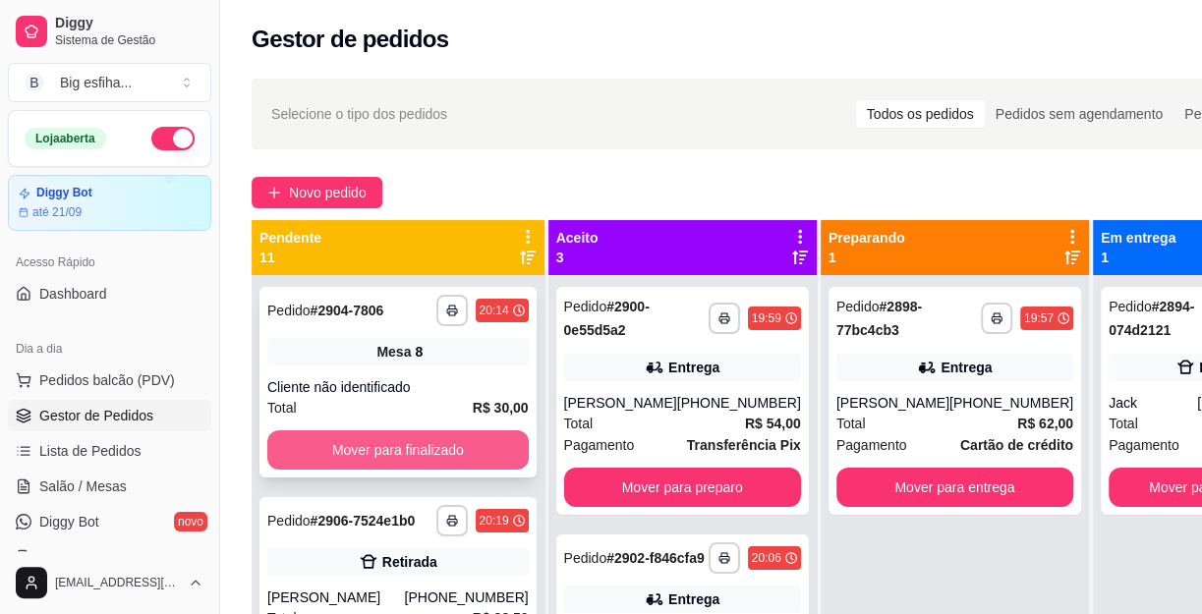
click at [477, 435] on button "Mover para finalizado" at bounding box center [397, 449] width 261 height 39
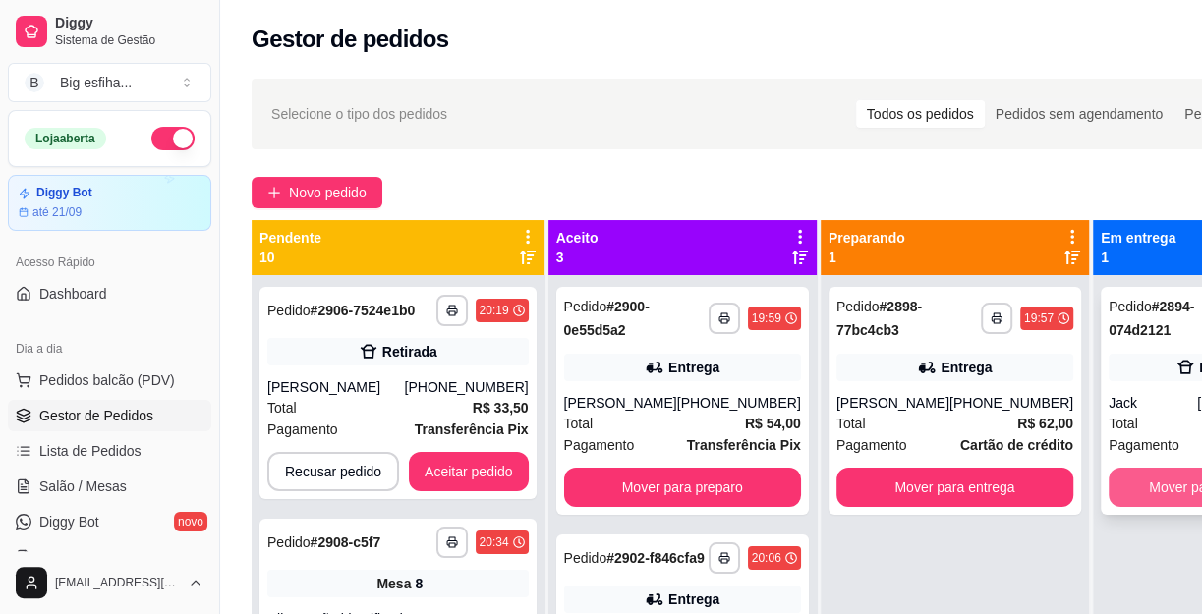
click at [1108, 490] on button "Mover para finalizado" at bounding box center [1214, 487] width 212 height 39
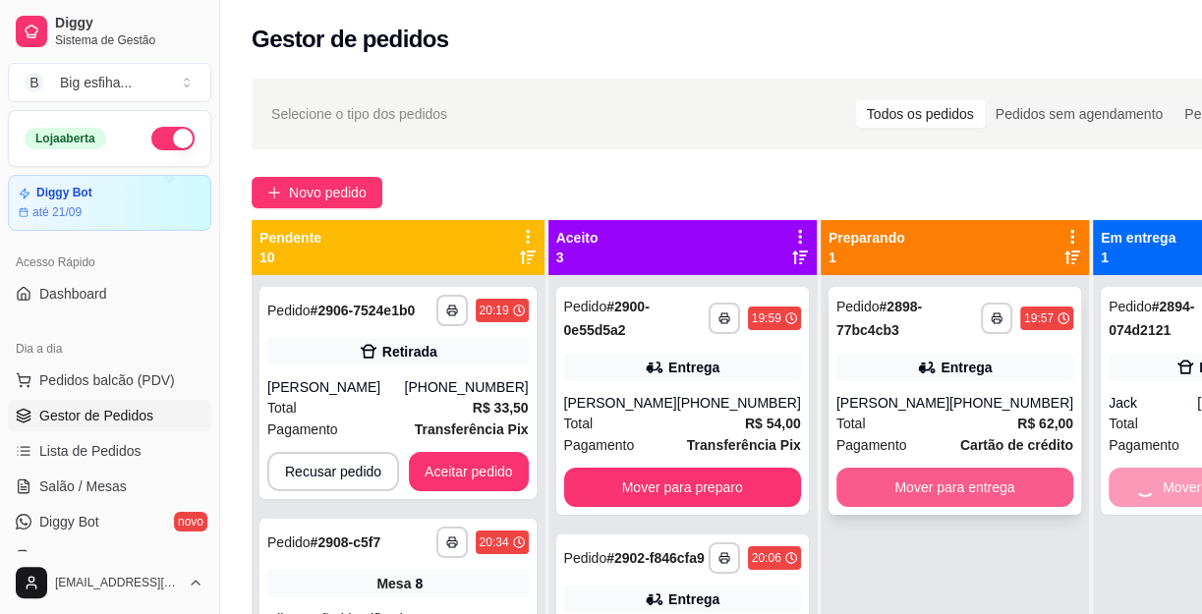
click at [926, 481] on button "Mover para entrega" at bounding box center [954, 487] width 237 height 39
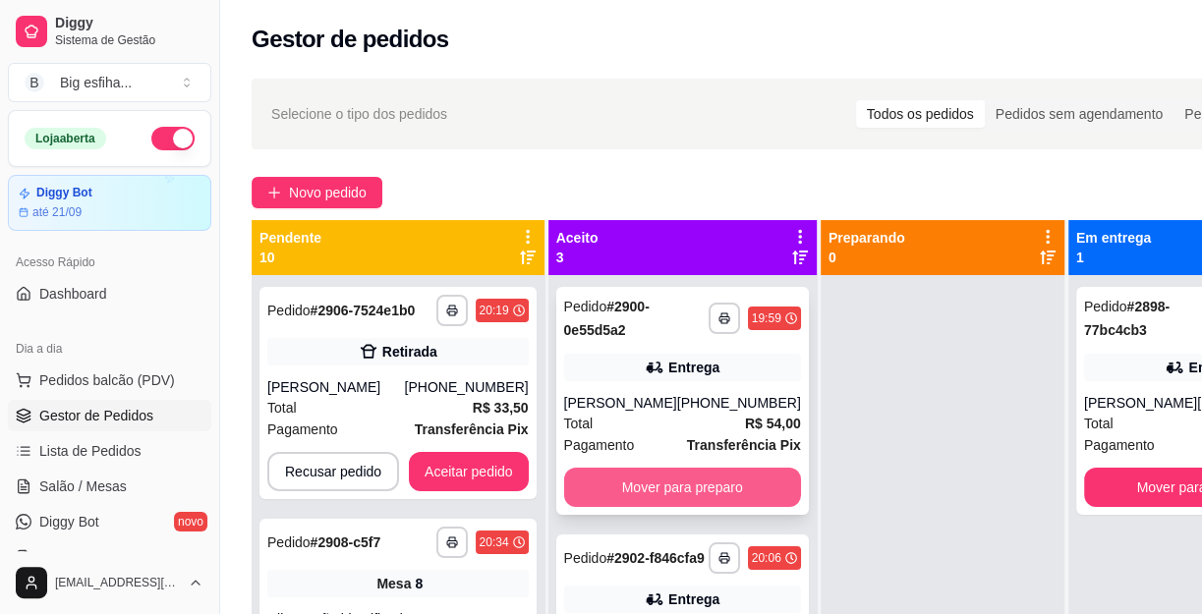
click at [709, 476] on button "Mover para preparo" at bounding box center [682, 487] width 237 height 39
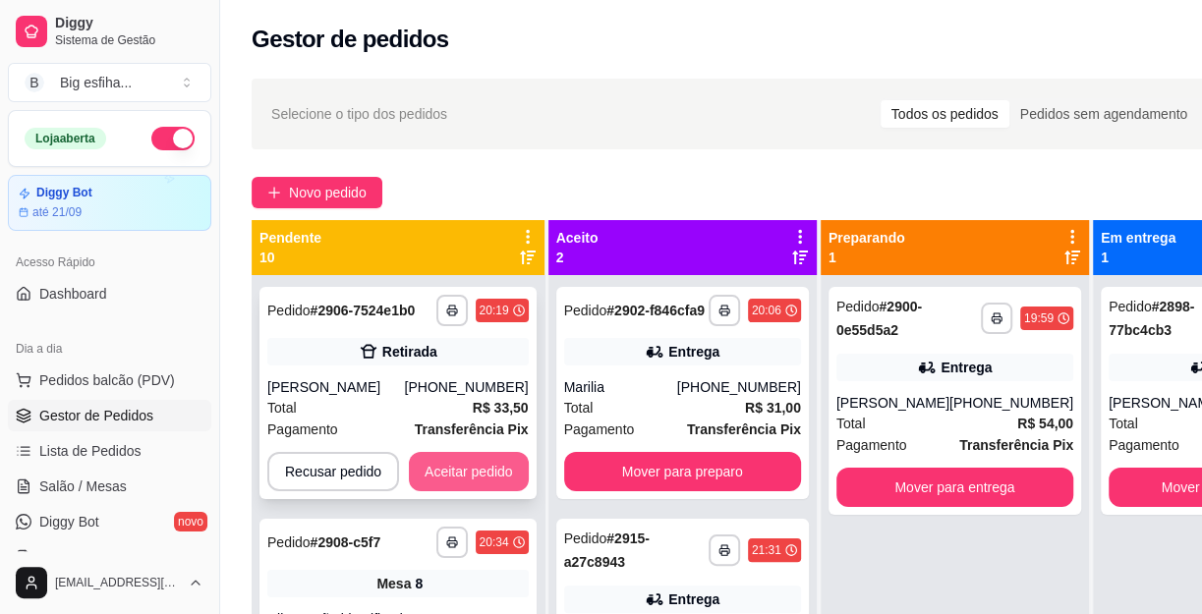
click at [478, 472] on button "Aceitar pedido" at bounding box center [469, 471] width 120 height 39
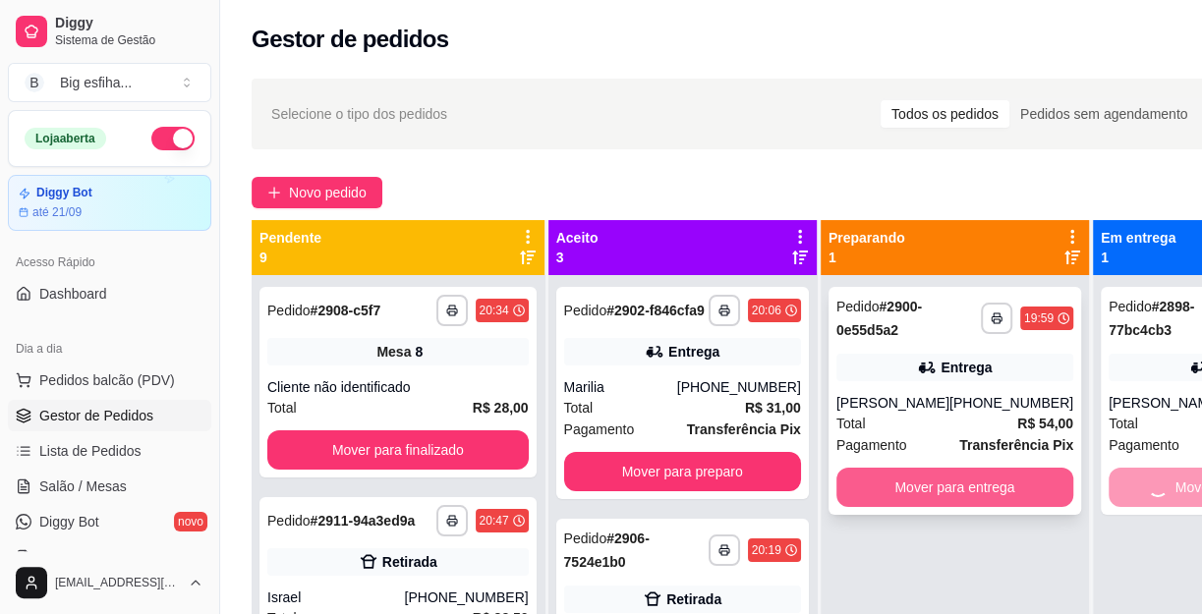
click at [978, 493] on button "Mover para entrega" at bounding box center [954, 487] width 237 height 39
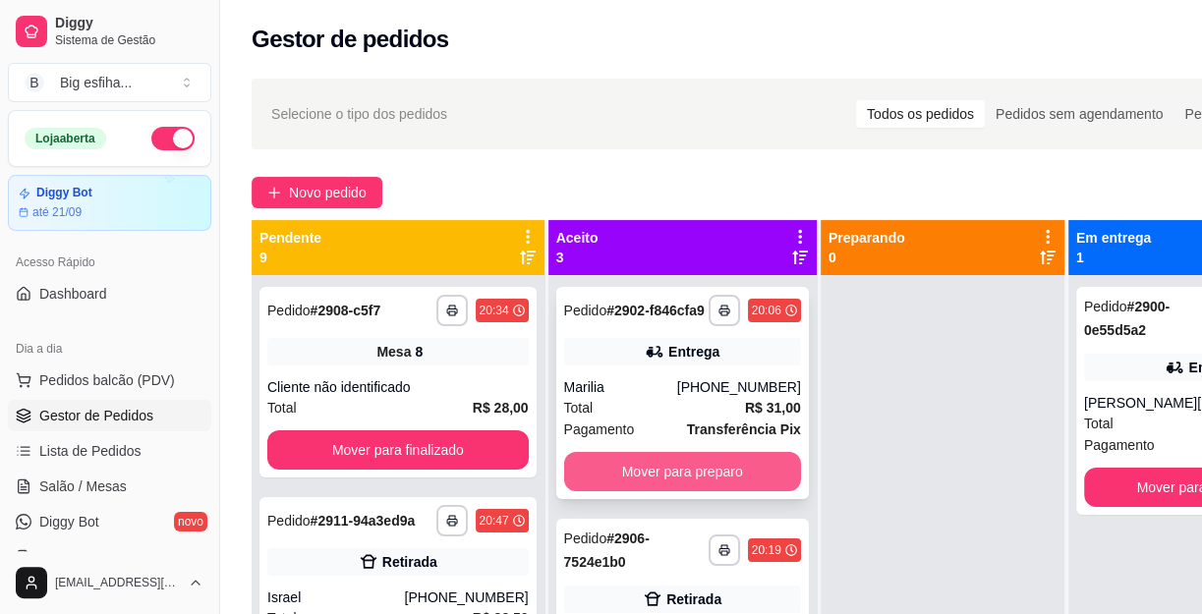
click at [687, 484] on button "Mover para preparo" at bounding box center [682, 471] width 237 height 39
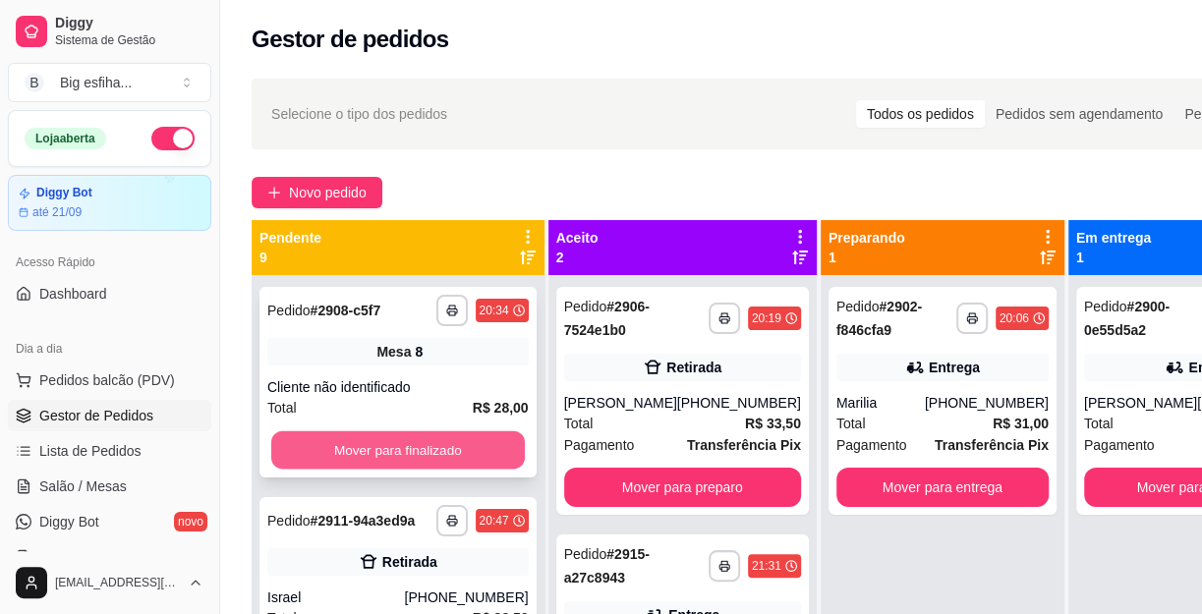
click at [438, 439] on button "Mover para finalizado" at bounding box center [397, 450] width 253 height 38
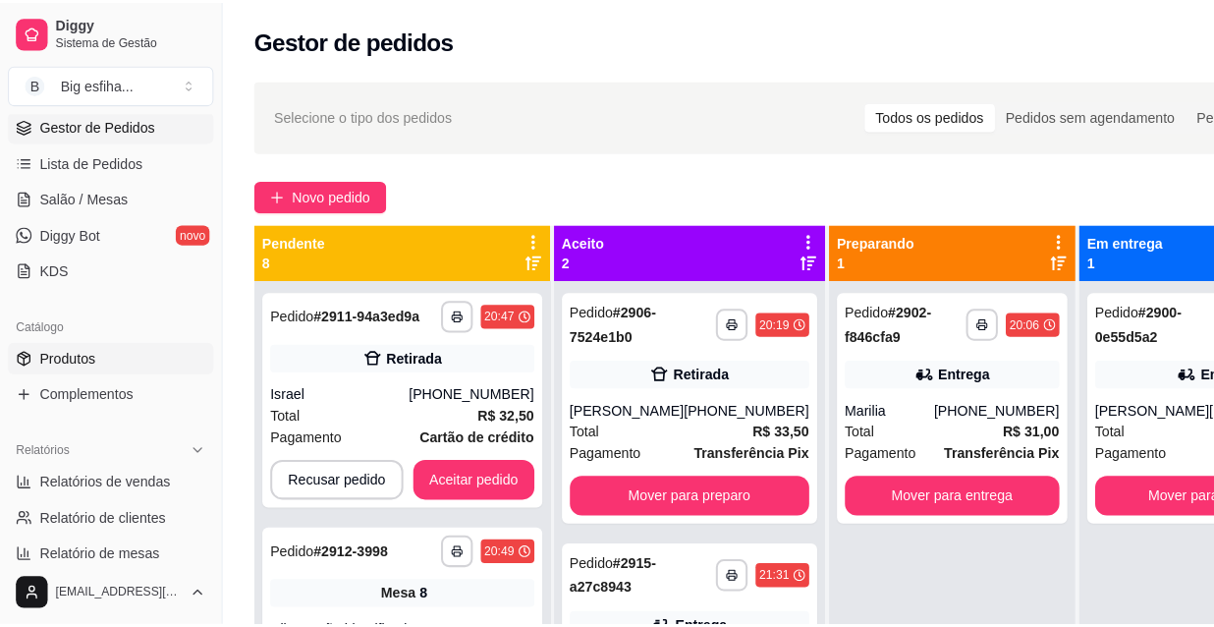
scroll to position [357, 0]
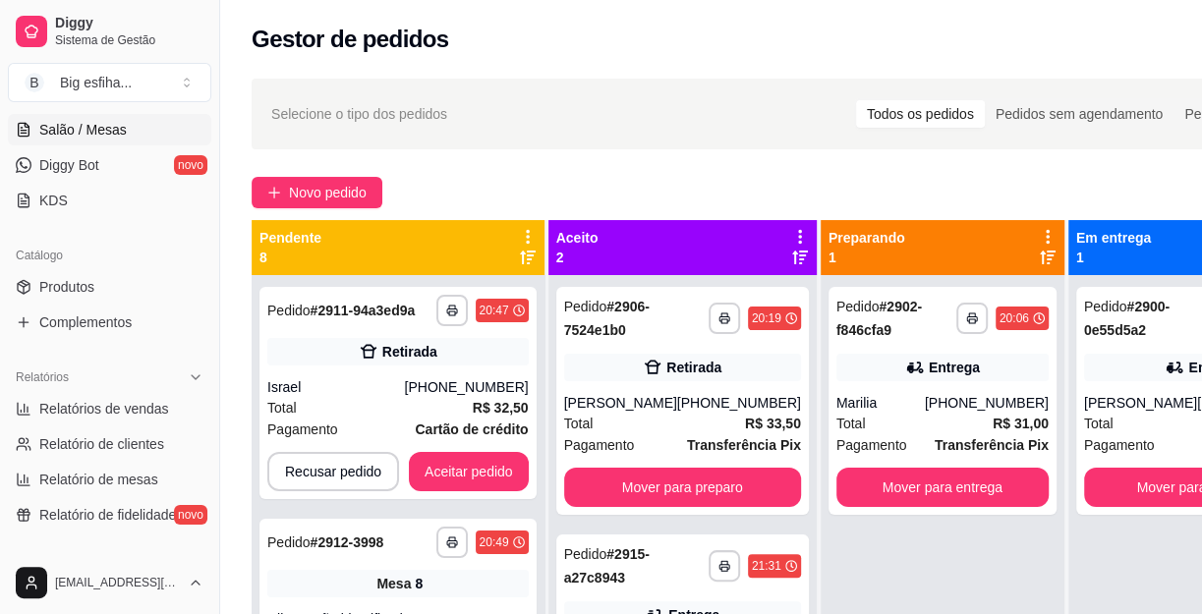
click at [147, 136] on link "Salão / Mesas" at bounding box center [109, 129] width 203 height 31
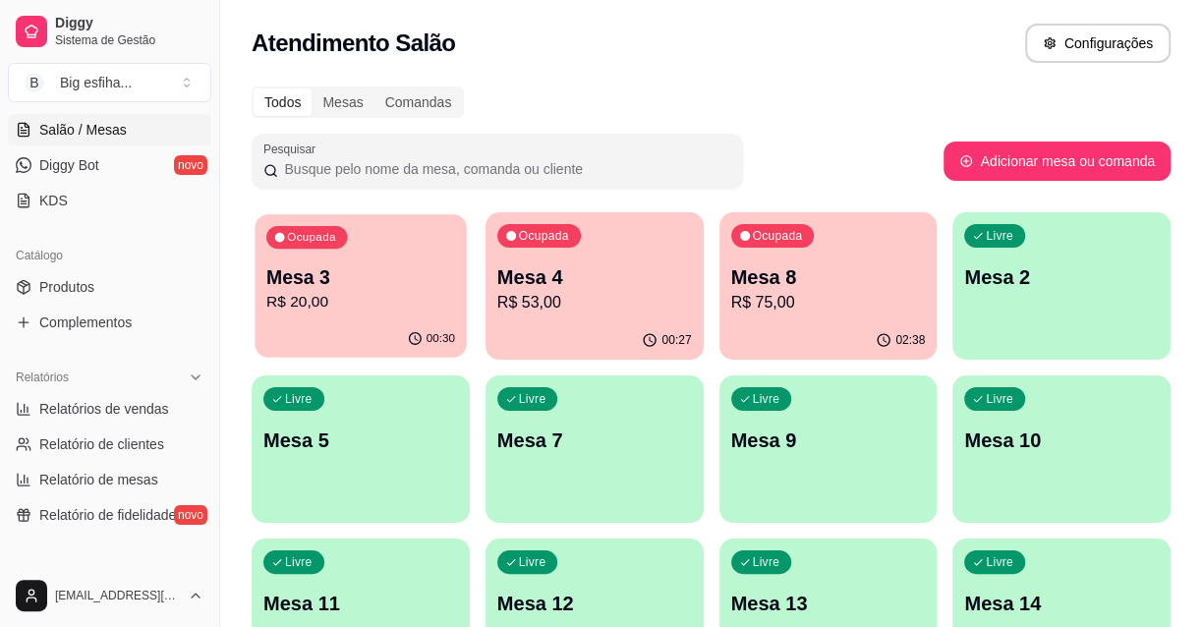
click at [313, 262] on div "Ocupada Mesa 3 R$ 20,00" at bounding box center [359, 267] width 211 height 106
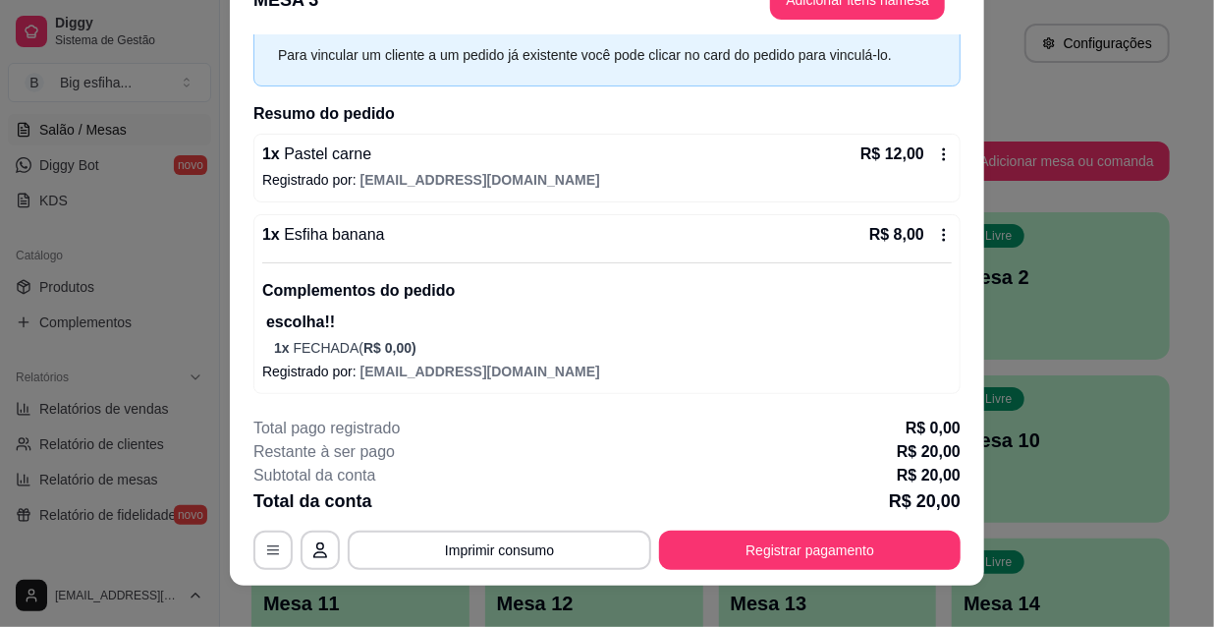
scroll to position [59, 0]
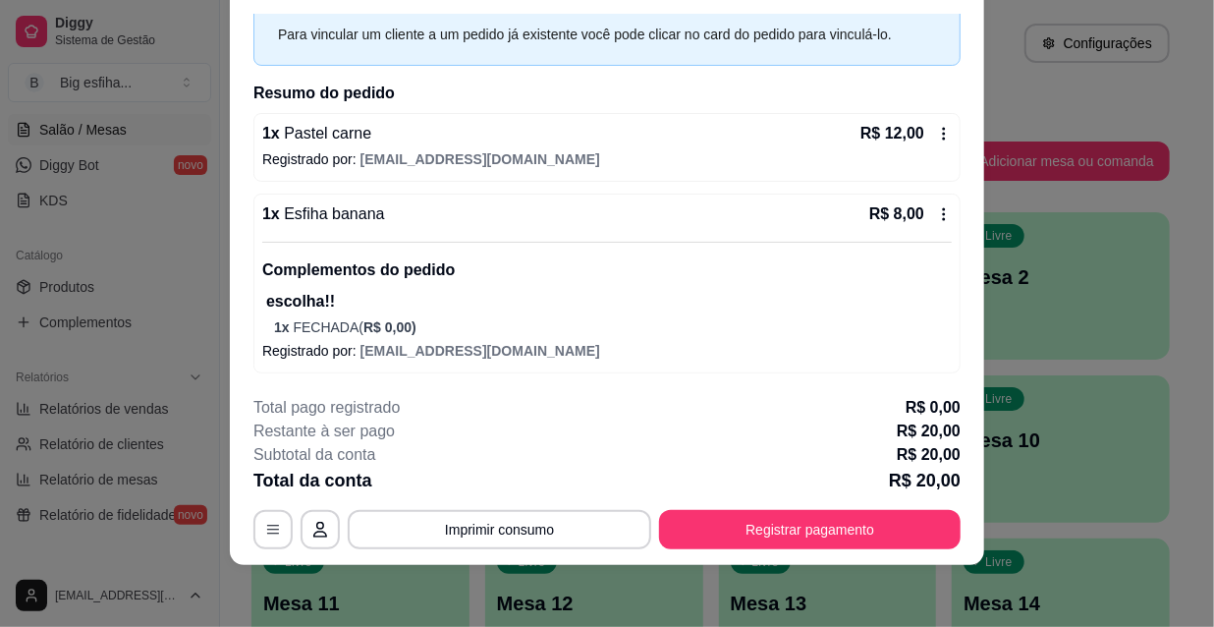
click at [951, 415] on p "R$ 0,00" at bounding box center [933, 408] width 55 height 24
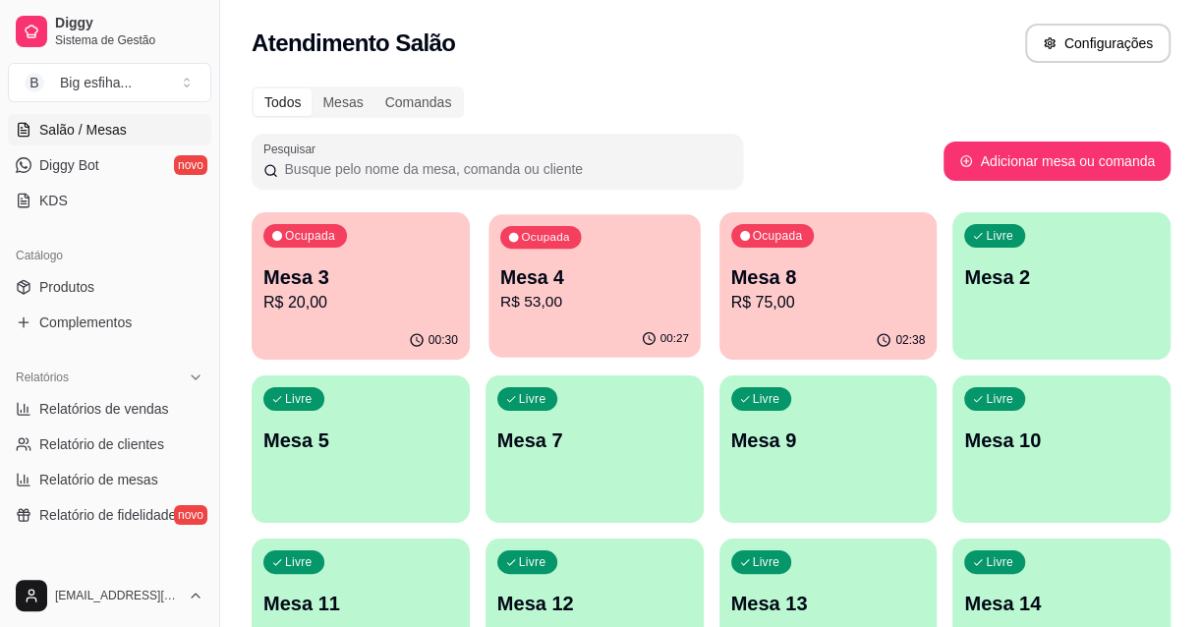
click at [500, 297] on p "R$ 53,00" at bounding box center [594, 302] width 189 height 23
click at [808, 316] on div "Ocupada Mesa 8 R$ 75,00" at bounding box center [828, 266] width 218 height 109
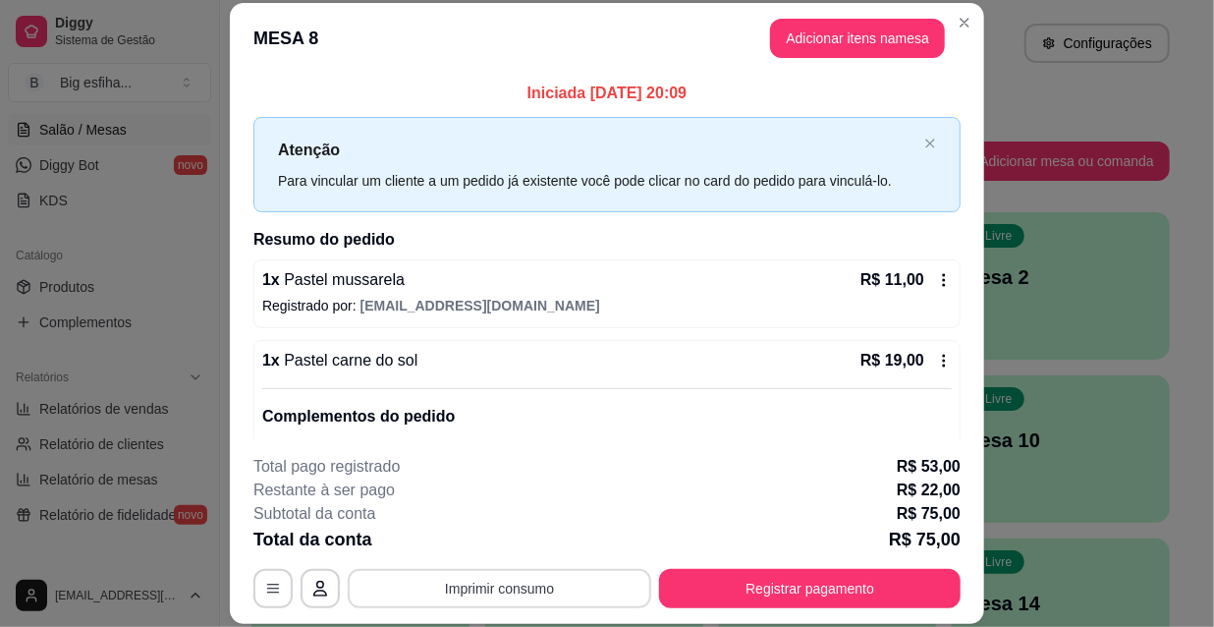
click at [499, 589] on button "Imprimir consumo" at bounding box center [500, 588] width 304 height 39
click at [493, 531] on button "IMPRESSORA" at bounding box center [499, 543] width 142 height 31
click at [535, 298] on span "[EMAIL_ADDRESS][DOMAIN_NAME]" at bounding box center [481, 306] width 240 height 16
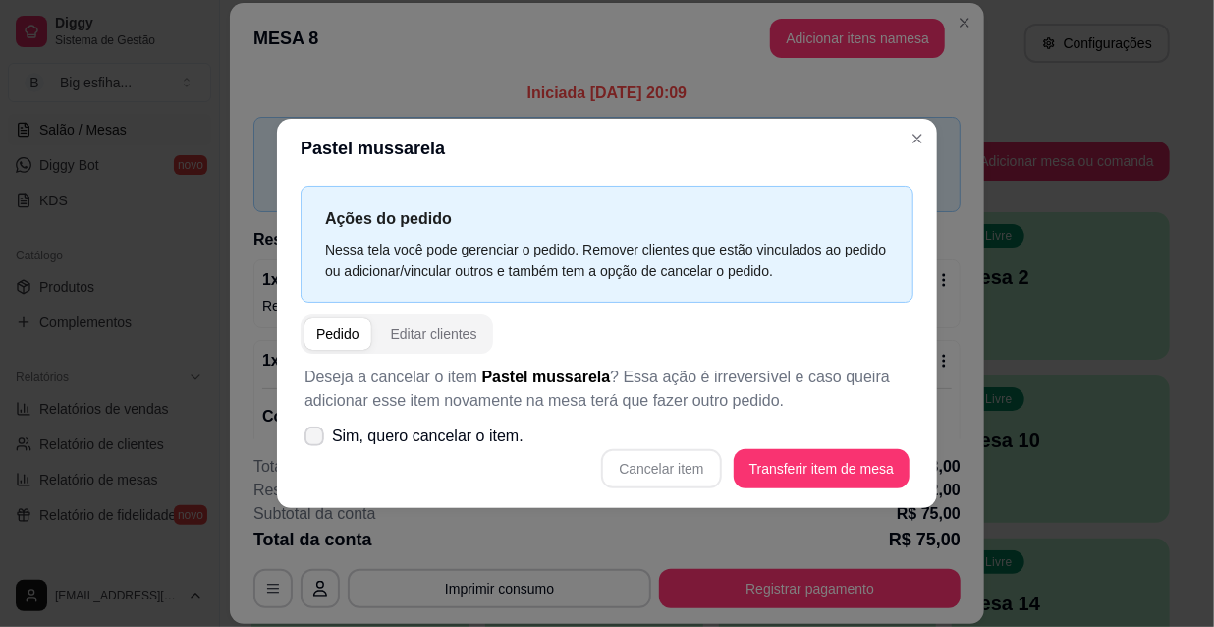
click at [446, 443] on span "Sim, quero cancelar o item." at bounding box center [428, 436] width 192 height 24
click at [316, 443] on input "Sim, quero cancelar o item." at bounding box center [310, 446] width 13 height 13
checkbox input "true"
click at [682, 459] on button "Cancelar item" at bounding box center [661, 468] width 120 height 39
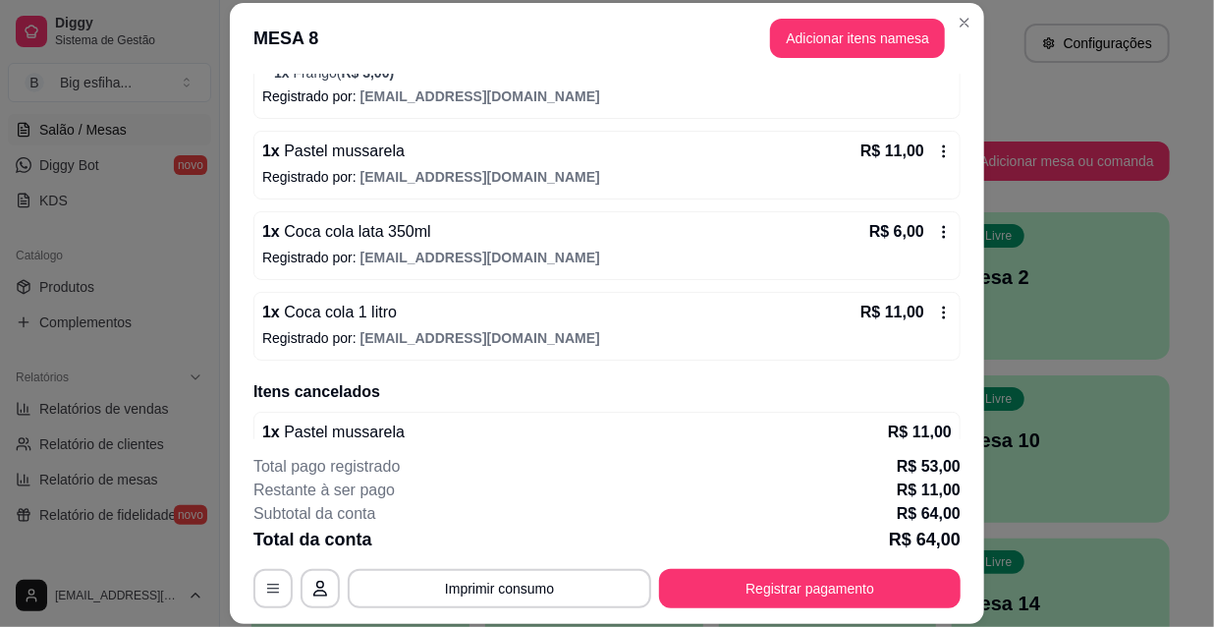
scroll to position [535, 0]
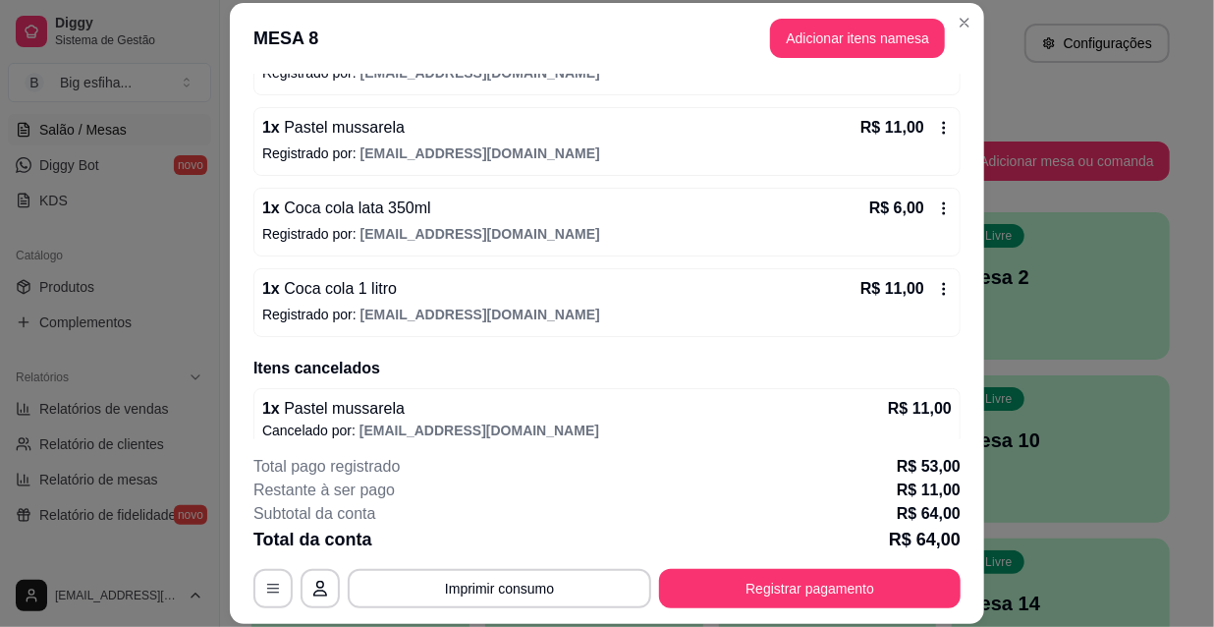
click at [458, 161] on p "Registrado por: [EMAIL_ADDRESS][DOMAIN_NAME]" at bounding box center [607, 153] width 690 height 20
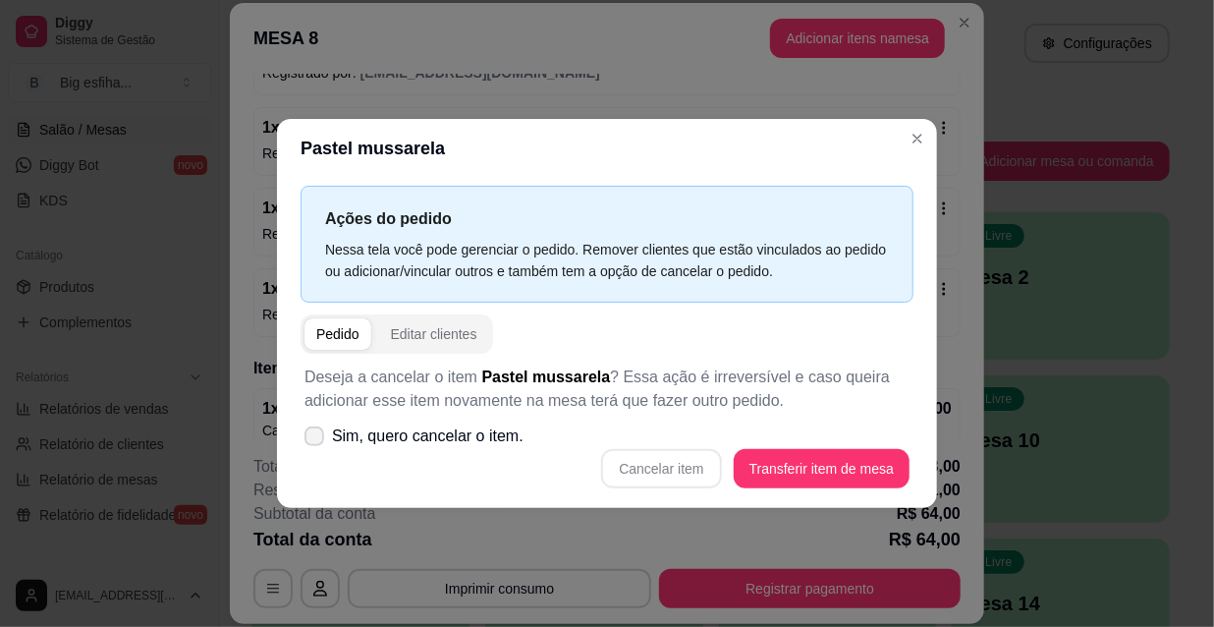
click at [422, 443] on span "Sim, quero cancelar o item." at bounding box center [428, 436] width 192 height 24
click at [316, 443] on input "Sim, quero cancelar o item." at bounding box center [310, 446] width 13 height 13
checkbox input "true"
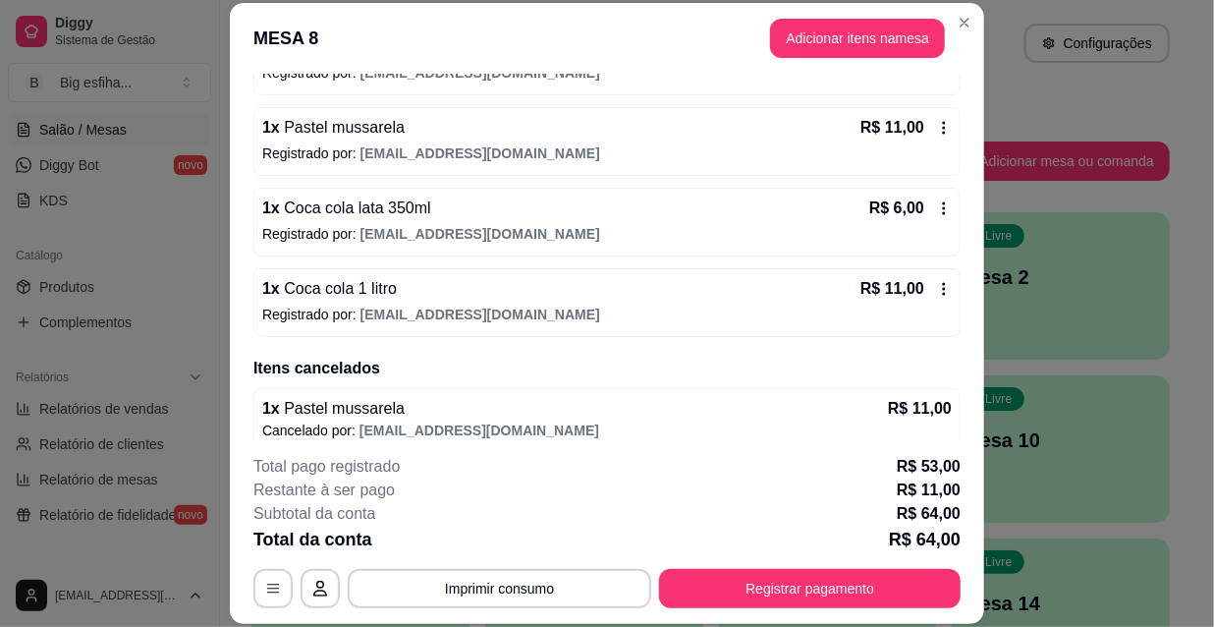
click at [416, 150] on span "[EMAIL_ADDRESS][DOMAIN_NAME]" at bounding box center [481, 153] width 240 height 16
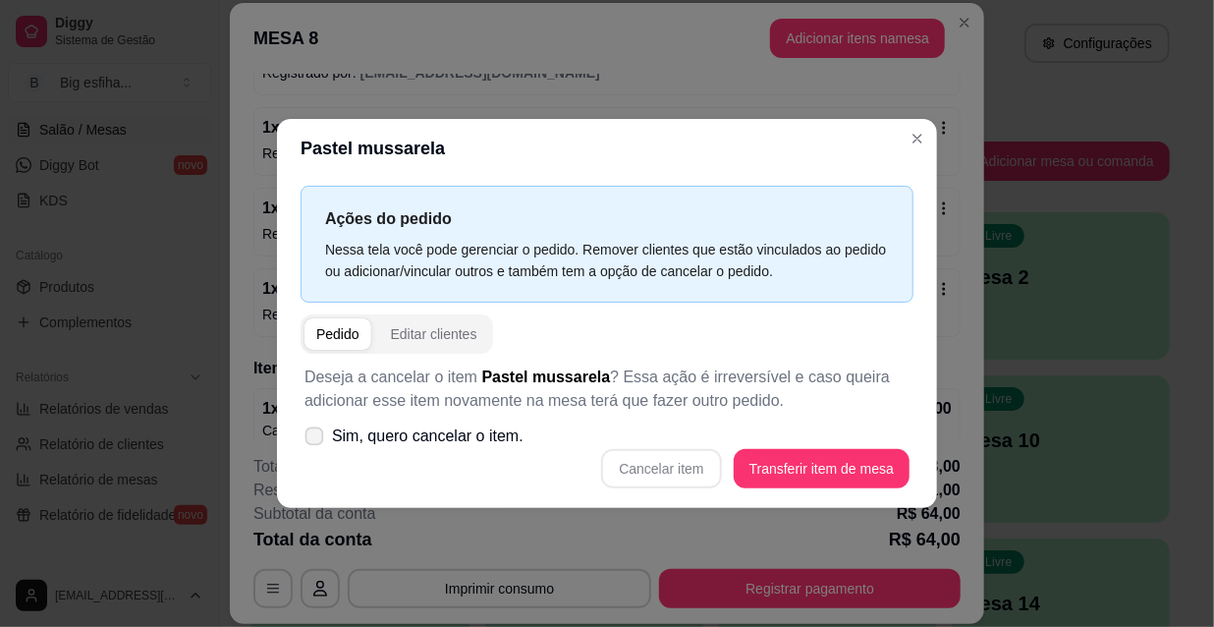
click at [438, 431] on span "Sim, quero cancelar o item." at bounding box center [428, 436] width 192 height 24
click at [316, 440] on input "Sim, quero cancelar o item." at bounding box center [310, 446] width 13 height 13
checkbox input "true"
click at [622, 464] on button "Cancelar item" at bounding box center [661, 468] width 120 height 39
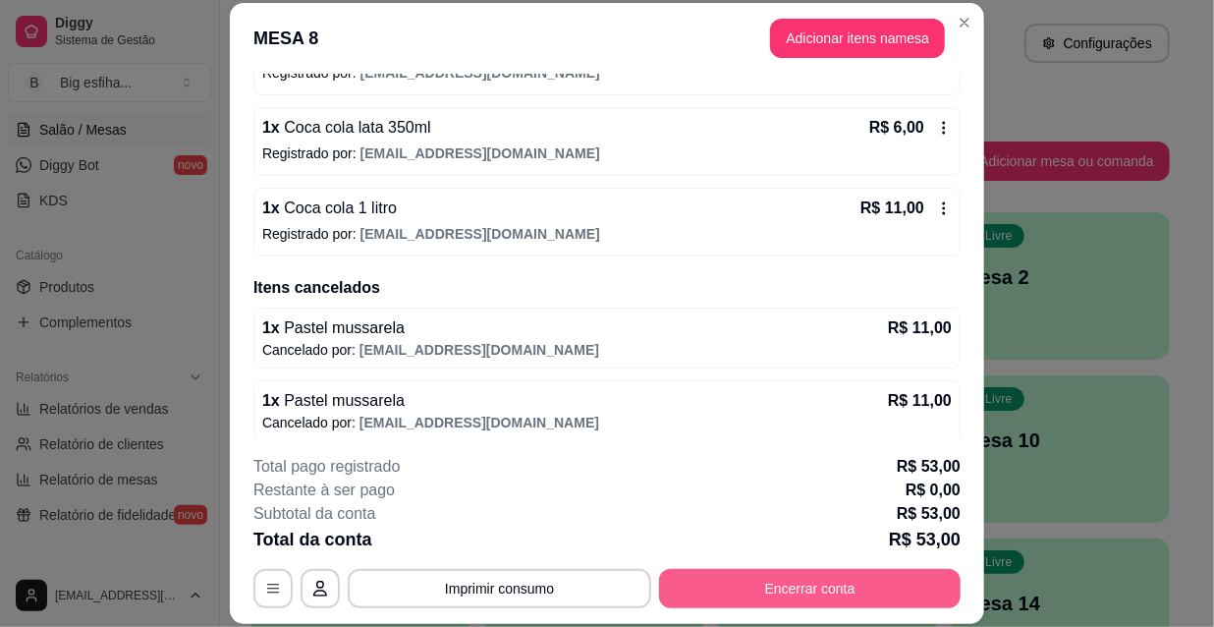
click at [786, 587] on button "Encerrar conta" at bounding box center [810, 588] width 302 height 39
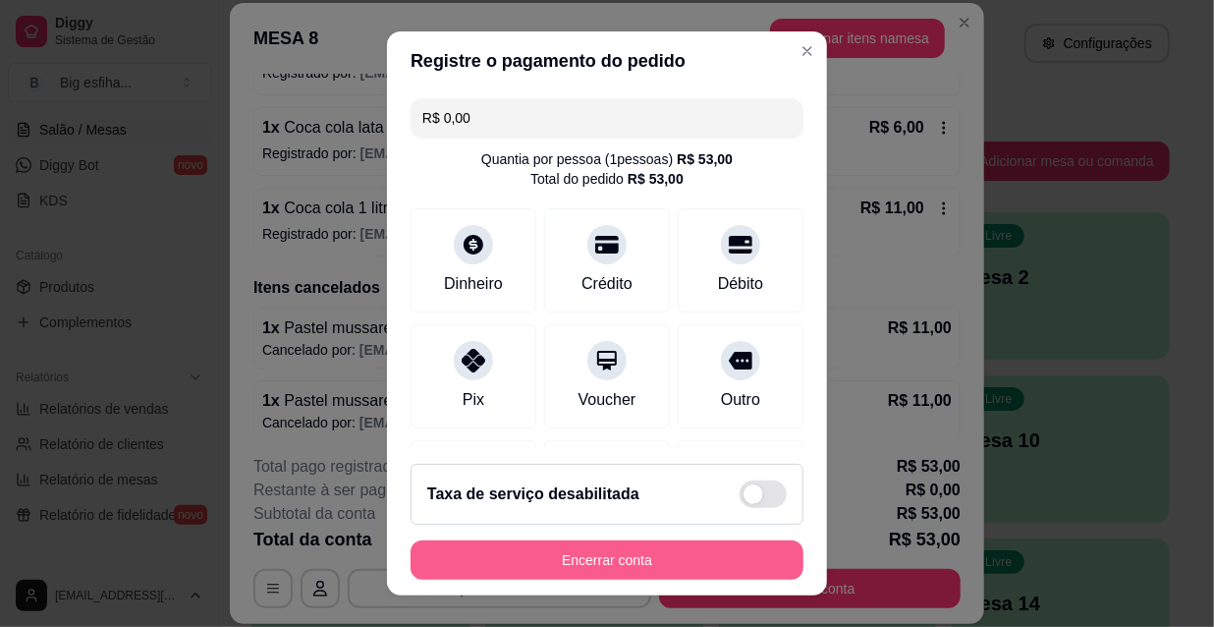
click at [748, 564] on button "Encerrar conta" at bounding box center [607, 559] width 393 height 39
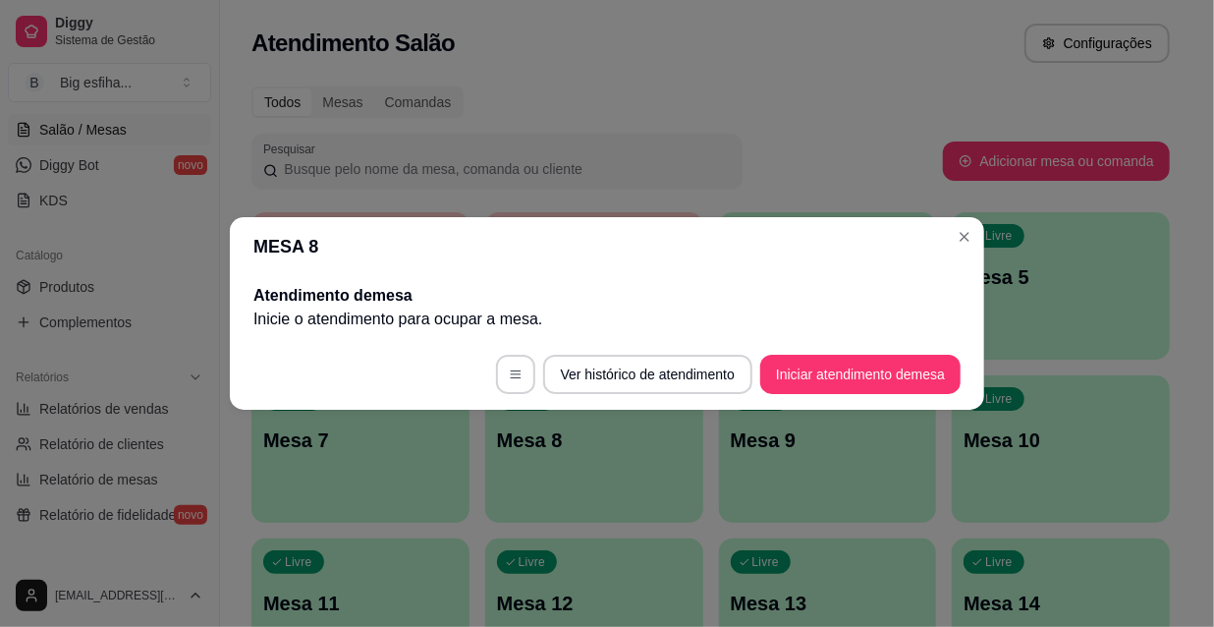
scroll to position [0, 0]
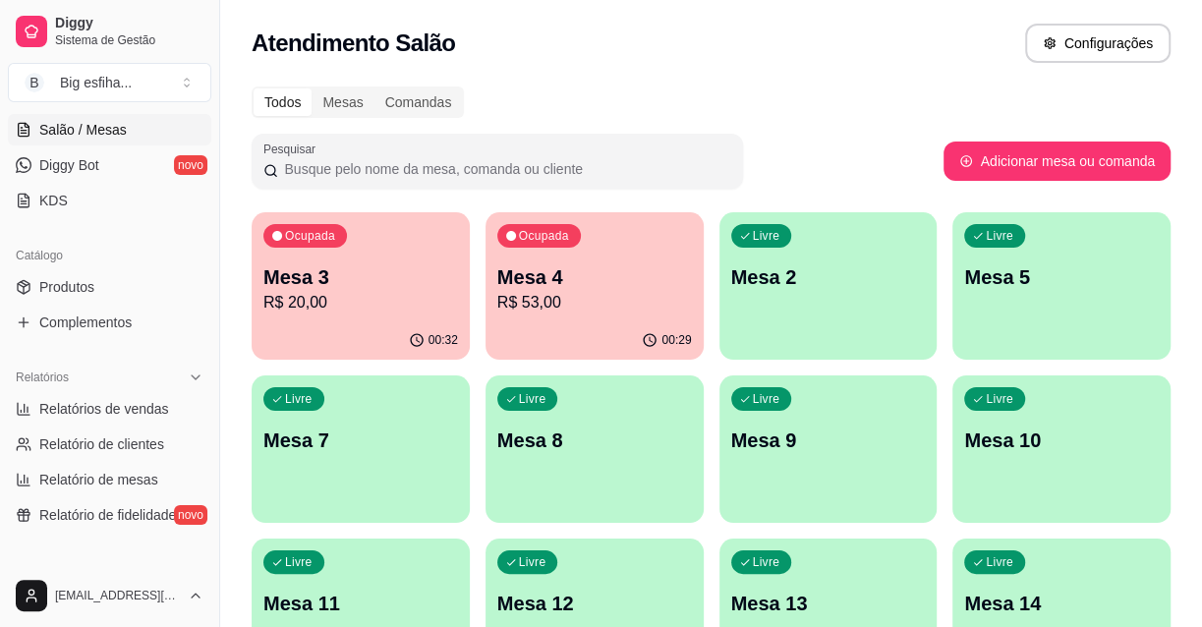
click at [332, 291] on p "R$ 20,00" at bounding box center [360, 303] width 195 height 24
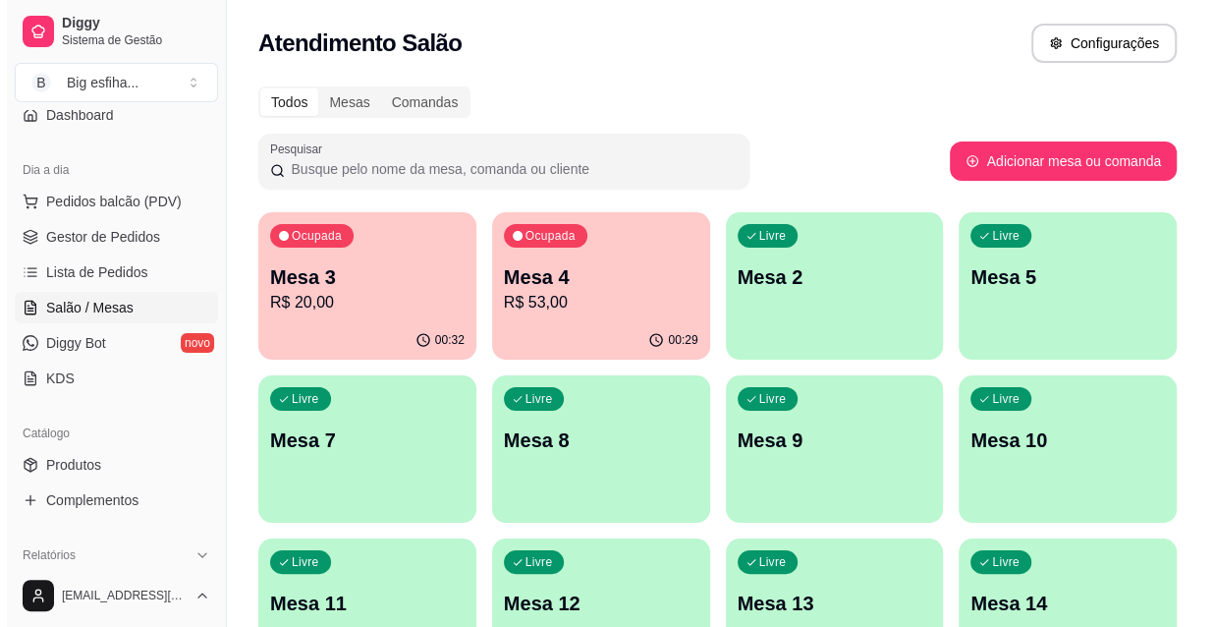
scroll to position [178, 0]
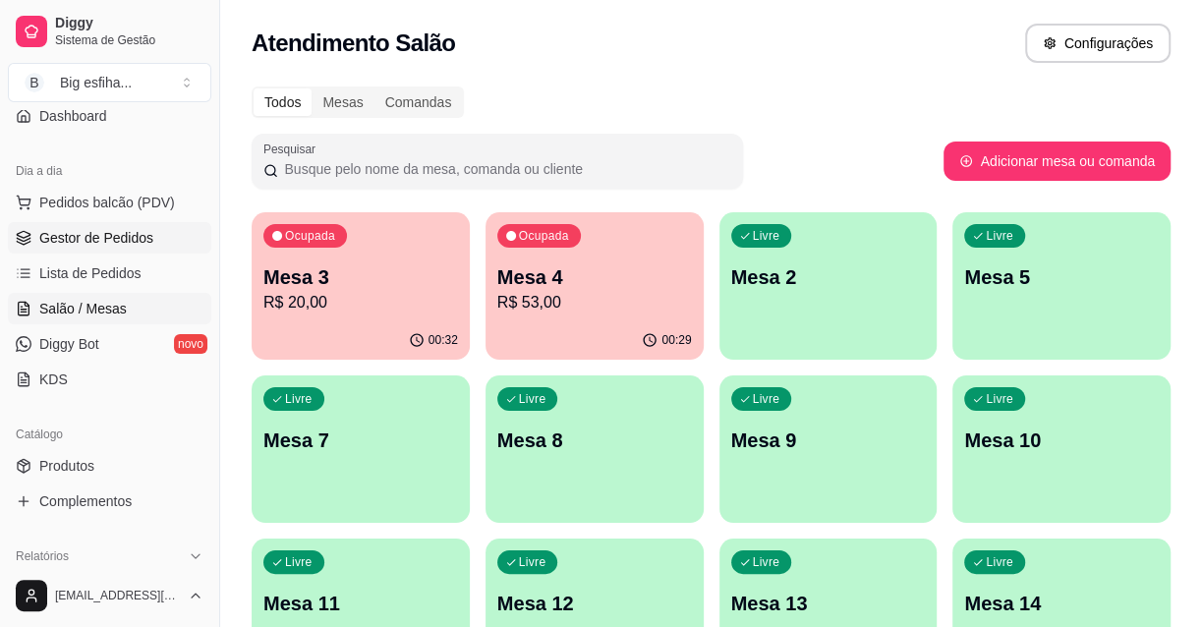
click at [107, 244] on span "Gestor de Pedidos" at bounding box center [96, 238] width 114 height 20
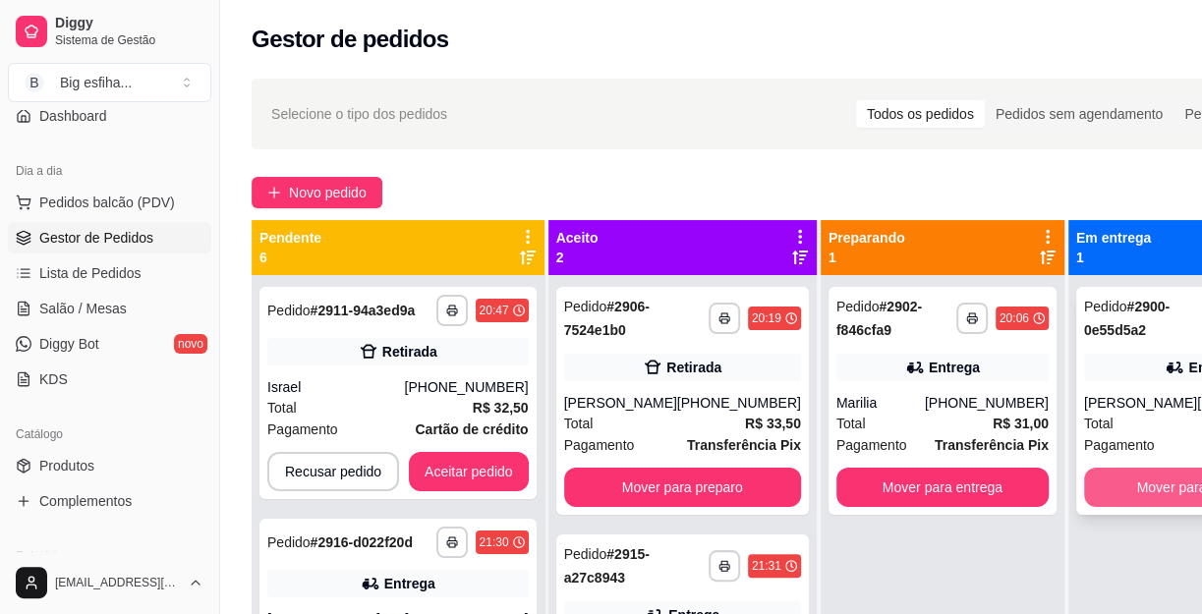
click at [1131, 478] on button "Mover para finalizado" at bounding box center [1202, 487] width 237 height 39
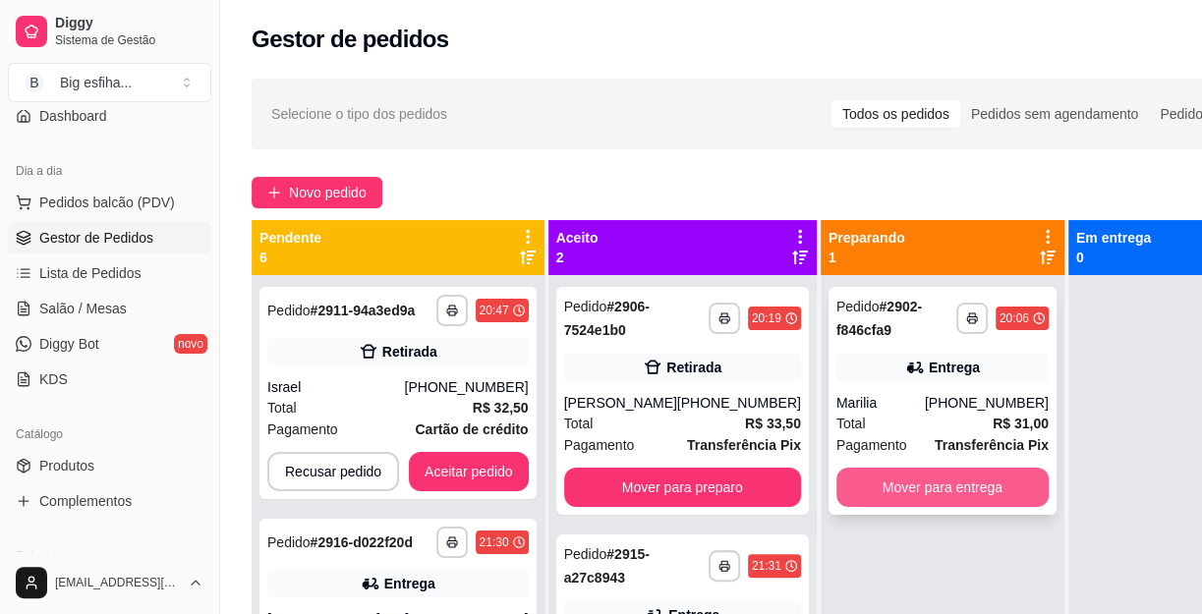
click at [982, 474] on button "Mover para entrega" at bounding box center [942, 487] width 212 height 39
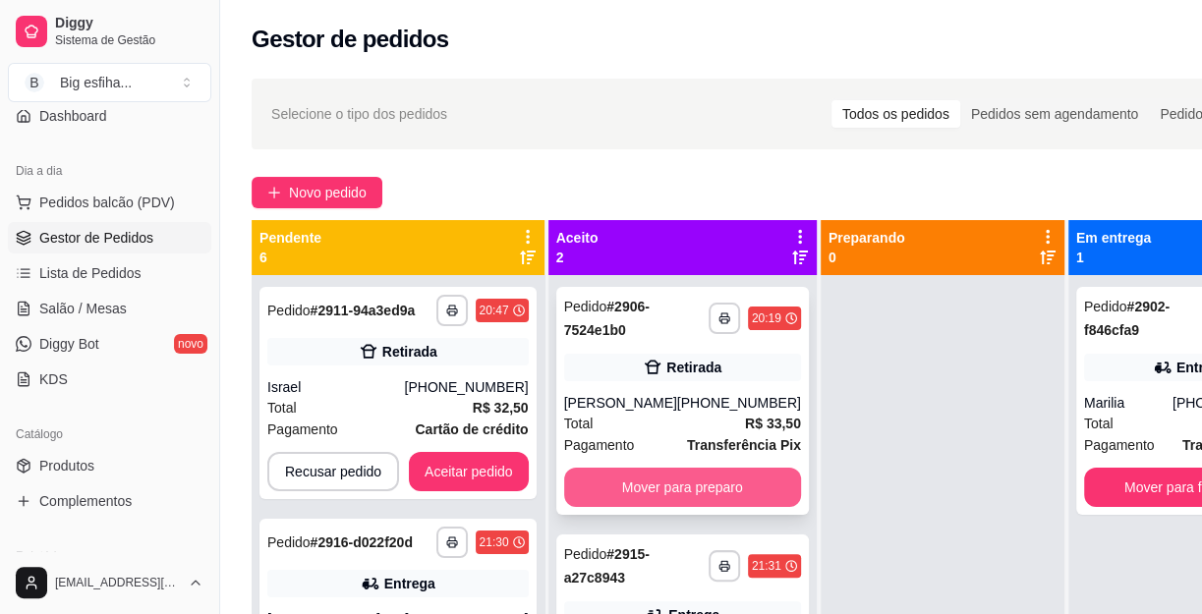
click at [690, 493] on button "Mover para preparo" at bounding box center [682, 487] width 237 height 39
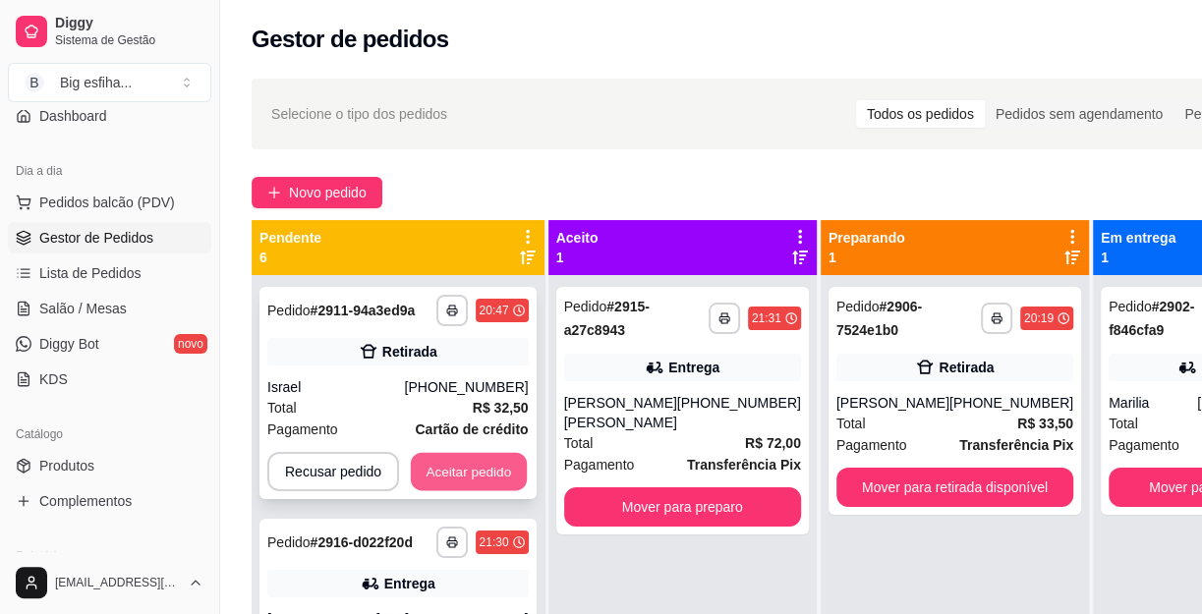
click at [491, 475] on button "Aceitar pedido" at bounding box center [469, 472] width 116 height 38
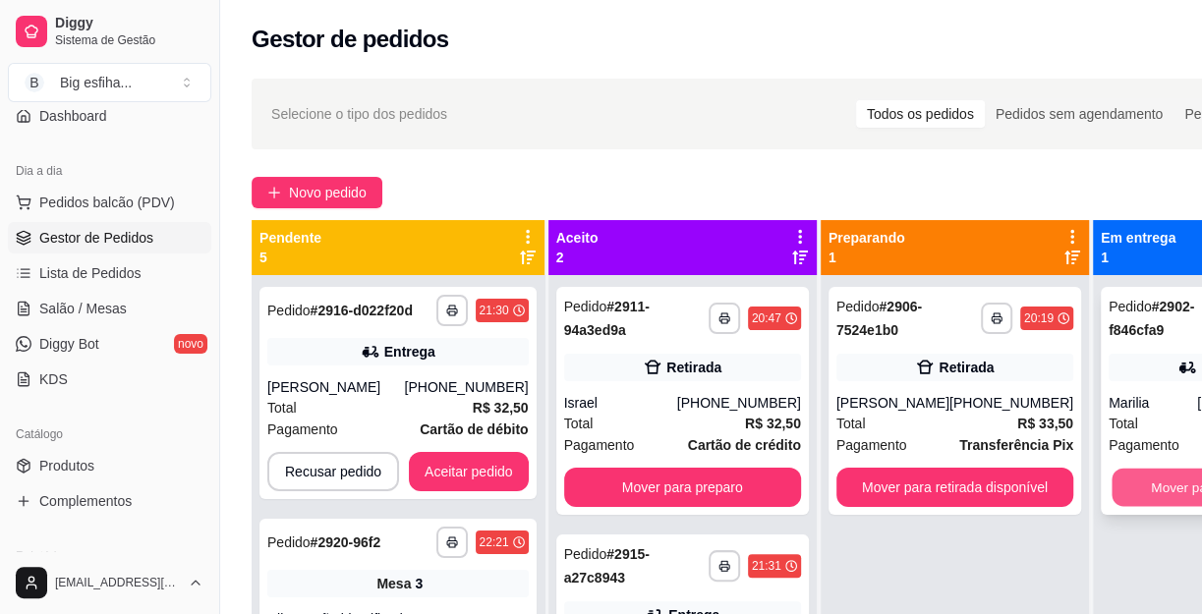
click at [1119, 503] on button "Mover para finalizado" at bounding box center [1214, 488] width 206 height 38
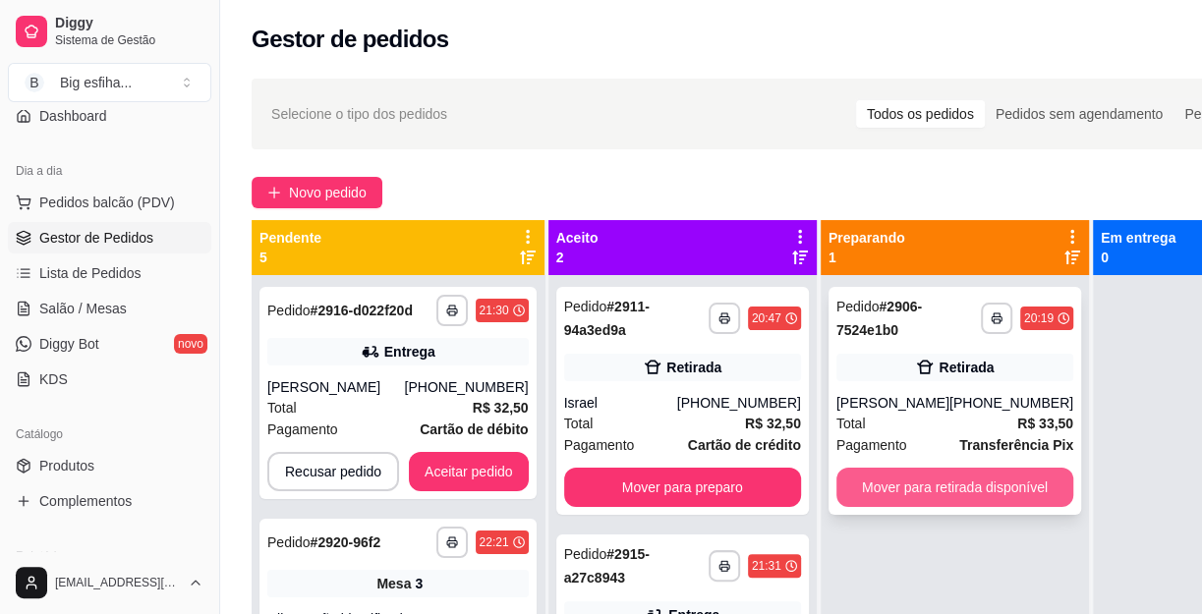
click at [993, 492] on button "Mover para retirada disponível" at bounding box center [954, 487] width 237 height 39
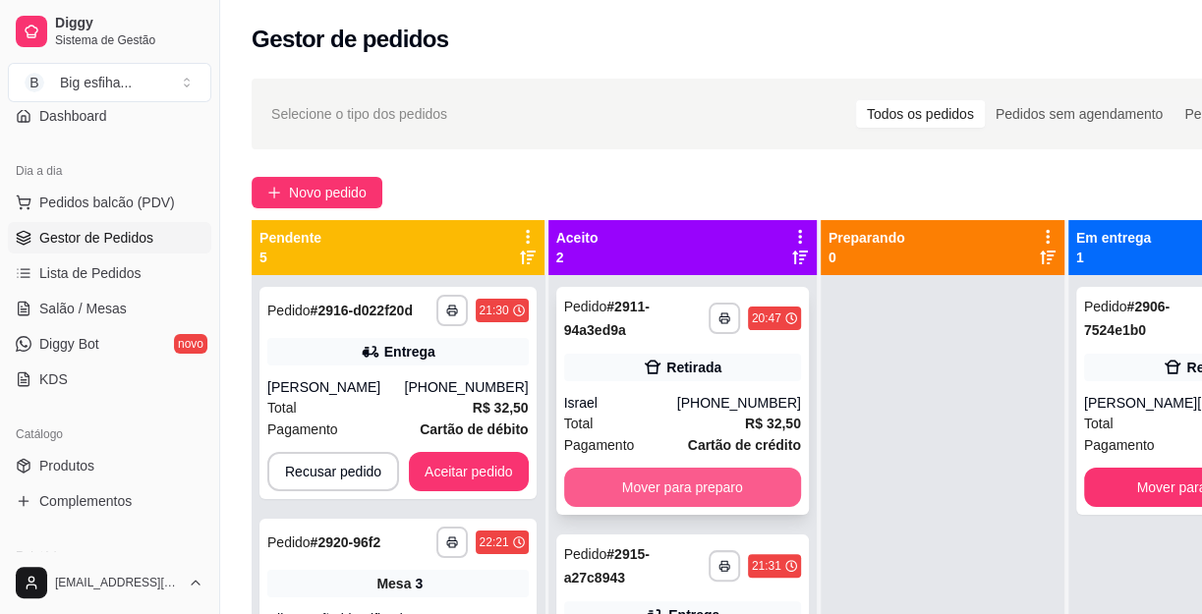
click at [715, 487] on button "Mover para preparo" at bounding box center [682, 487] width 237 height 39
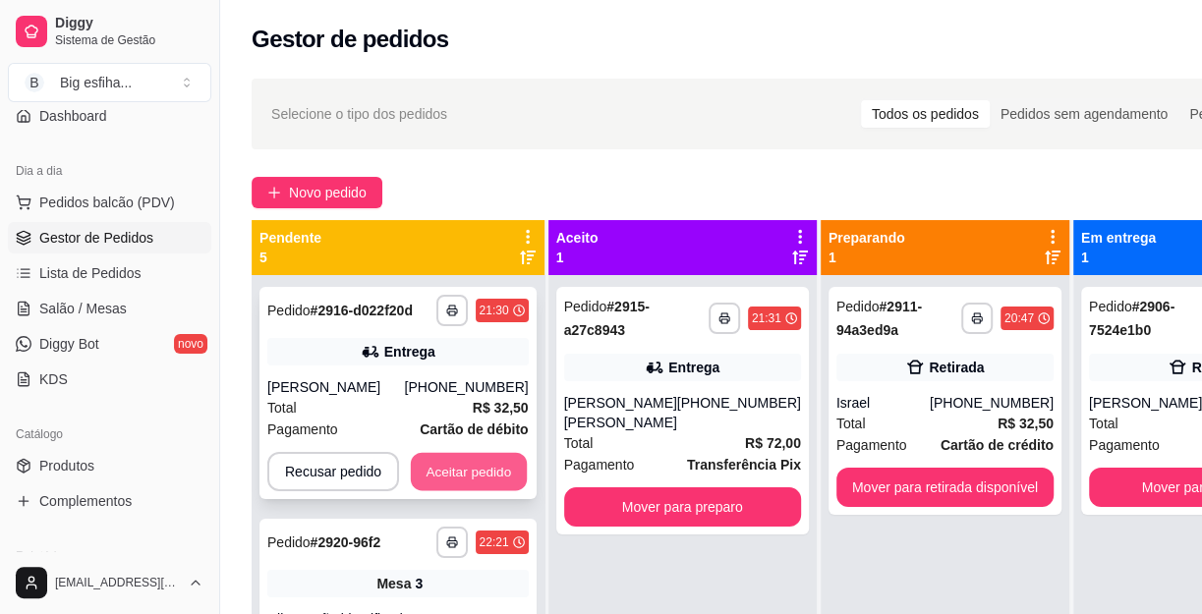
click at [468, 461] on button "Aceitar pedido" at bounding box center [469, 472] width 116 height 38
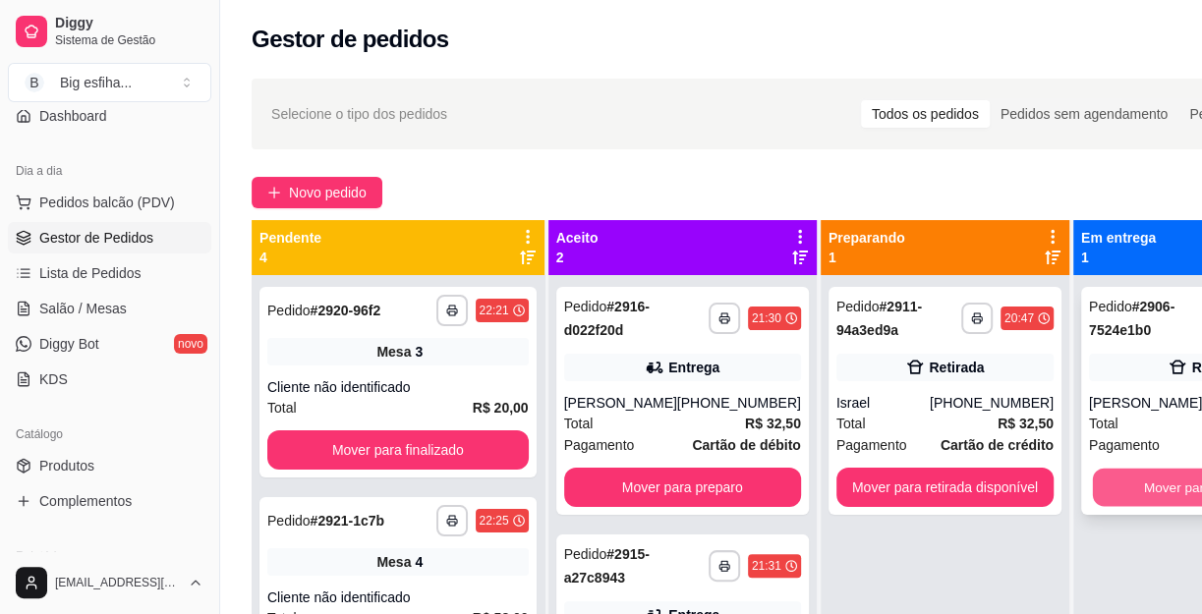
click at [1120, 482] on button "Mover para finalizado" at bounding box center [1207, 488] width 230 height 38
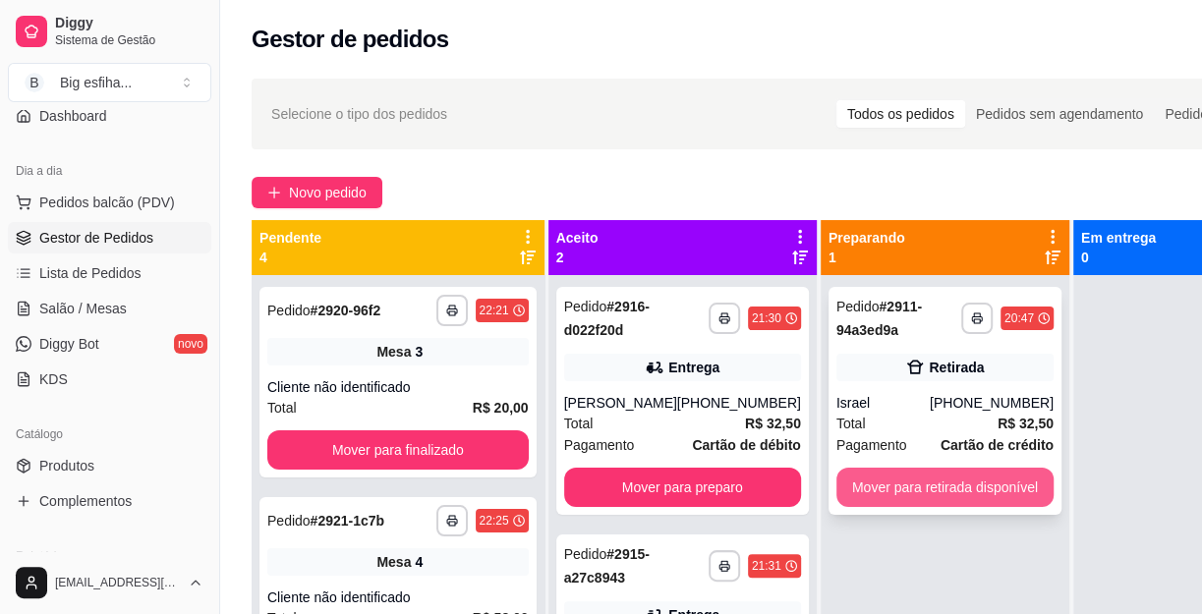
click at [902, 505] on button "Mover para retirada disponível" at bounding box center [944, 487] width 217 height 39
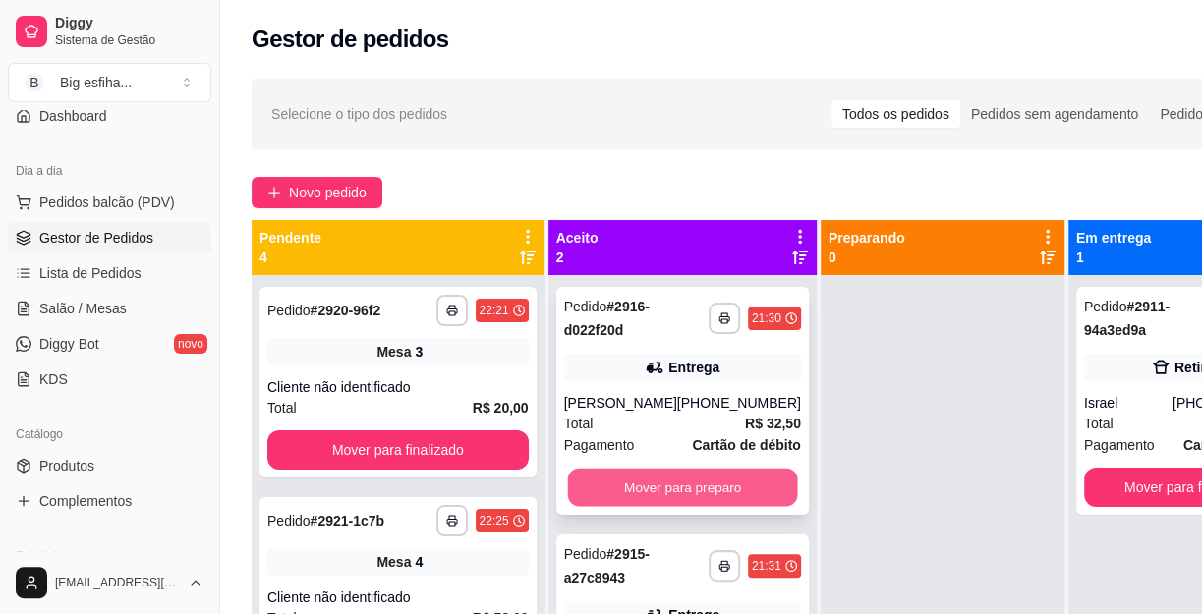
click at [715, 495] on button "Mover para preparo" at bounding box center [682, 488] width 230 height 38
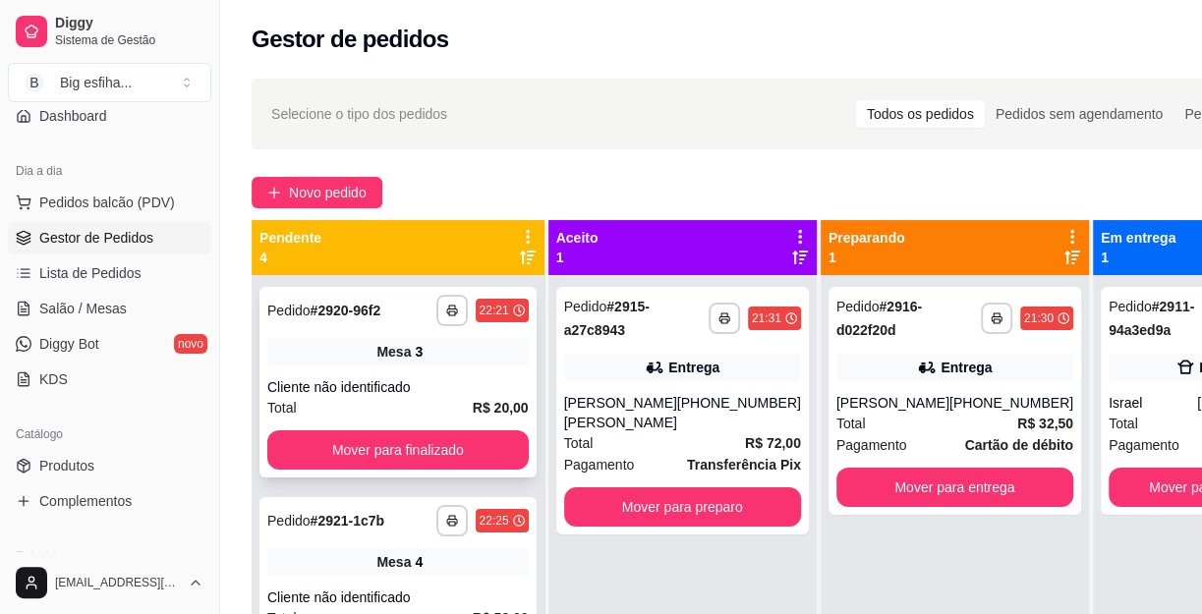
click at [411, 471] on div "**********" at bounding box center [397, 382] width 277 height 191
click at [1122, 473] on button "Mover para finalizado" at bounding box center [1214, 487] width 212 height 39
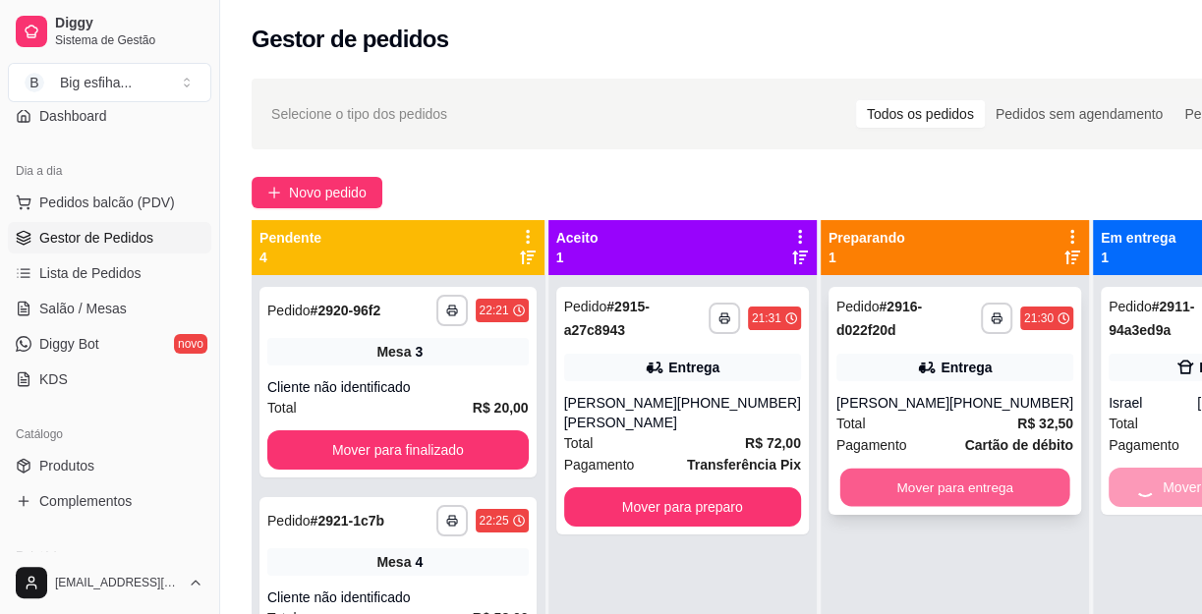
click at [918, 500] on button "Mover para entrega" at bounding box center [954, 488] width 230 height 38
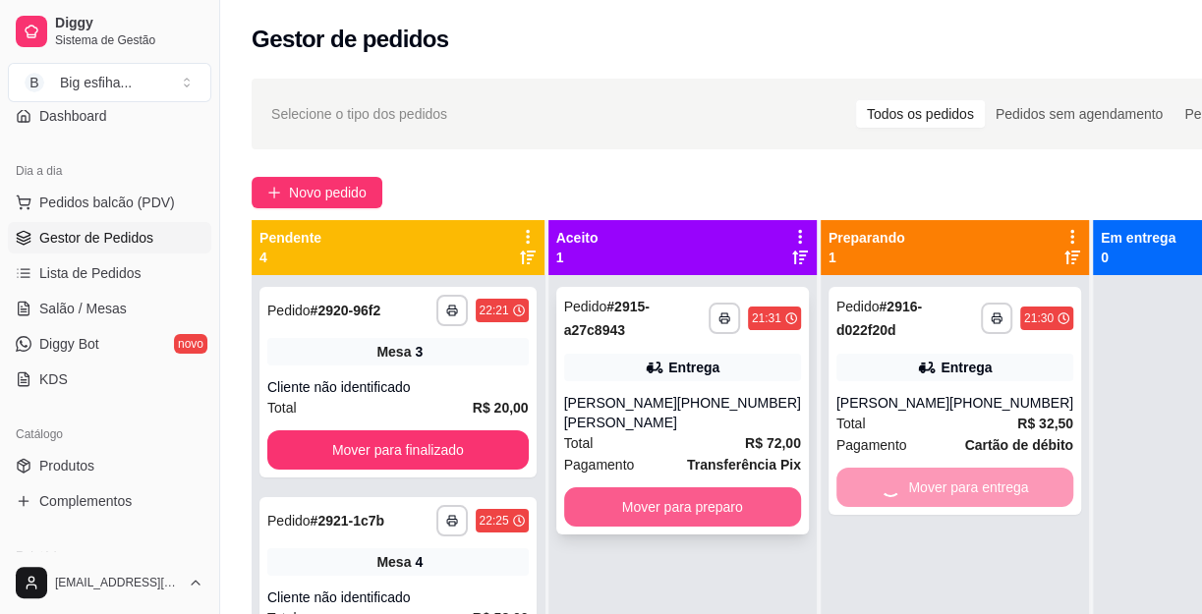
click at [681, 495] on button "Mover para preparo" at bounding box center [682, 506] width 237 height 39
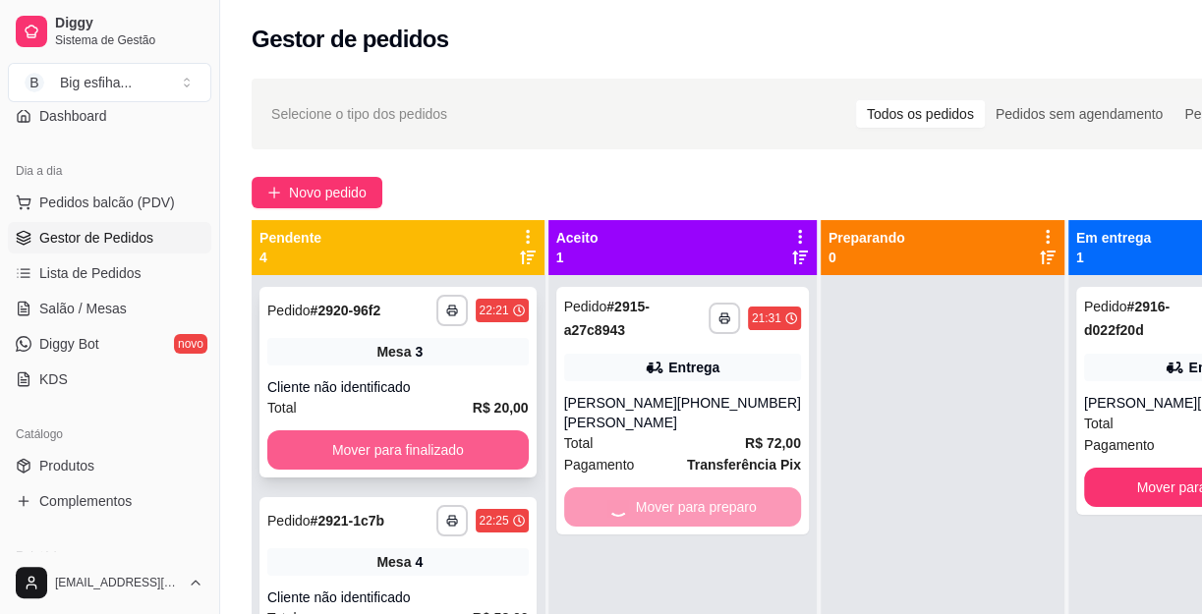
click at [364, 459] on button "Mover para finalizado" at bounding box center [397, 449] width 261 height 39
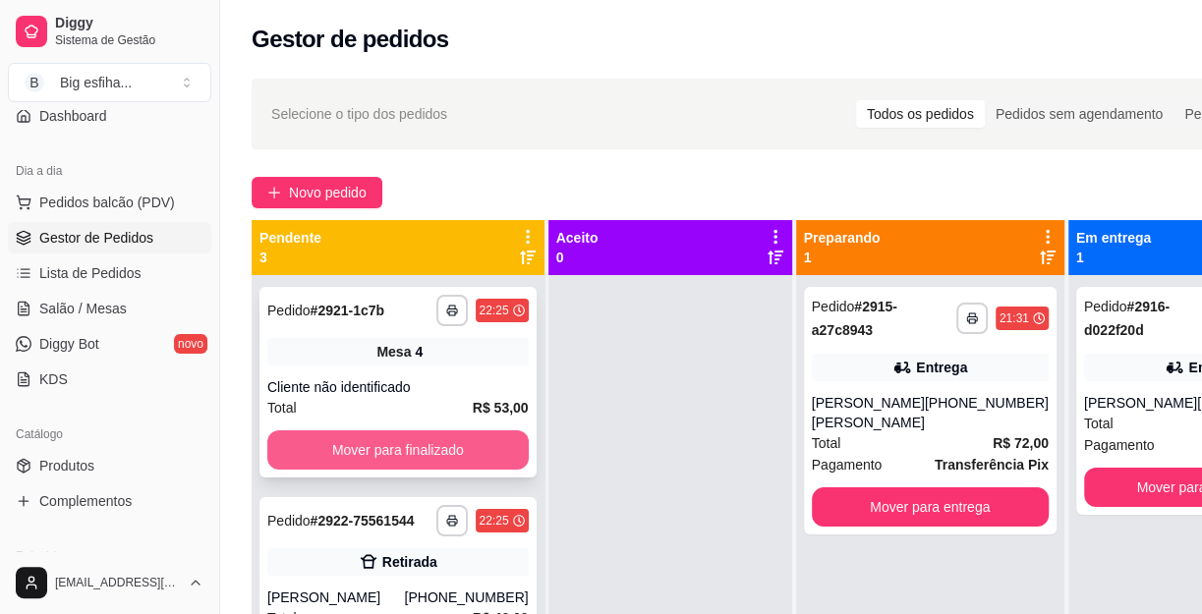
click at [376, 451] on button "Mover para finalizado" at bounding box center [397, 449] width 261 height 39
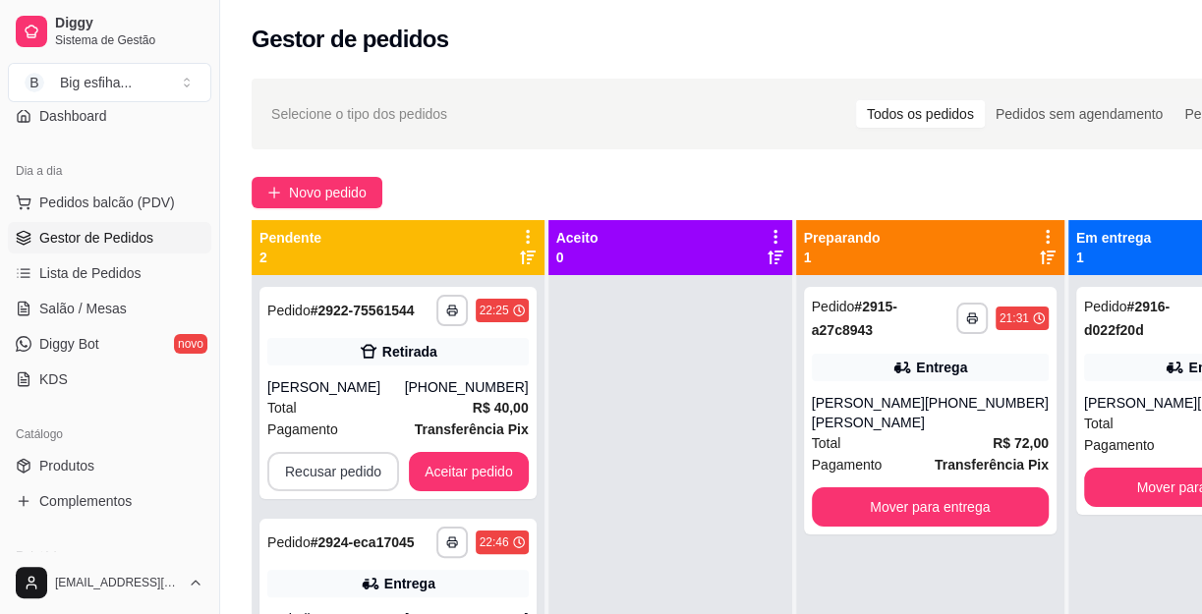
click at [376, 452] on div "Recusar pedido Aceitar pedido" at bounding box center [397, 471] width 261 height 39
click at [1116, 489] on button "Mover para finalizado" at bounding box center [1202, 487] width 237 height 39
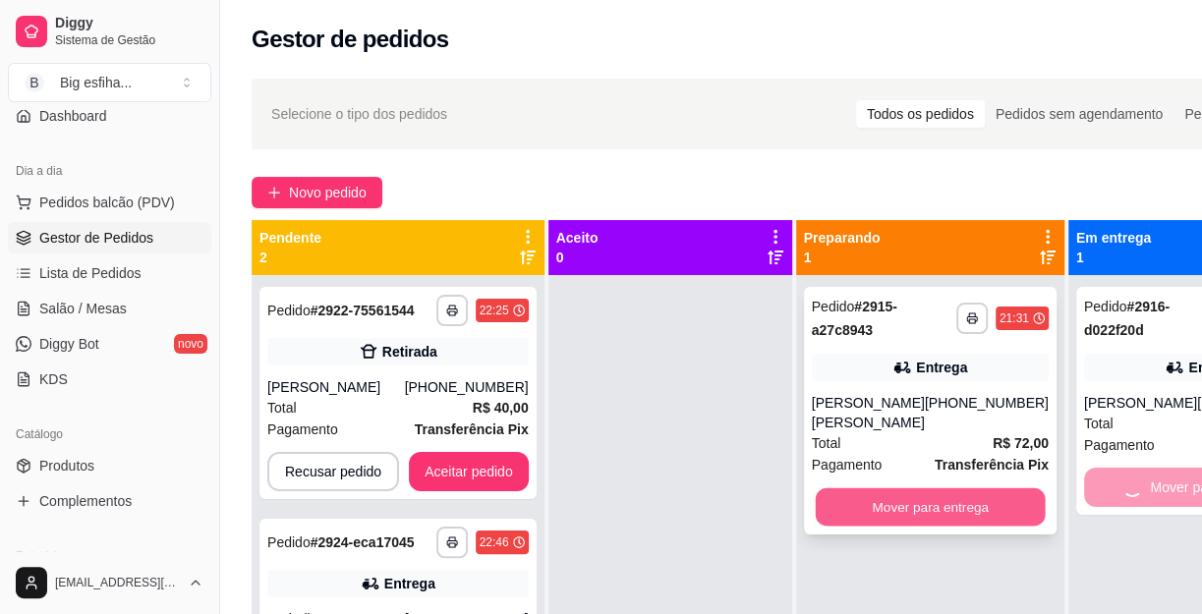
click at [929, 499] on button "Mover para entrega" at bounding box center [930, 507] width 230 height 38
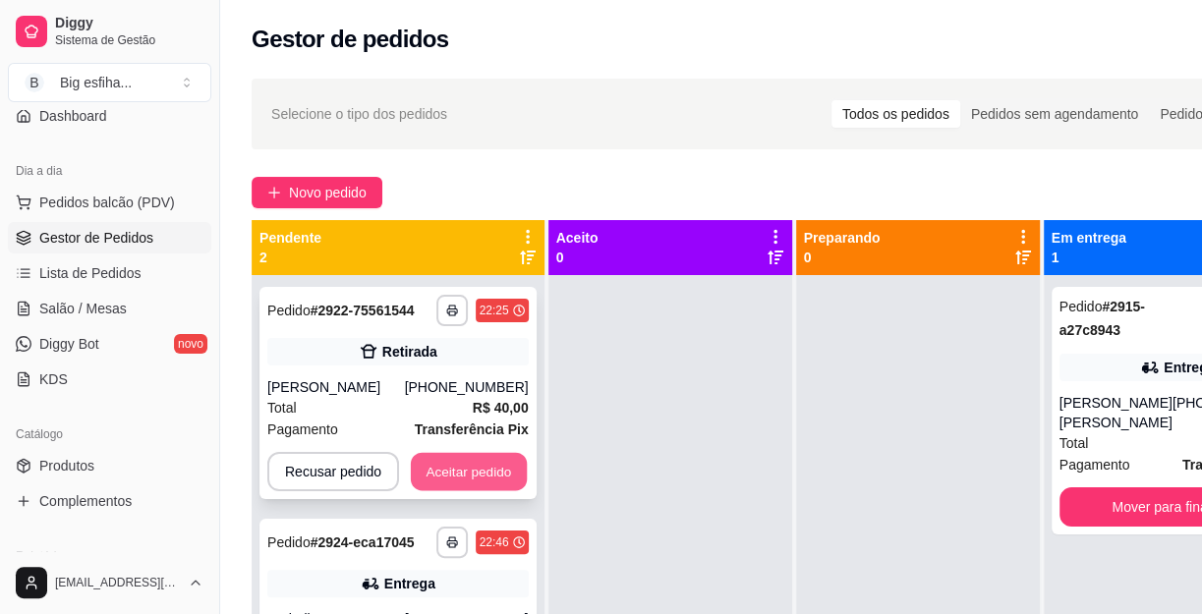
click at [441, 475] on button "Aceitar pedido" at bounding box center [469, 472] width 116 height 38
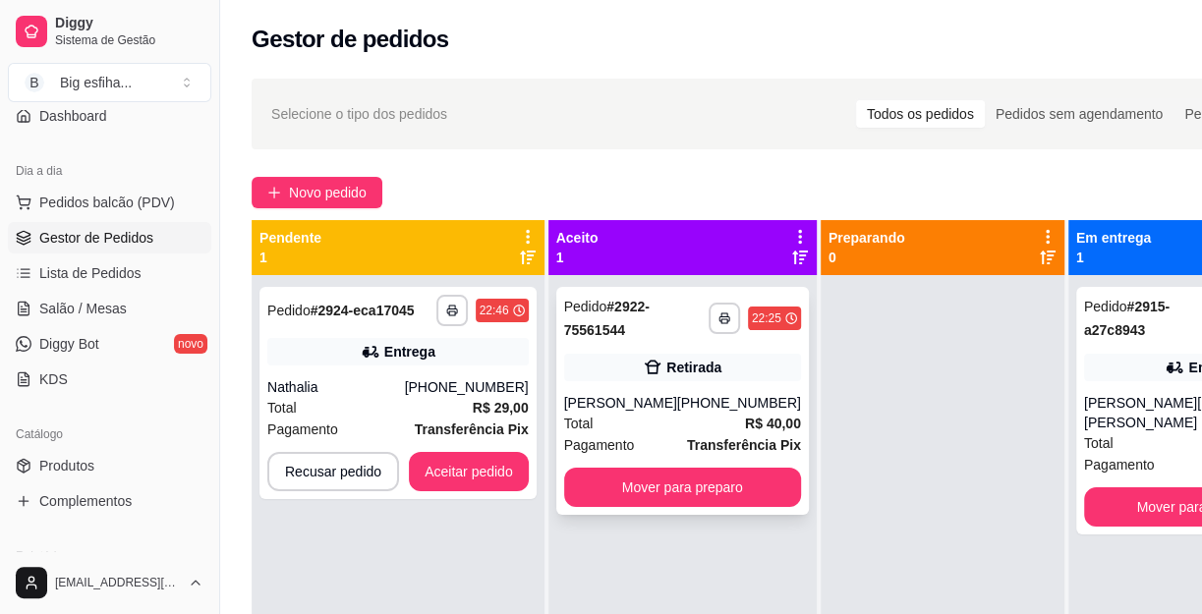
click at [745, 424] on strong "R$ 40,00" at bounding box center [773, 424] width 56 height 16
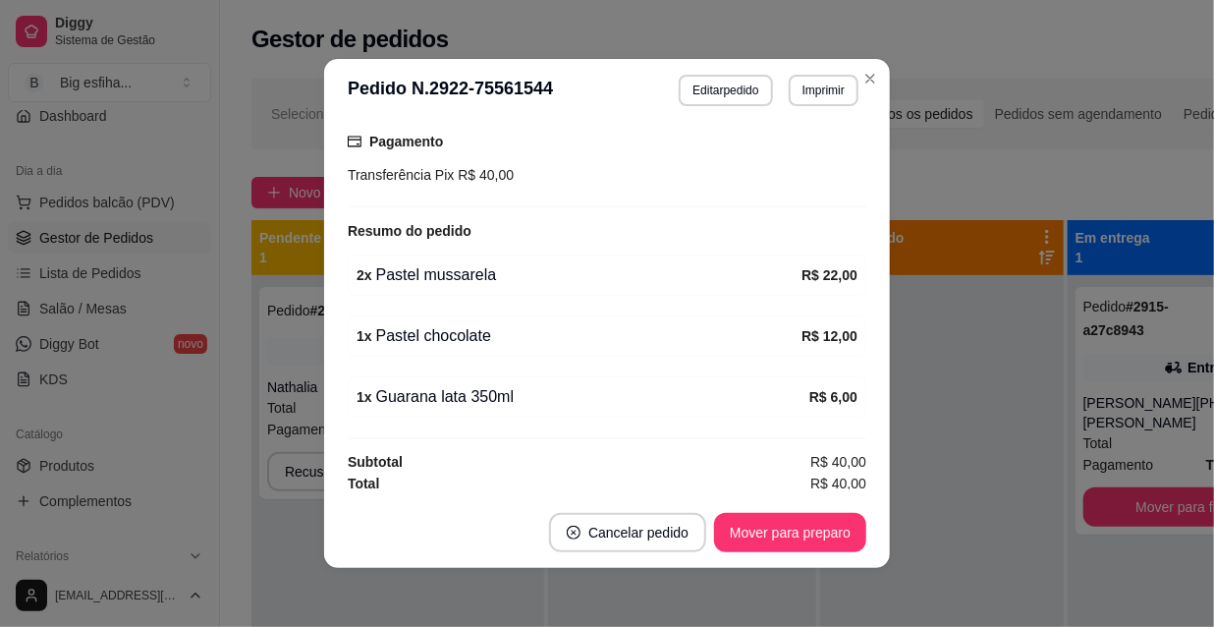
scroll to position [370, 0]
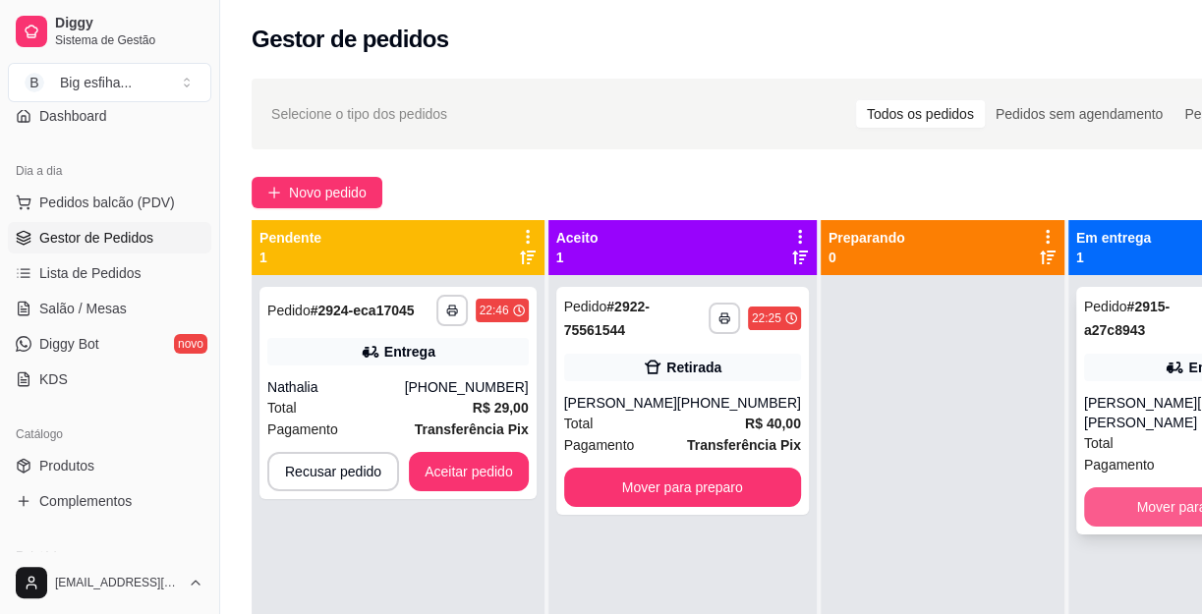
click at [1142, 491] on button "Mover para finalizado" at bounding box center [1202, 506] width 237 height 39
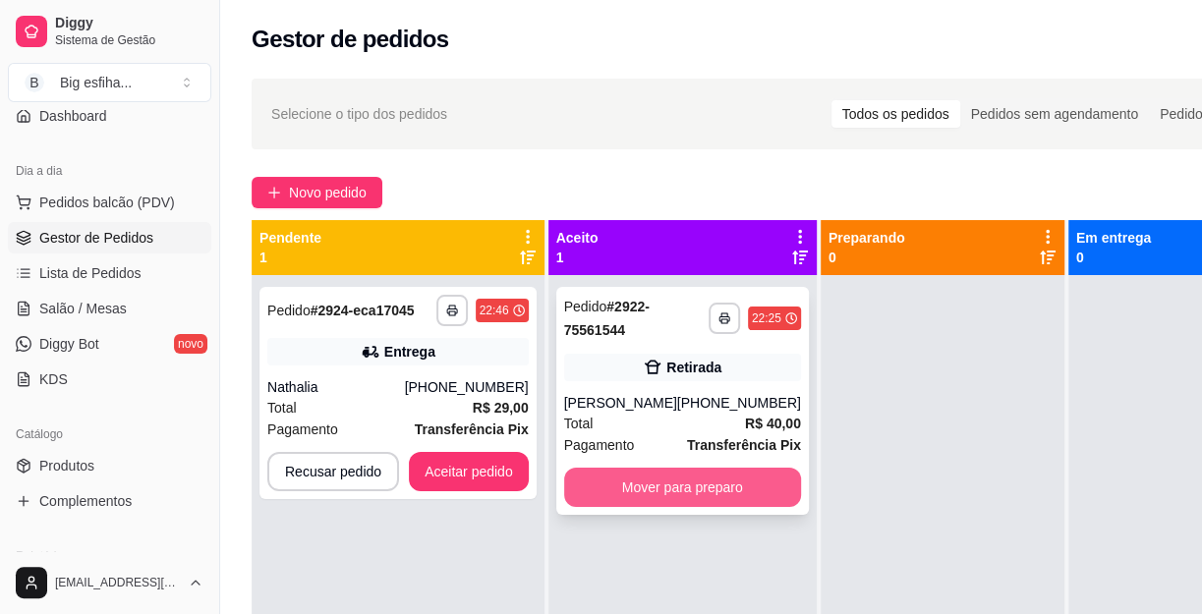
click at [605, 488] on button "Mover para preparo" at bounding box center [682, 487] width 237 height 39
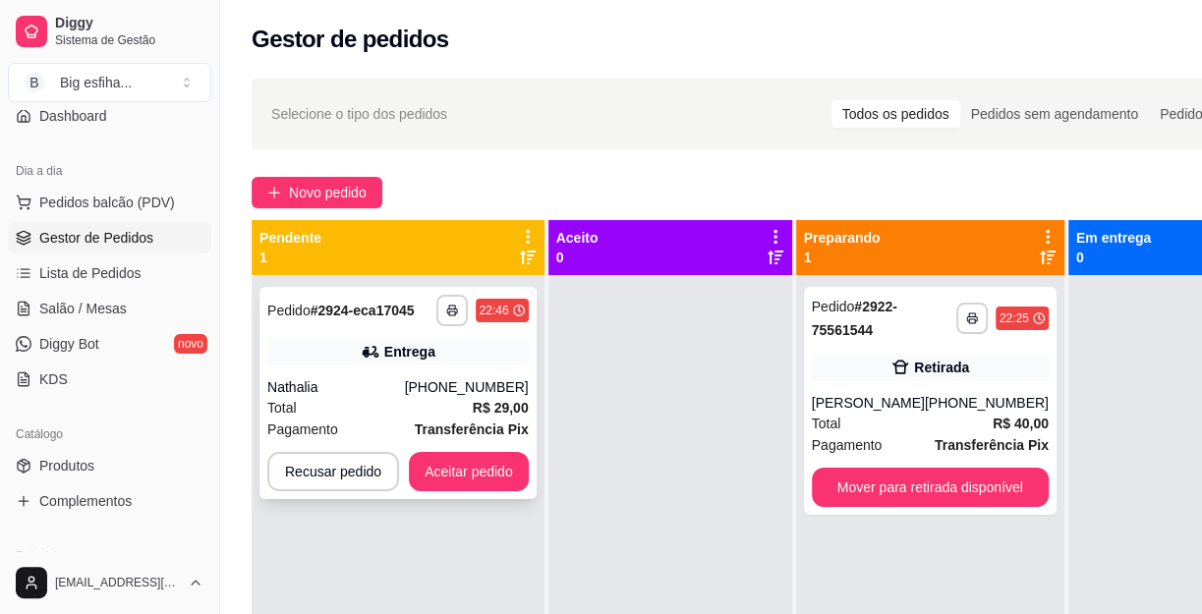
click at [442, 442] on div "**********" at bounding box center [397, 393] width 277 height 212
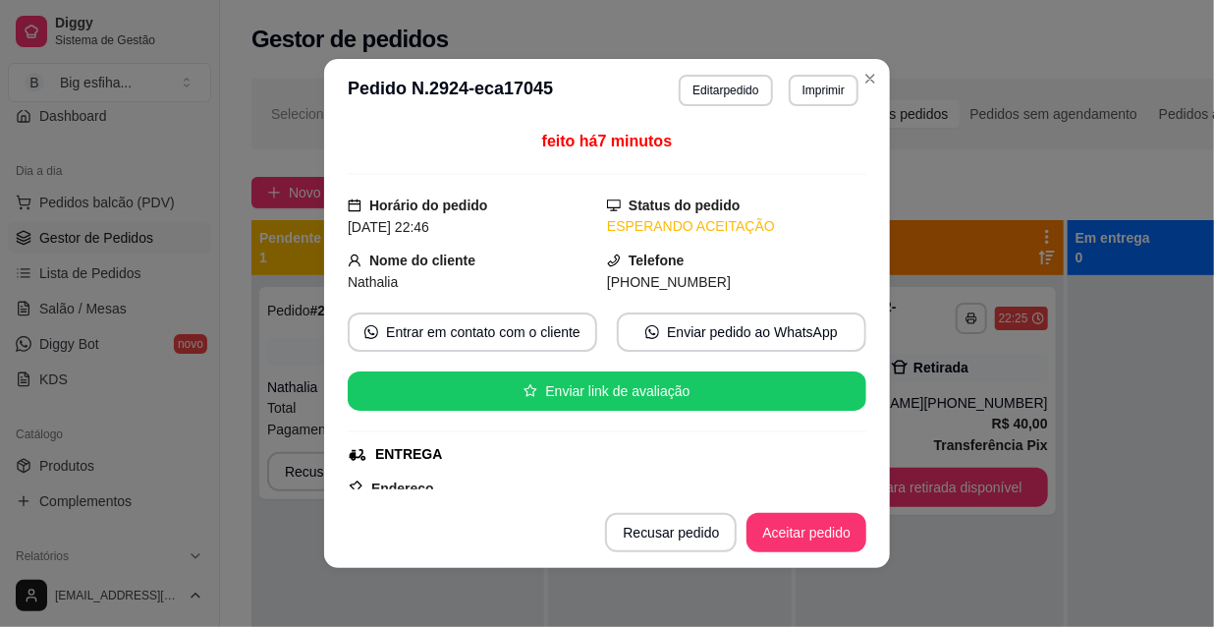
click at [852, 492] on div "feito há 7 minutos Horário do pedido [DATE] 22:46 Status do pedido ESPERANDO AC…" at bounding box center [607, 309] width 566 height 375
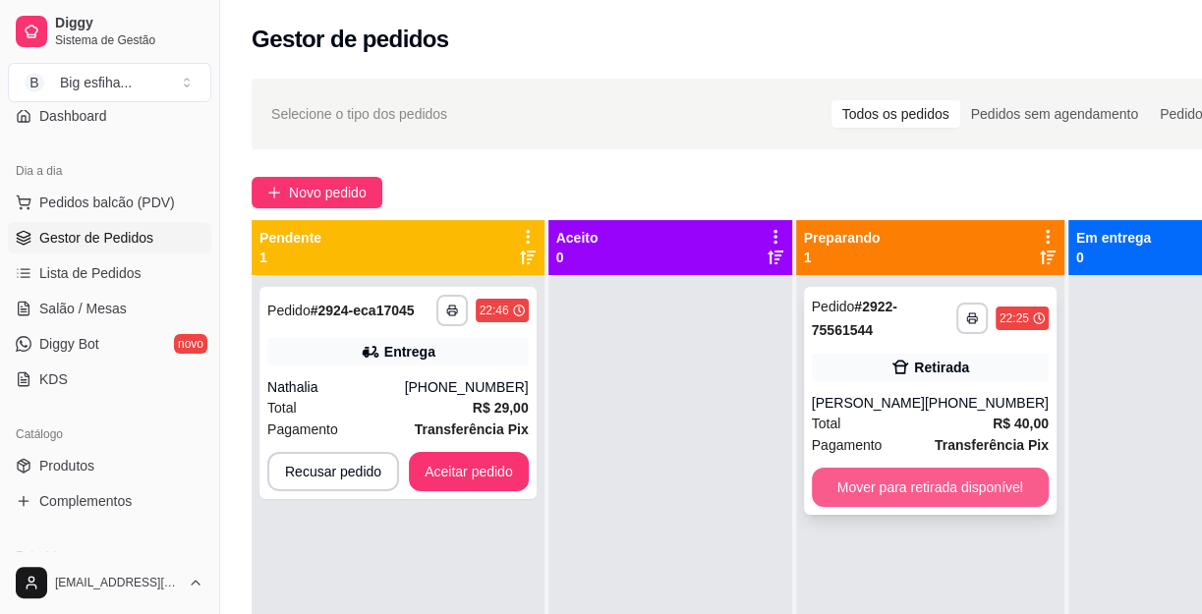
click at [902, 488] on button "Mover para retirada disponível" at bounding box center [930, 487] width 237 height 39
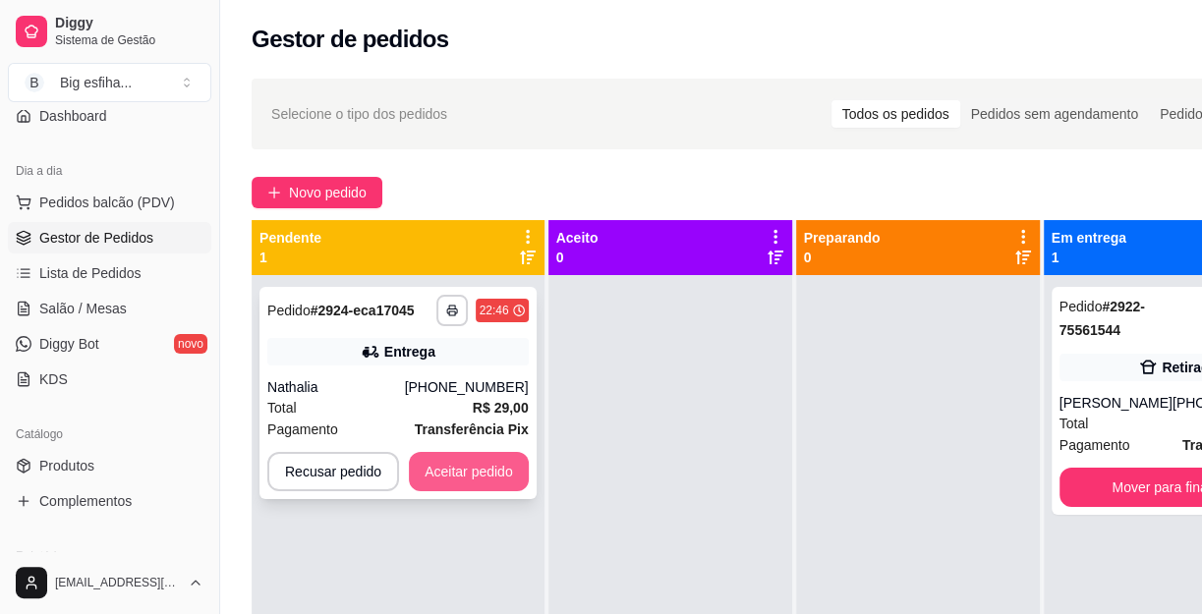
click at [481, 471] on button "Aceitar pedido" at bounding box center [469, 471] width 120 height 39
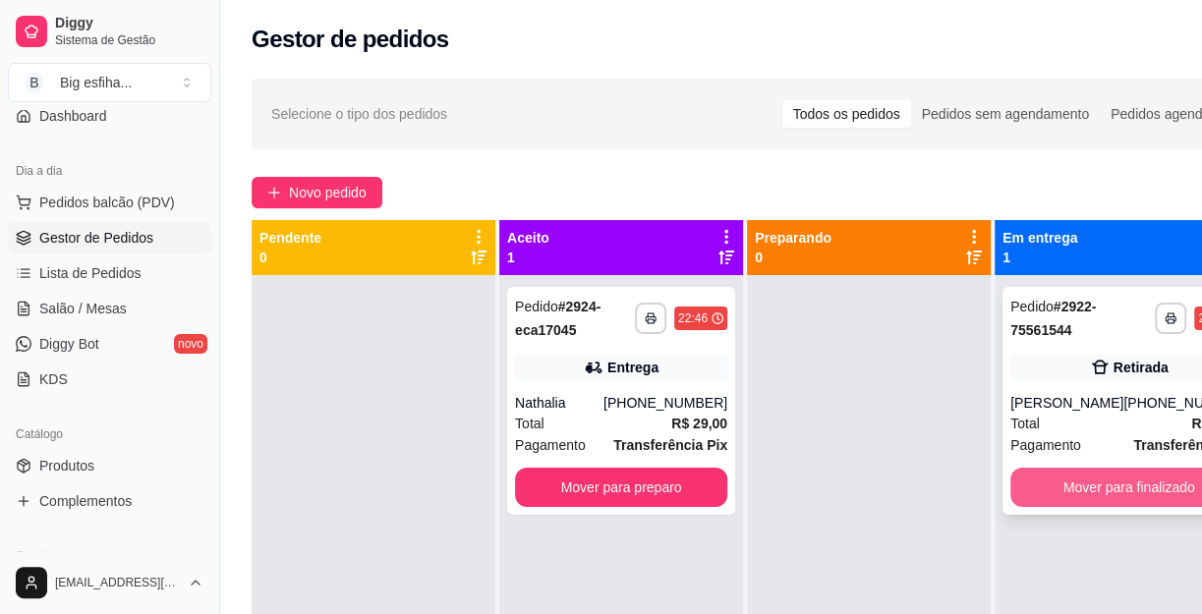
click at [1040, 485] on button "Mover para finalizado" at bounding box center [1128, 487] width 237 height 39
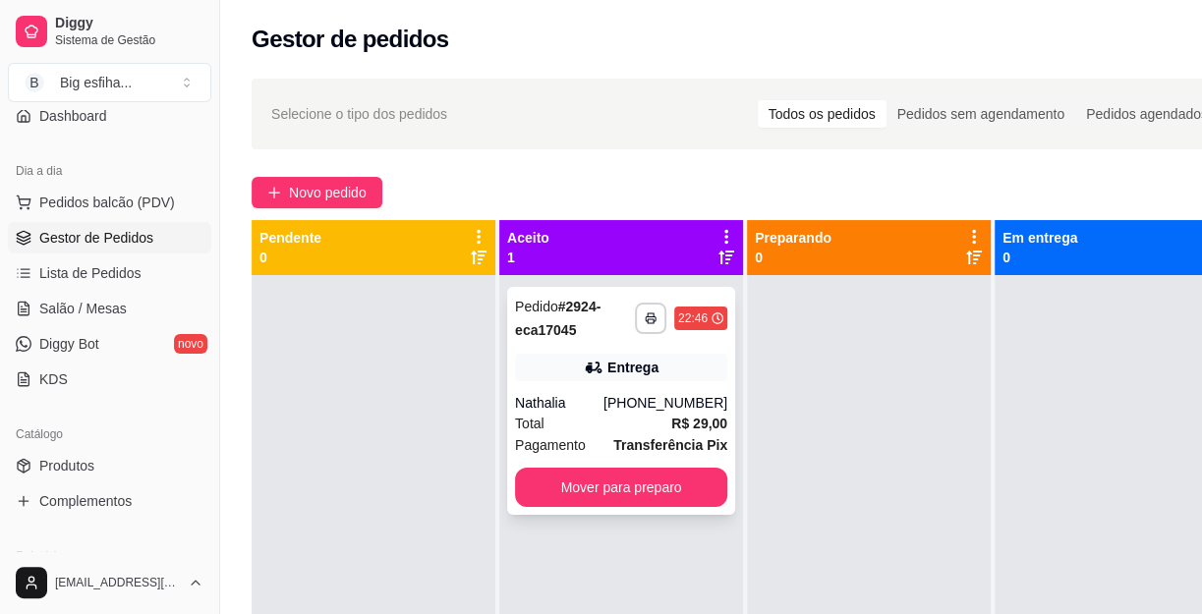
click at [606, 465] on div "**********" at bounding box center [621, 401] width 228 height 228
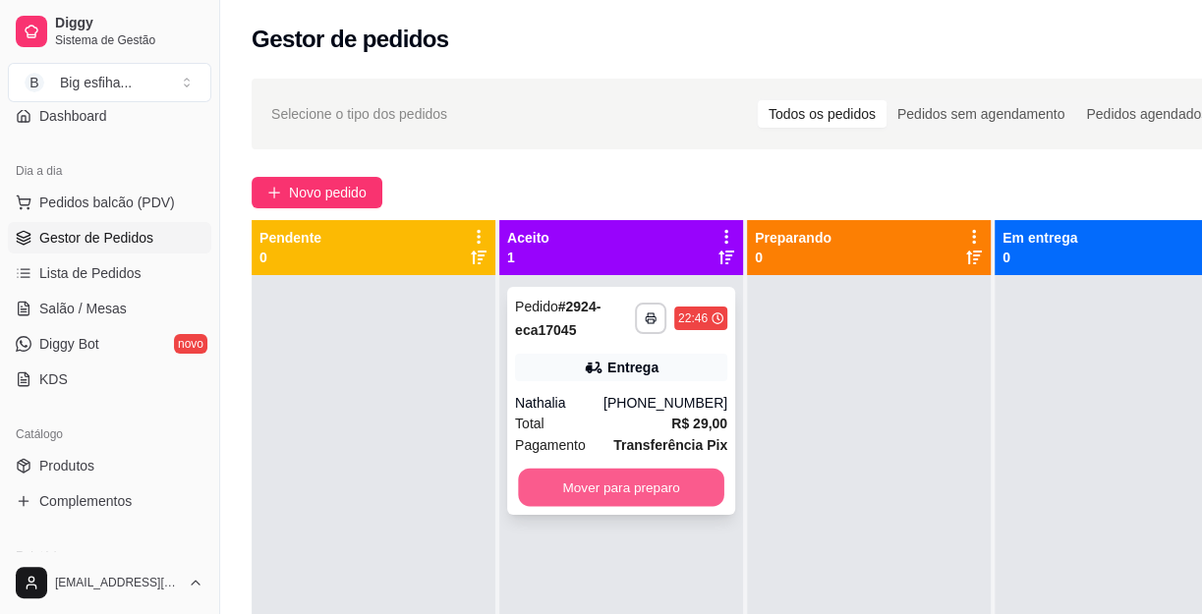
click at [606, 479] on button "Mover para preparo" at bounding box center [621, 488] width 206 height 38
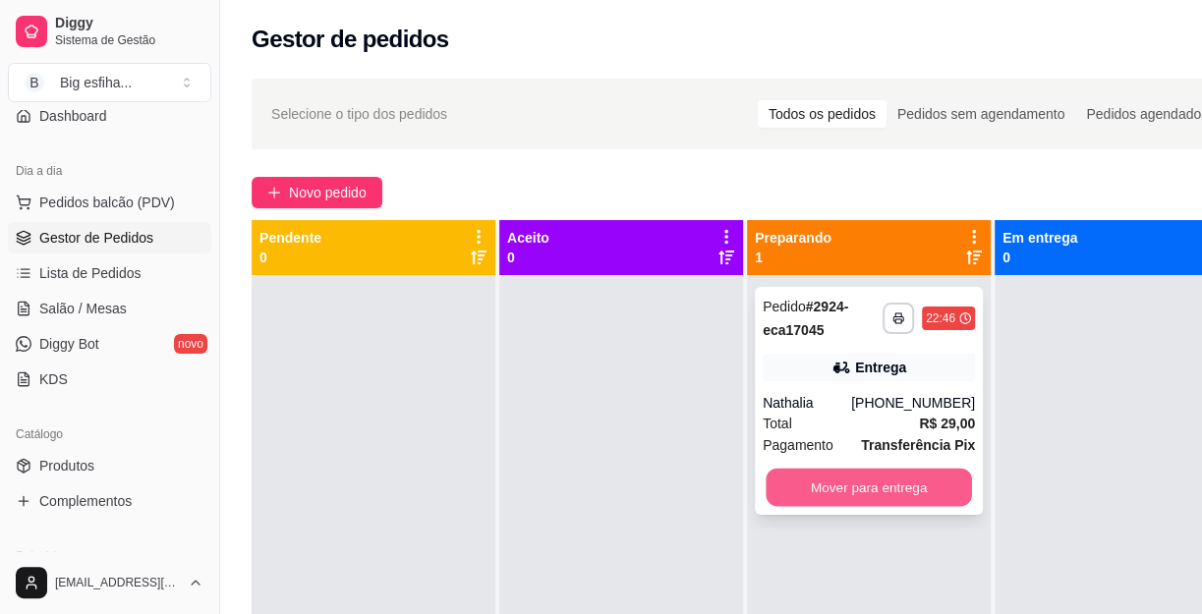
click at [844, 495] on button "Mover para entrega" at bounding box center [868, 488] width 206 height 38
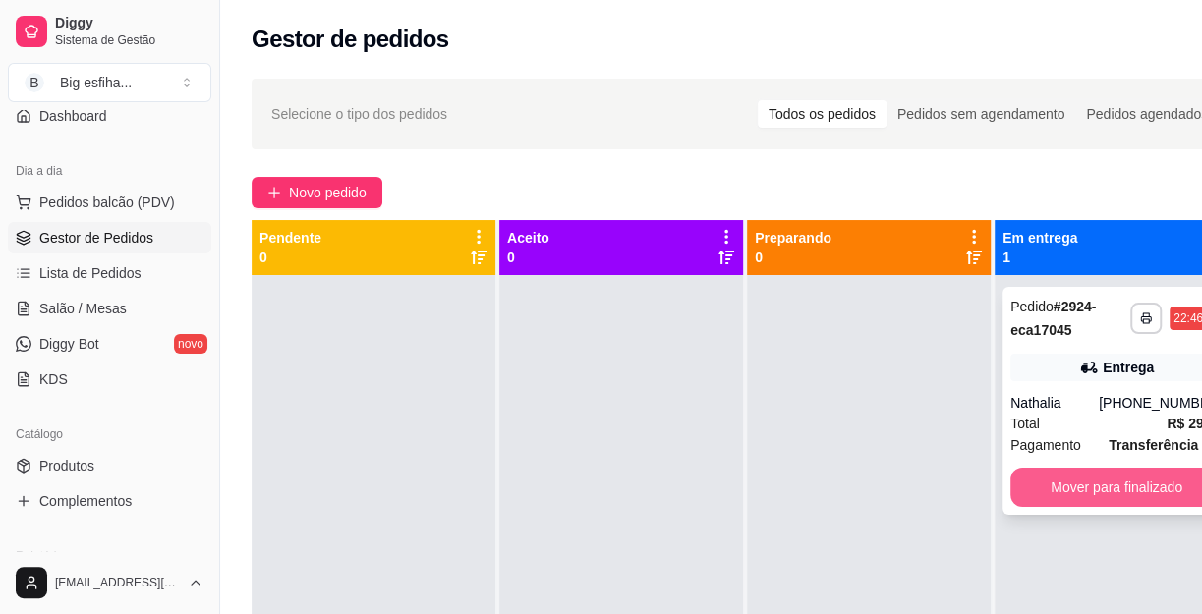
click at [1049, 486] on button "Mover para finalizado" at bounding box center [1116, 487] width 212 height 39
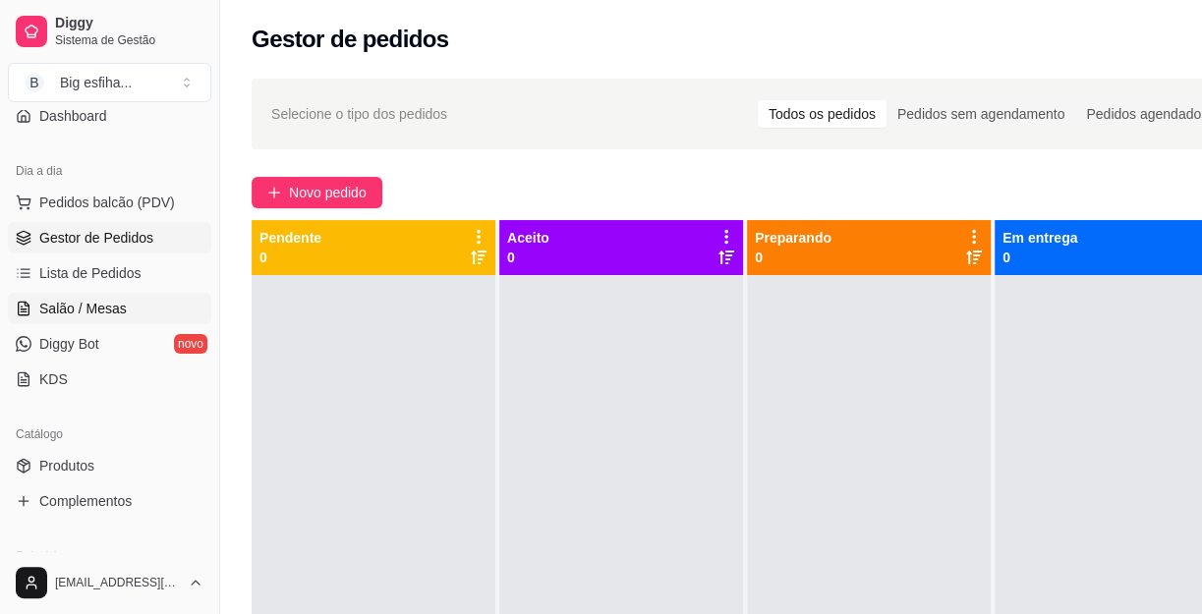
click at [94, 301] on span "Salão / Mesas" at bounding box center [82, 309] width 87 height 20
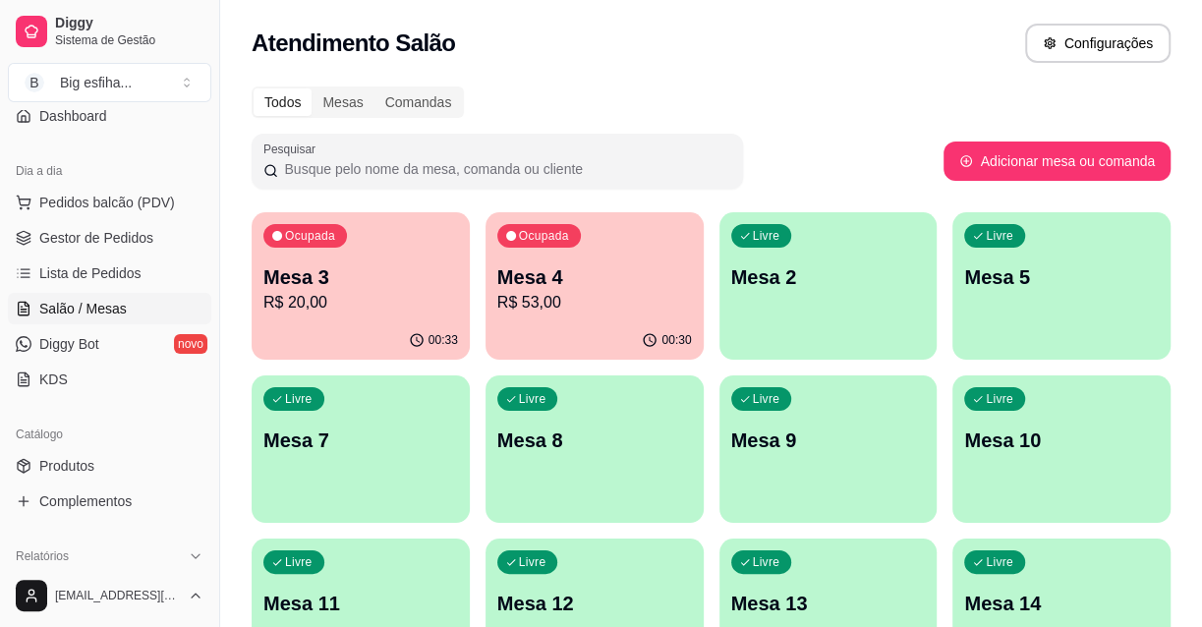
click at [844, 317] on div "Livre Mesa 2" at bounding box center [828, 274] width 218 height 124
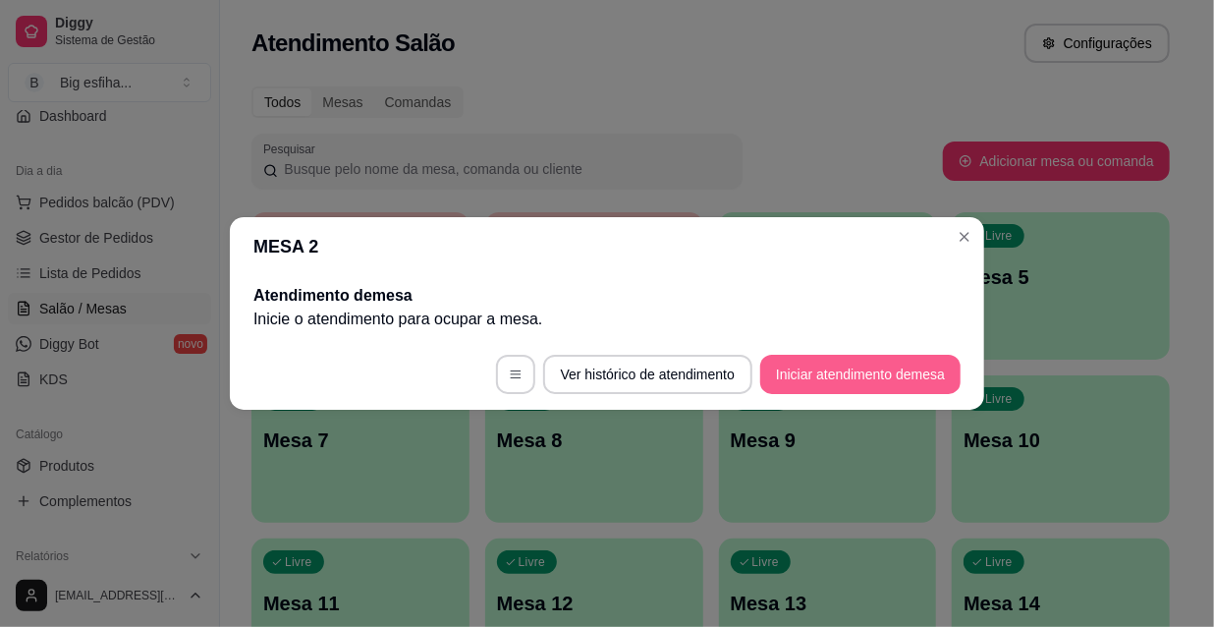
click at [810, 371] on button "Iniciar atendimento de mesa" at bounding box center [860, 374] width 200 height 39
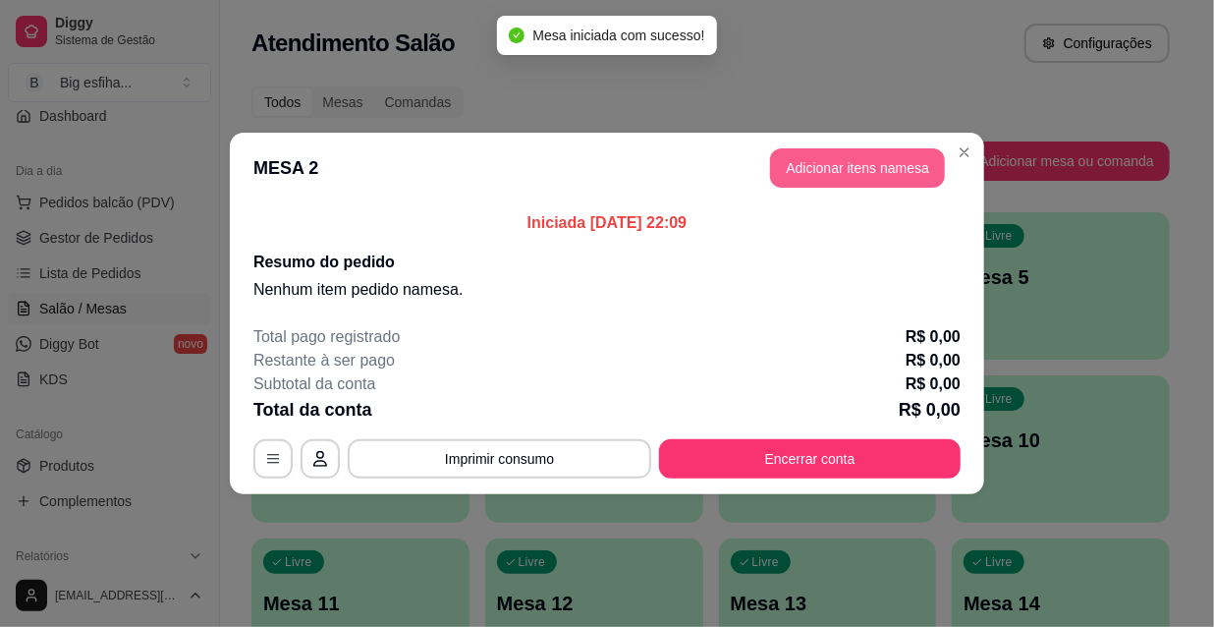
click at [852, 163] on button "Adicionar itens na mesa" at bounding box center [857, 167] width 175 height 39
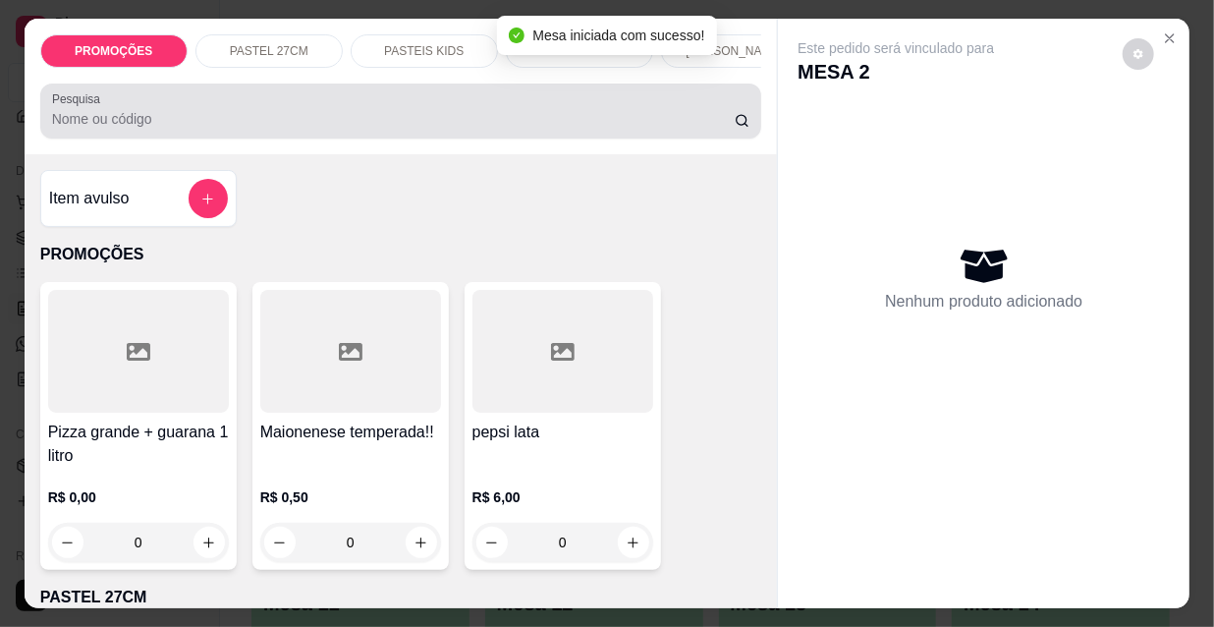
click at [127, 117] on input "Pesquisa" at bounding box center [393, 119] width 683 height 20
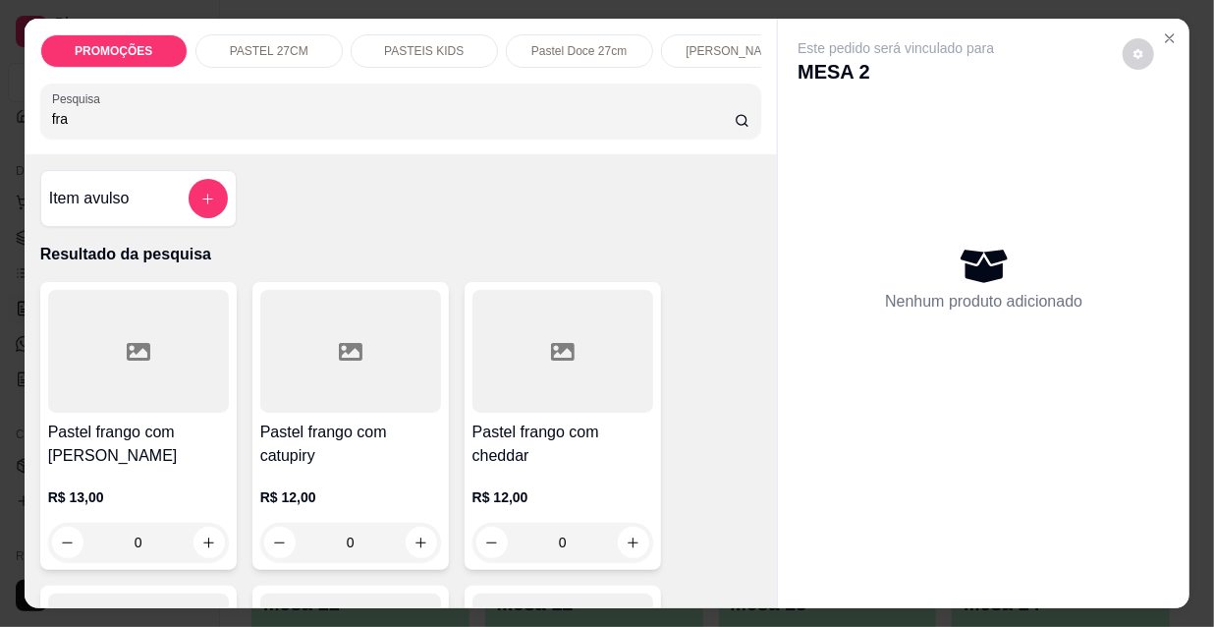
type input "fra"
click at [58, 426] on h4 "Pastel frango com [PERSON_NAME]" at bounding box center [138, 444] width 181 height 47
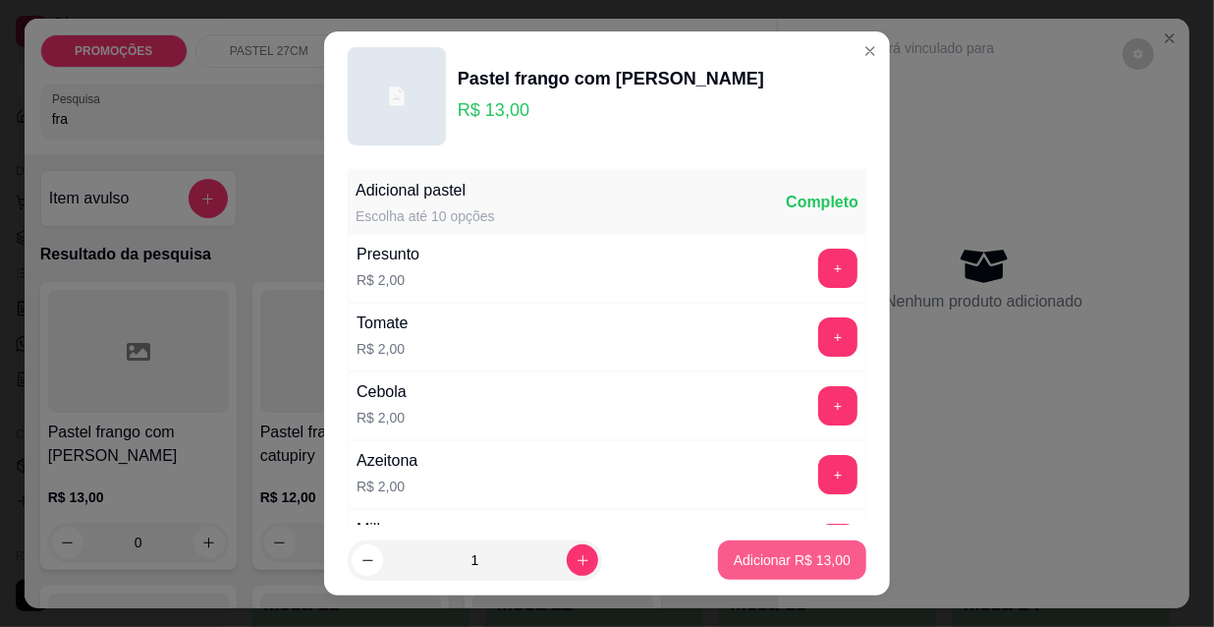
click at [811, 551] on p "Adicionar R$ 13,00" at bounding box center [792, 560] width 117 height 20
type input "1"
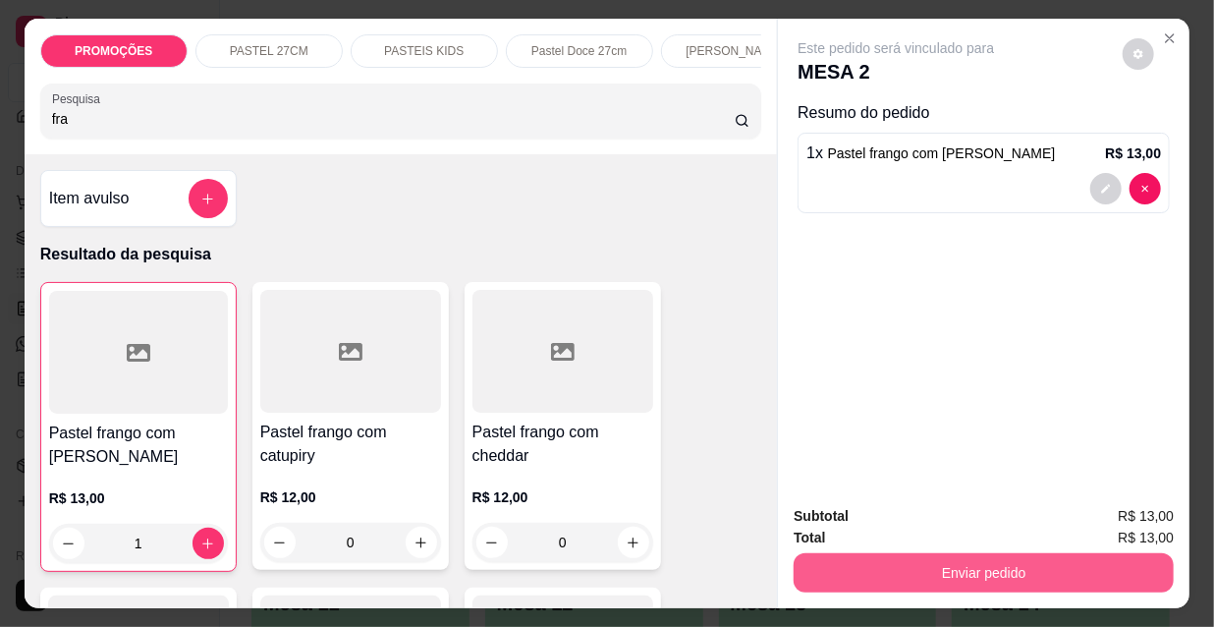
click at [922, 572] on button "Enviar pedido" at bounding box center [984, 572] width 380 height 39
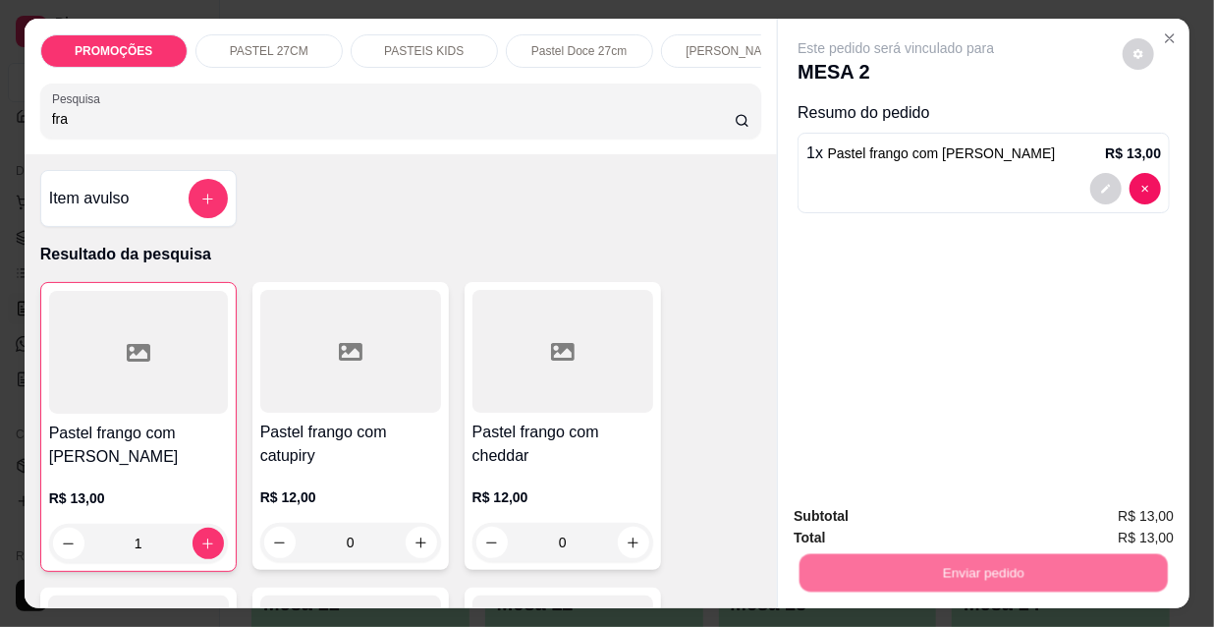
click at [900, 522] on button "Não registrar e enviar pedido" at bounding box center [920, 517] width 198 height 36
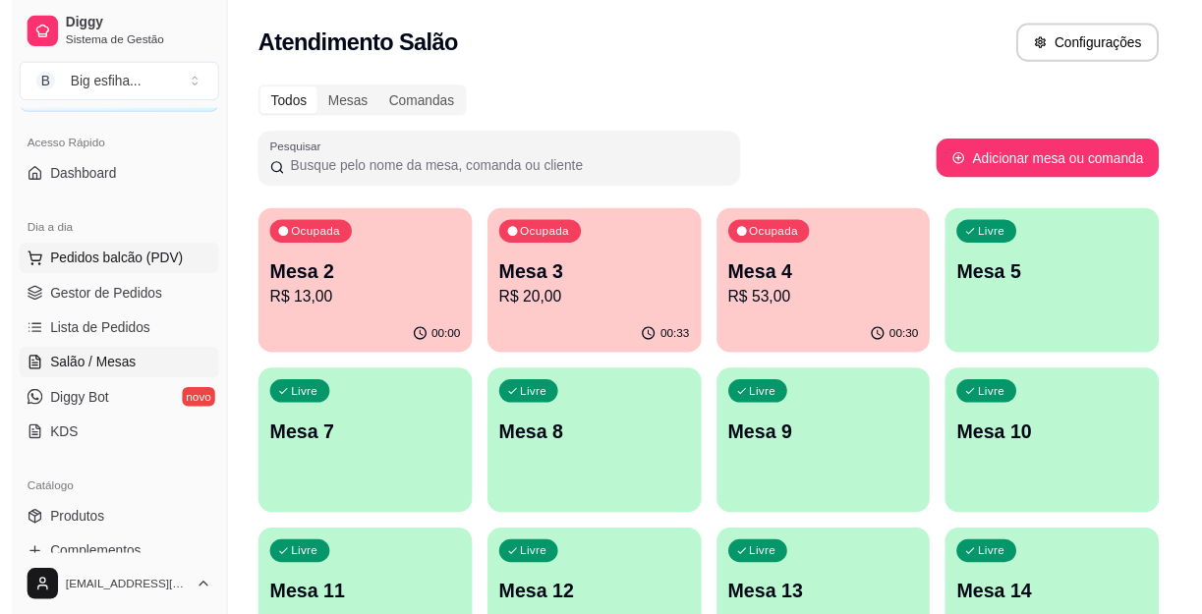
scroll to position [88, 0]
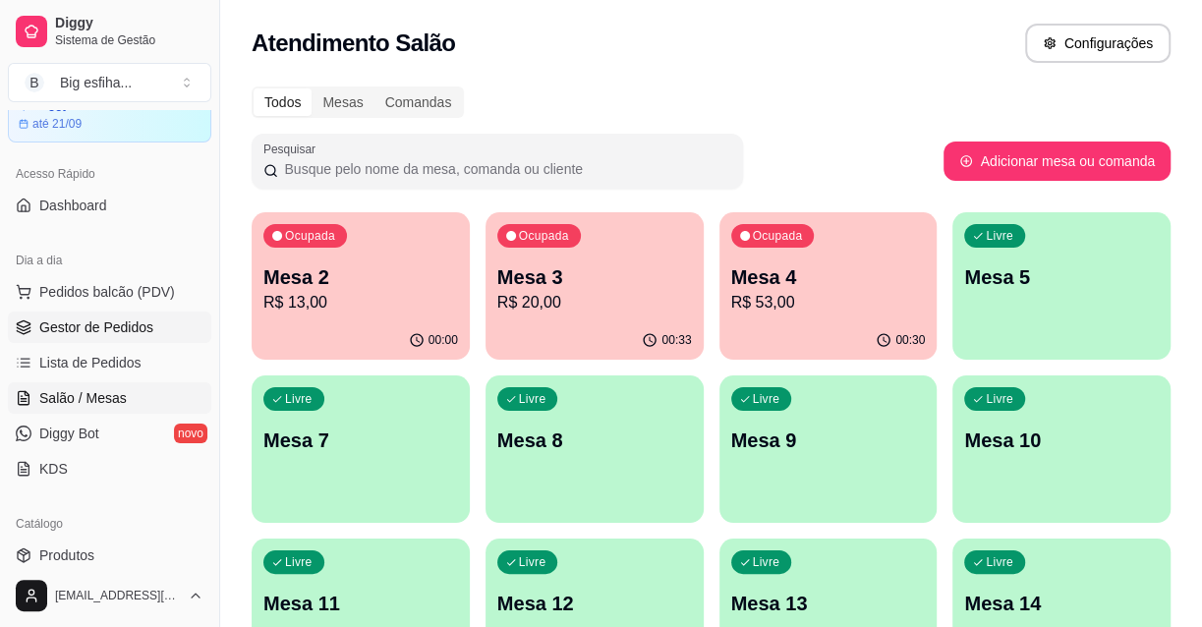
click at [119, 320] on span "Gestor de Pedidos" at bounding box center [96, 327] width 114 height 20
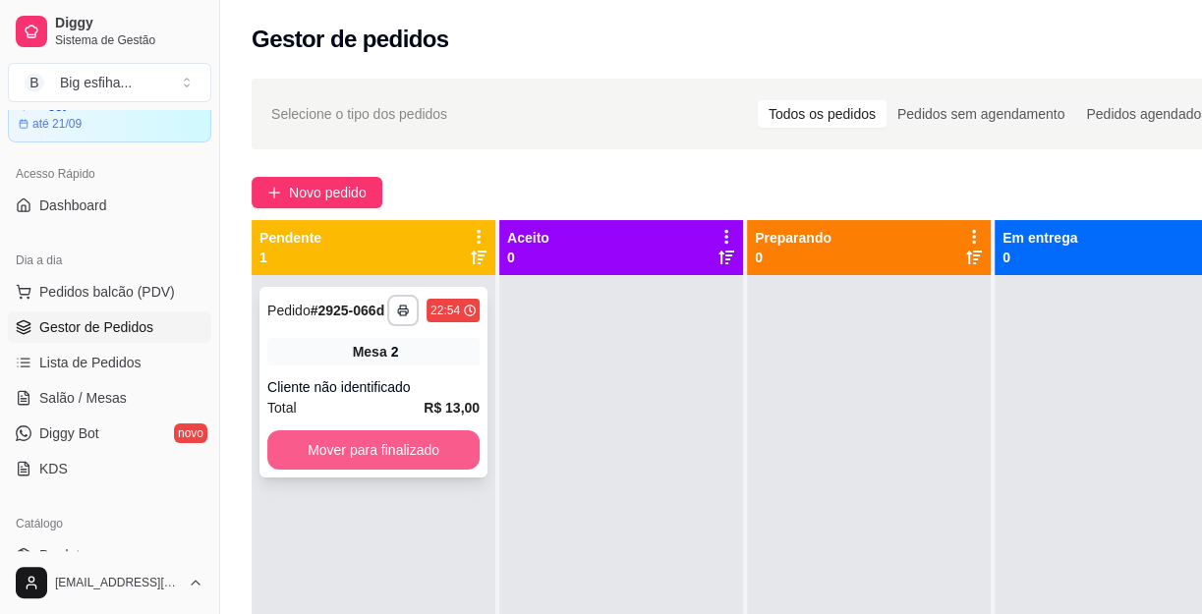
click at [324, 462] on button "Mover para finalizado" at bounding box center [373, 449] width 212 height 39
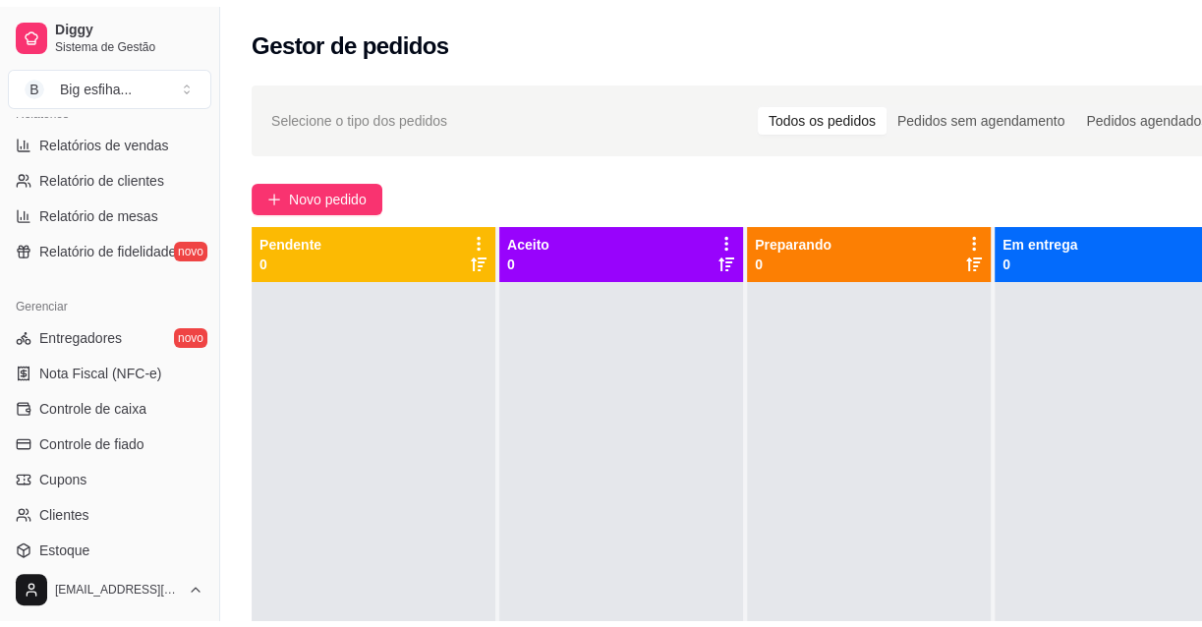
scroll to position [714, 0]
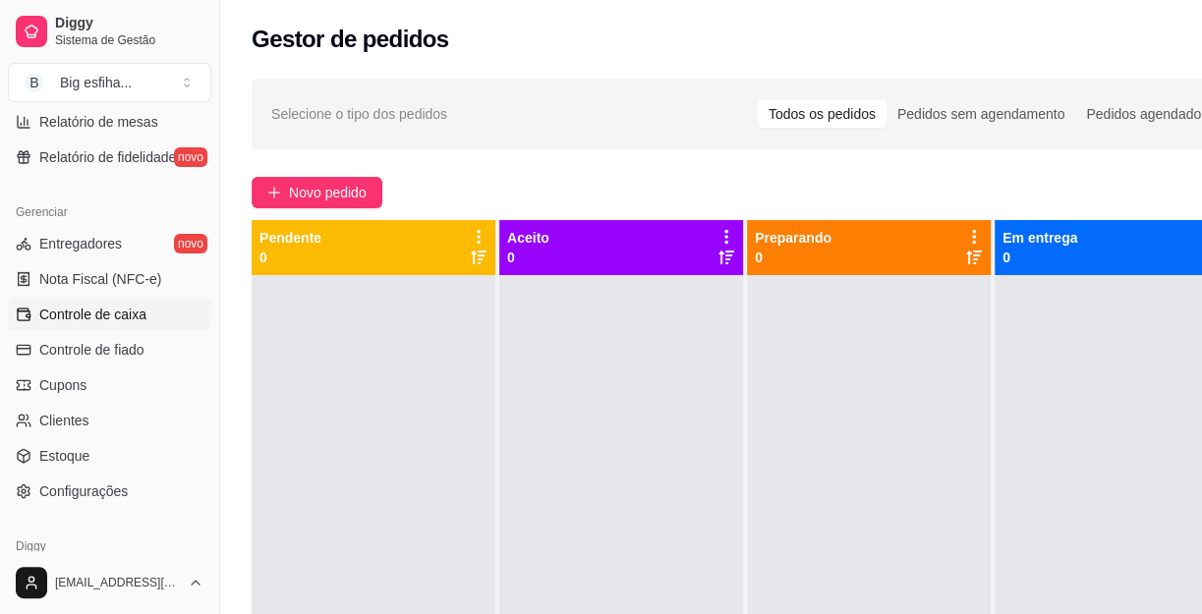
click at [148, 319] on link "Controle de caixa" at bounding box center [109, 314] width 203 height 31
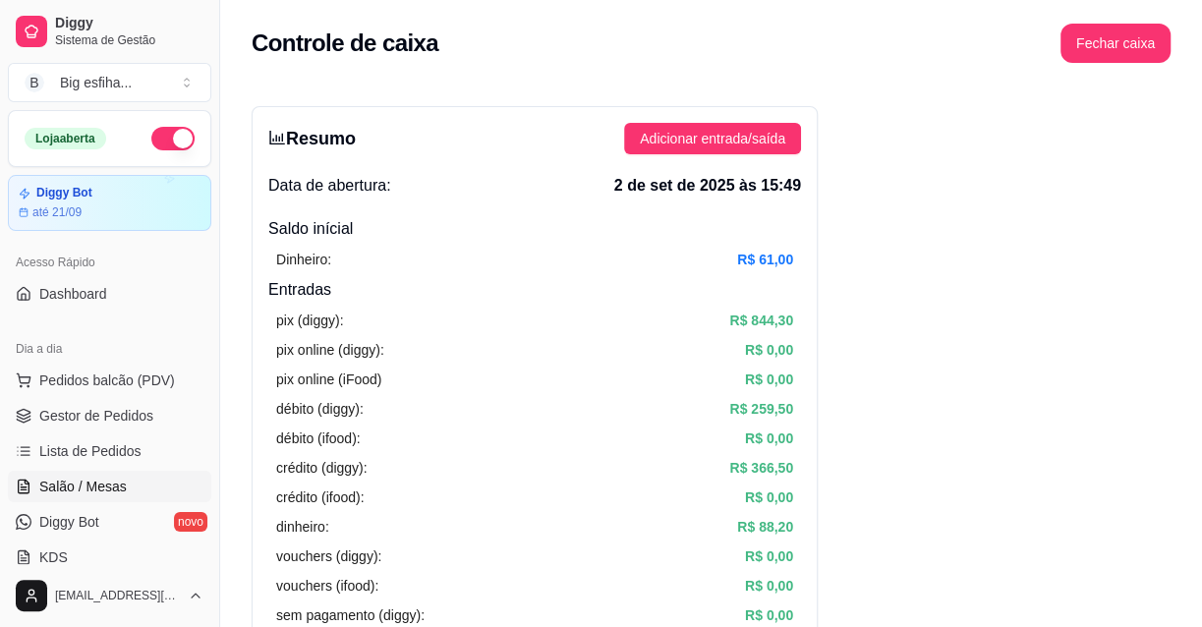
click at [108, 474] on link "Salão / Mesas" at bounding box center [109, 486] width 203 height 31
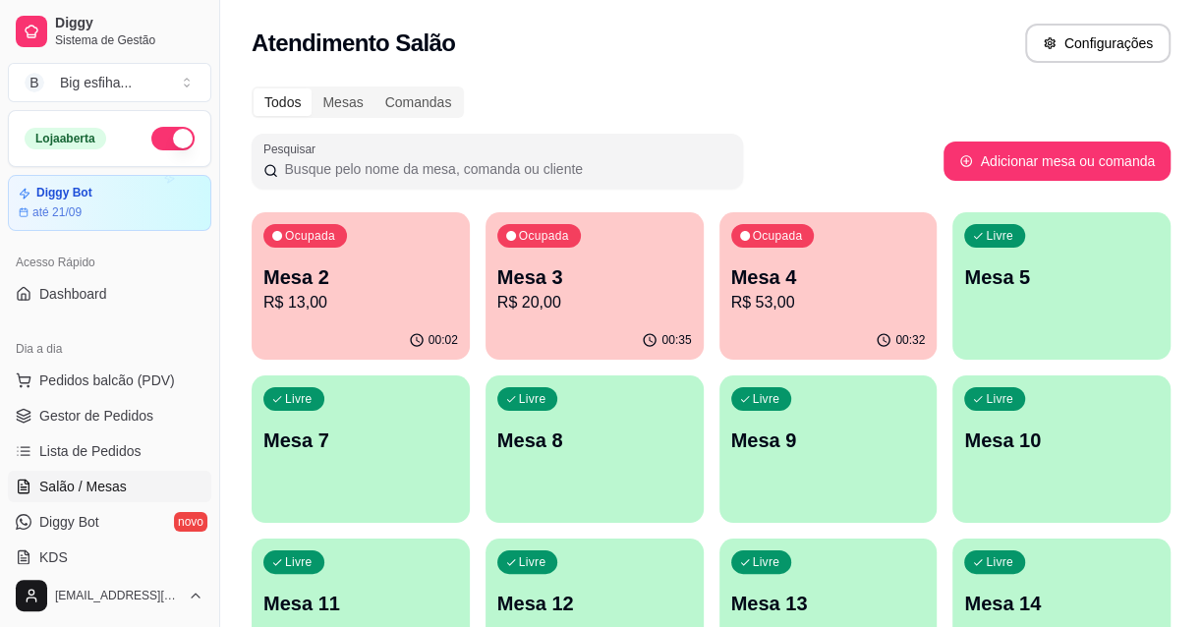
click at [1097, 315] on div "Livre Mesa 5" at bounding box center [1061, 274] width 218 height 124
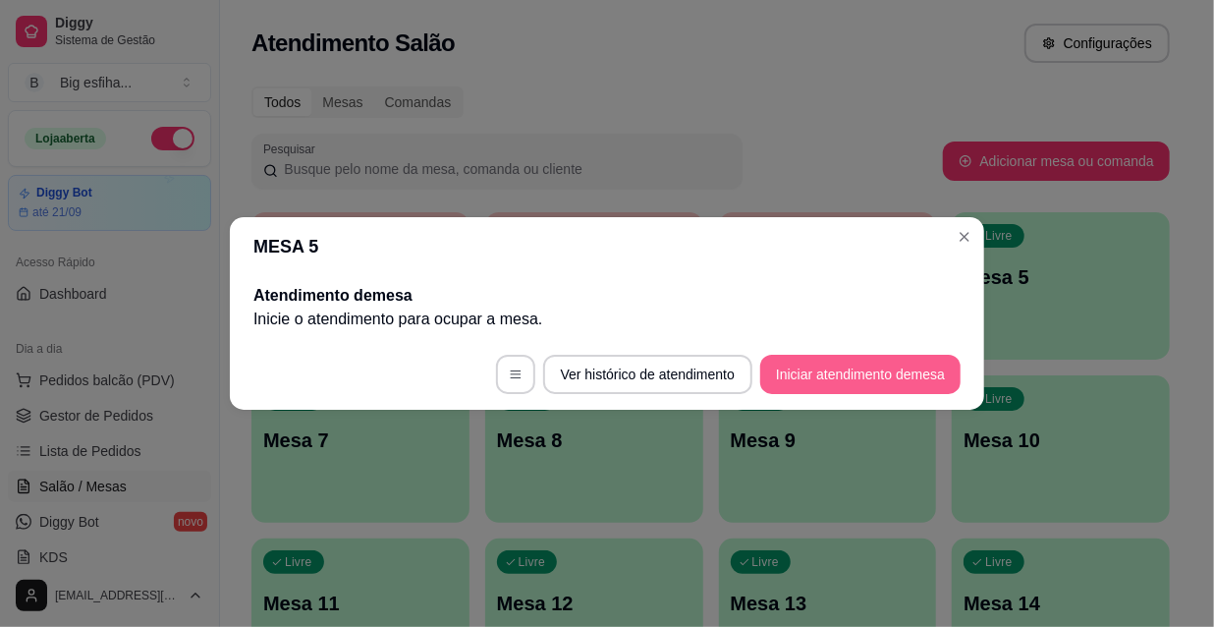
click at [858, 363] on button "Iniciar atendimento de mesa" at bounding box center [860, 374] width 200 height 39
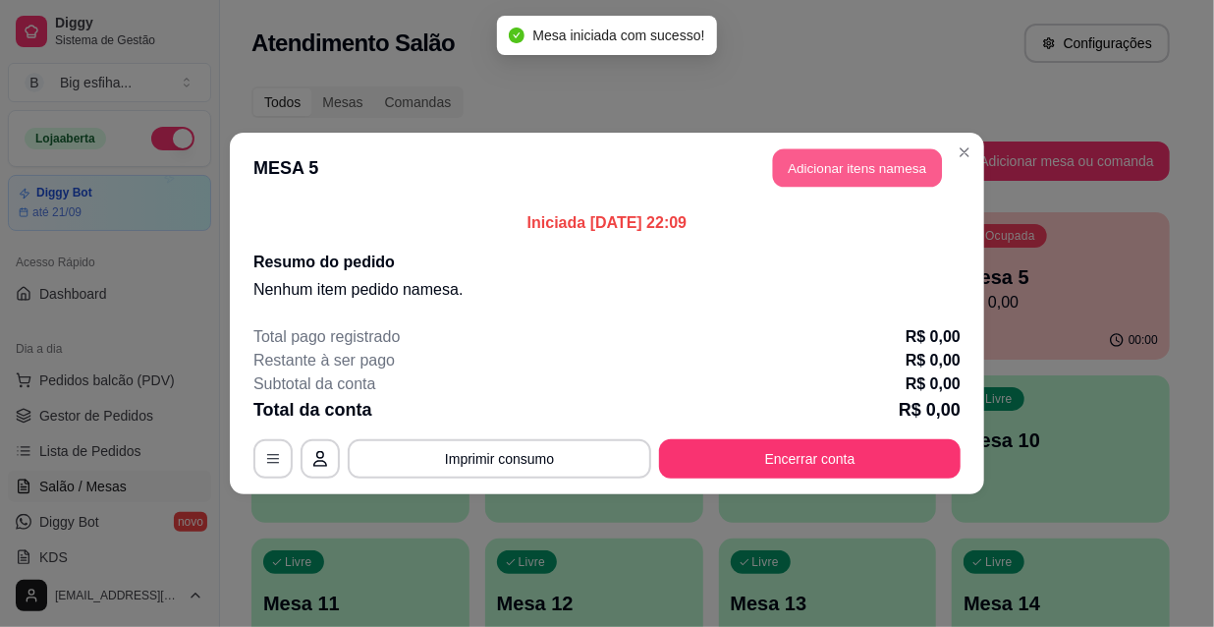
click at [811, 159] on button "Adicionar itens na mesa" at bounding box center [857, 168] width 169 height 38
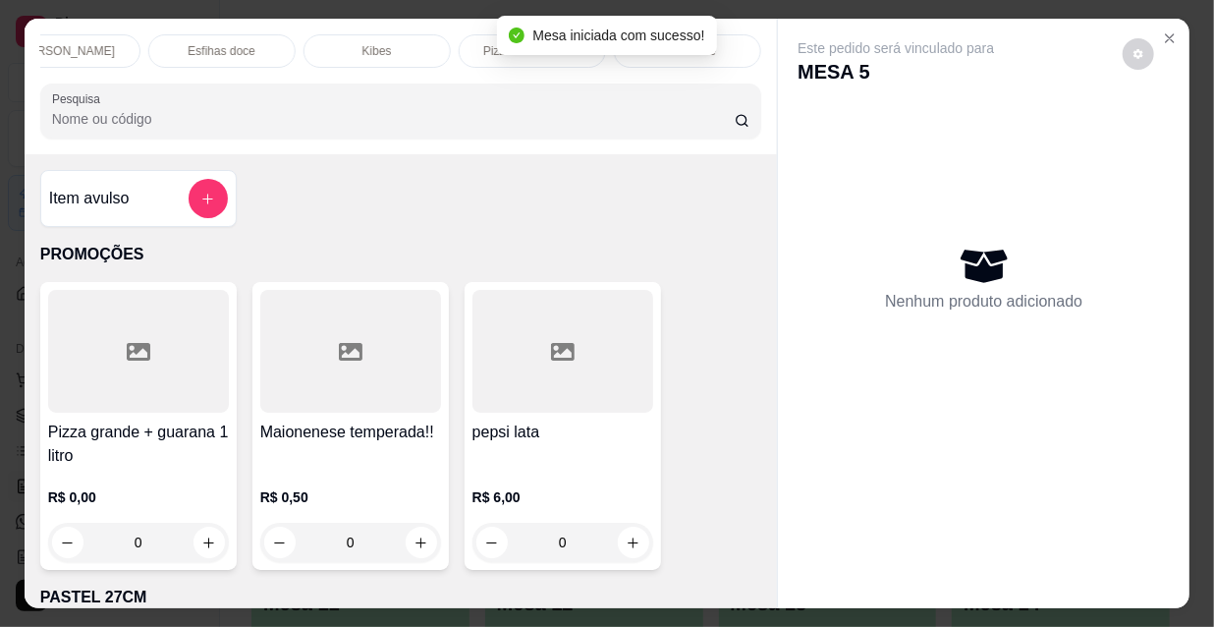
scroll to position [0, 1132]
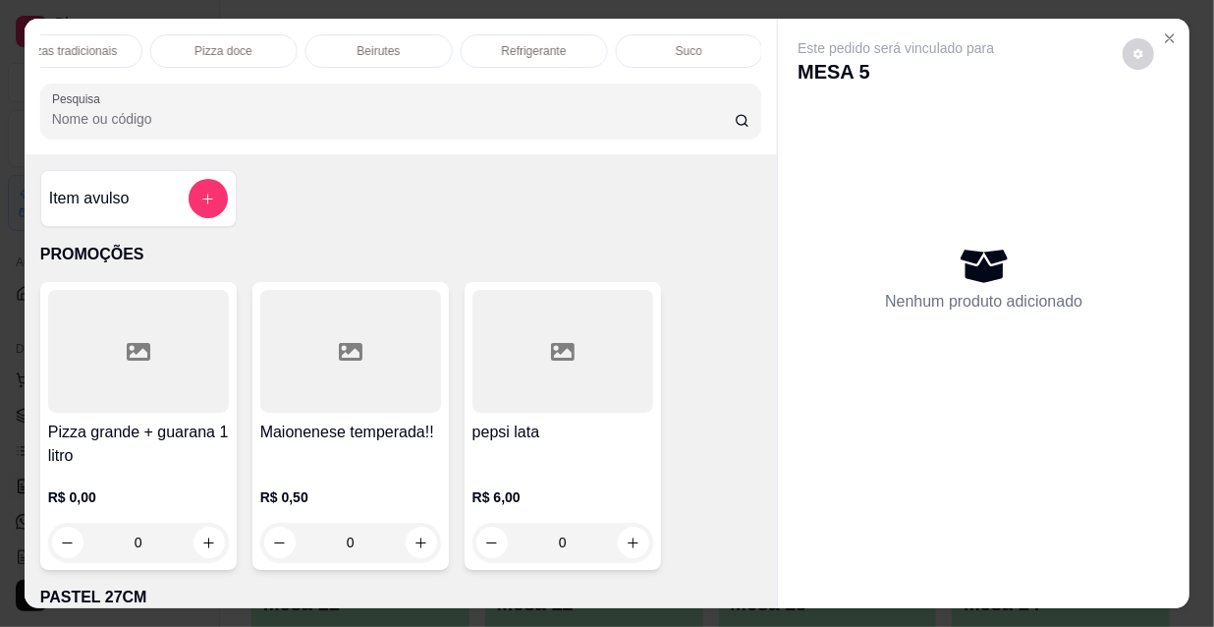
click at [519, 45] on p "Refrigerante" at bounding box center [534, 51] width 65 height 16
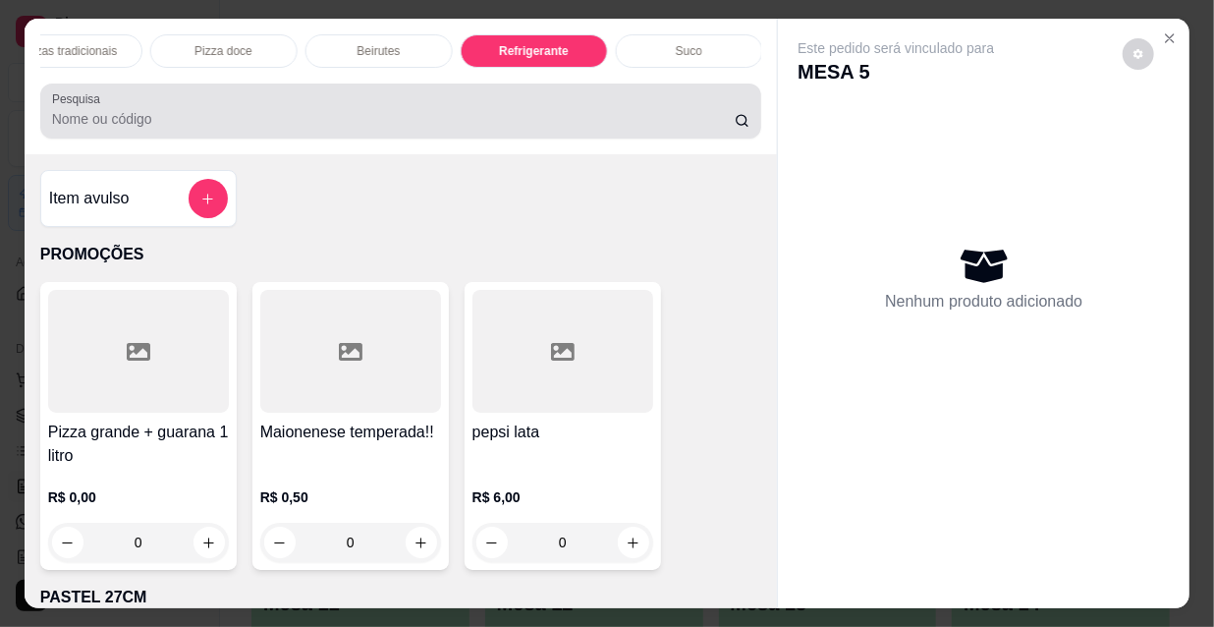
scroll to position [50, 0]
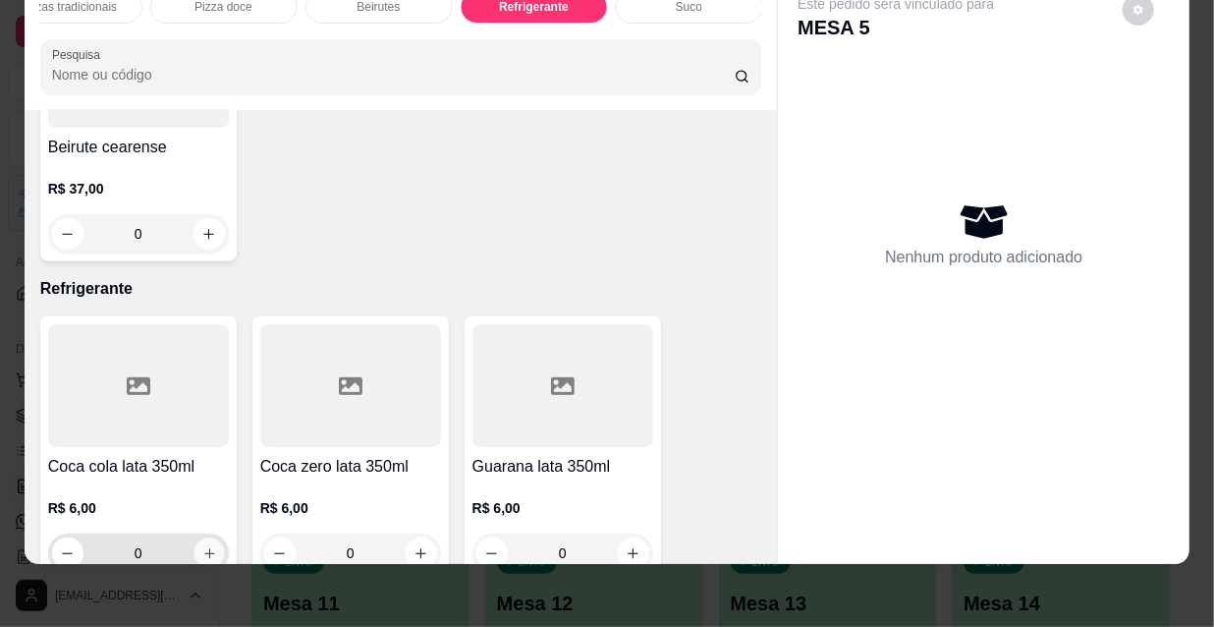
click at [201, 546] on icon "increase-product-quantity" at bounding box center [208, 553] width 15 height 15
click at [204, 548] on icon "increase-product-quantity" at bounding box center [209, 553] width 10 height 10
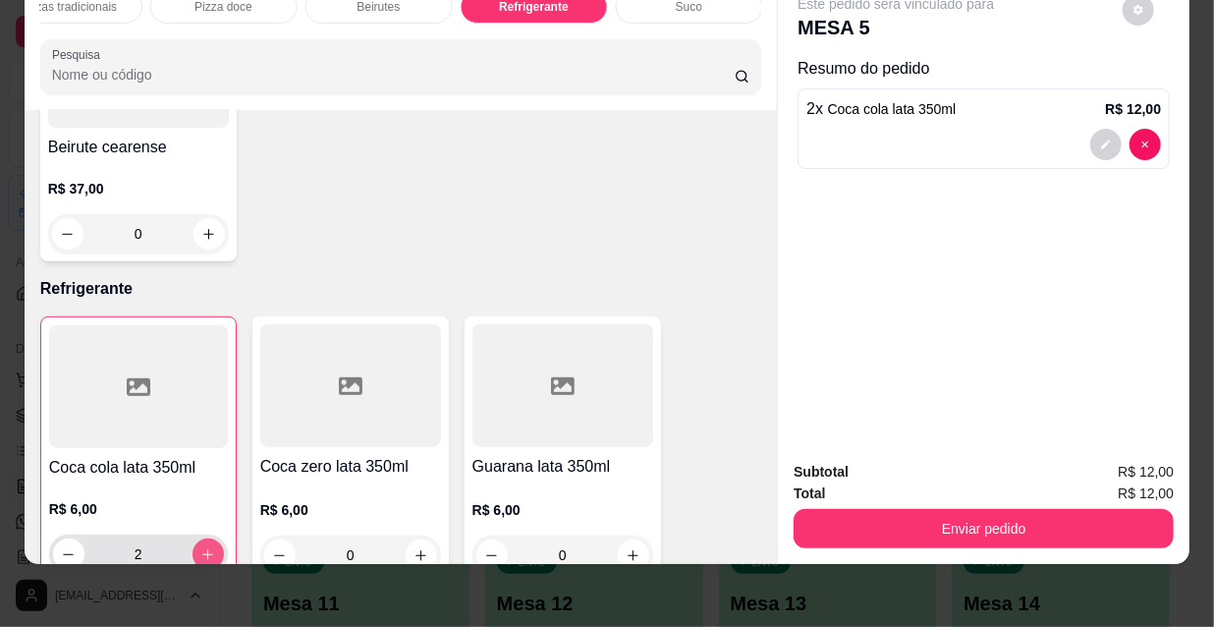
click at [204, 547] on icon "increase-product-quantity" at bounding box center [207, 554] width 15 height 15
type input "3"
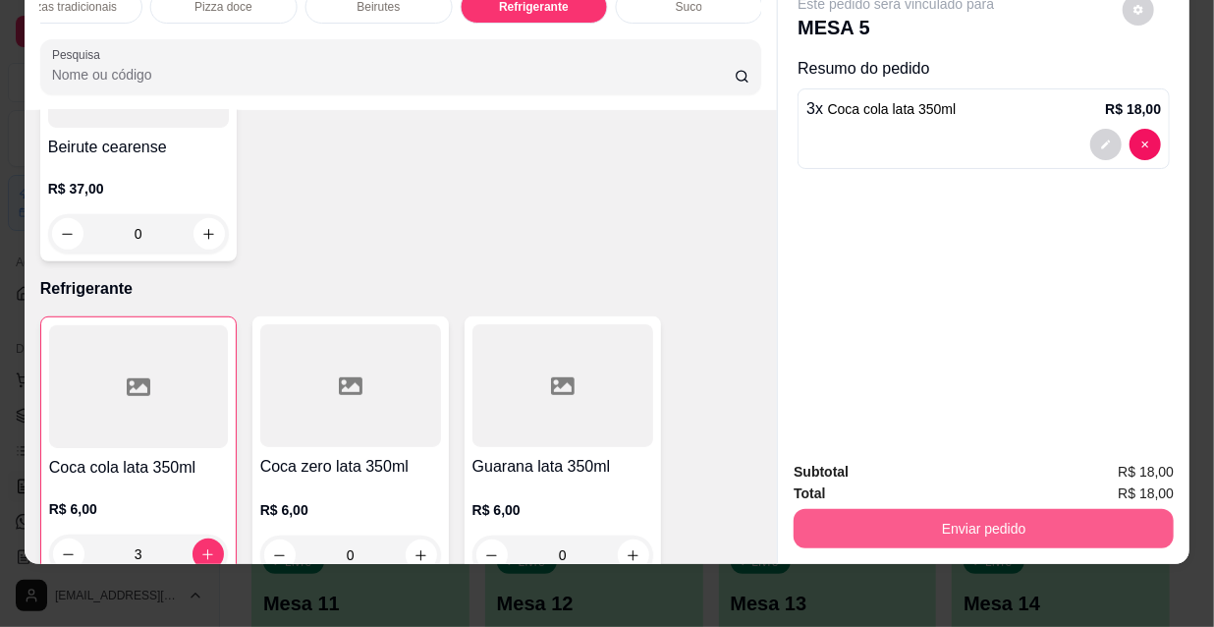
click at [921, 516] on button "Enviar pedido" at bounding box center [984, 528] width 380 height 39
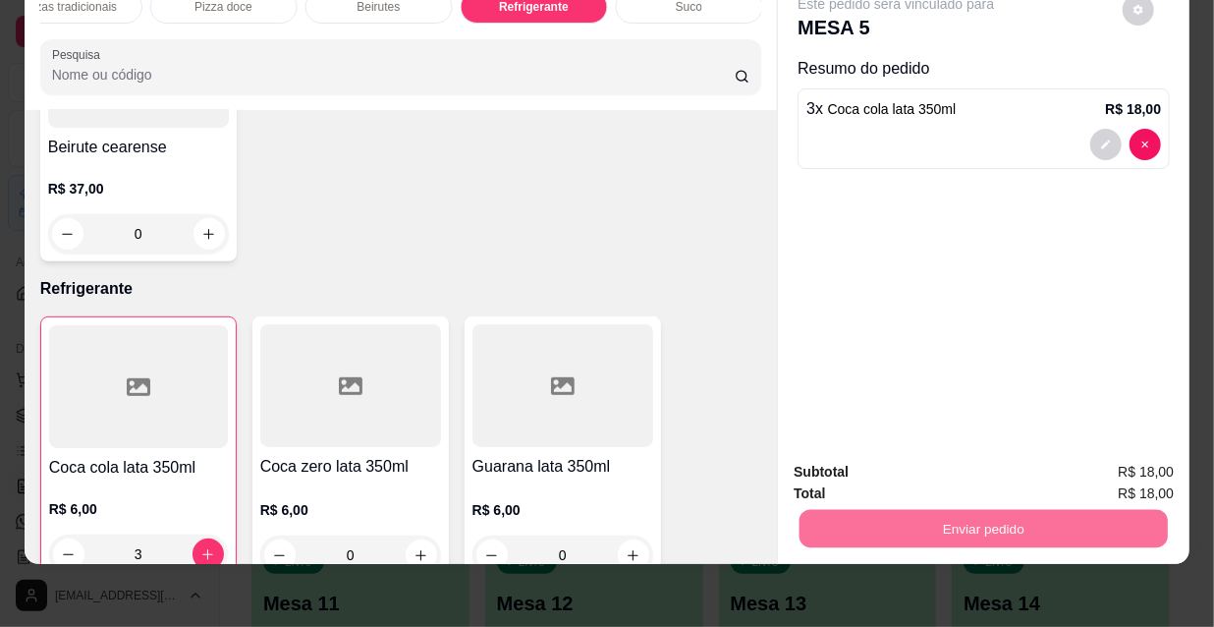
click at [875, 469] on button "Não registrar e enviar pedido" at bounding box center [920, 466] width 204 height 37
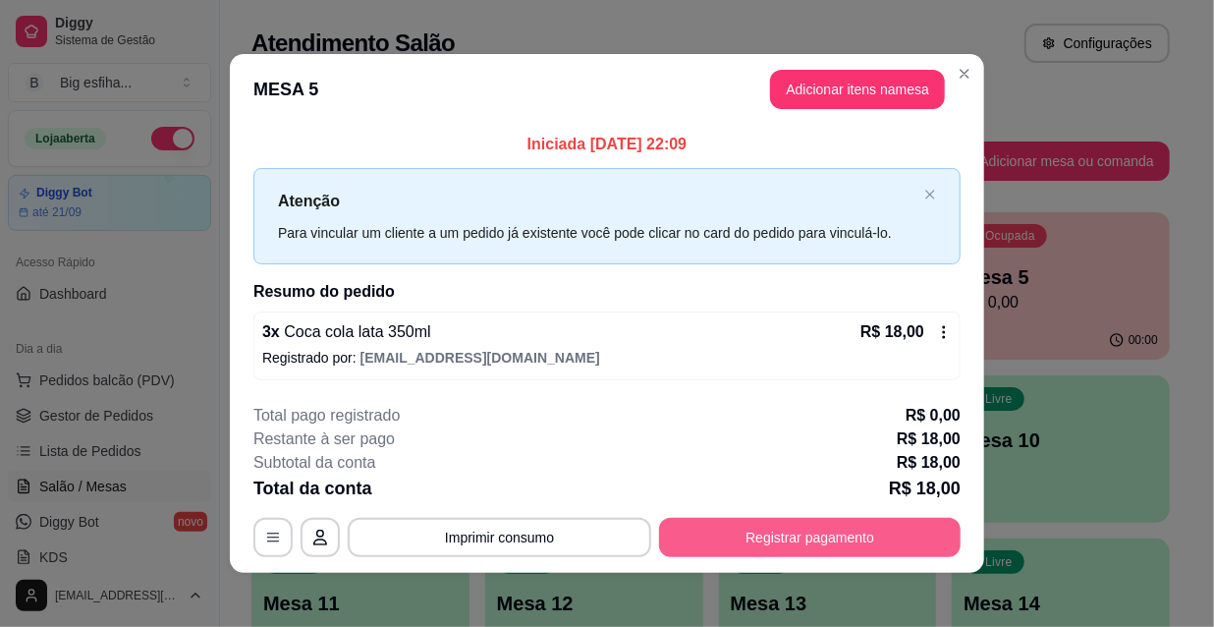
click at [796, 537] on button "Registrar pagamento" at bounding box center [810, 537] width 302 height 39
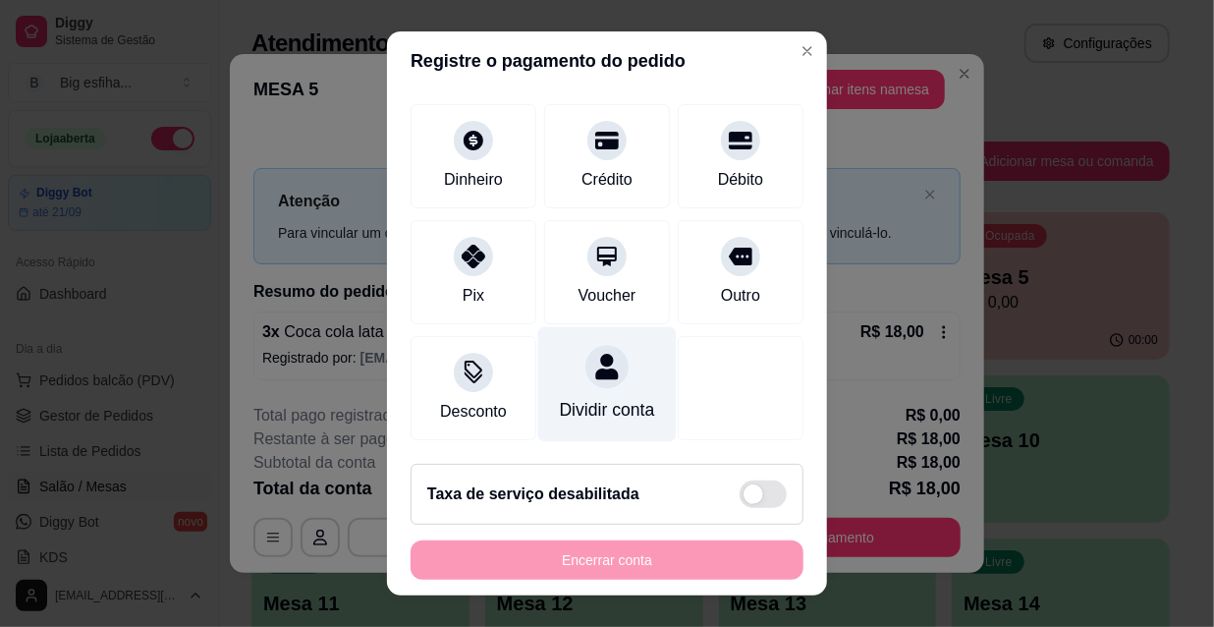
scroll to position [30, 0]
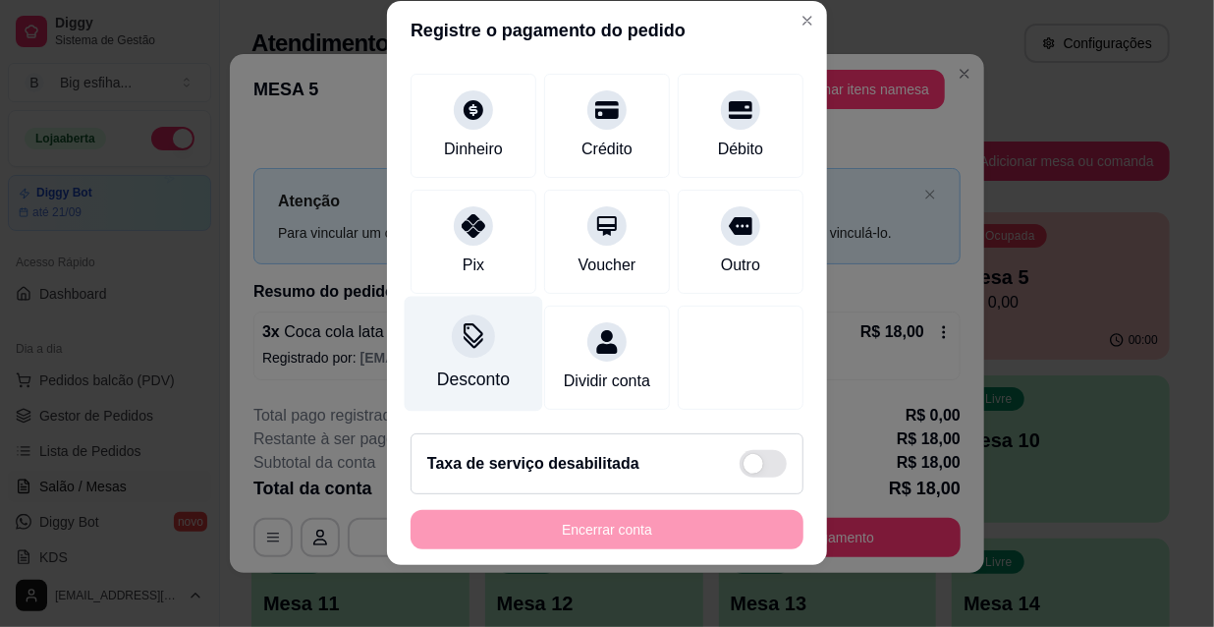
click at [437, 366] on div "Desconto" at bounding box center [473, 379] width 73 height 26
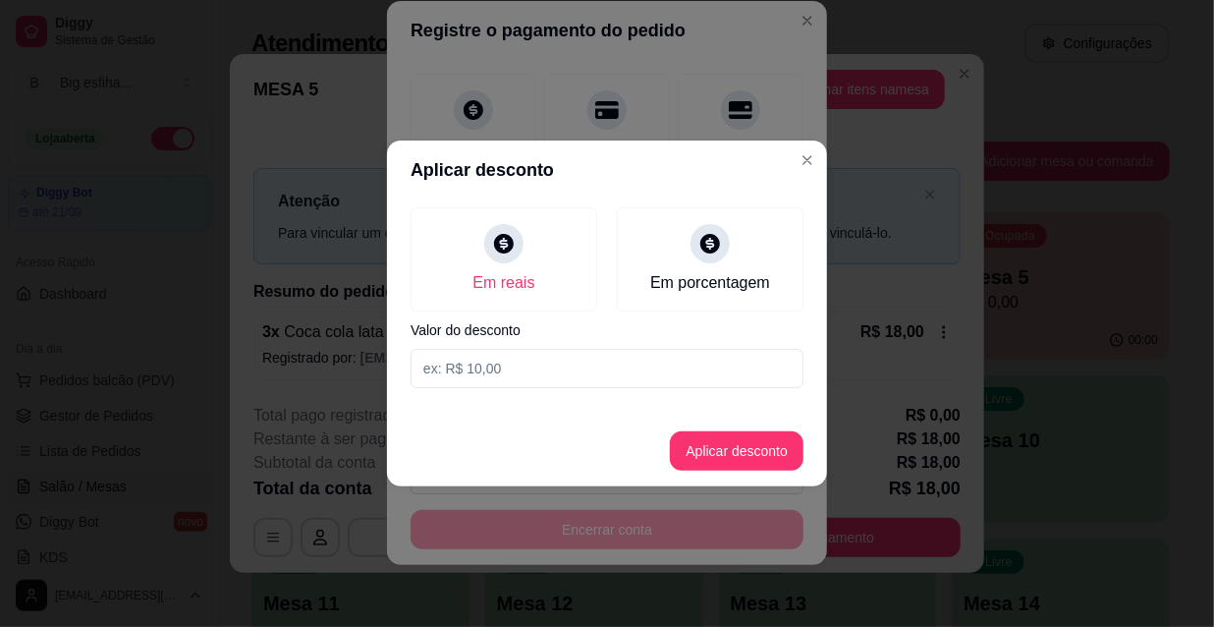
click at [542, 373] on input at bounding box center [607, 368] width 393 height 39
type input "2,00"
click at [750, 449] on button "Aplicar desconto" at bounding box center [737, 451] width 129 height 38
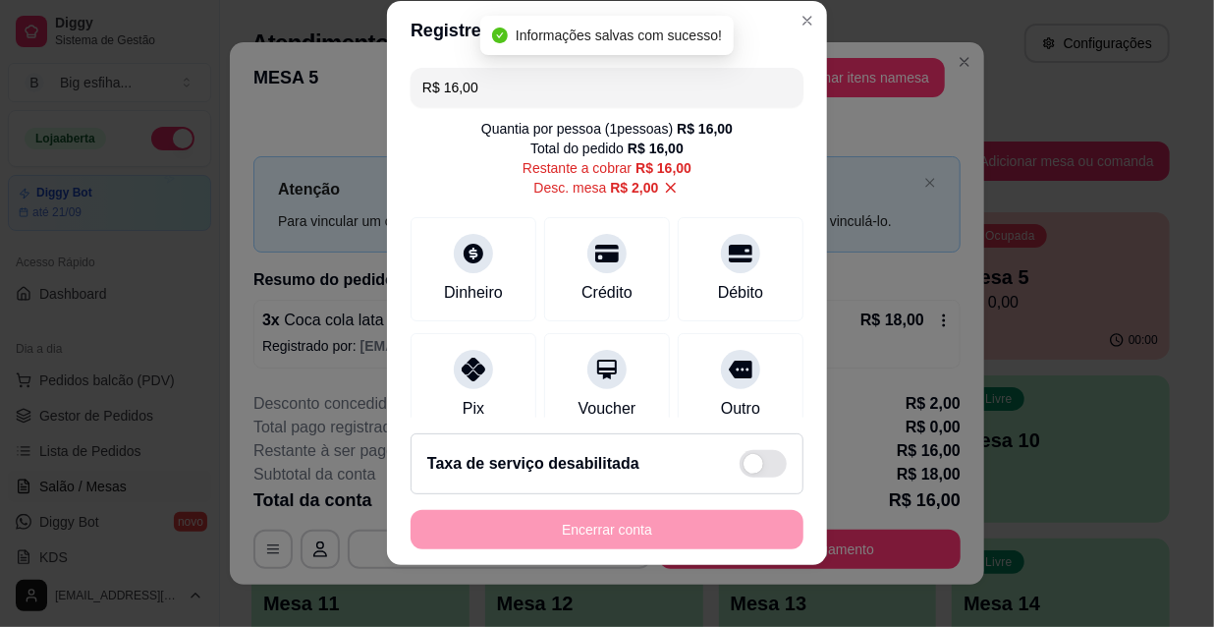
scroll to position [0, 0]
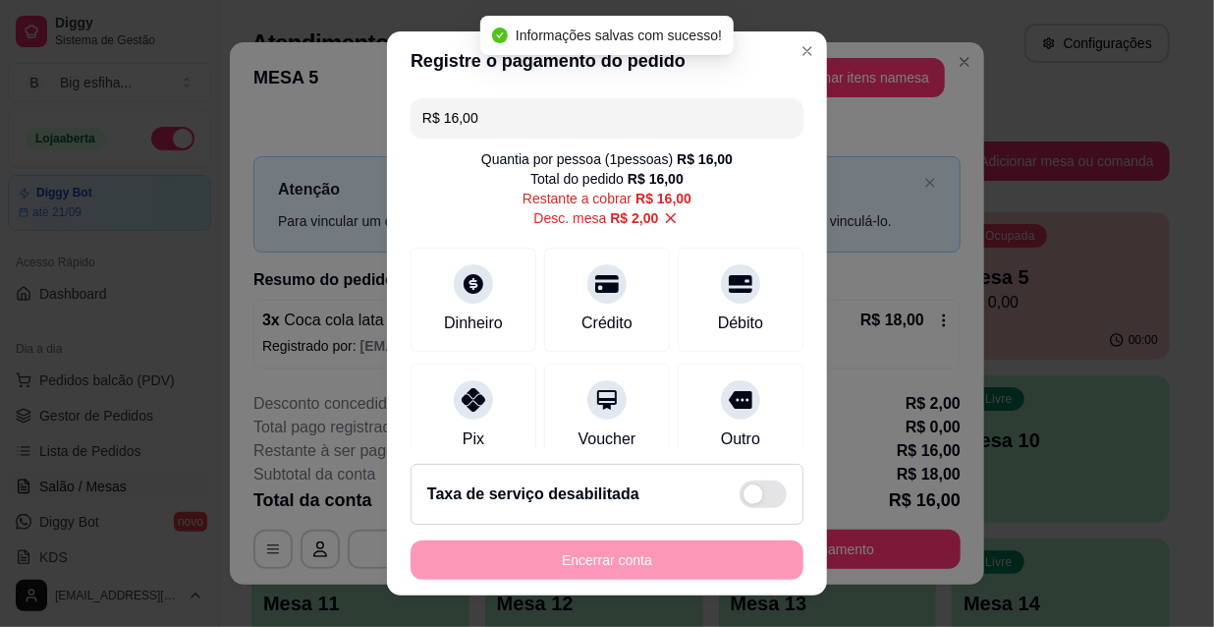
click at [484, 134] on input "R$ 16,00" at bounding box center [606, 117] width 369 height 39
click at [484, 120] on input "R$ 16,00" at bounding box center [606, 117] width 369 height 39
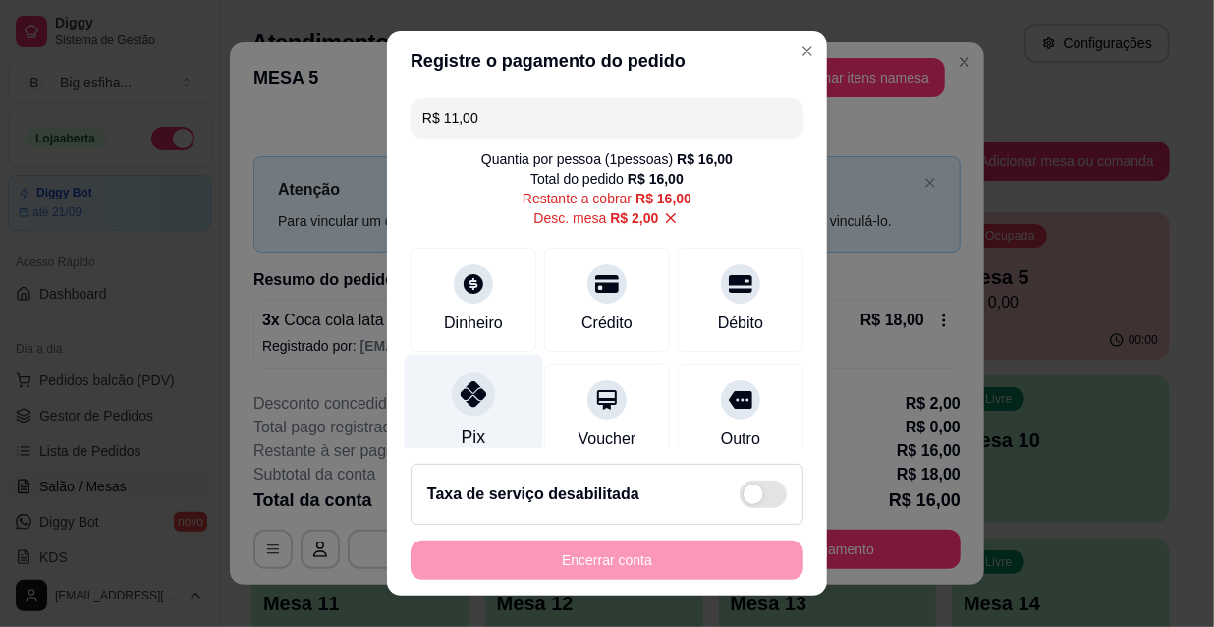
click at [468, 392] on icon at bounding box center [474, 394] width 26 height 26
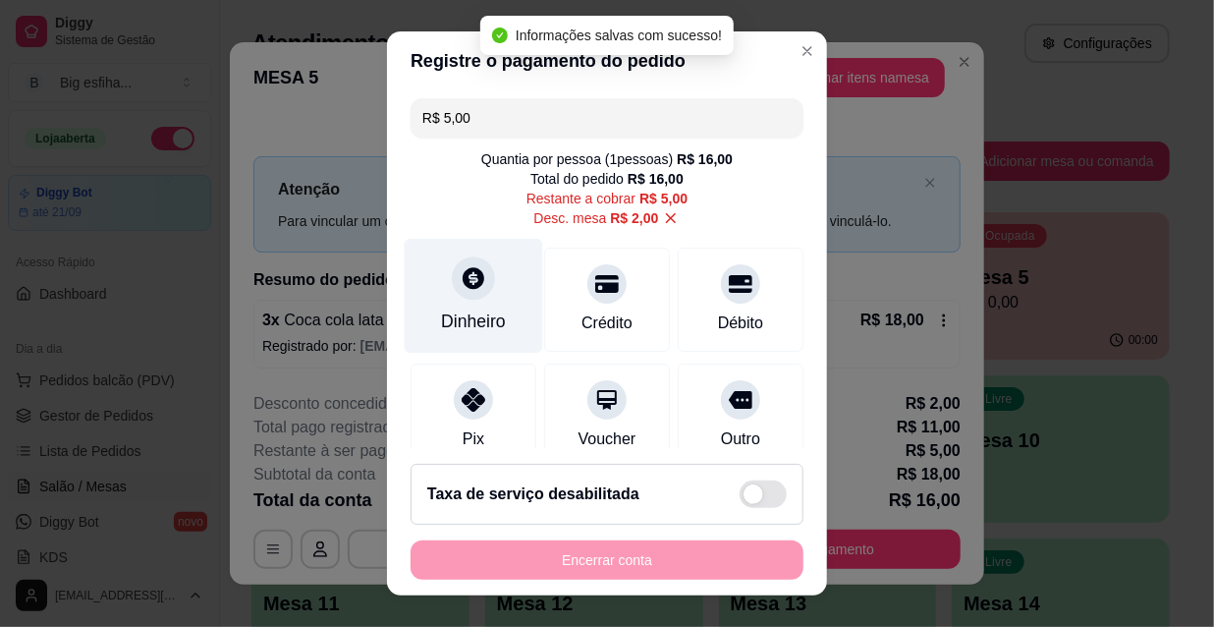
click at [460, 317] on div "Dinheiro" at bounding box center [473, 322] width 65 height 26
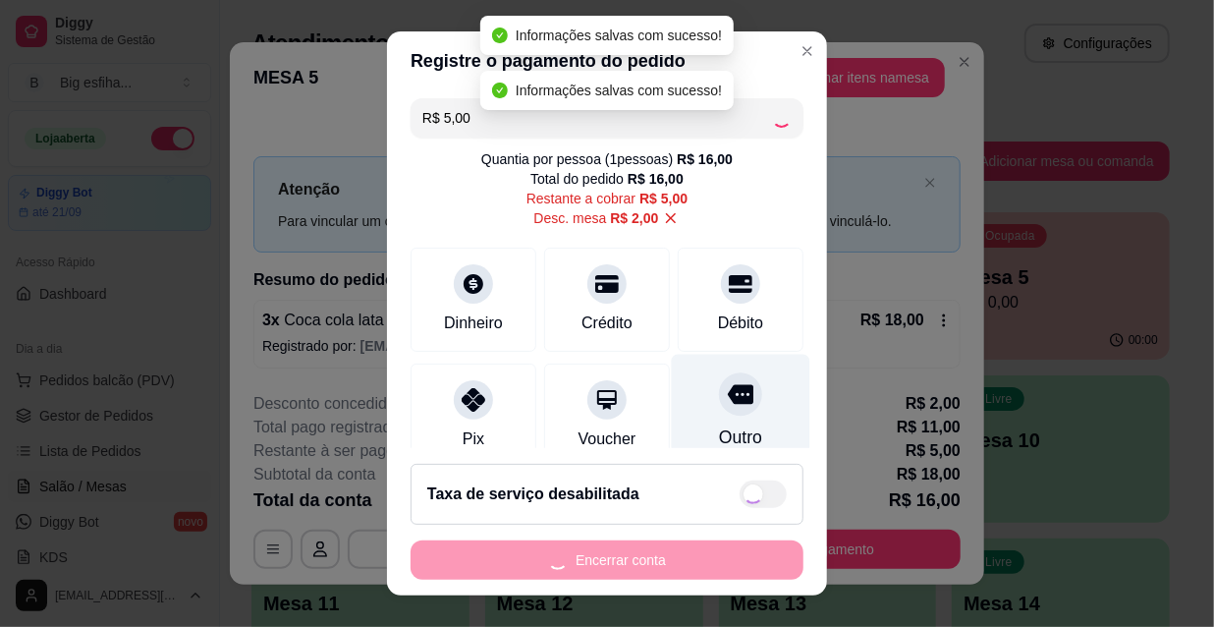
type input "R$ 0,00"
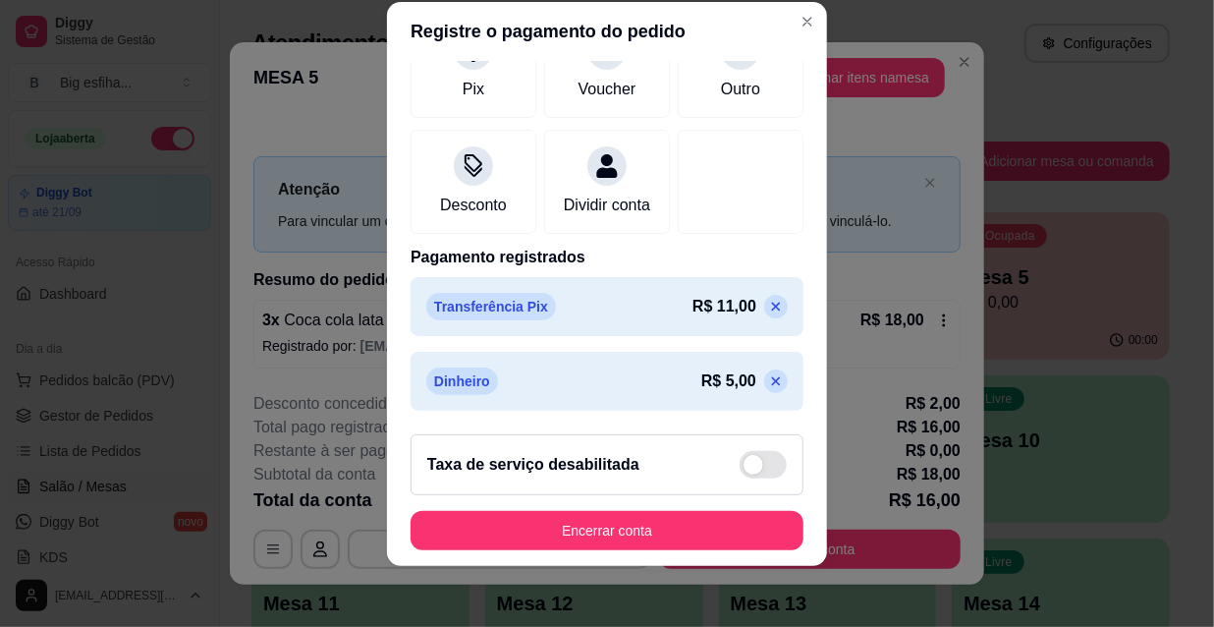
scroll to position [30, 0]
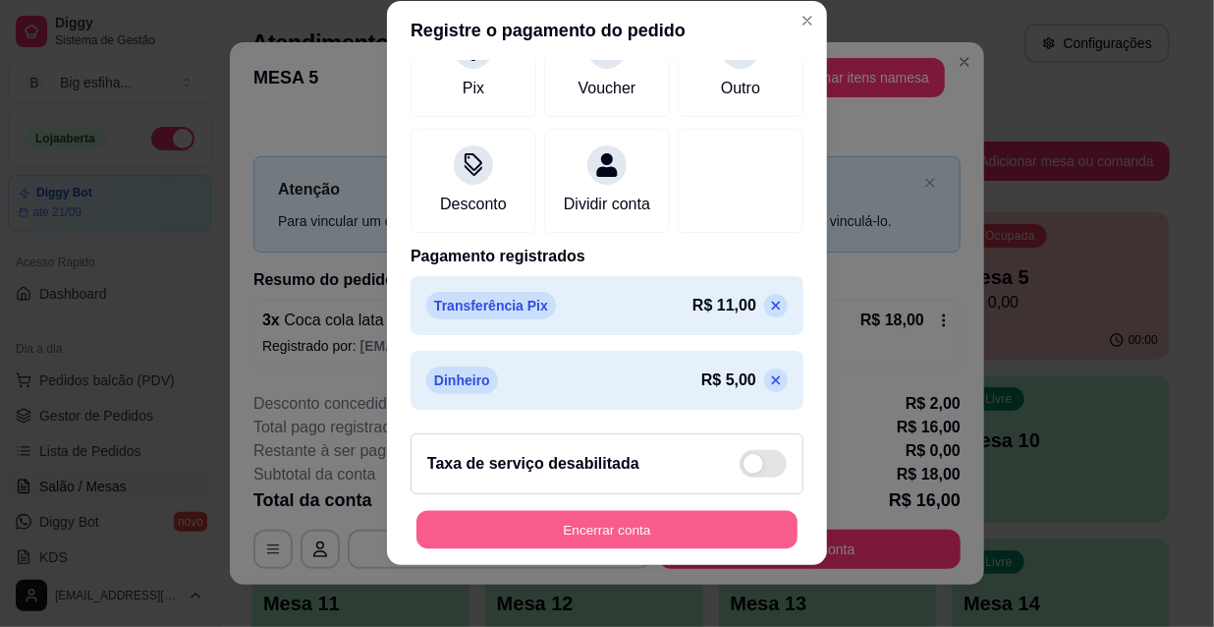
click at [629, 523] on button "Encerrar conta" at bounding box center [607, 530] width 381 height 38
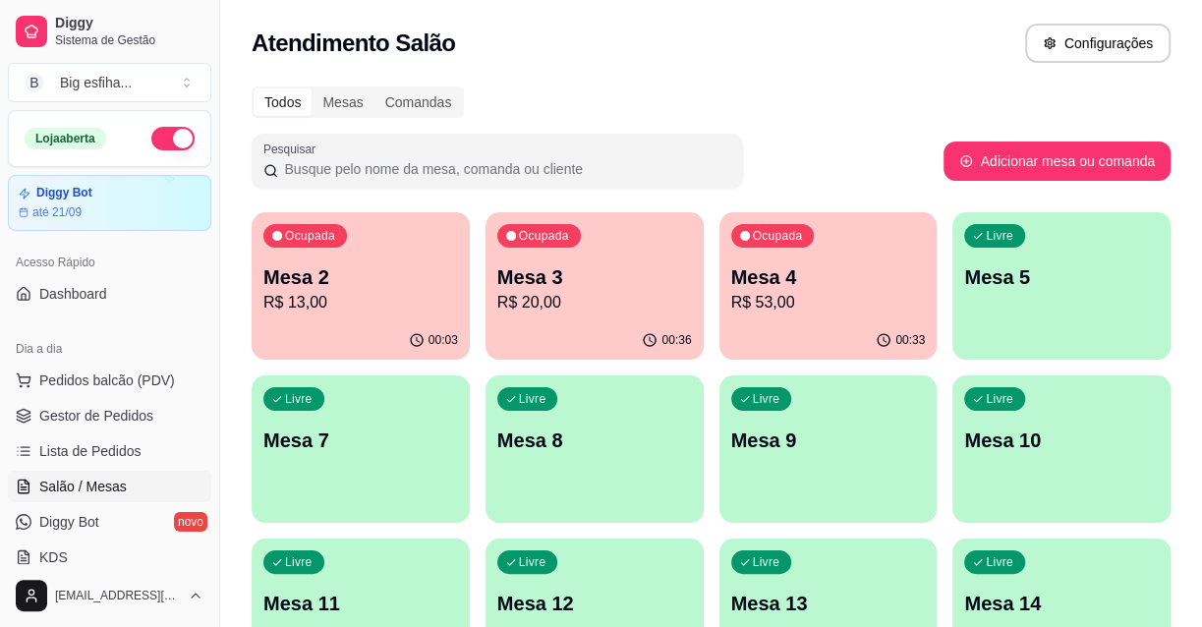
click at [609, 310] on p "R$ 20,00" at bounding box center [594, 303] width 195 height 24
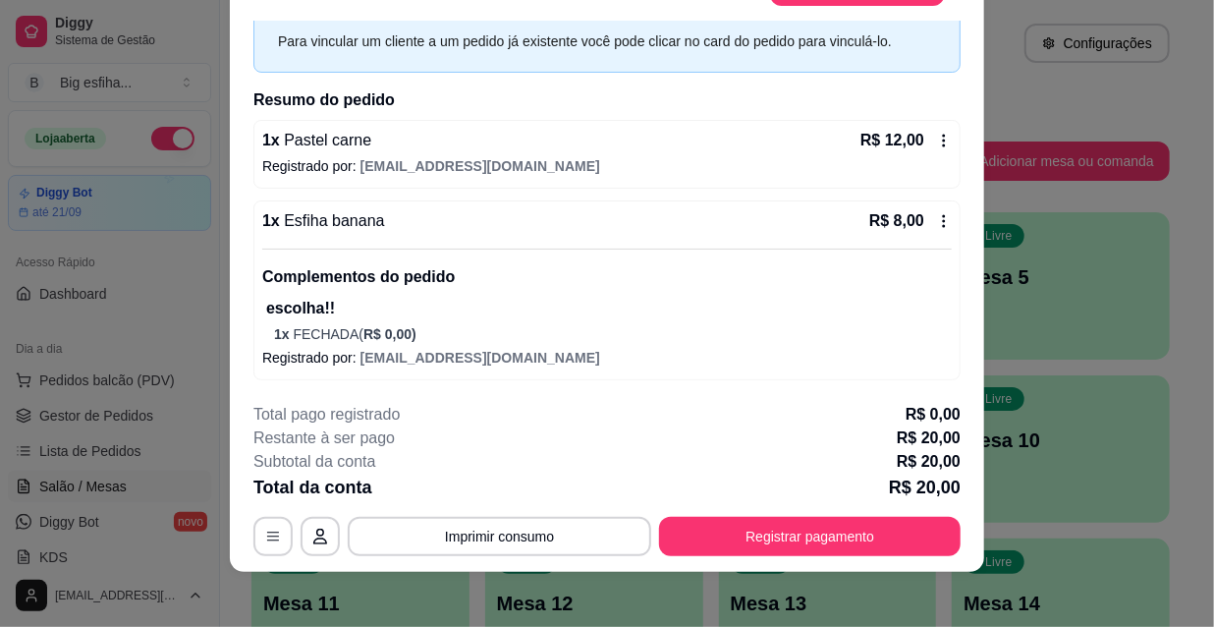
scroll to position [59, 0]
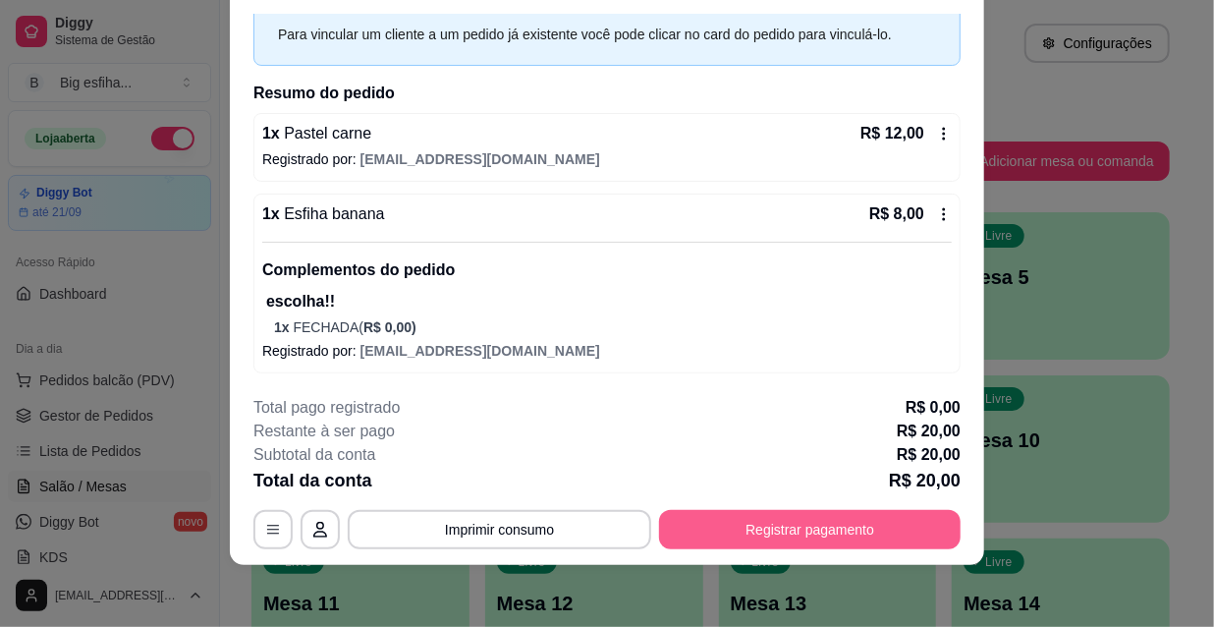
click at [772, 541] on button "Registrar pagamento" at bounding box center [810, 529] width 302 height 39
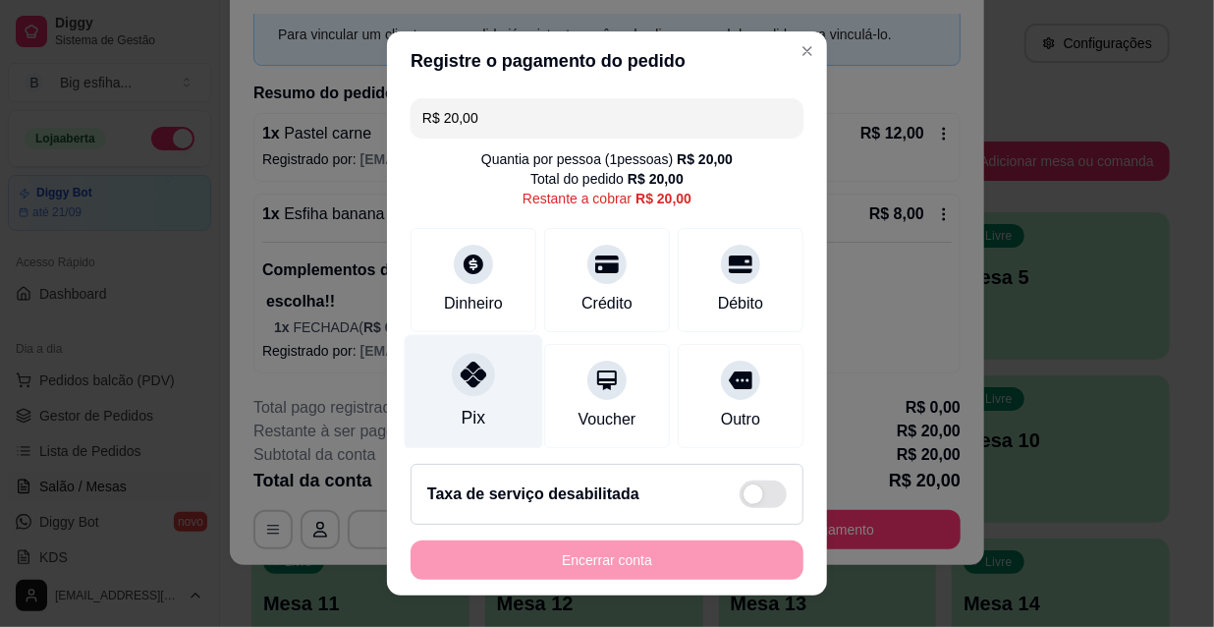
click at [455, 398] on div "Pix" at bounding box center [474, 392] width 139 height 115
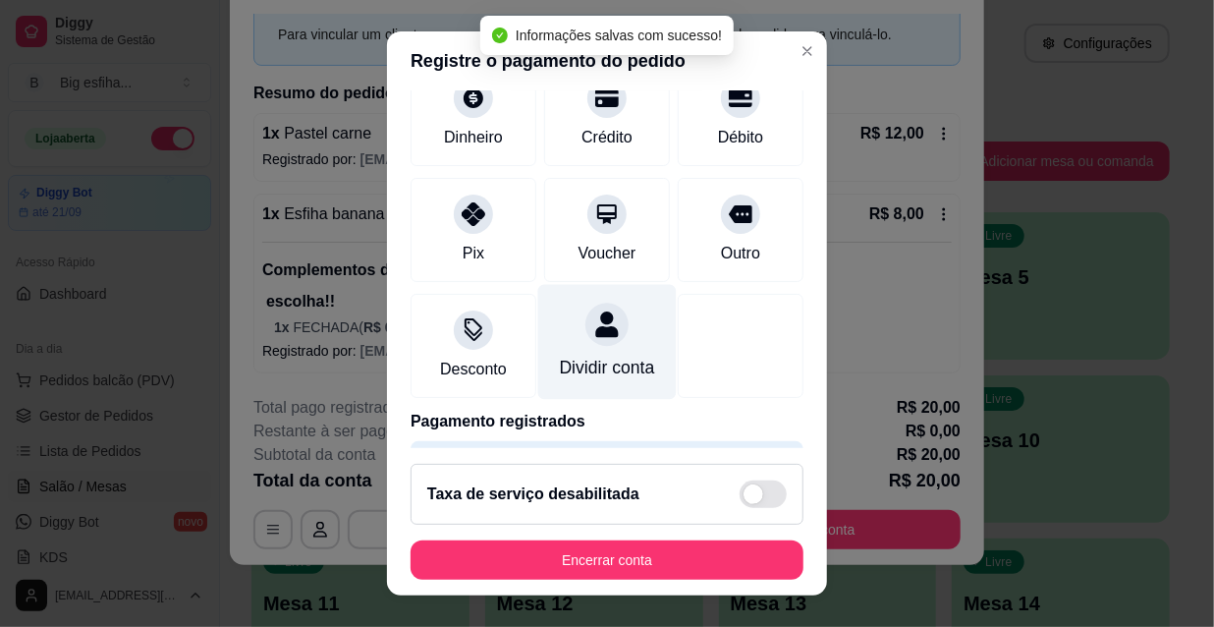
type input "R$ 0,00"
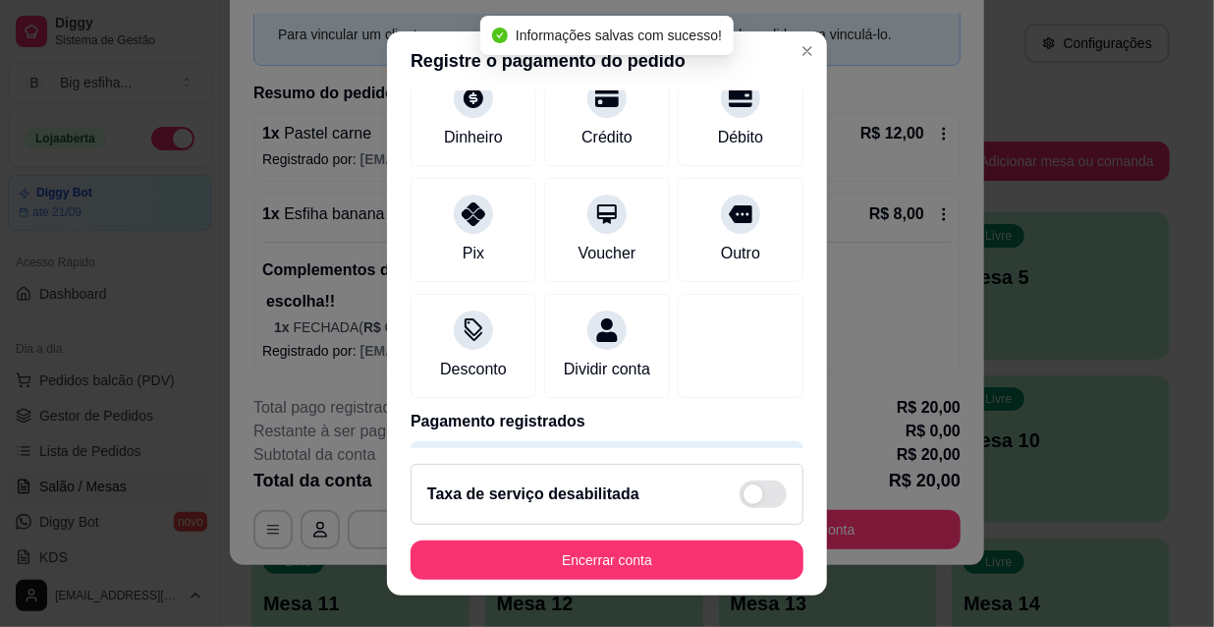
scroll to position [228, 0]
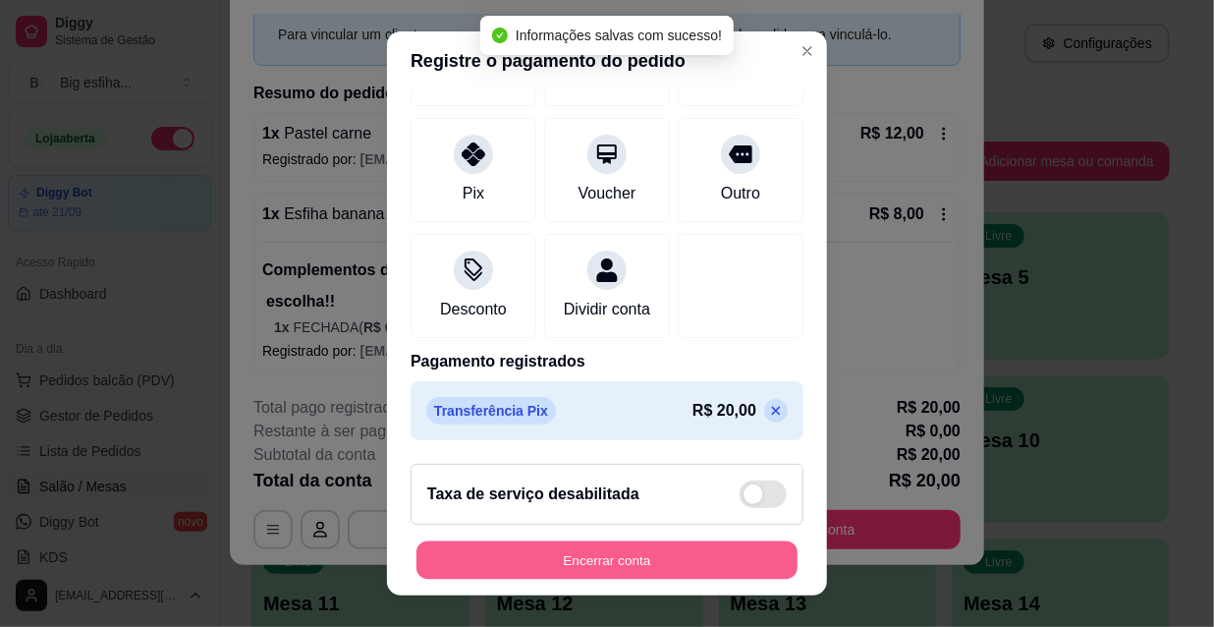
click at [620, 553] on button "Encerrar conta" at bounding box center [607, 560] width 381 height 38
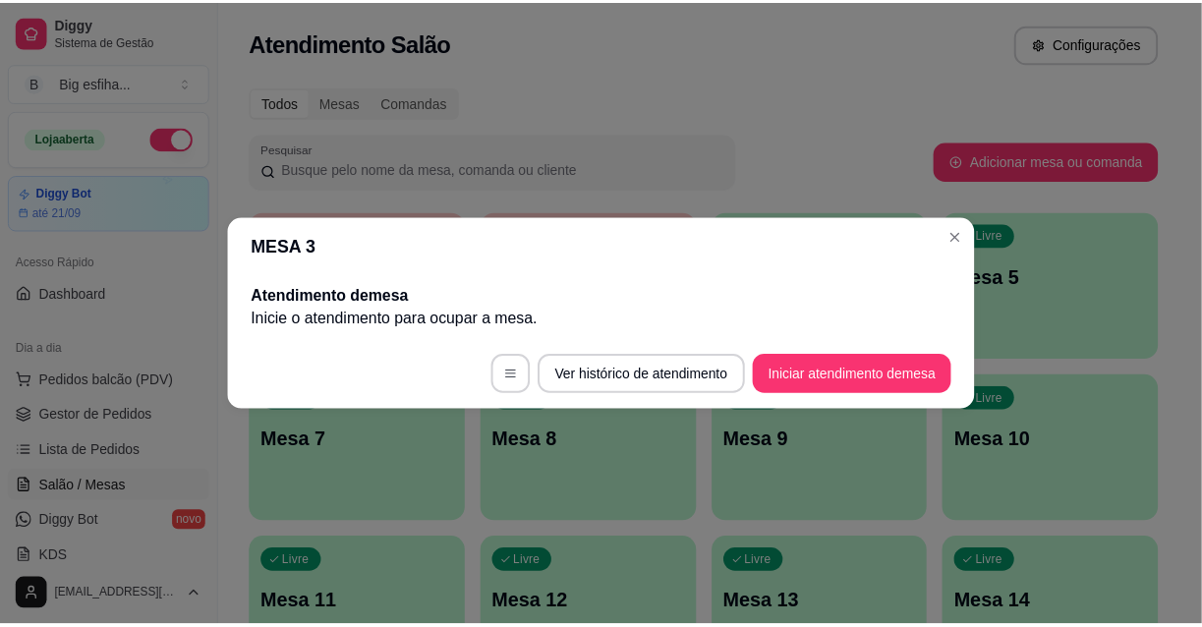
scroll to position [0, 0]
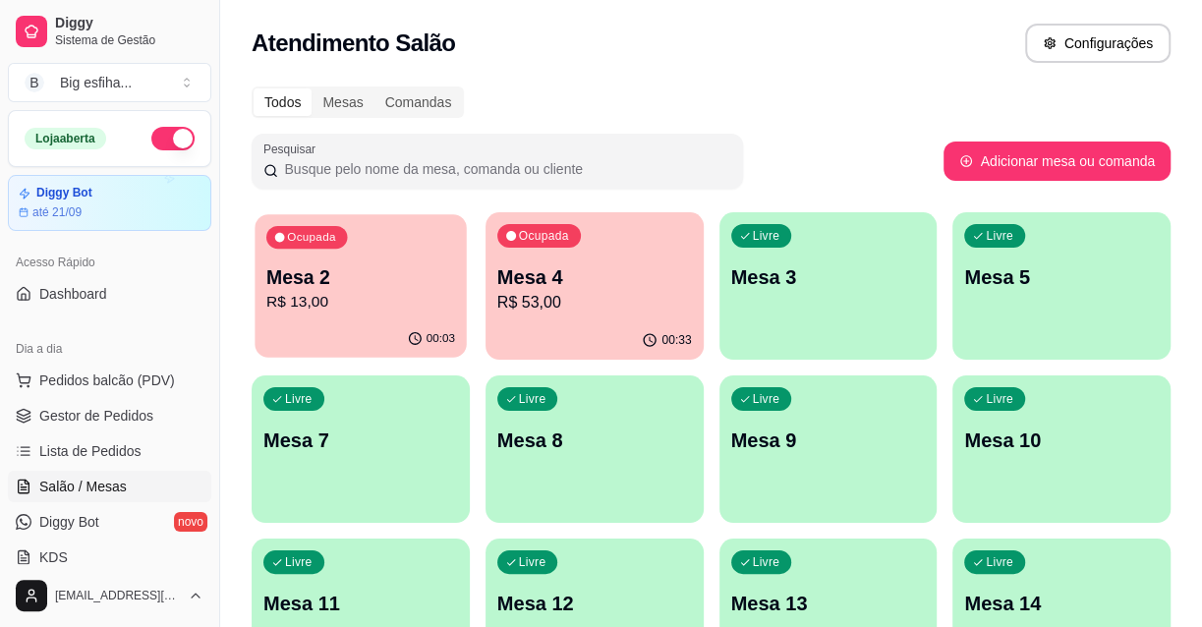
click at [330, 285] on p "Mesa 2" at bounding box center [360, 277] width 189 height 27
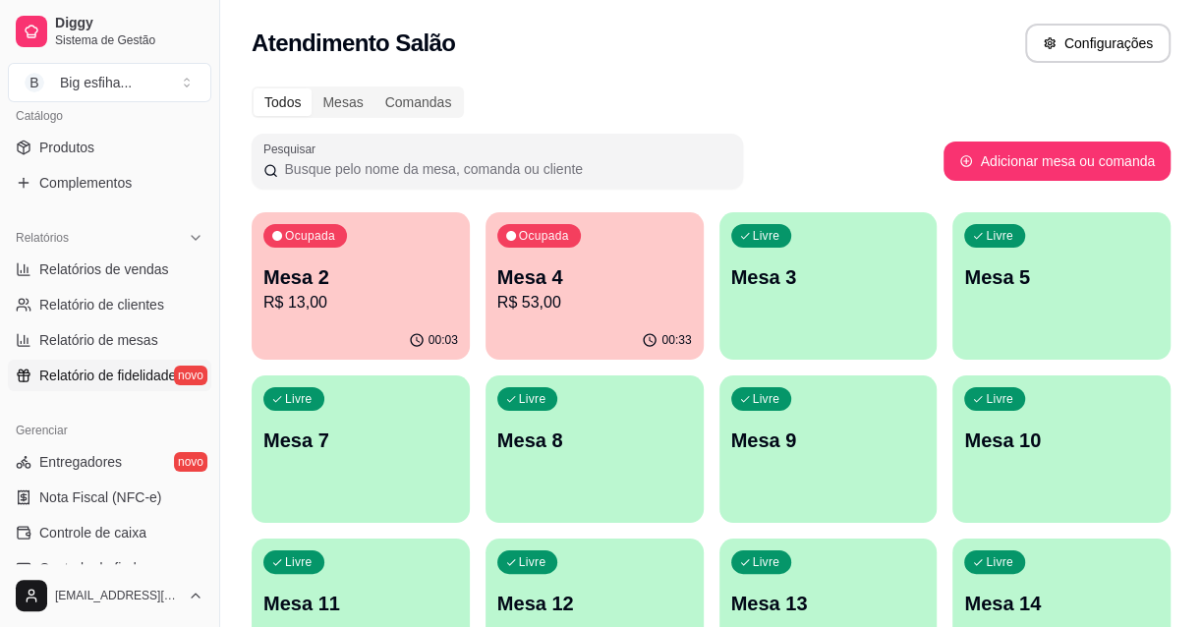
scroll to position [625, 0]
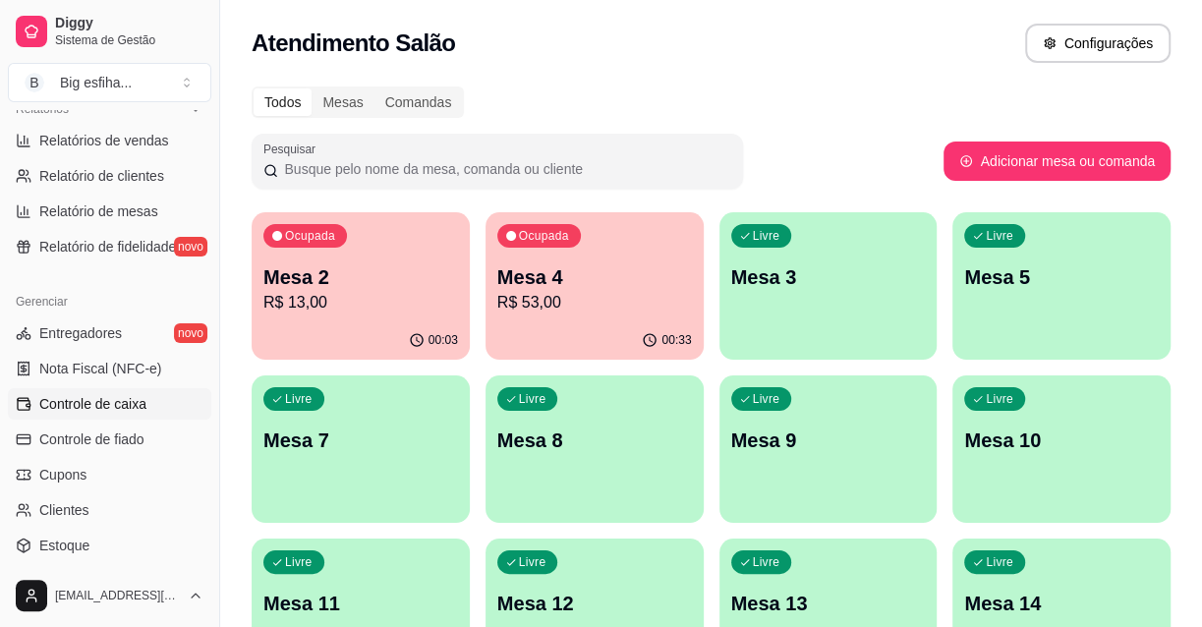
click at [138, 399] on span "Controle de caixa" at bounding box center [92, 404] width 107 height 20
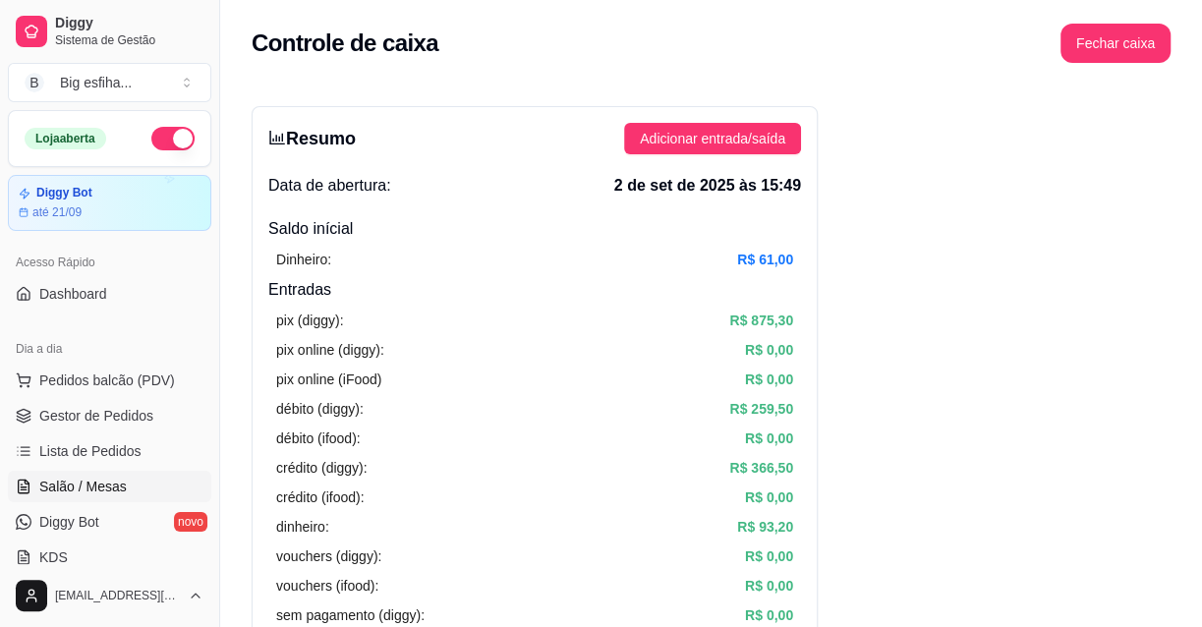
click at [88, 477] on span "Salão / Mesas" at bounding box center [82, 487] width 87 height 20
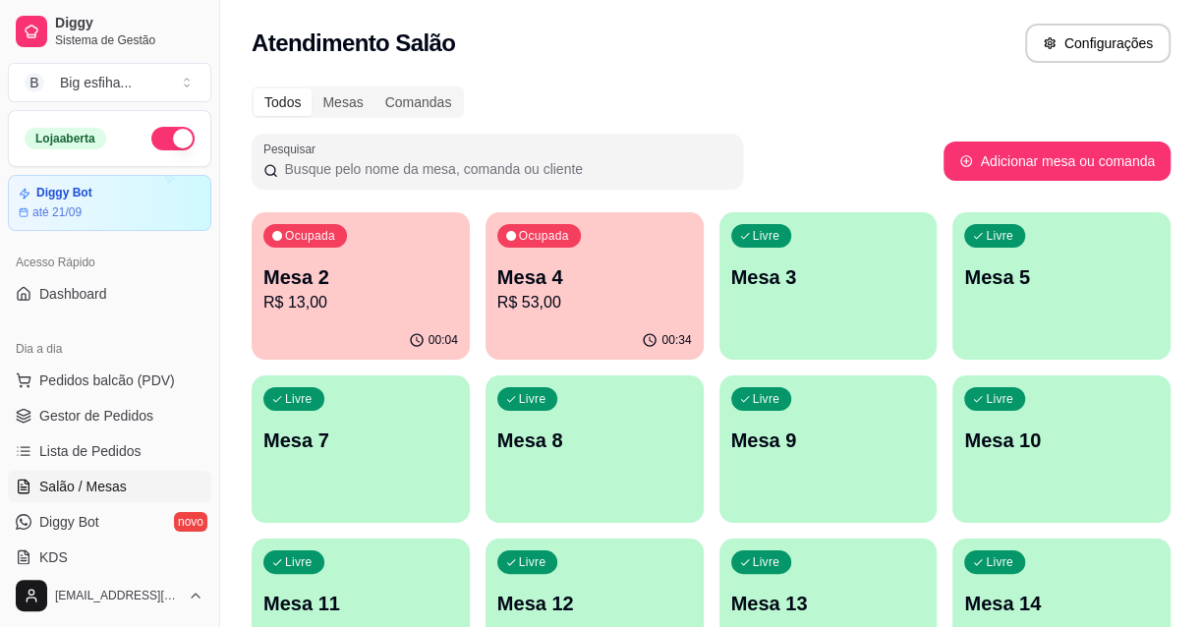
click at [785, 338] on div "button" at bounding box center [827, 345] width 211 height 23
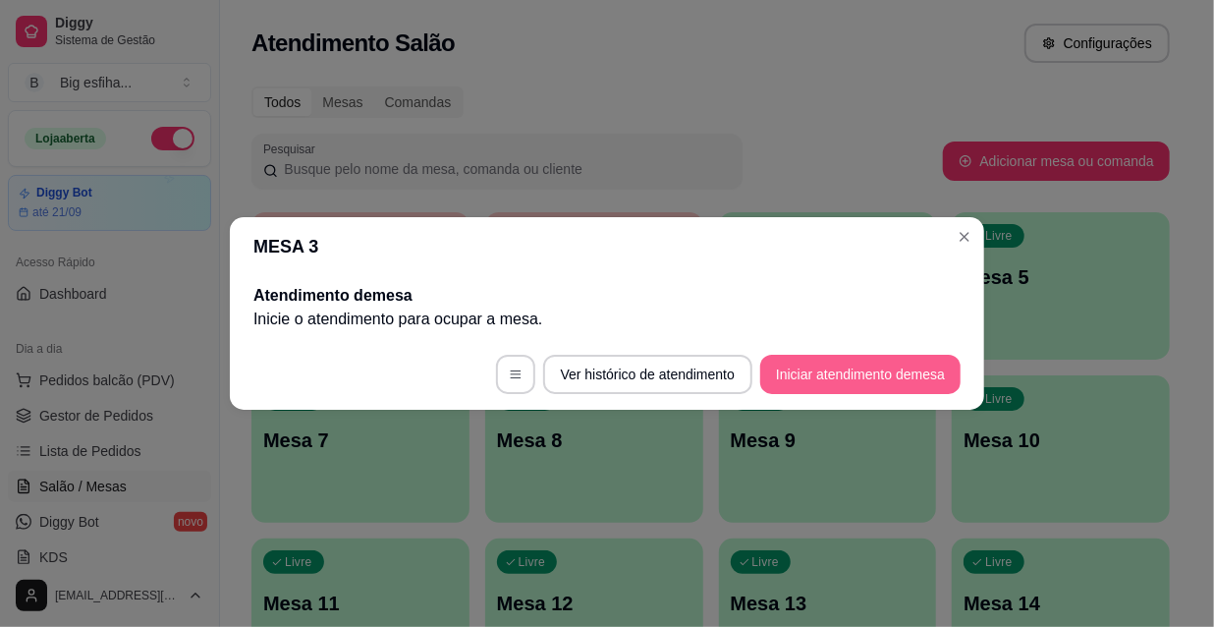
click at [824, 364] on button "Iniciar atendimento de mesa" at bounding box center [860, 374] width 200 height 39
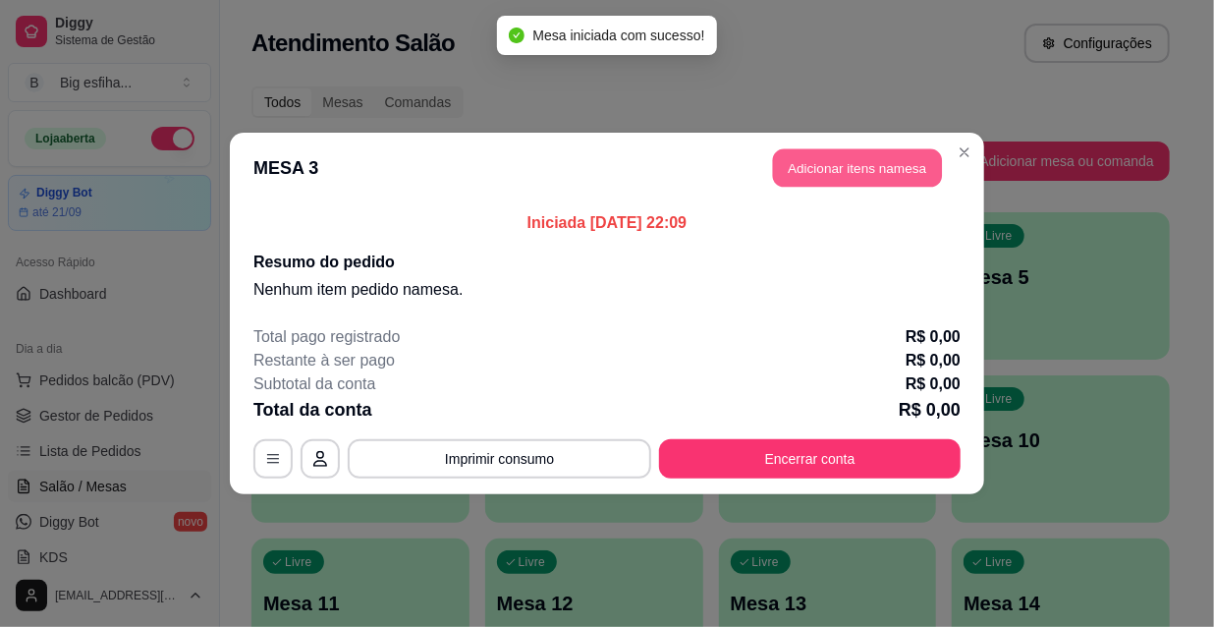
click at [823, 169] on button "Adicionar itens na mesa" at bounding box center [857, 168] width 169 height 38
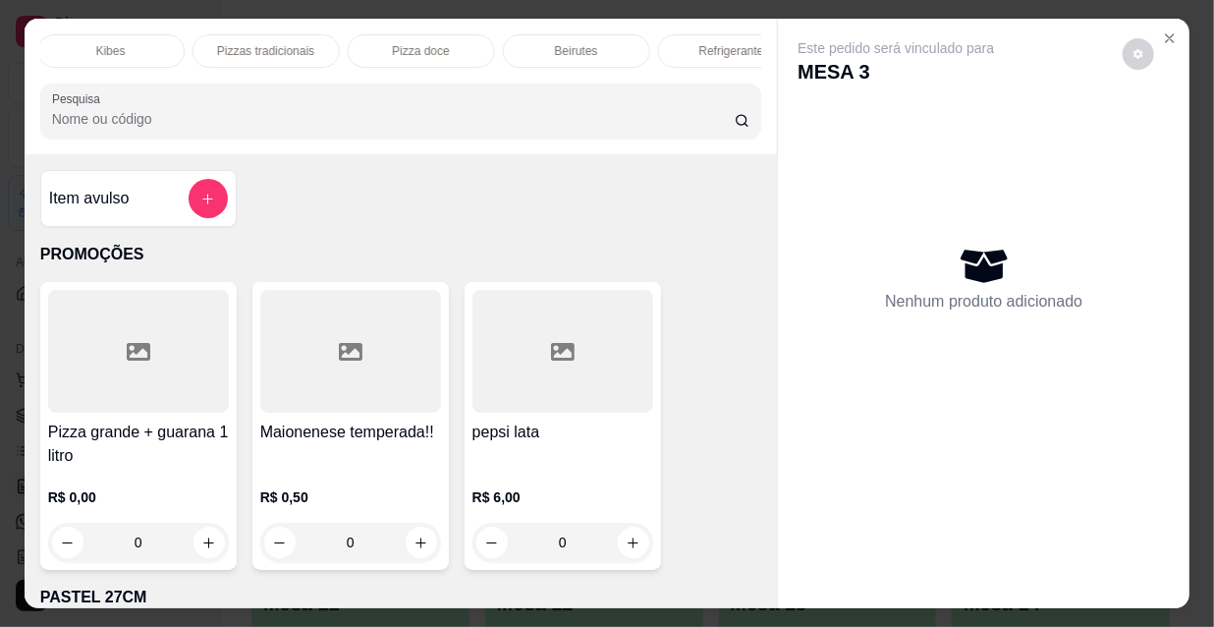
scroll to position [0, 1132]
click at [502, 43] on p "Refrigerante" at bounding box center [534, 51] width 65 height 16
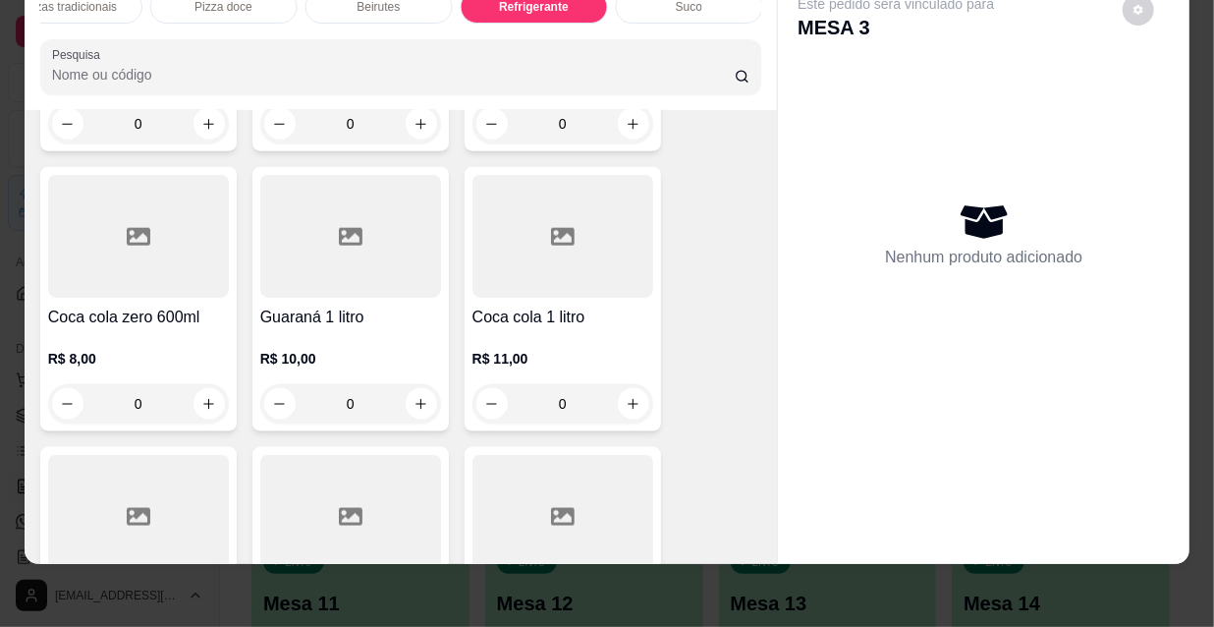
scroll to position [17839, 0]
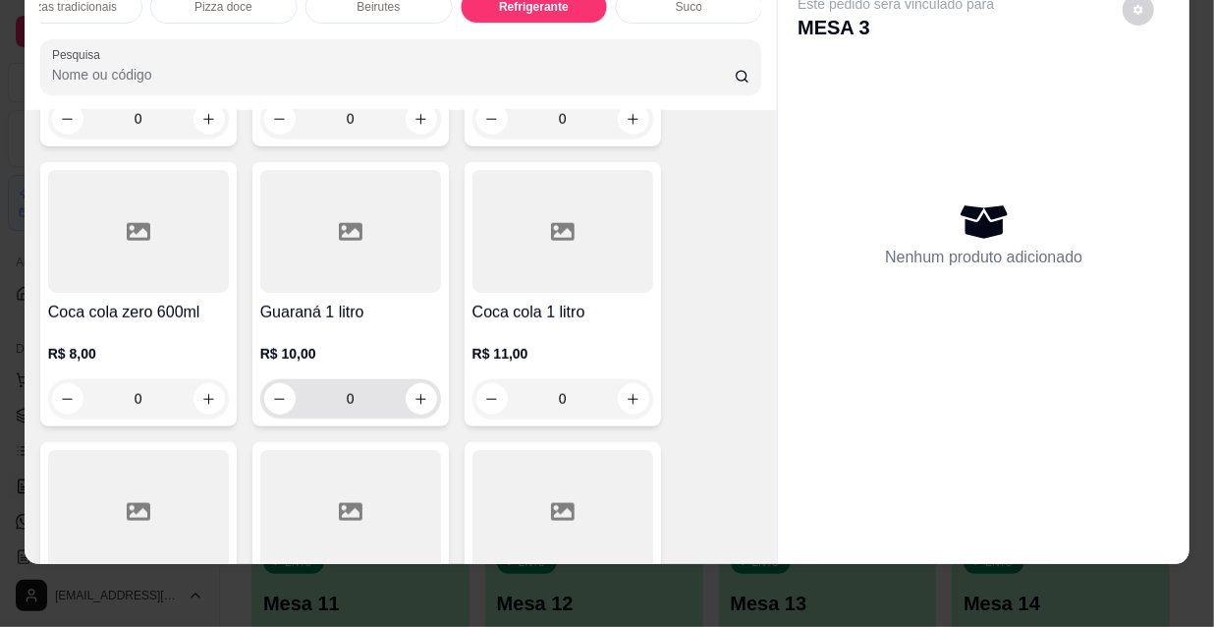
click at [414, 392] on icon "increase-product-quantity" at bounding box center [421, 399] width 15 height 15
type input "1"
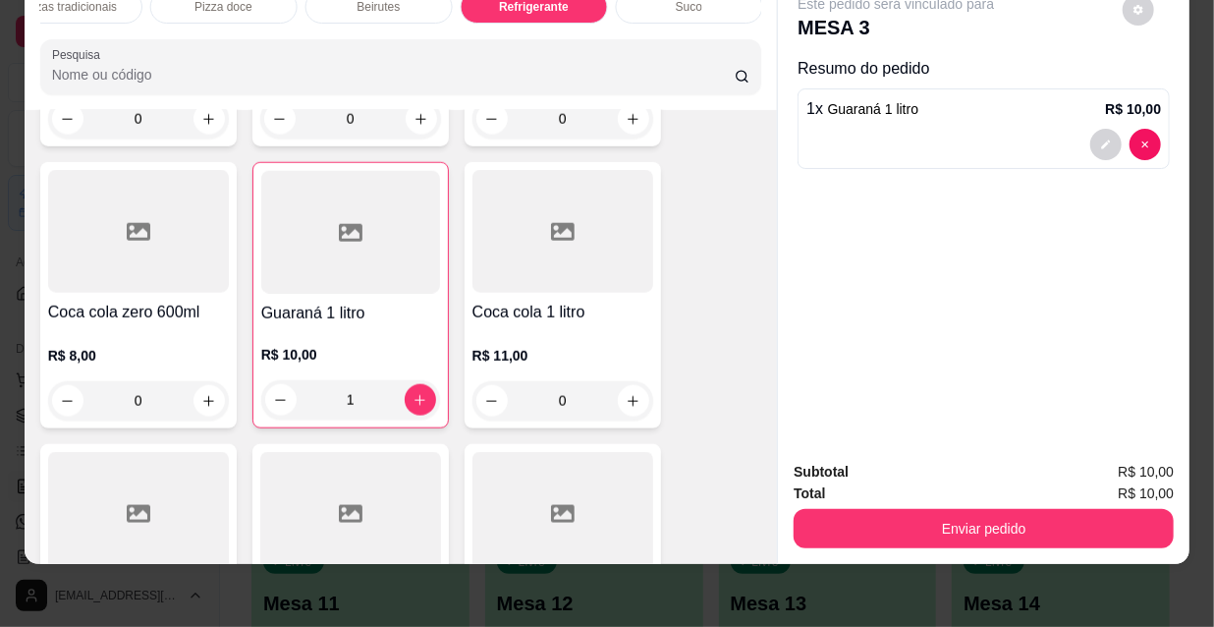
type input "1"
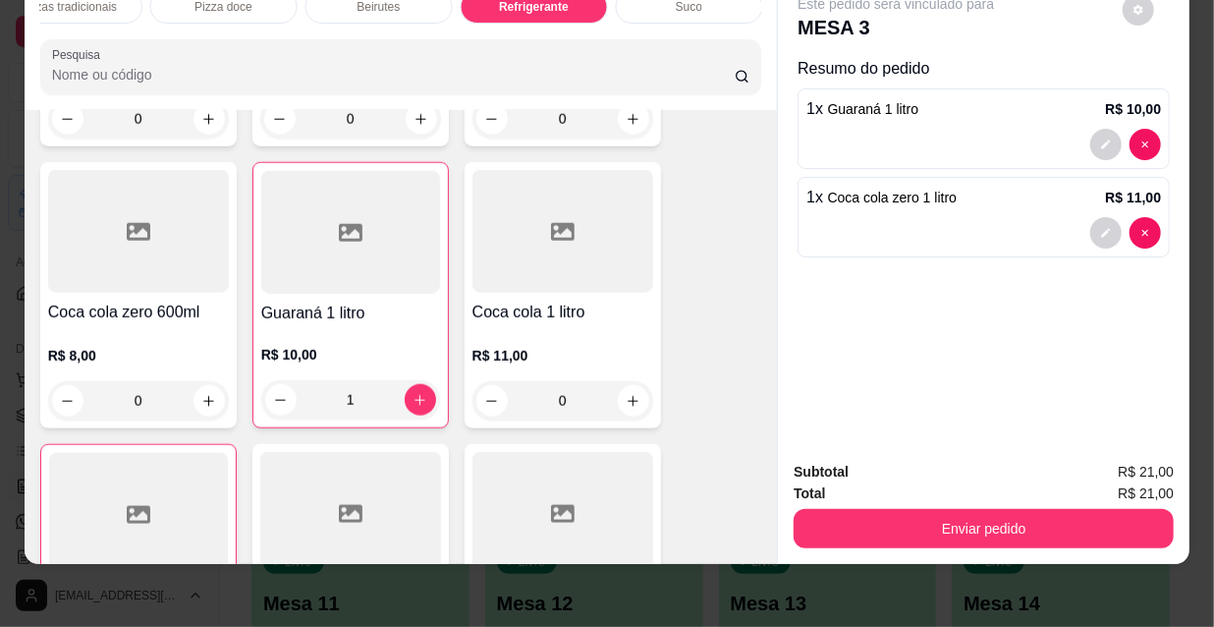
click at [913, 525] on button "Enviar pedido" at bounding box center [984, 528] width 380 height 39
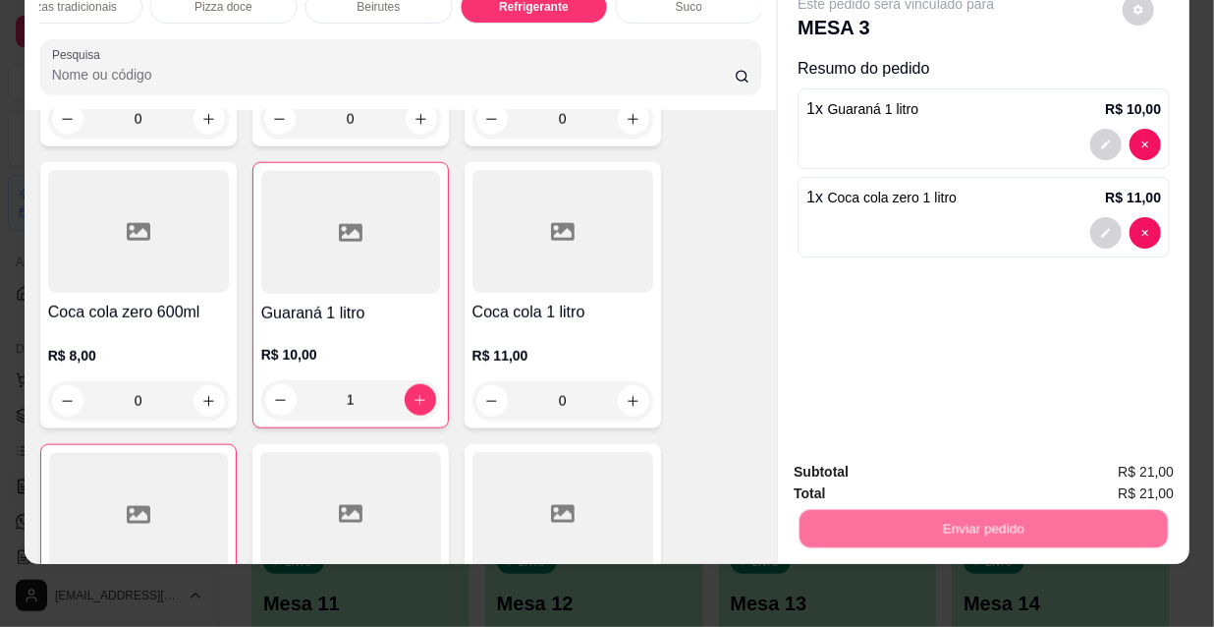
click at [903, 464] on button "Não registrar e enviar pedido" at bounding box center [920, 466] width 204 height 37
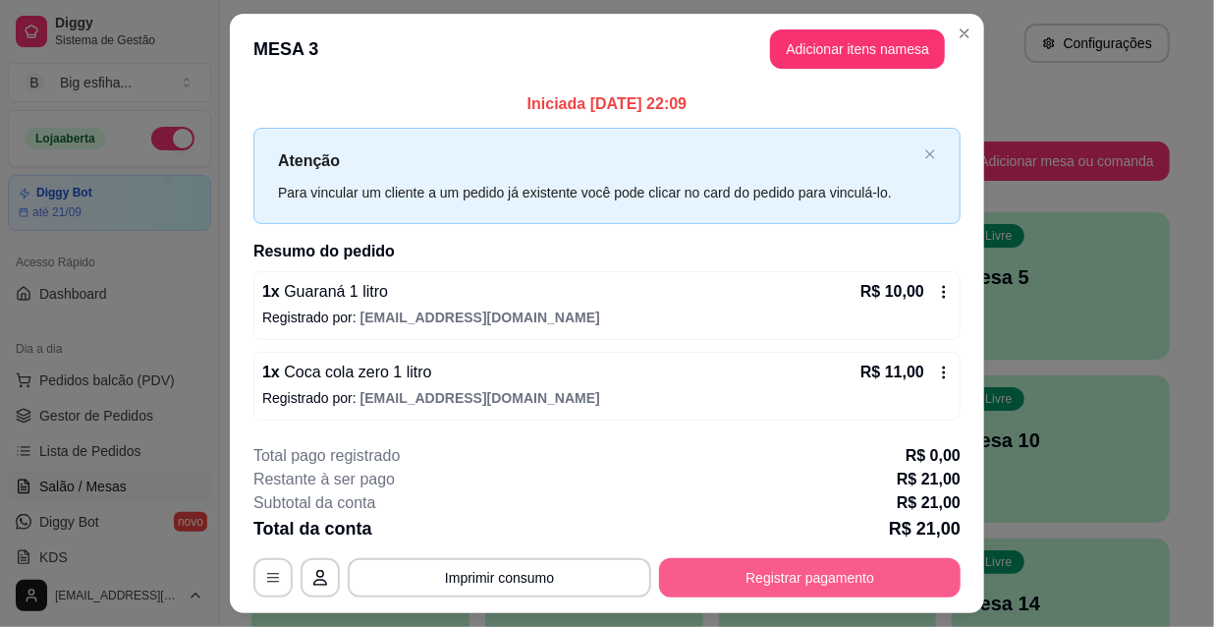
click at [768, 552] on div "**********" at bounding box center [606, 520] width 707 height 153
click at [787, 560] on button "Registrar pagamento" at bounding box center [810, 577] width 293 height 38
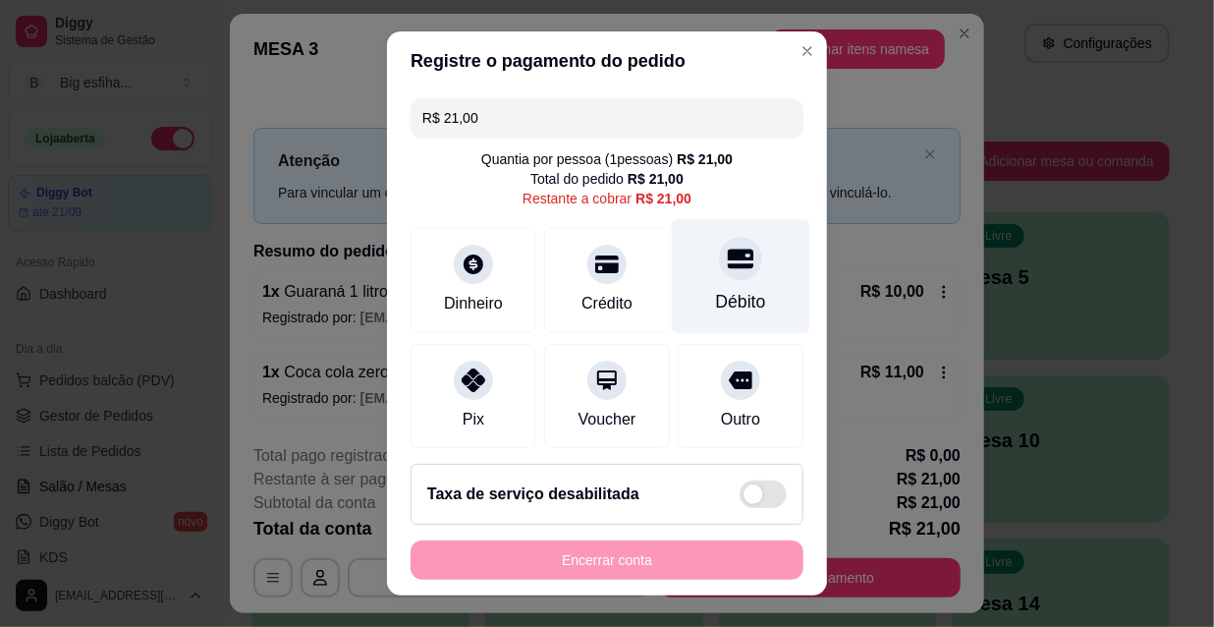
click at [719, 276] on div at bounding box center [740, 258] width 43 height 43
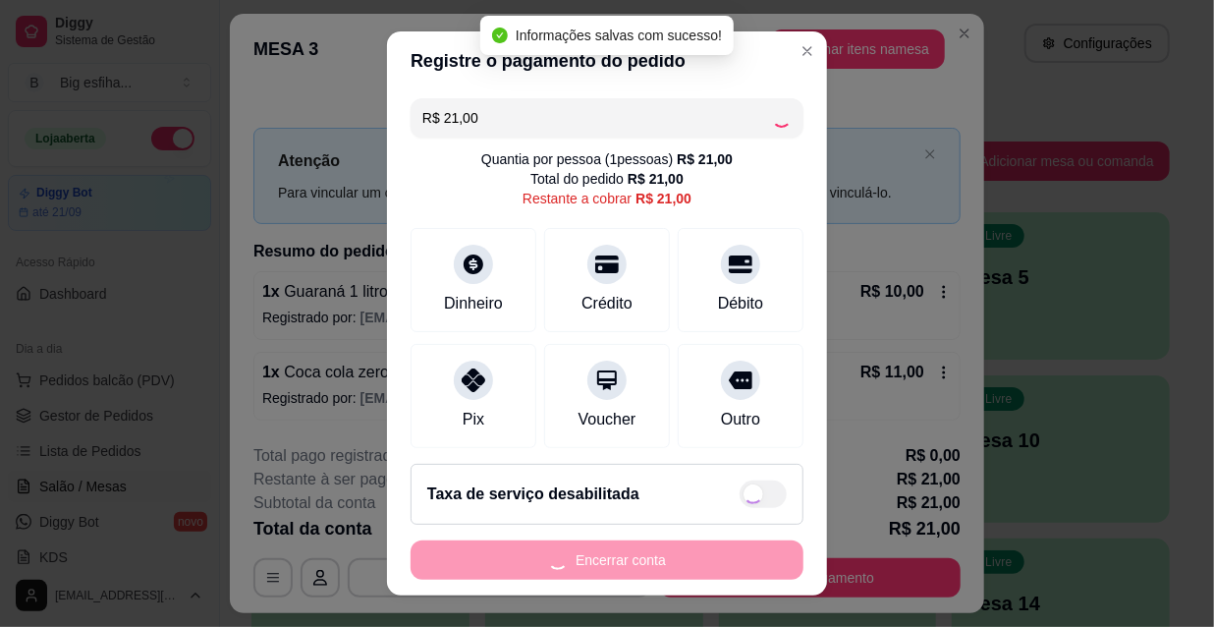
type input "R$ 0,00"
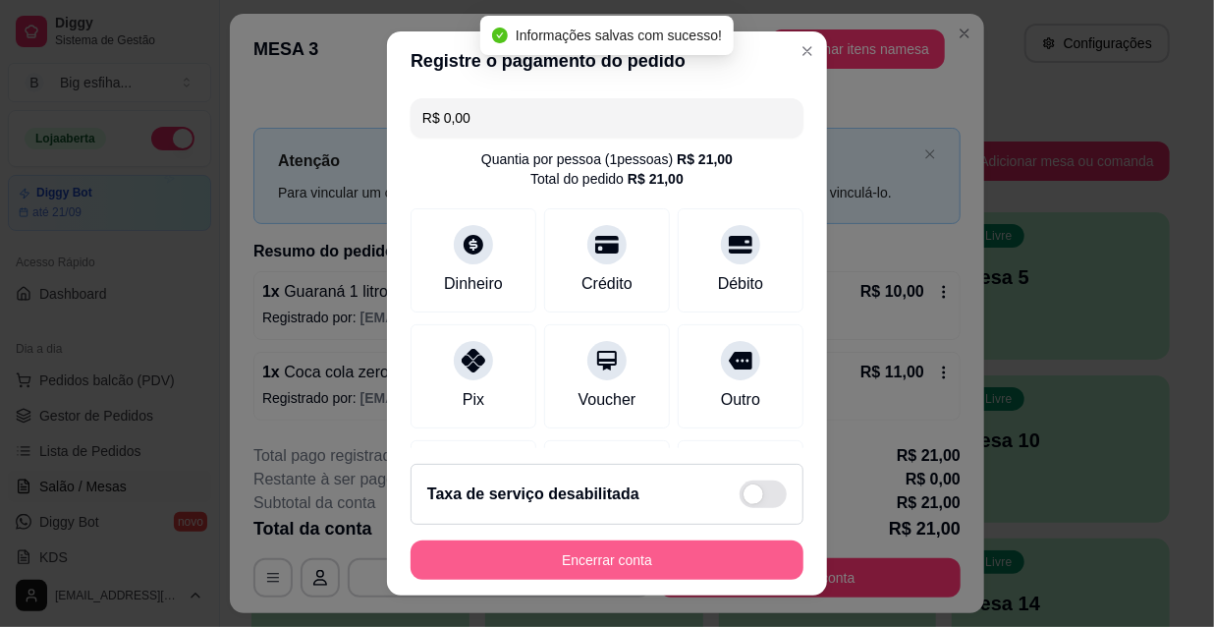
click at [609, 540] on button "Encerrar conta" at bounding box center [607, 559] width 393 height 39
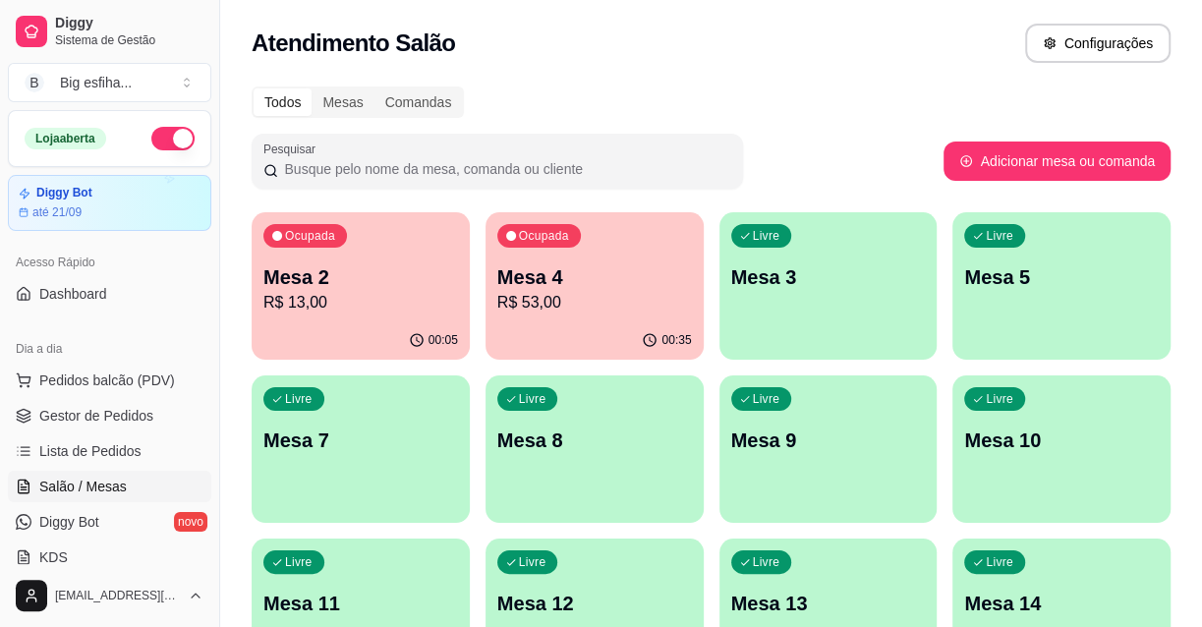
click at [605, 306] on p "R$ 53,00" at bounding box center [594, 303] width 195 height 24
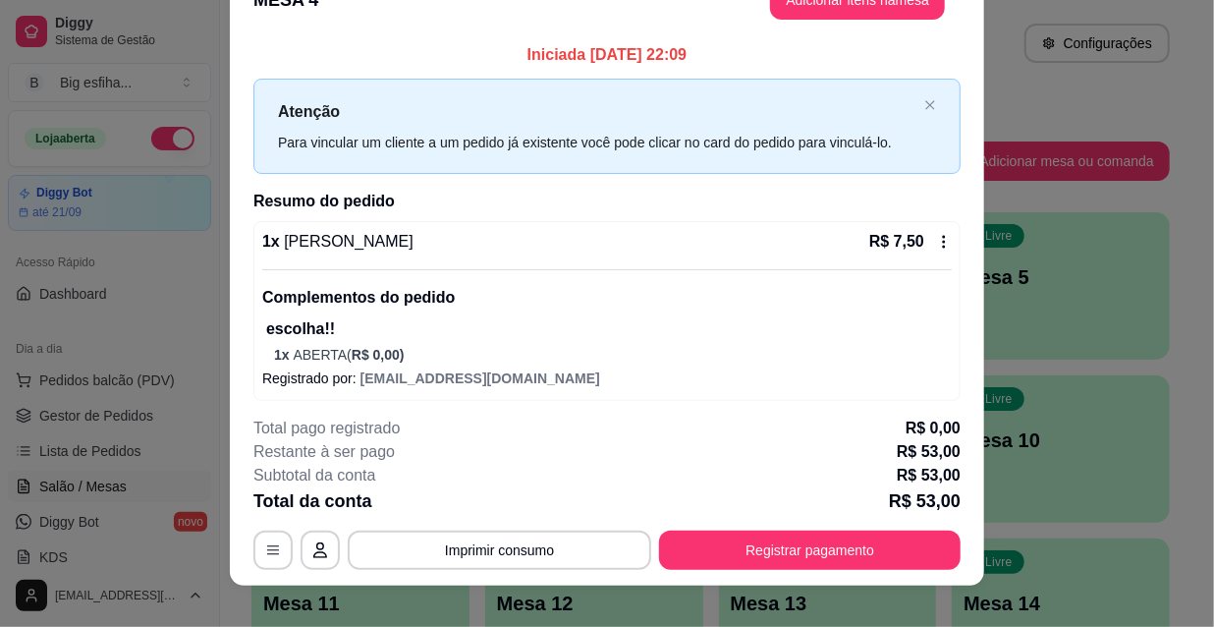
scroll to position [59, 0]
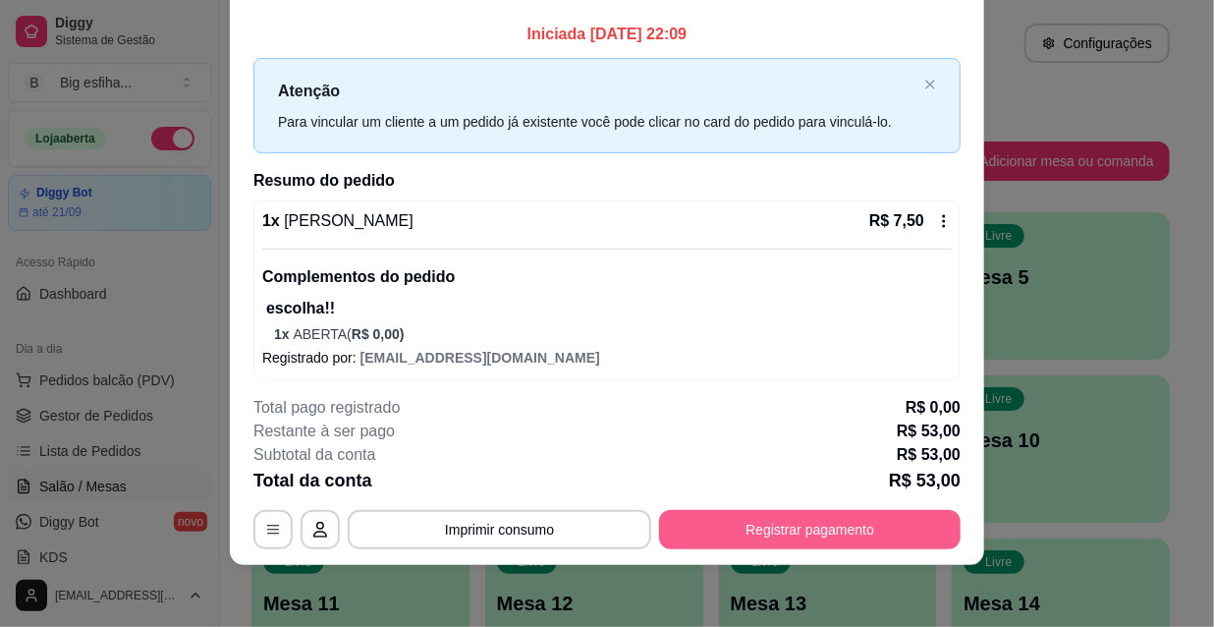
click at [857, 536] on button "Registrar pagamento" at bounding box center [810, 529] width 302 height 39
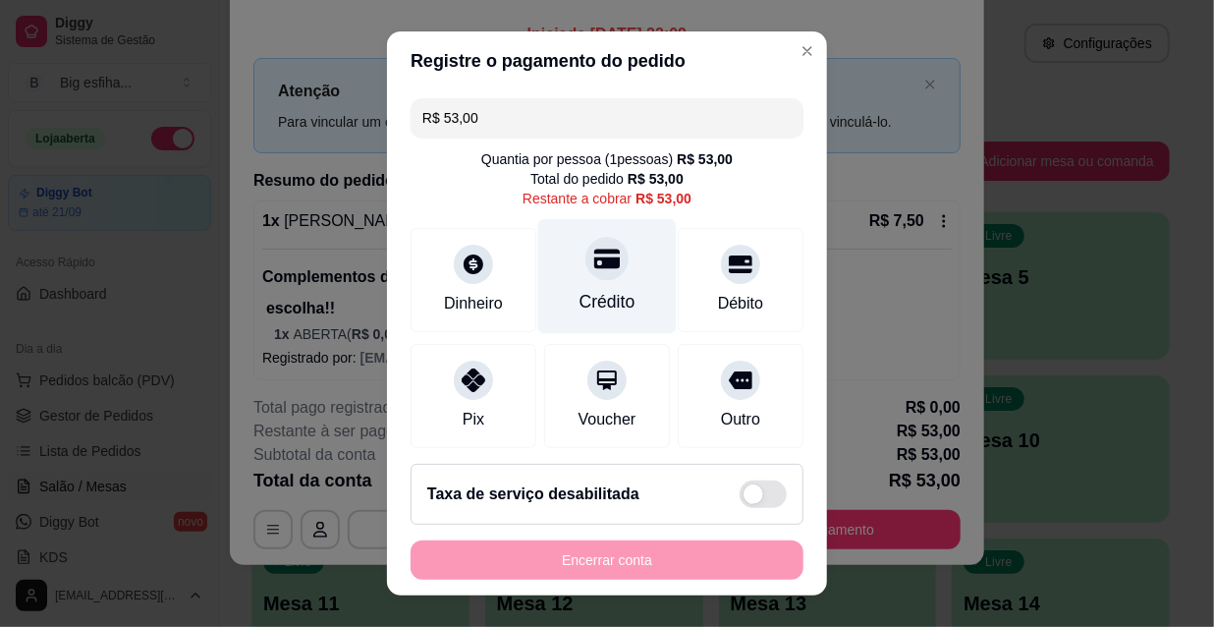
click at [594, 251] on icon at bounding box center [607, 259] width 26 height 26
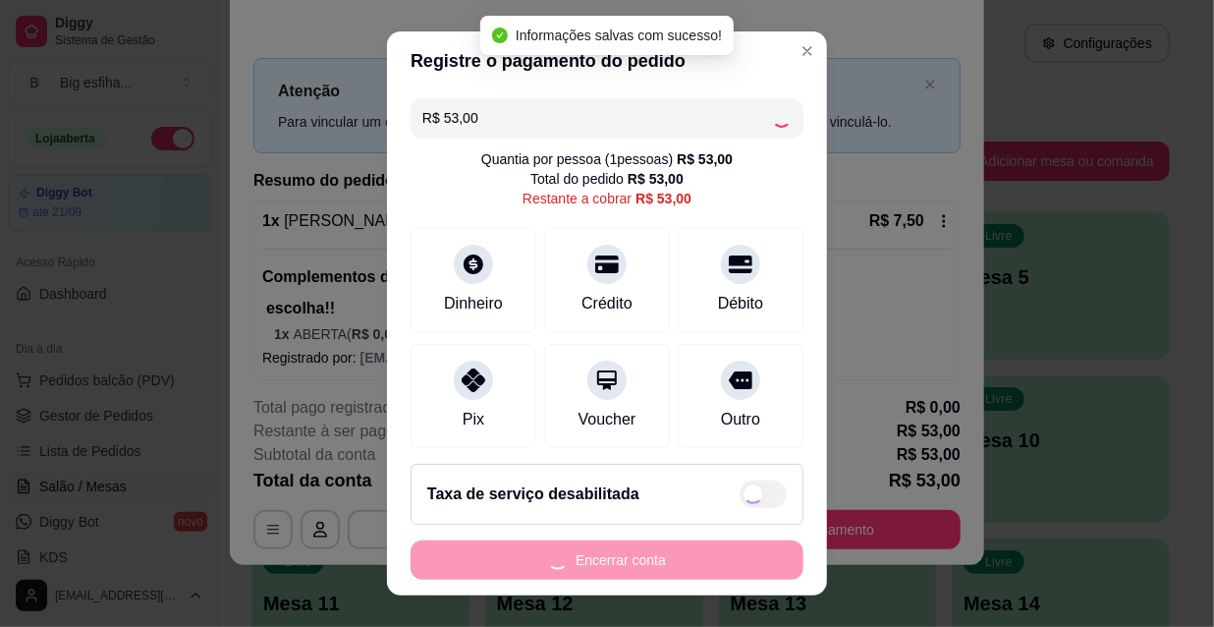
type input "R$ 0,00"
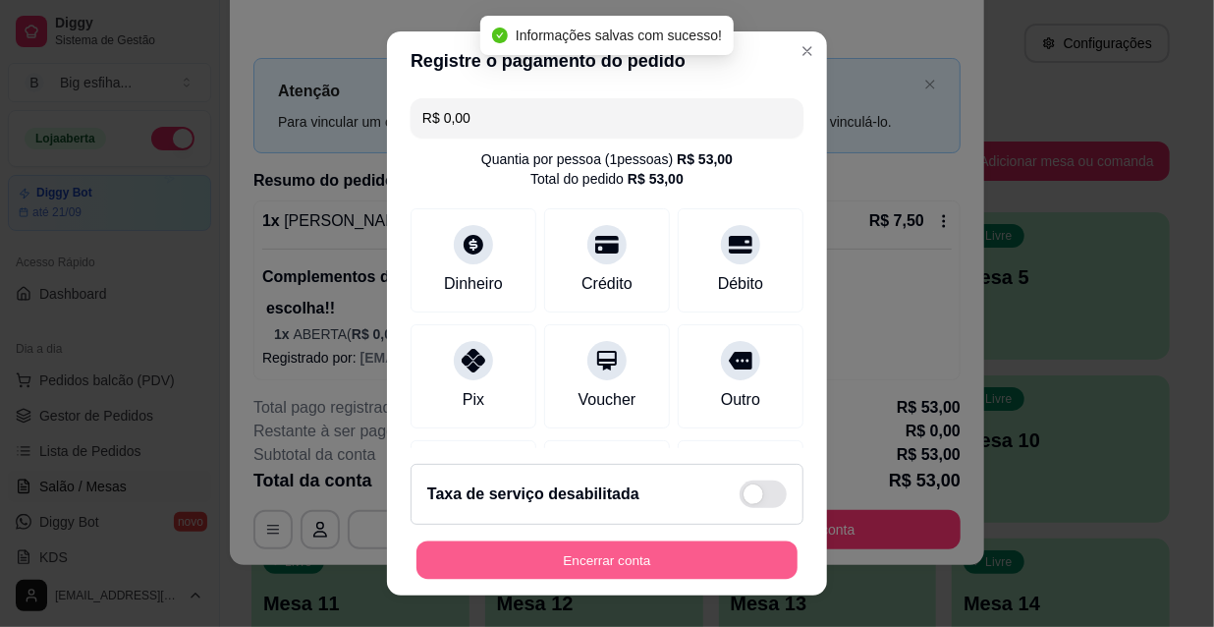
click at [593, 554] on button "Encerrar conta" at bounding box center [607, 560] width 381 height 38
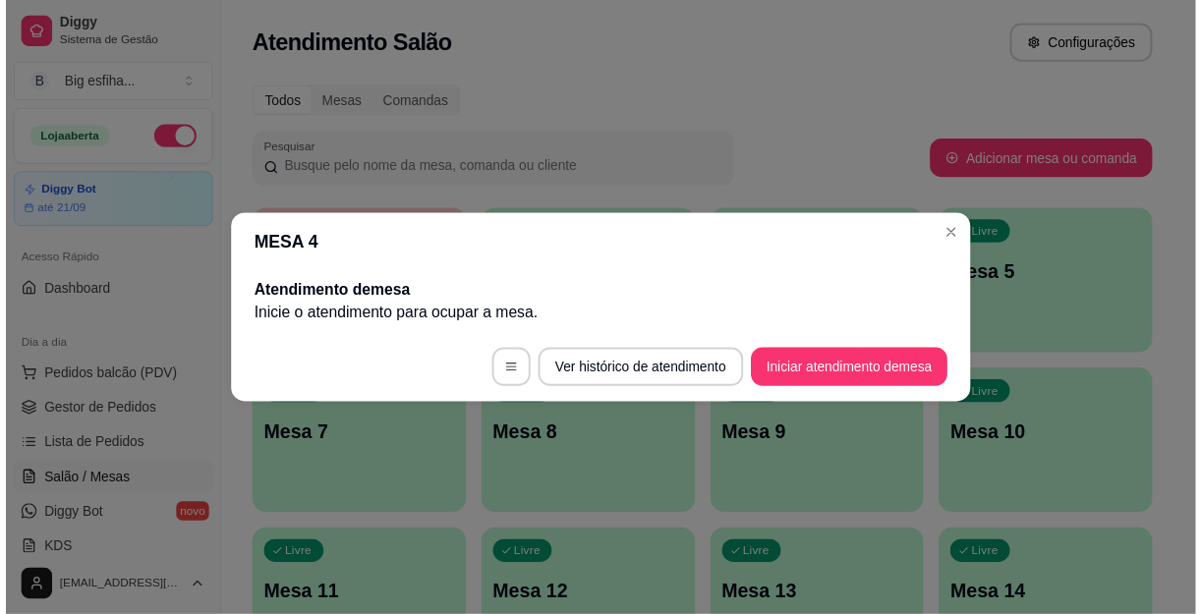
scroll to position [0, 0]
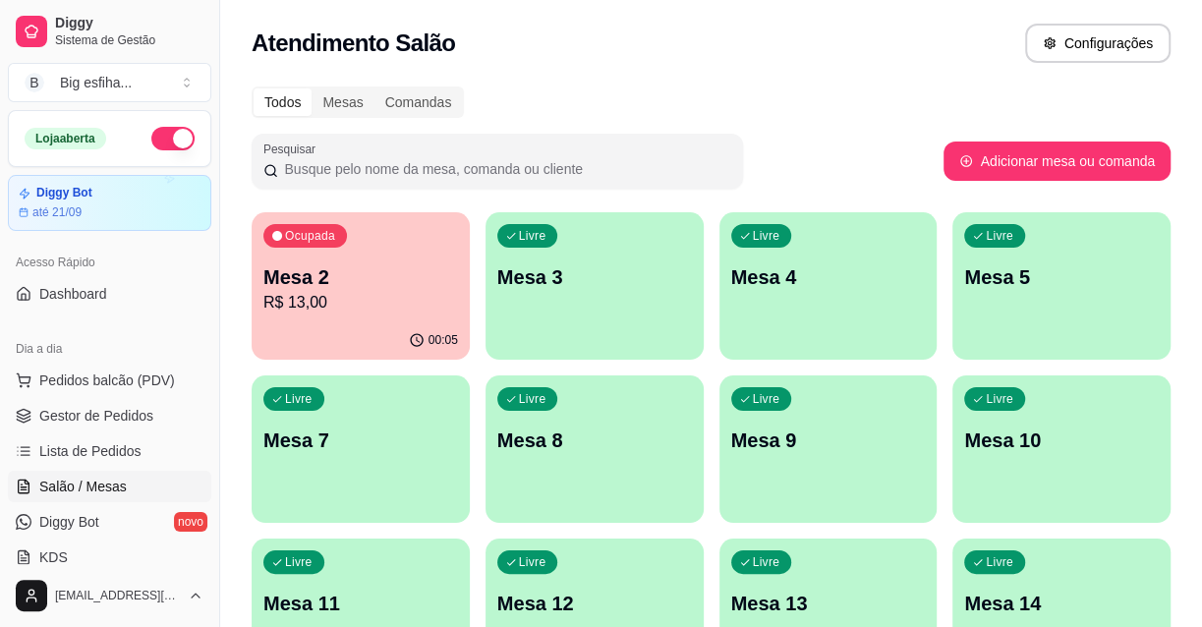
click at [365, 297] on p "R$ 13,00" at bounding box center [360, 303] width 195 height 24
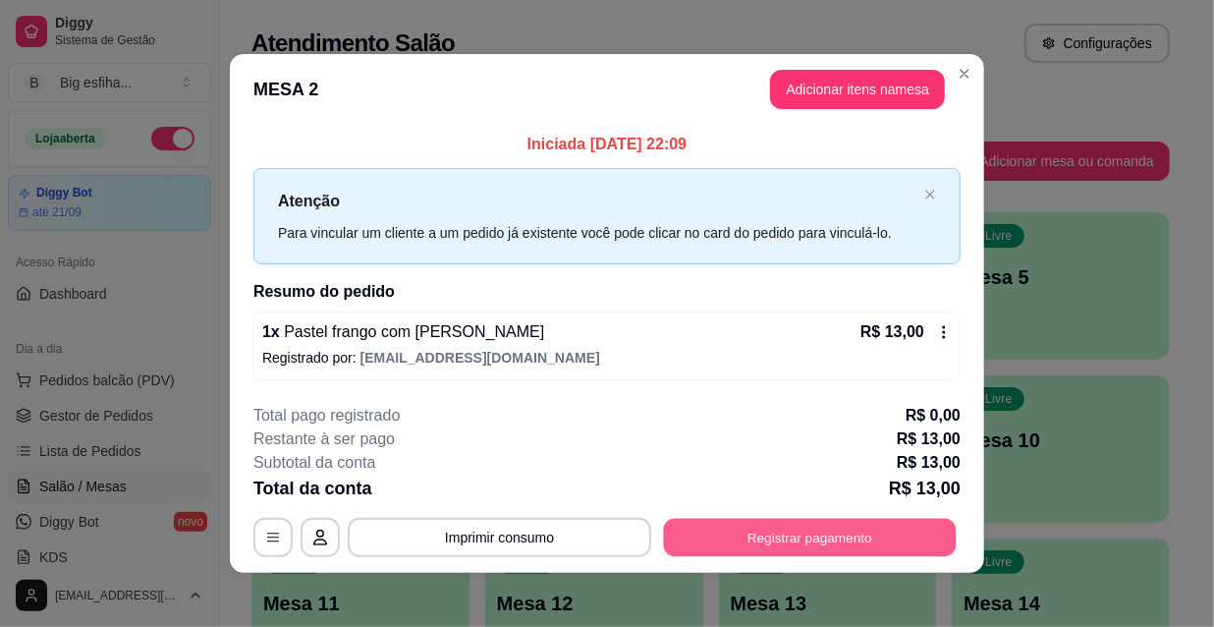
click at [807, 530] on button "Registrar pagamento" at bounding box center [810, 537] width 293 height 38
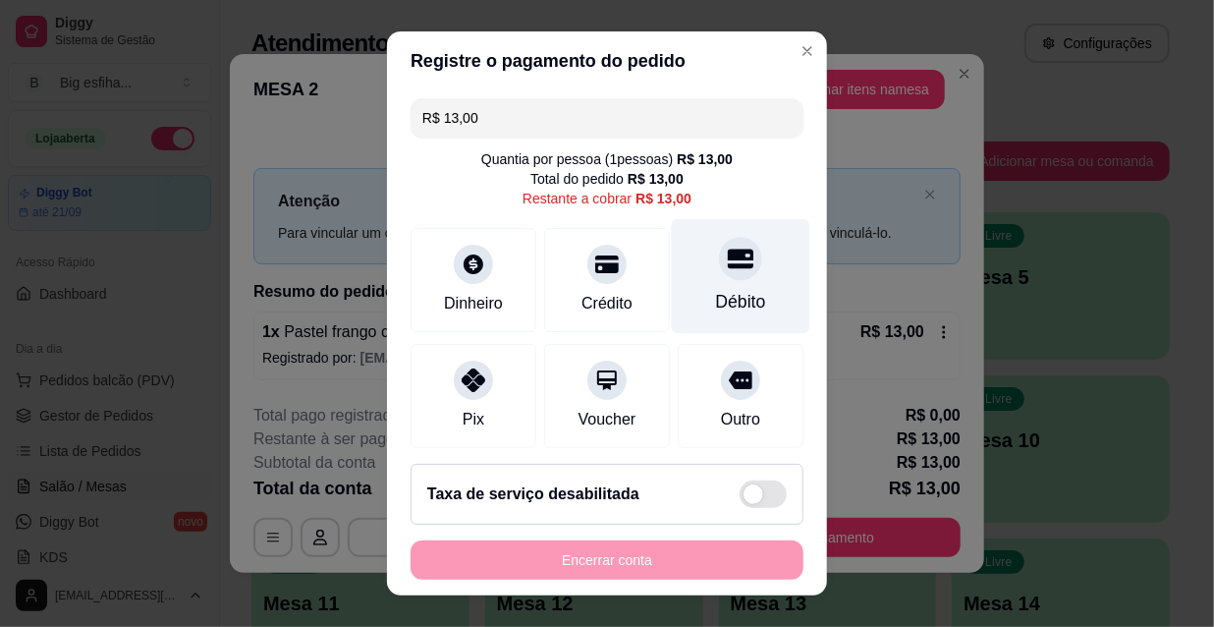
click at [729, 304] on div "Débito" at bounding box center [741, 302] width 50 height 26
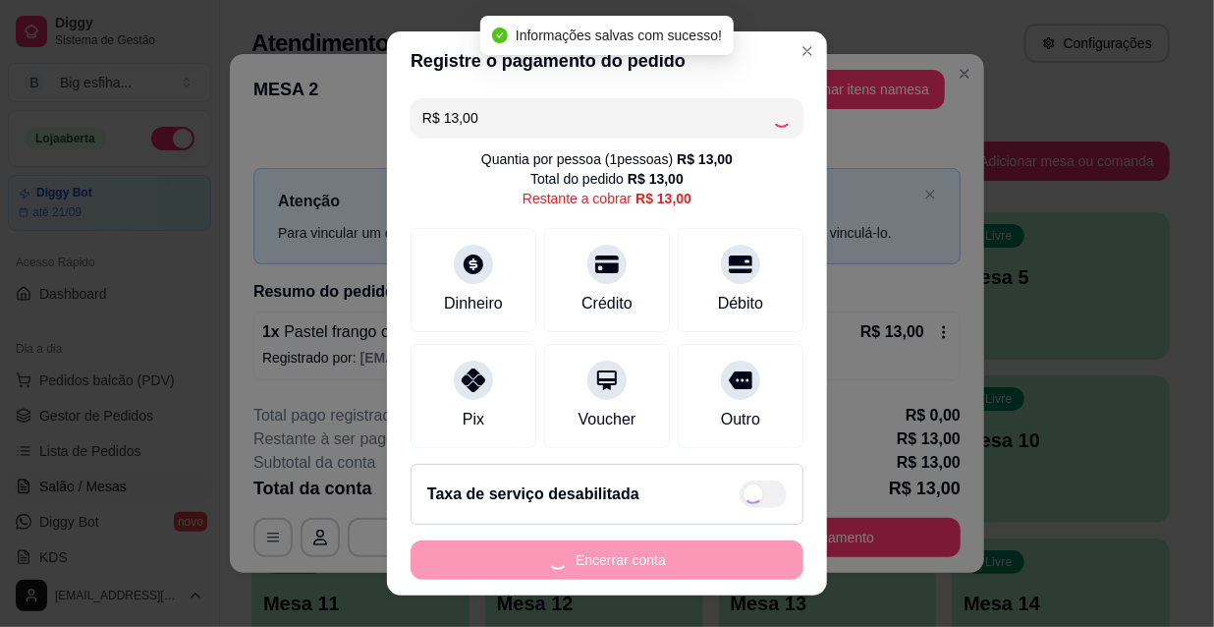
type input "R$ 0,00"
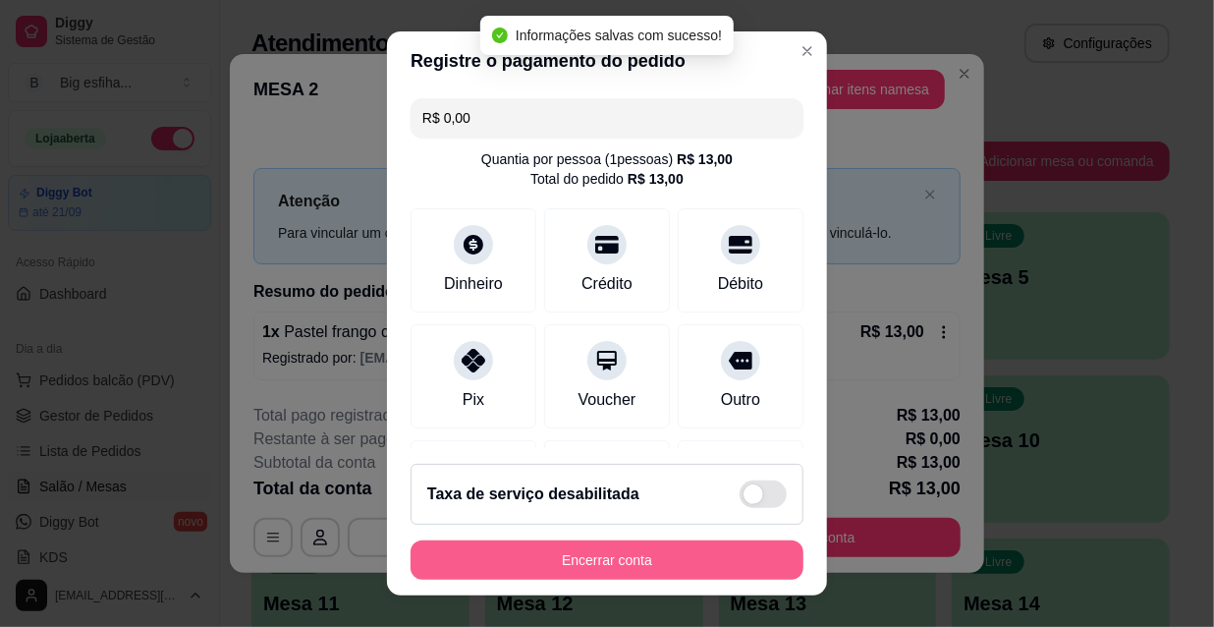
click at [666, 561] on button "Encerrar conta" at bounding box center [607, 559] width 393 height 39
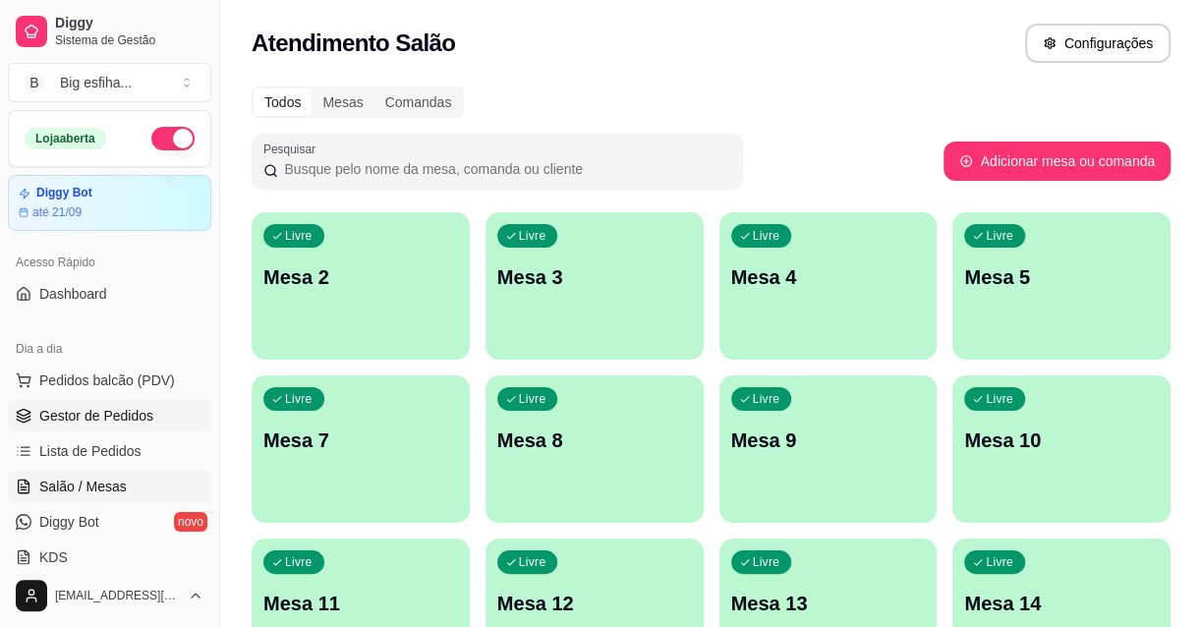
click at [112, 421] on span "Gestor de Pedidos" at bounding box center [96, 416] width 114 height 20
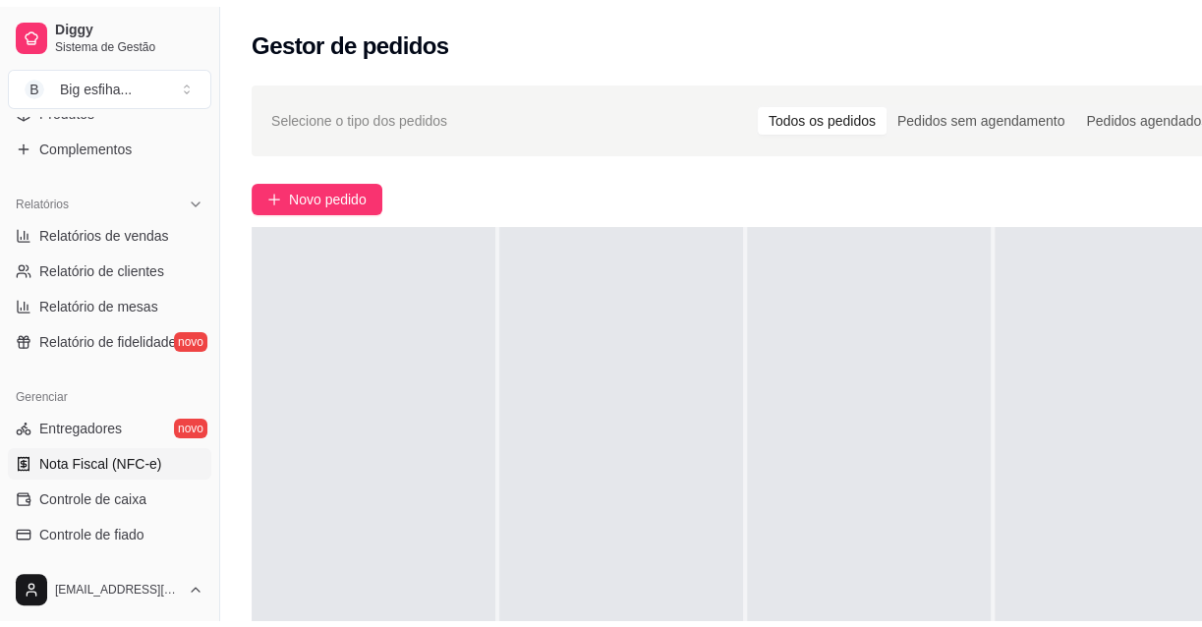
scroll to position [535, 0]
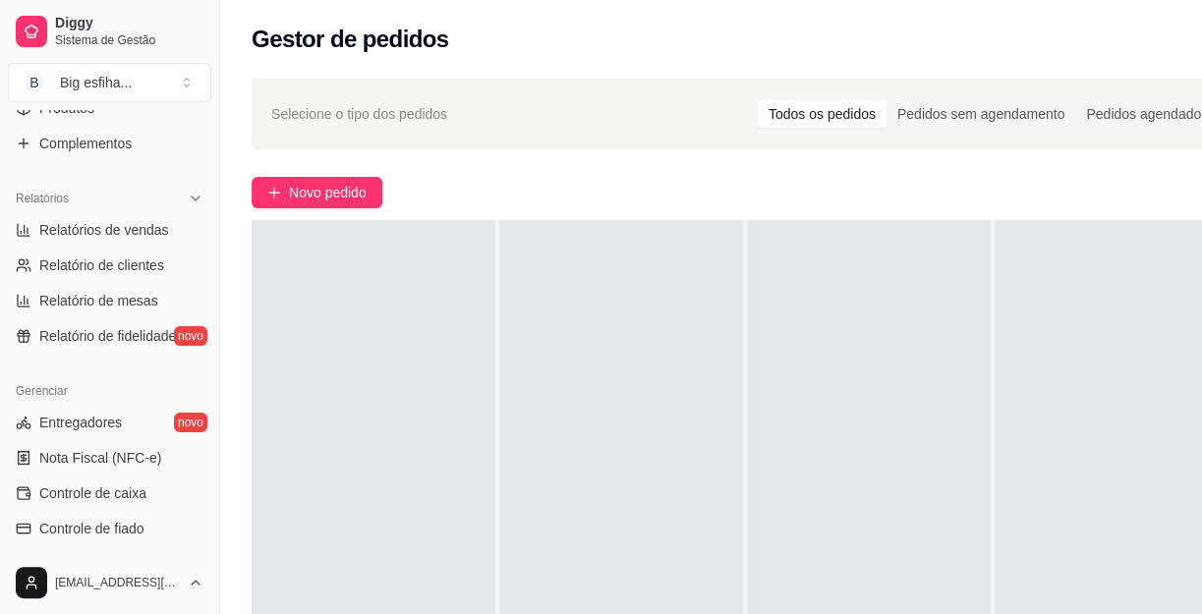
click at [128, 245] on ul "Relatórios de vendas Relatório de clientes Relatório de mesas Relatório de fide…" at bounding box center [109, 283] width 203 height 138
click at [130, 235] on span "Relatórios de vendas" at bounding box center [104, 230] width 130 height 20
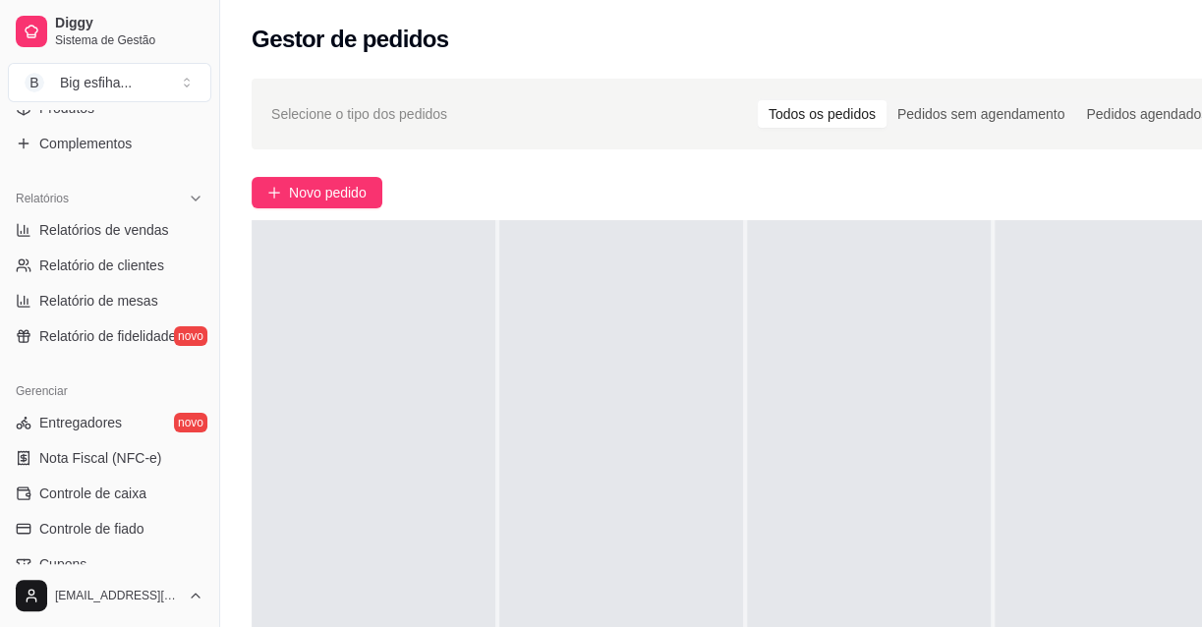
select select "ALL"
select select "0"
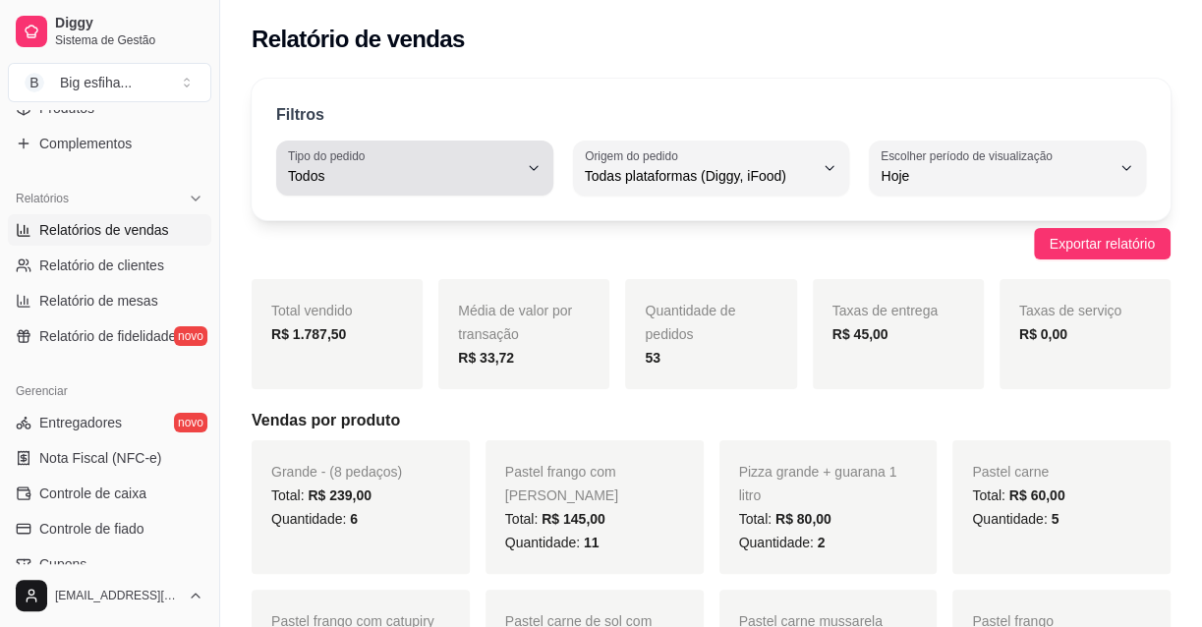
click at [495, 175] on span "Todos" at bounding box center [403, 176] width 230 height 20
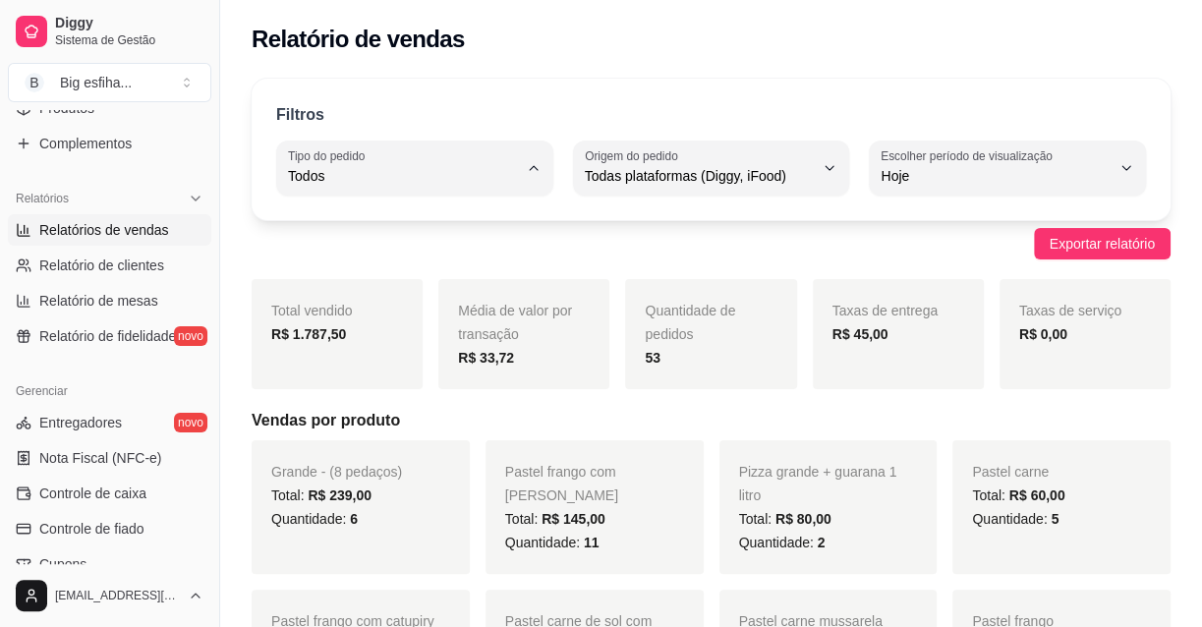
click at [444, 254] on span "Entrega" at bounding box center [405, 254] width 216 height 19
type input "DELIVERY"
select select "DELIVERY"
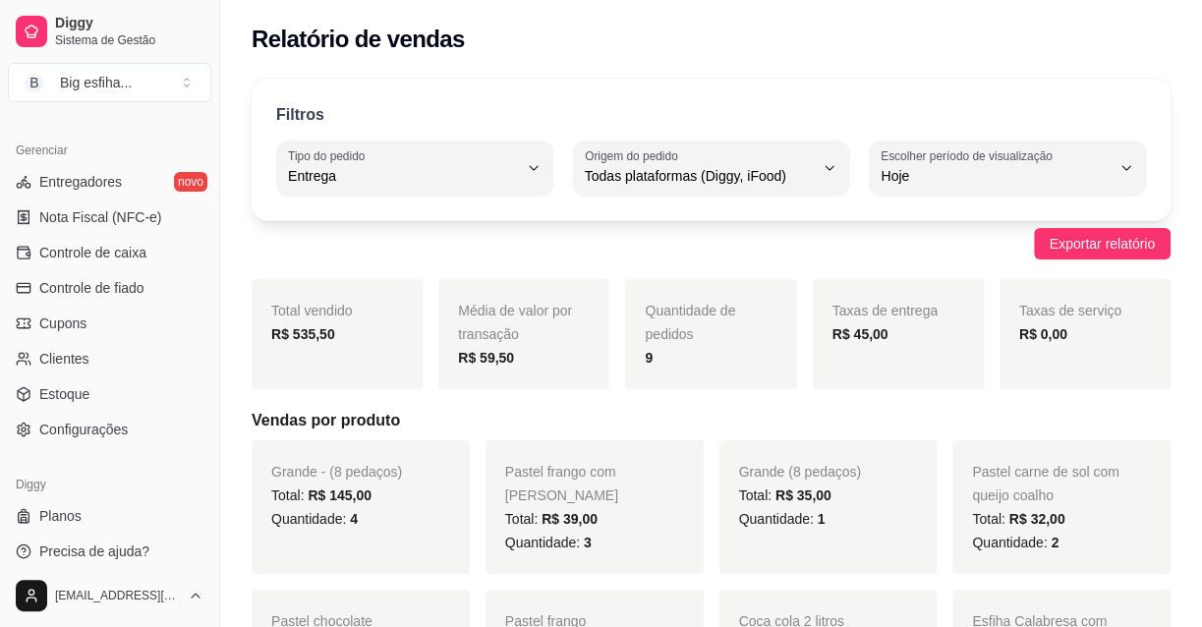
scroll to position [785, 0]
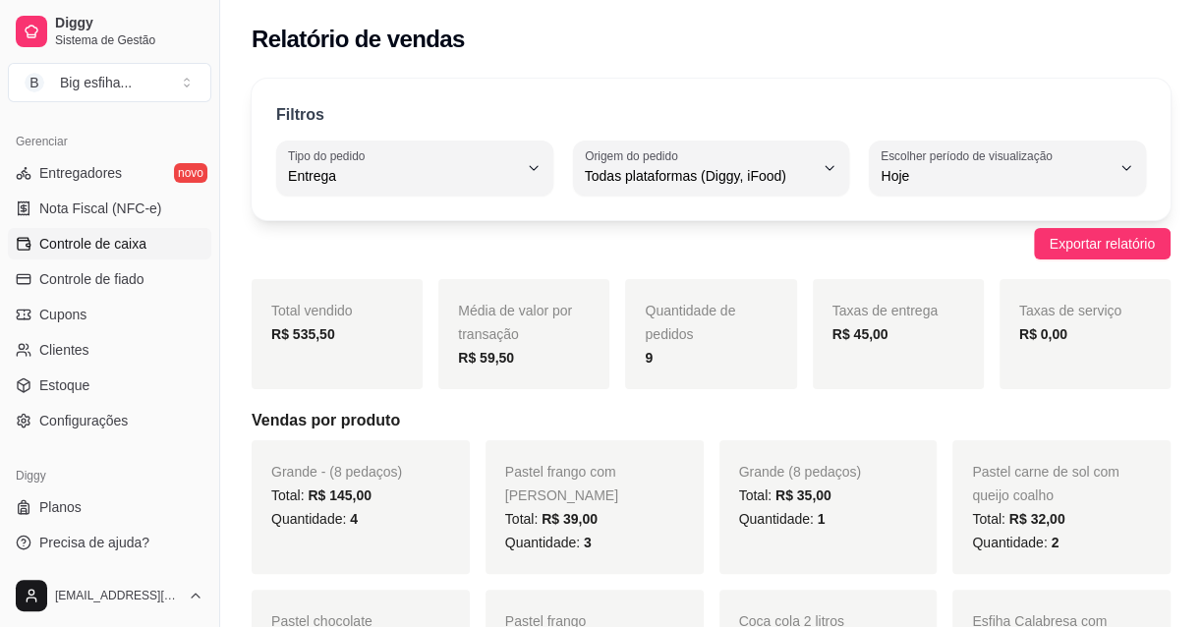
click at [143, 245] on span "Controle de caixa" at bounding box center [92, 244] width 107 height 20
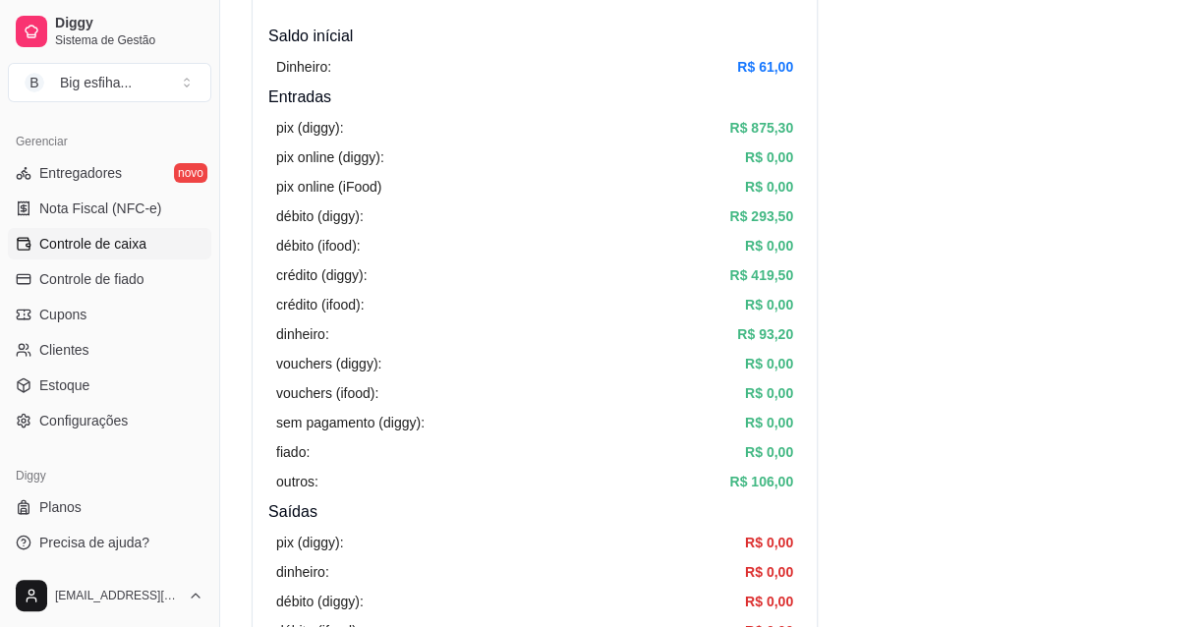
scroll to position [267, 0]
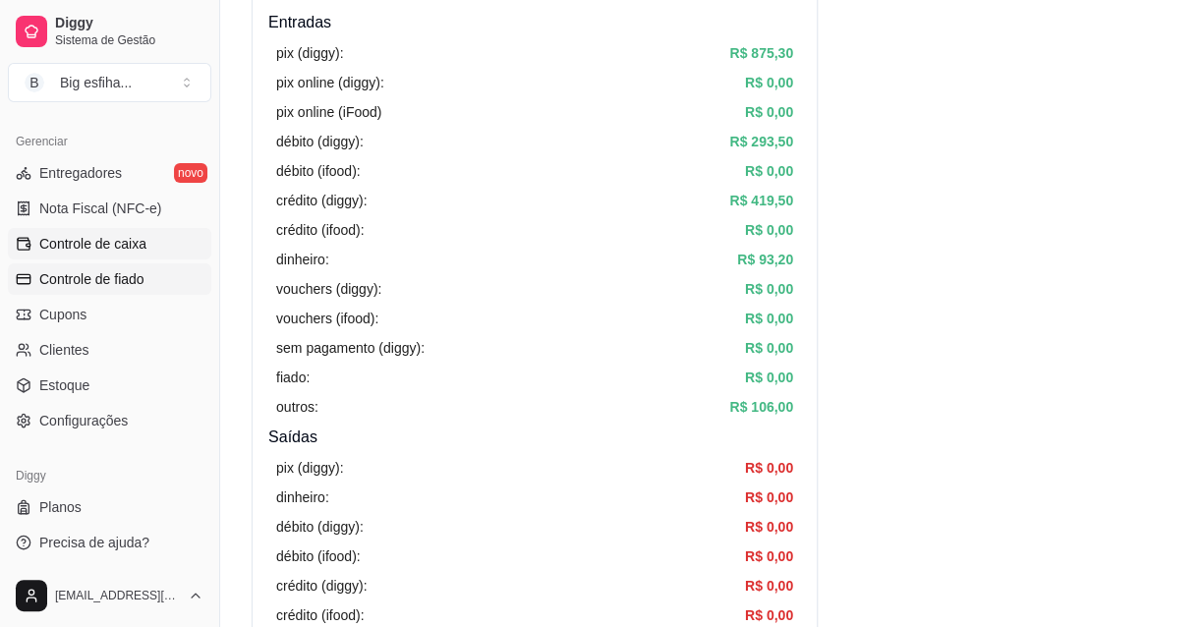
click at [39, 270] on span "Controle de fiado" at bounding box center [91, 279] width 105 height 20
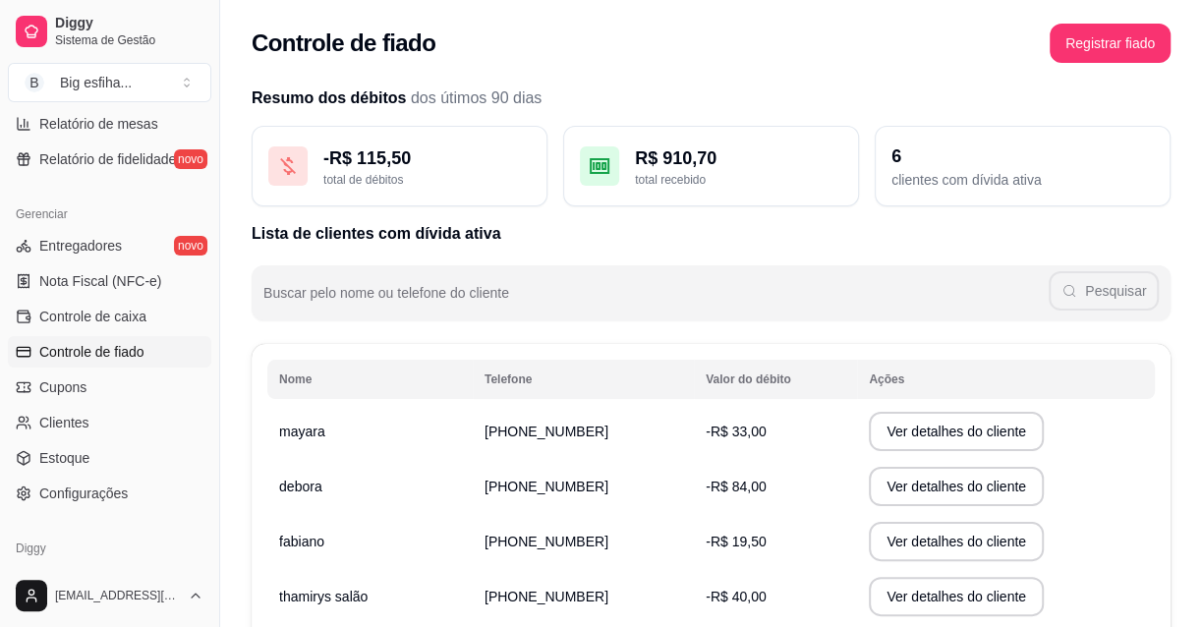
scroll to position [159, 0]
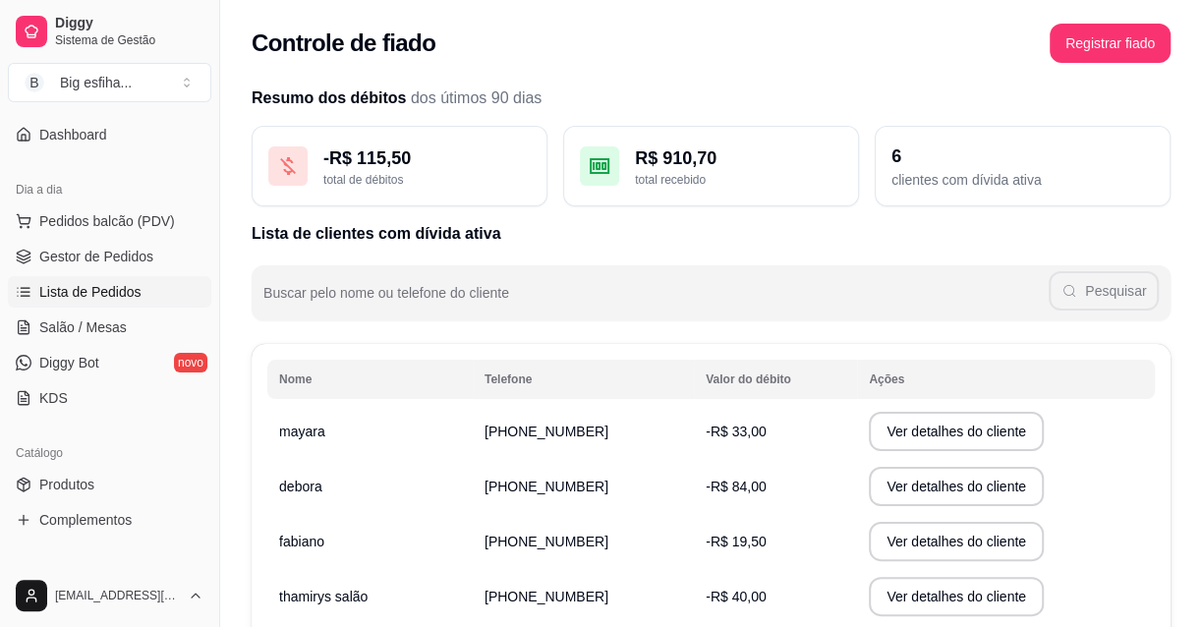
click at [135, 296] on span "Lista de Pedidos" at bounding box center [90, 292] width 102 height 20
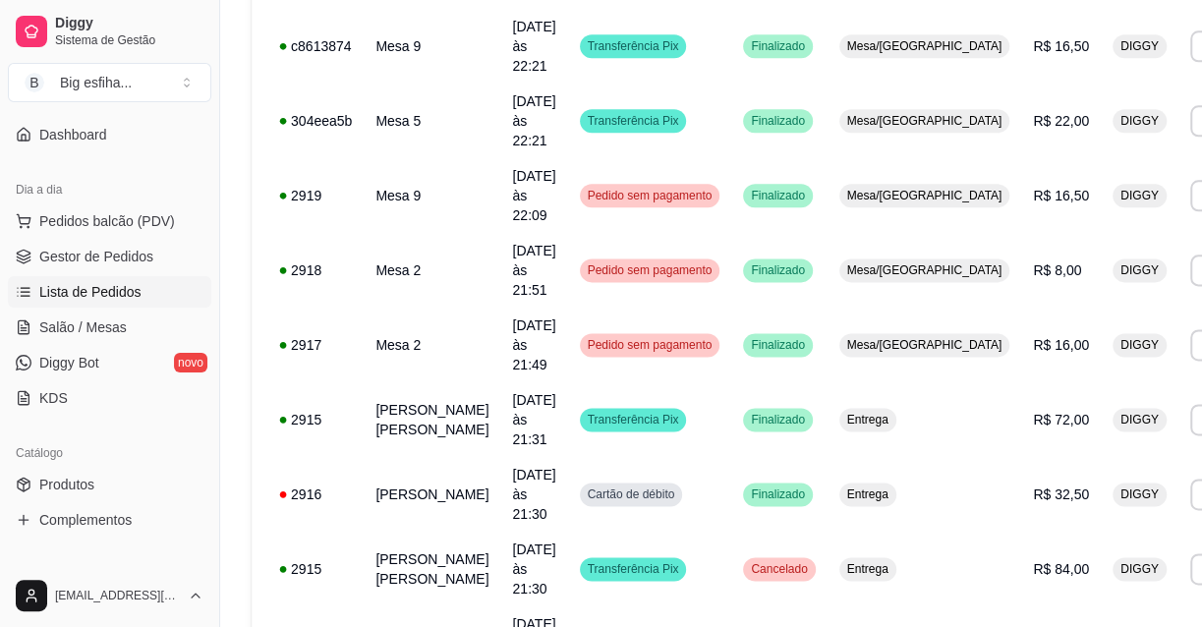
scroll to position [1449, 0]
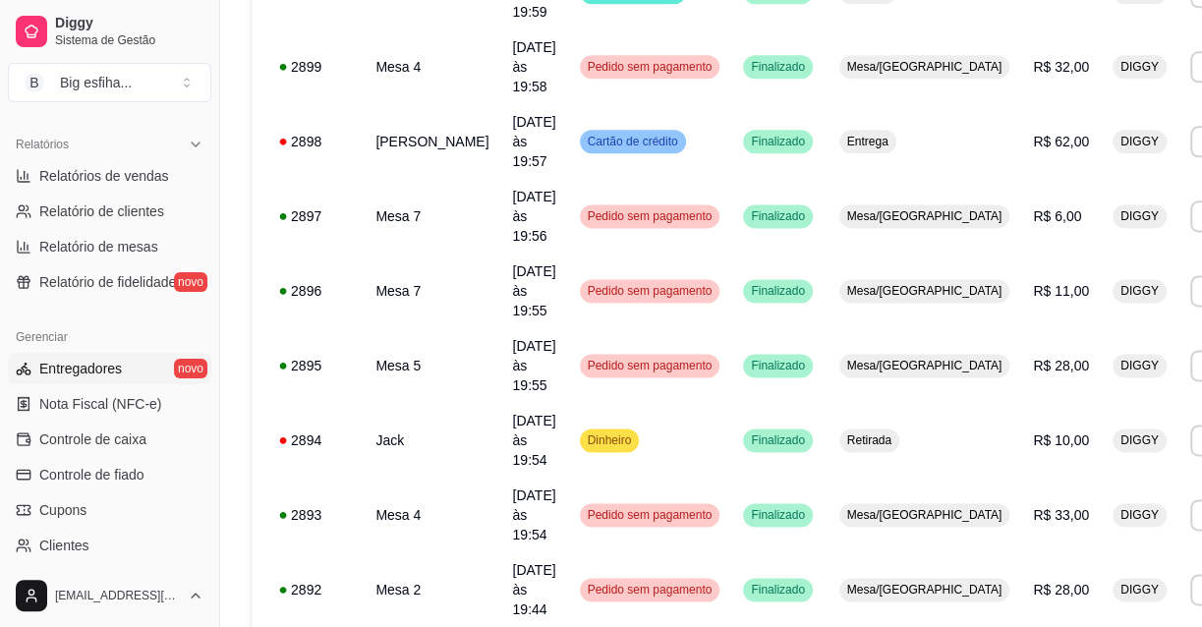
scroll to position [696, 0]
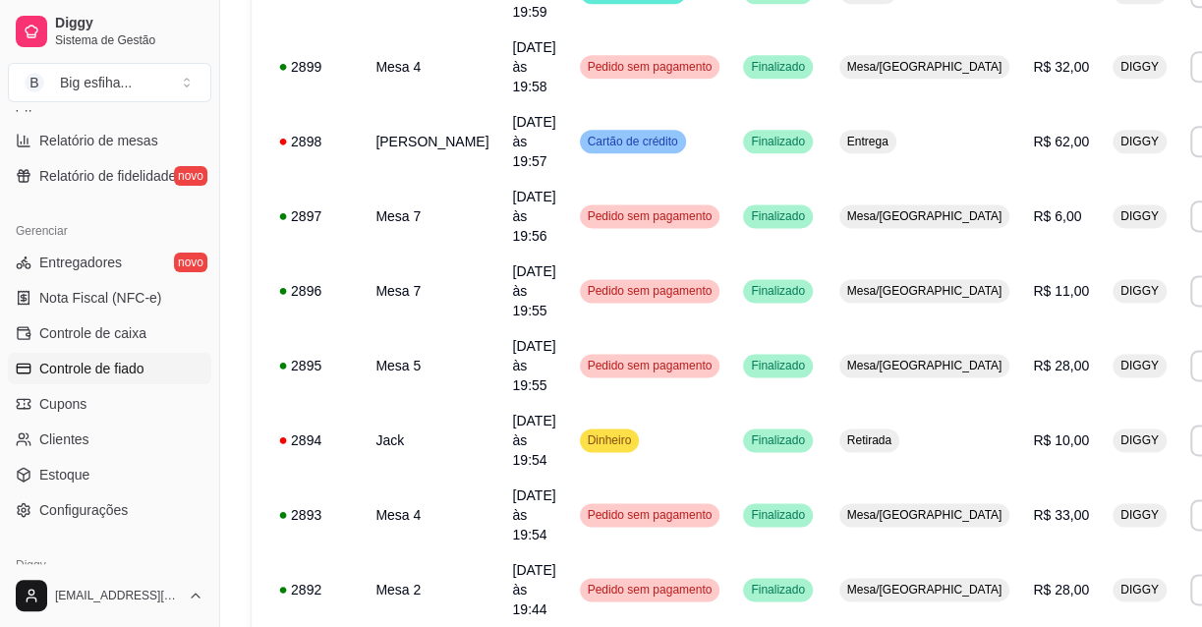
click at [139, 372] on span "Controle de fiado" at bounding box center [91, 369] width 105 height 20
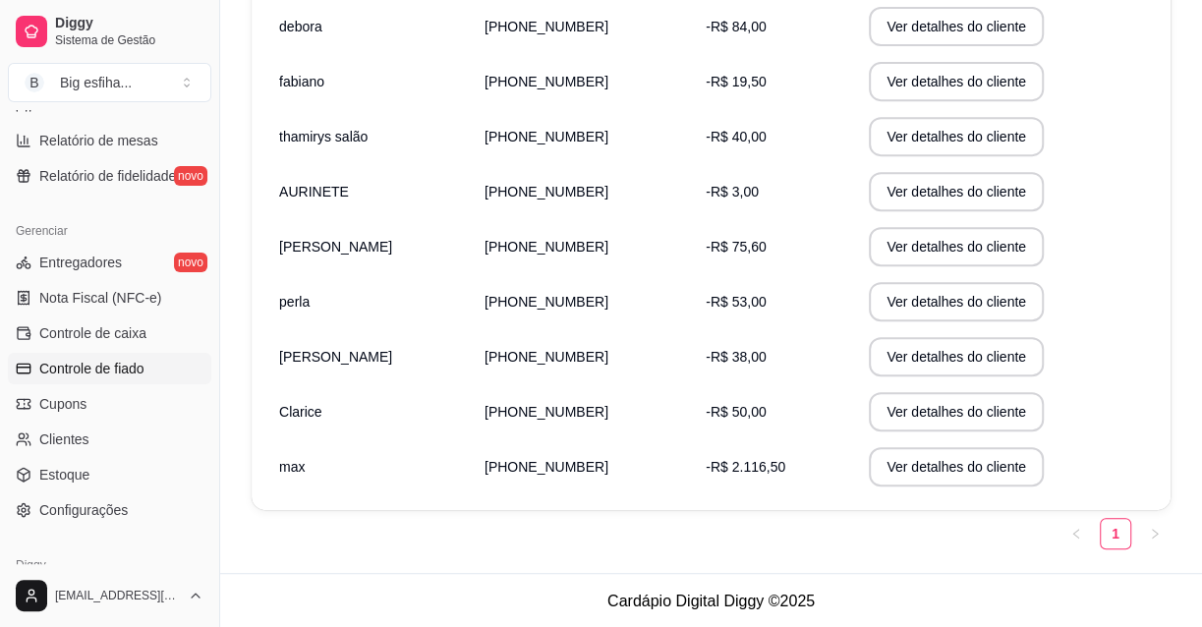
scroll to position [461, 0]
click at [947, 475] on button "Ver detalhes do cliente" at bounding box center [955, 466] width 169 height 38
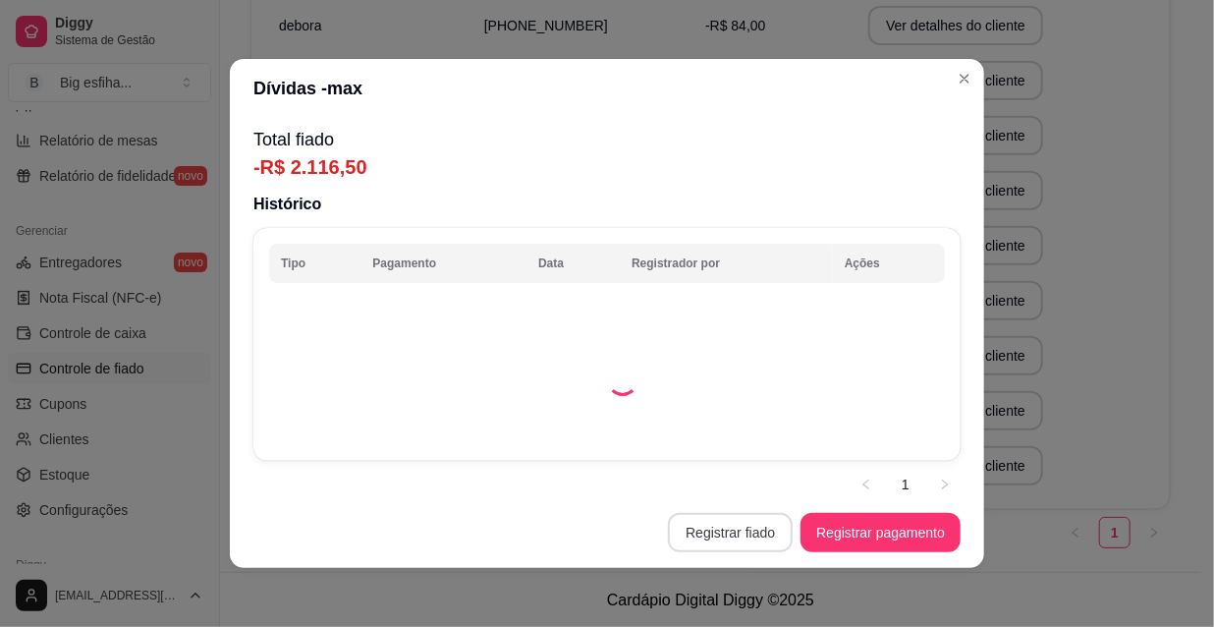
click at [720, 531] on button "Registrar fiado" at bounding box center [730, 532] width 125 height 39
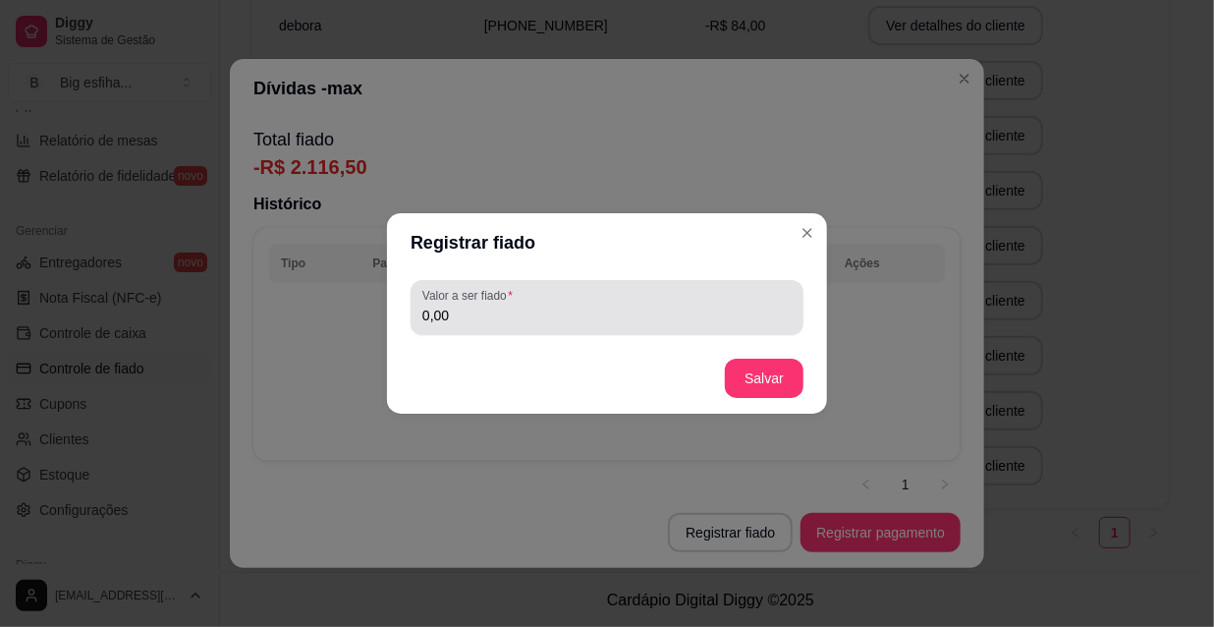
click at [501, 301] on label "Valor a ser fiado" at bounding box center [470, 295] width 97 height 17
click at [501, 306] on input "0,00" at bounding box center [606, 316] width 369 height 20
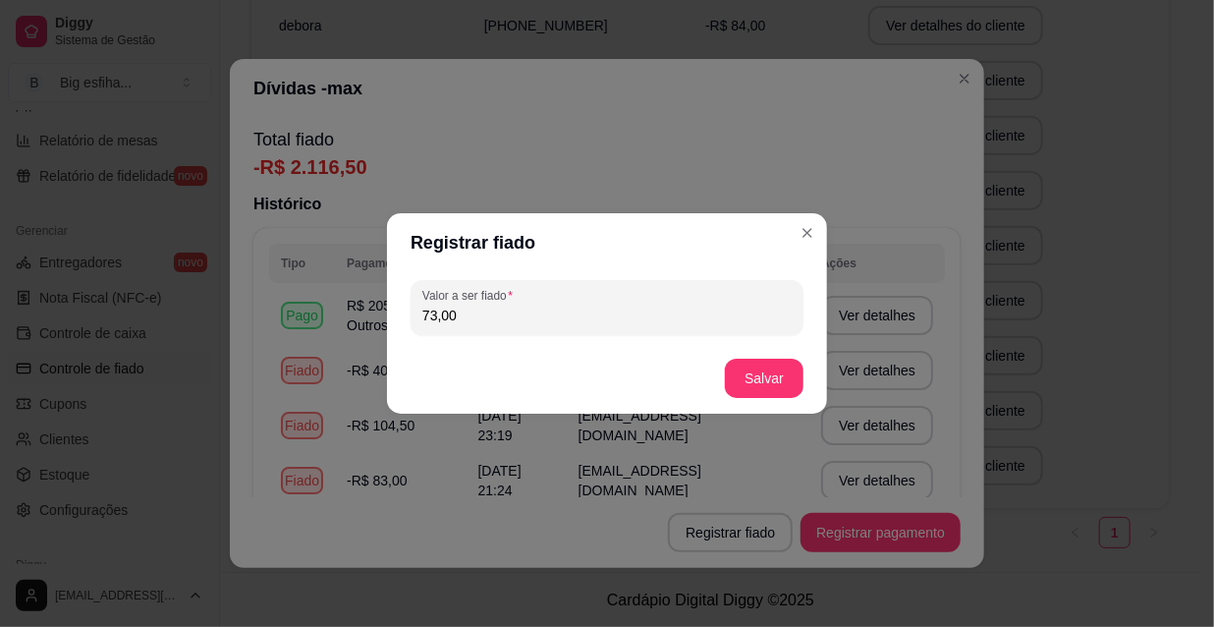
type input "73,00"
click at [744, 375] on button "Salvar" at bounding box center [764, 379] width 77 height 38
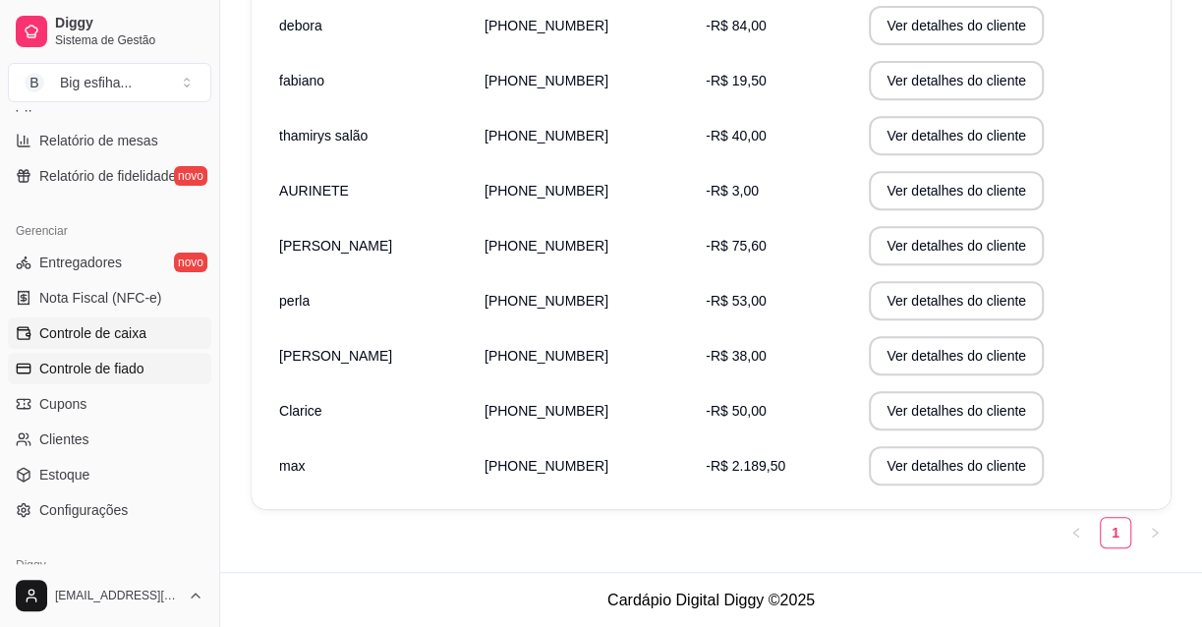
click at [59, 319] on link "Controle de caixa" at bounding box center [109, 332] width 203 height 31
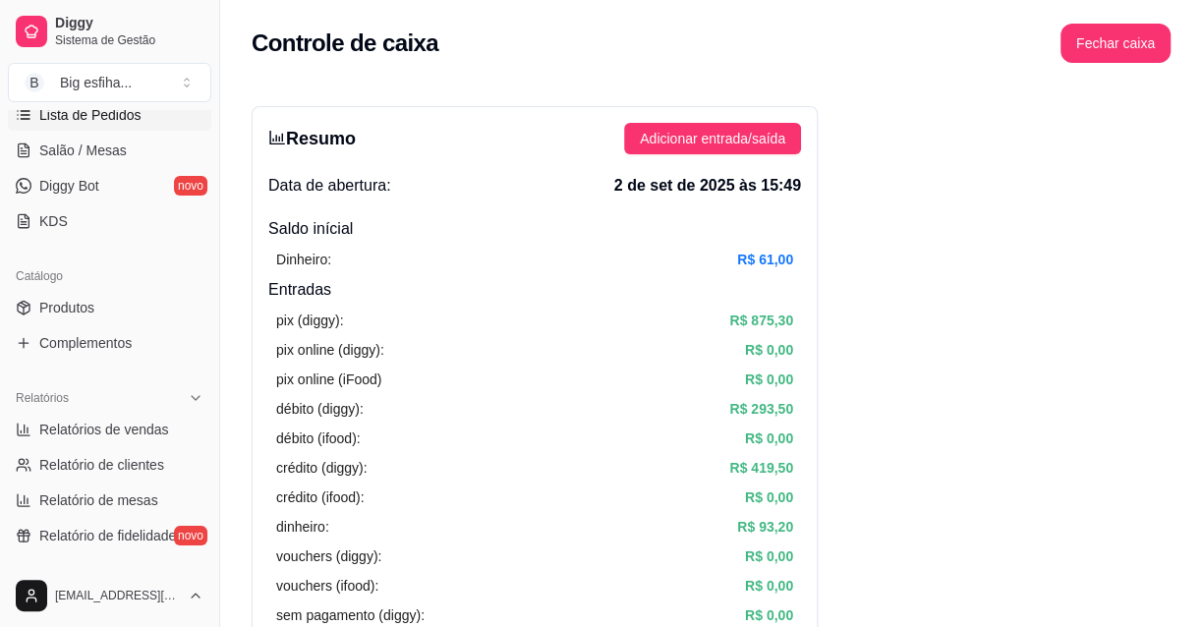
scroll to position [65, 0]
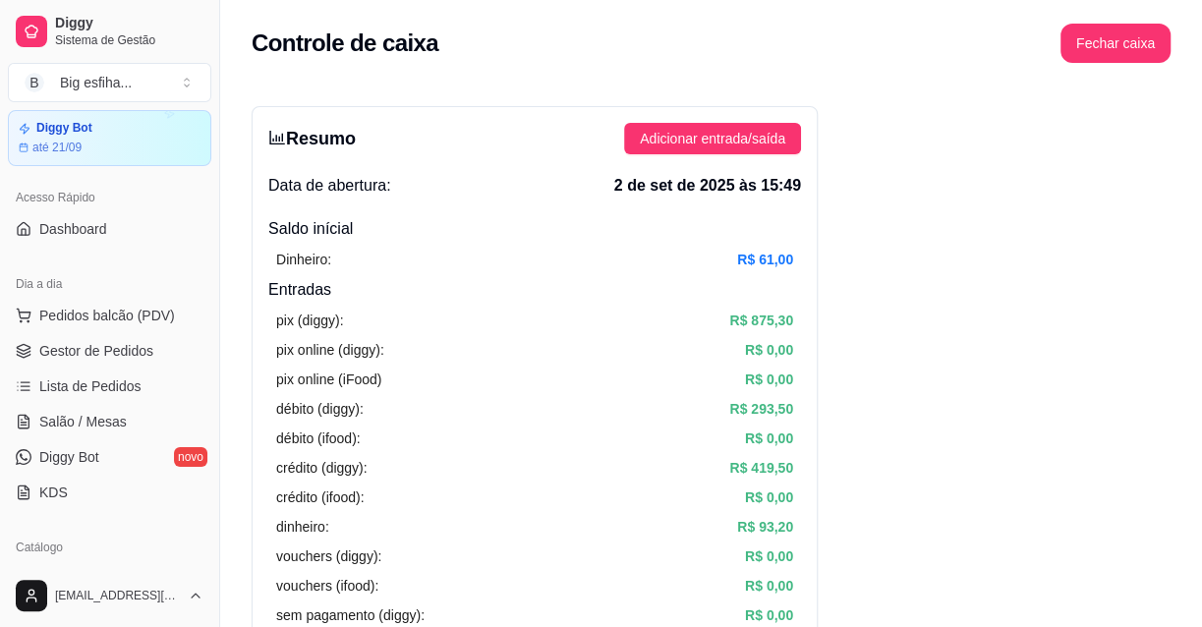
drag, startPoint x: 110, startPoint y: 339, endPoint x: 107, endPoint y: 354, distance: 15.0
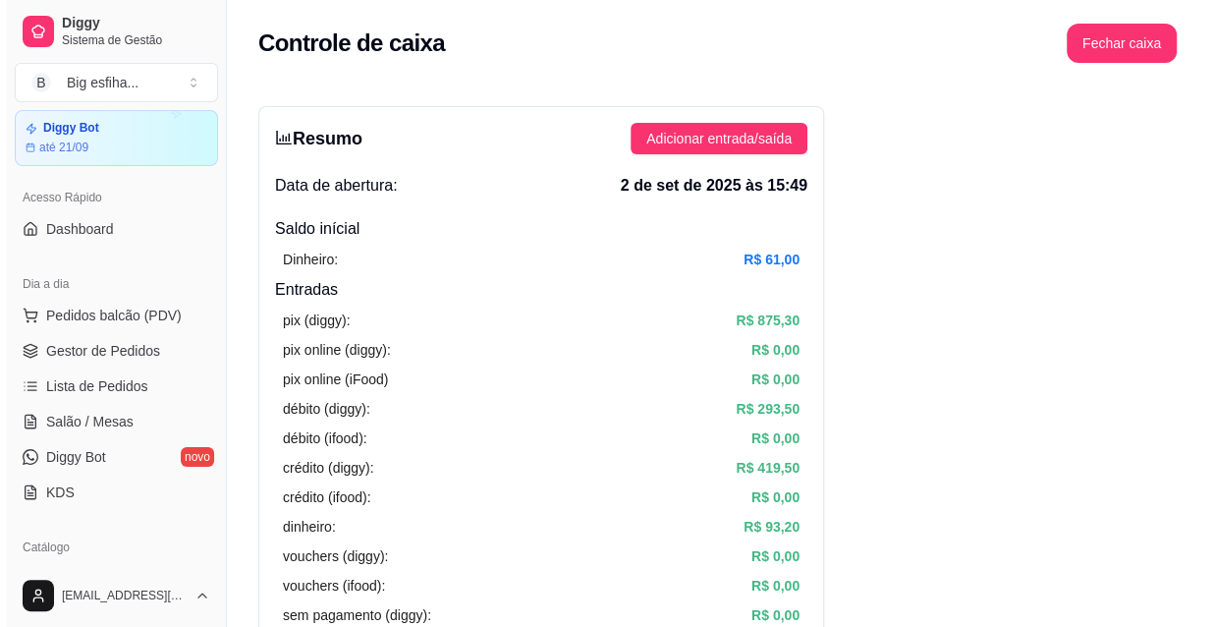
scroll to position [0, 0]
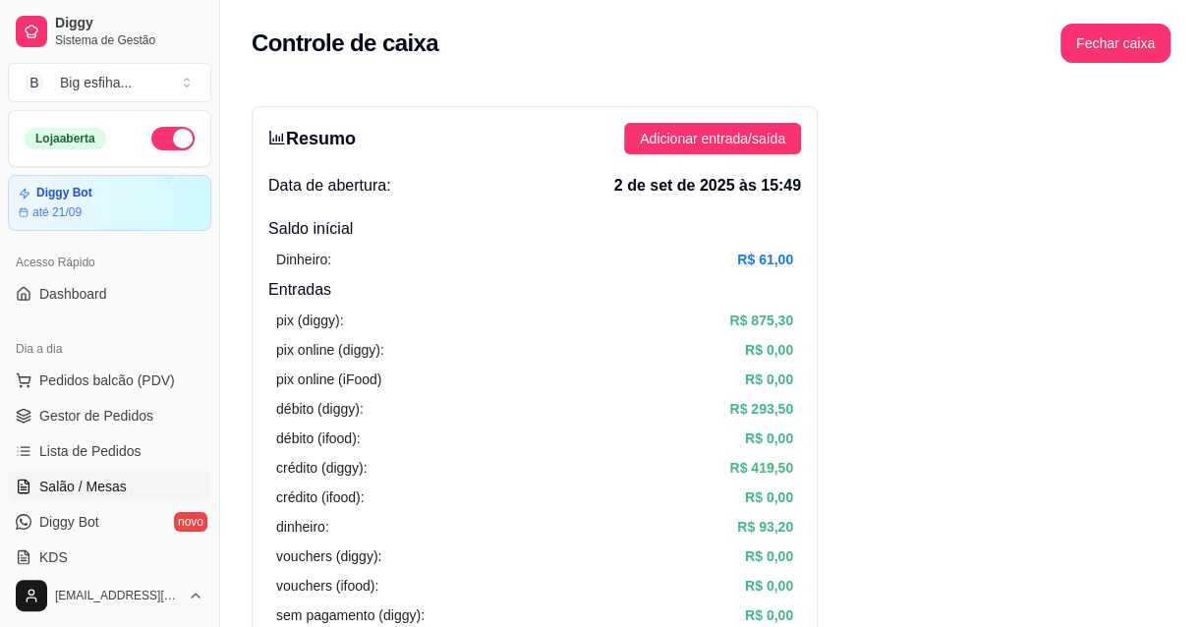
drag, startPoint x: 107, startPoint y: 354, endPoint x: 62, endPoint y: 482, distance: 136.4
click at [61, 482] on span "Salão / Mesas" at bounding box center [82, 487] width 87 height 20
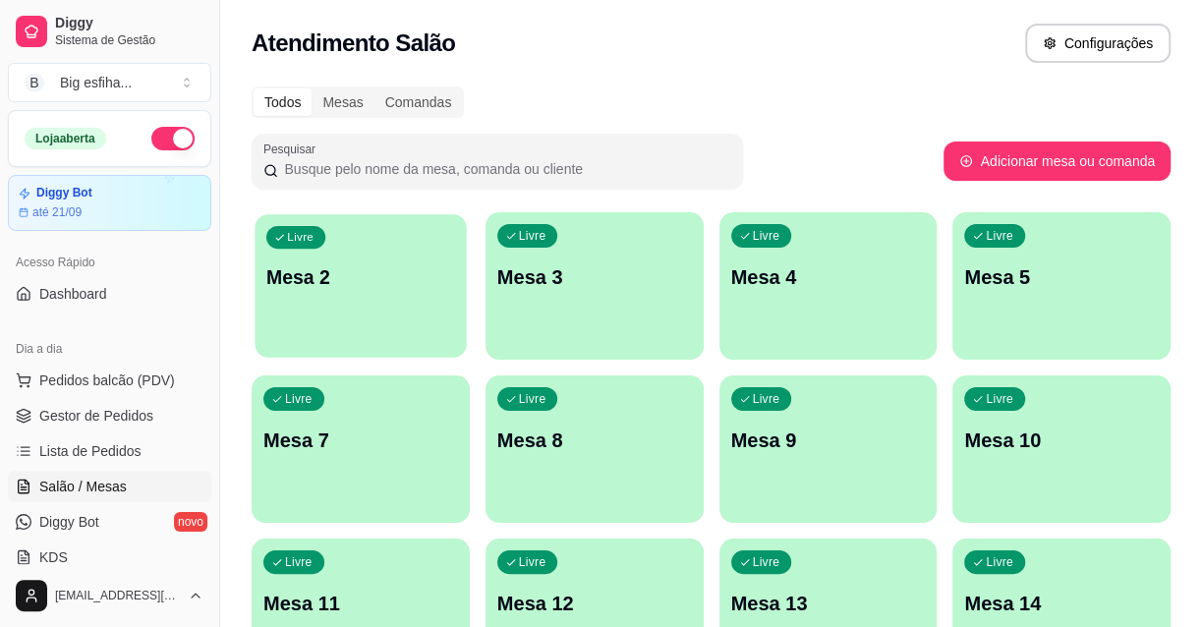
click at [411, 321] on div "Livre Mesa 2" at bounding box center [359, 274] width 211 height 120
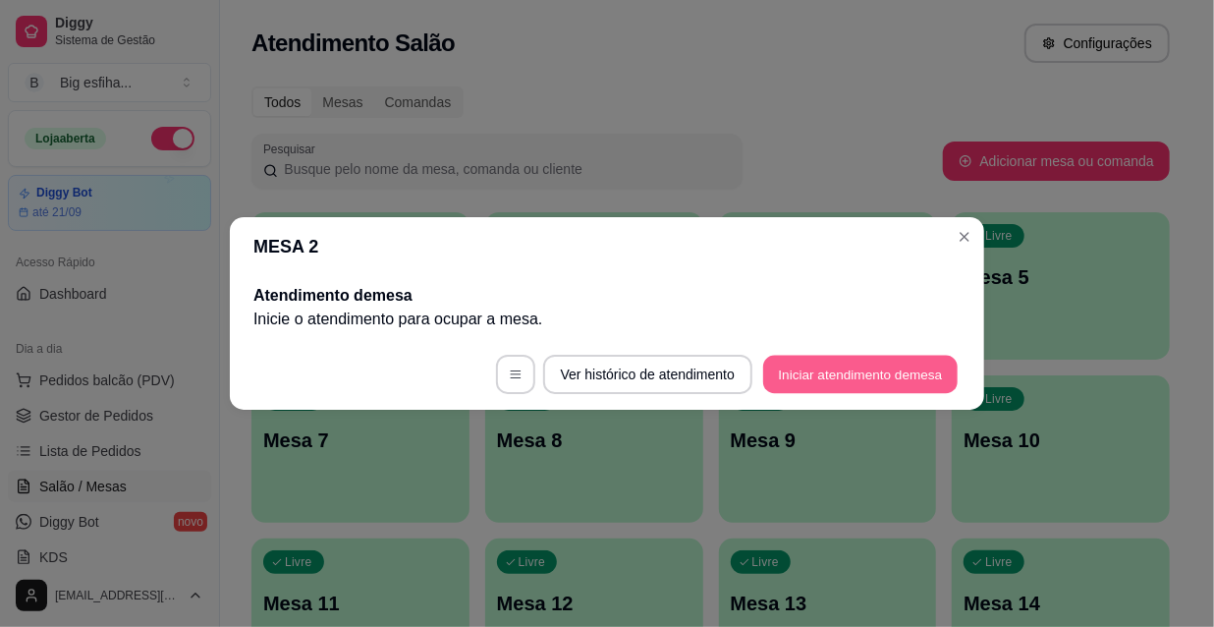
click at [893, 370] on button "Iniciar atendimento de mesa" at bounding box center [860, 375] width 195 height 38
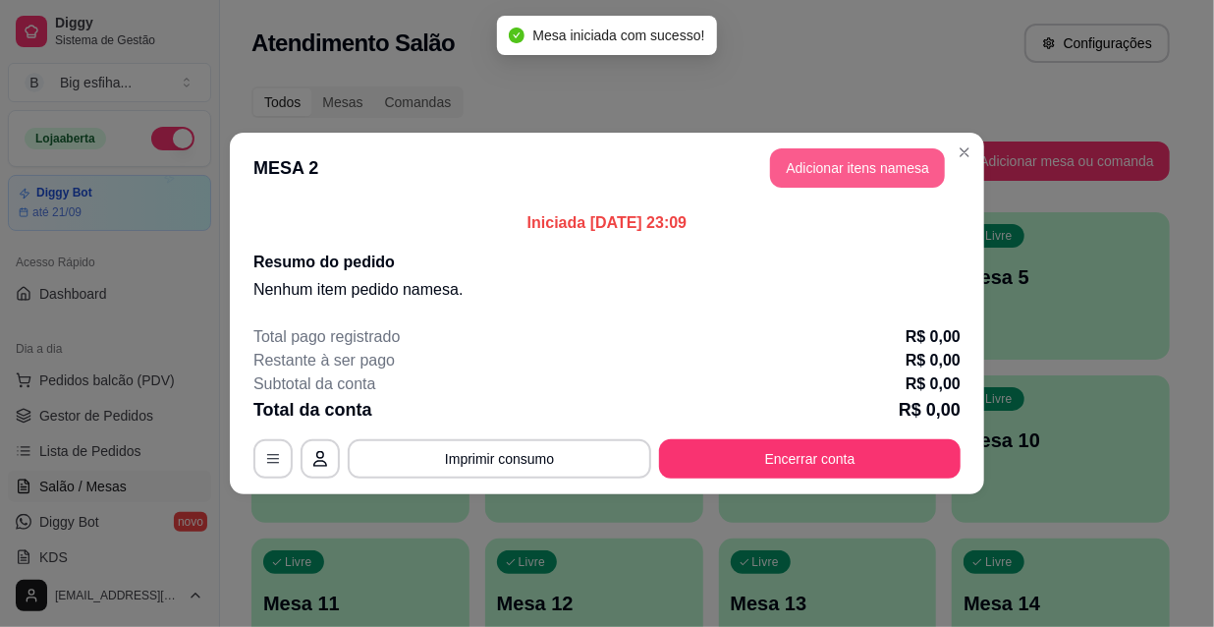
click at [836, 177] on button "Adicionar itens na mesa" at bounding box center [857, 167] width 175 height 39
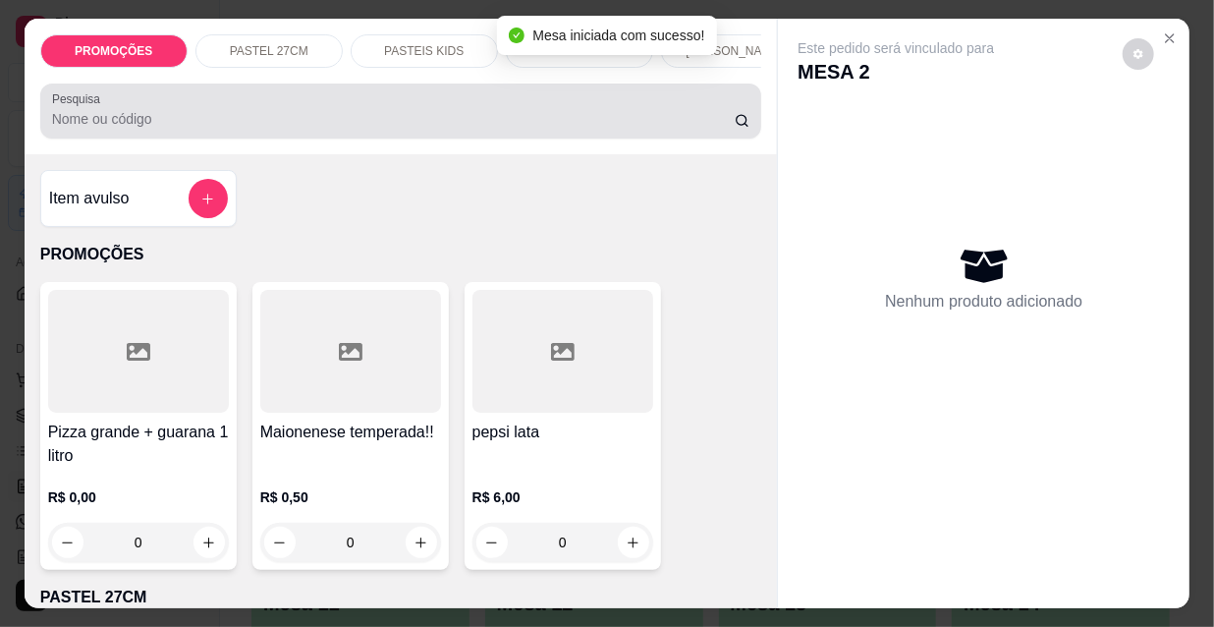
click at [439, 109] on div at bounding box center [401, 110] width 699 height 39
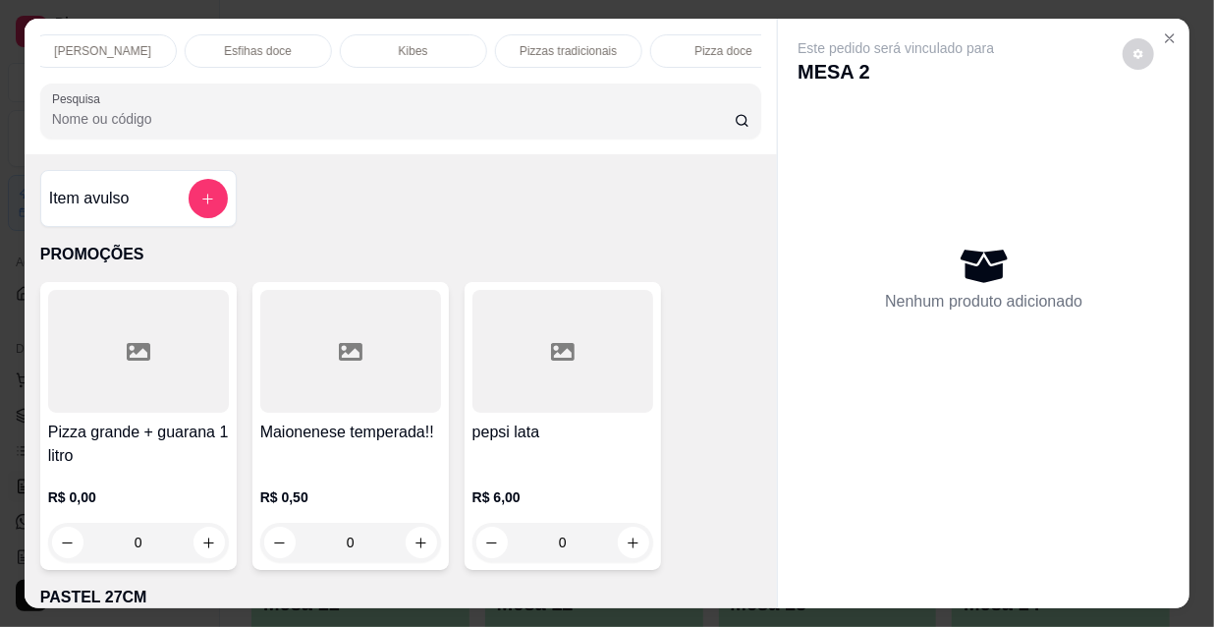
scroll to position [0, 1132]
click at [531, 45] on p "Refrigerante" at bounding box center [534, 51] width 65 height 16
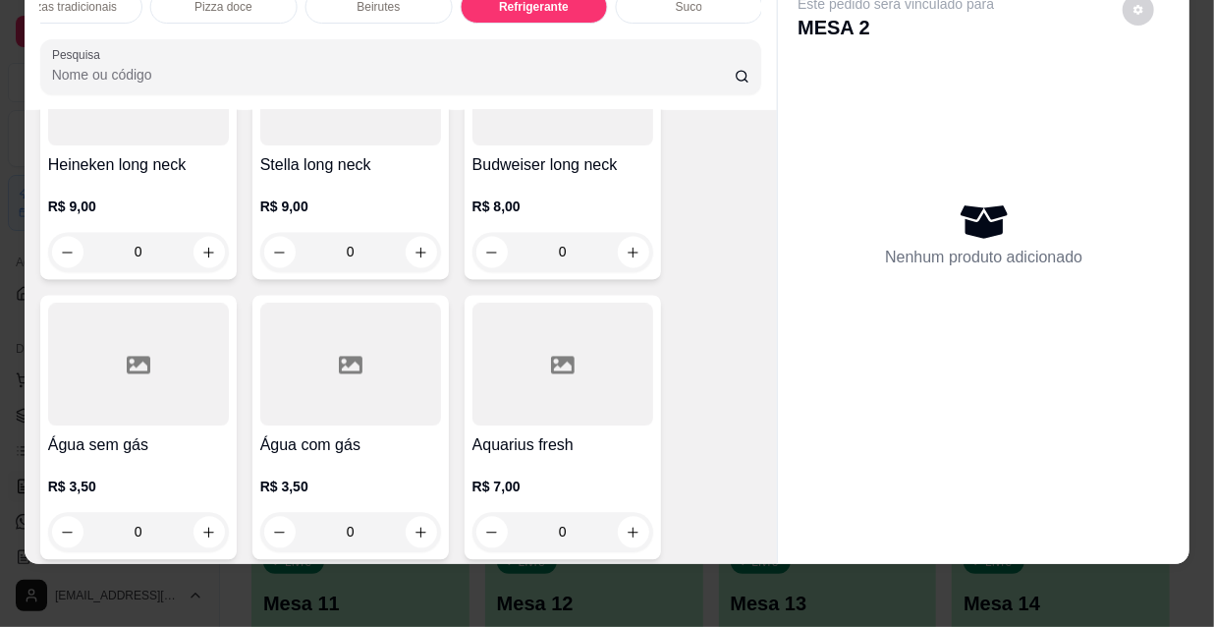
scroll to position [18732, 0]
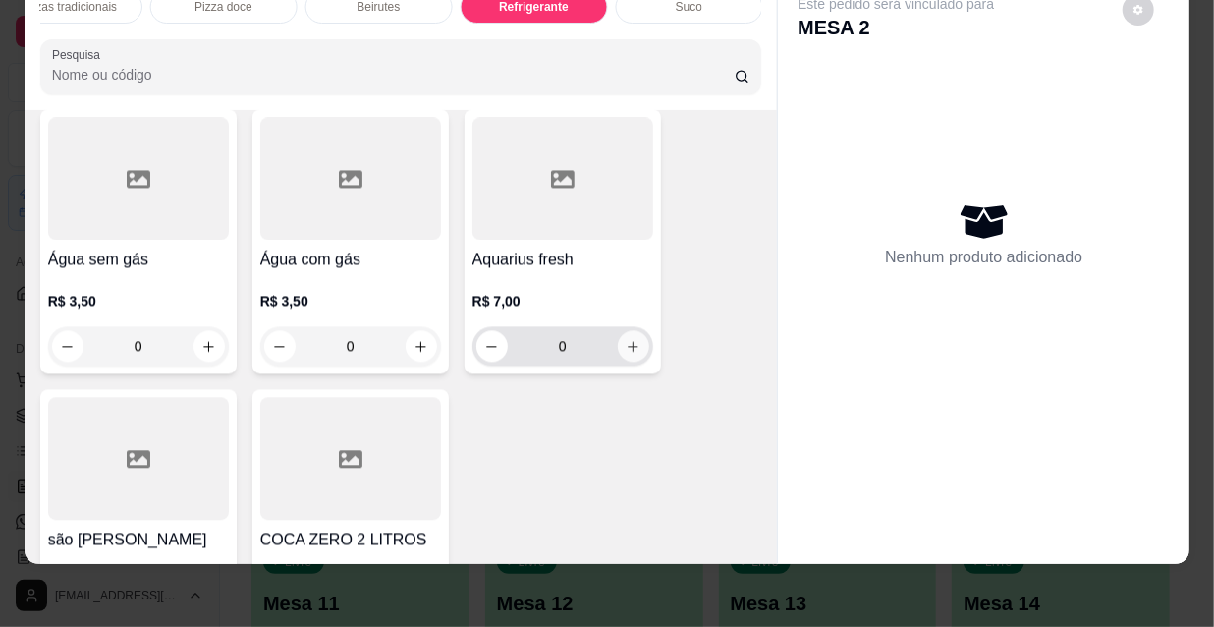
click at [631, 339] on icon "increase-product-quantity" at bounding box center [633, 346] width 15 height 15
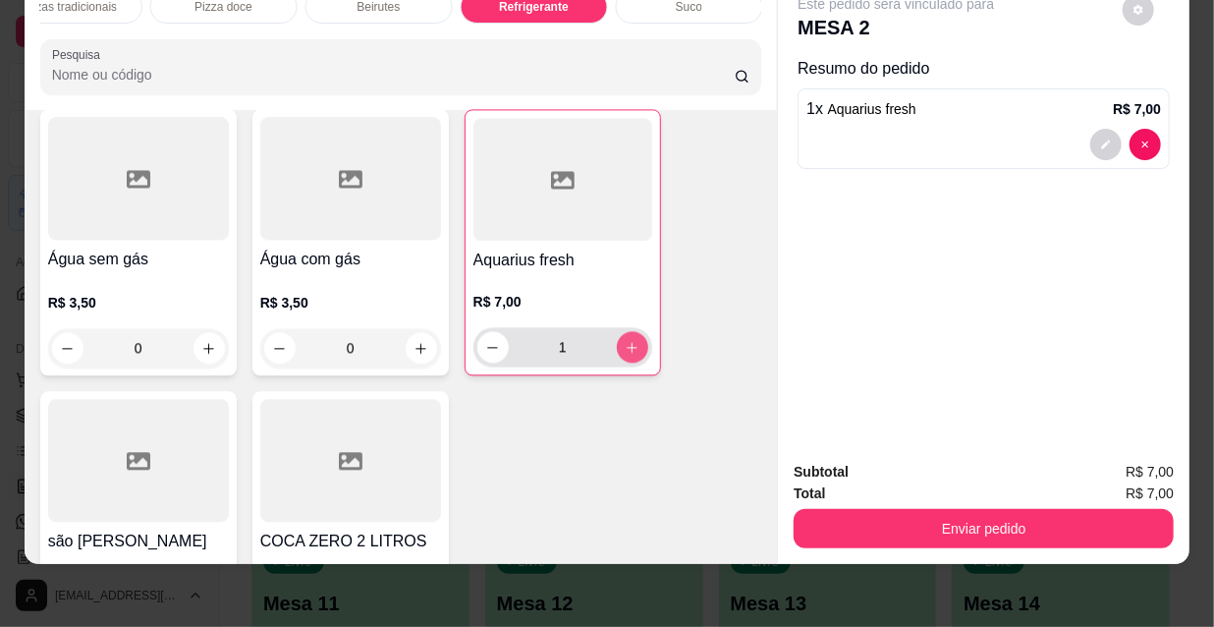
type input "1"
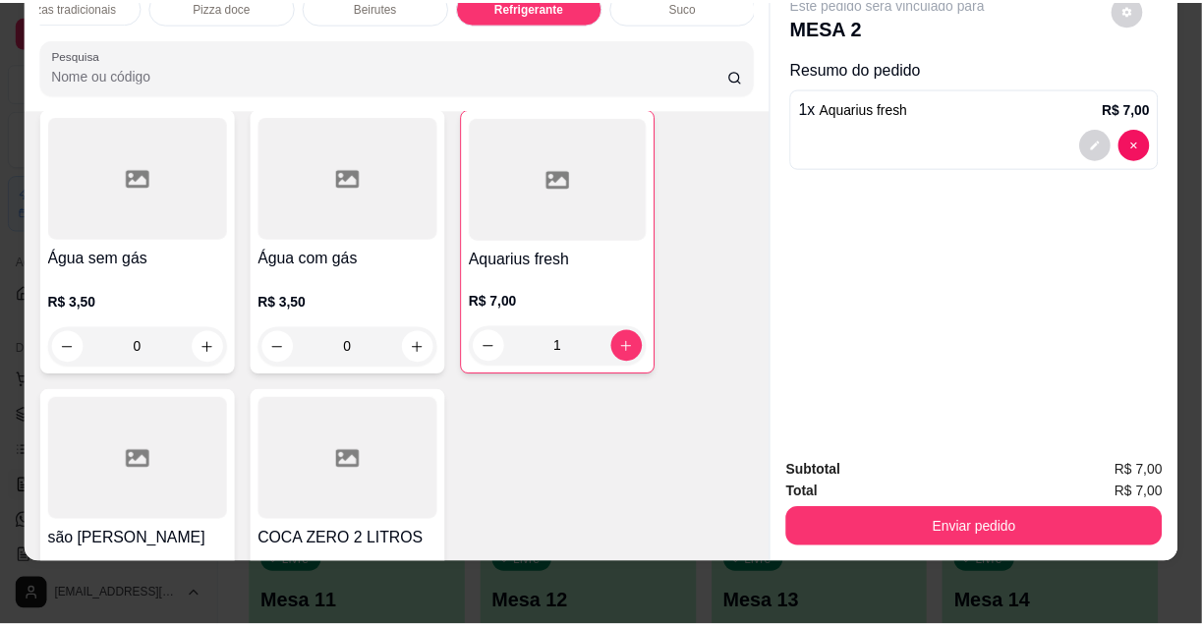
scroll to position [18734, 0]
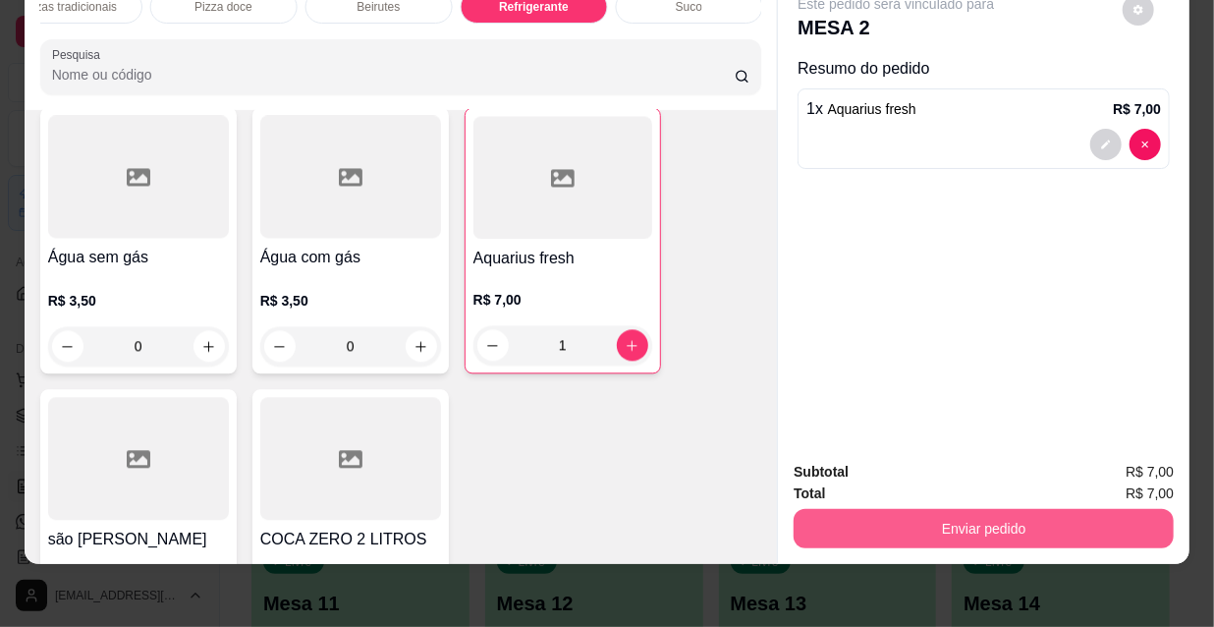
click at [890, 509] on button "Enviar pedido" at bounding box center [984, 528] width 380 height 39
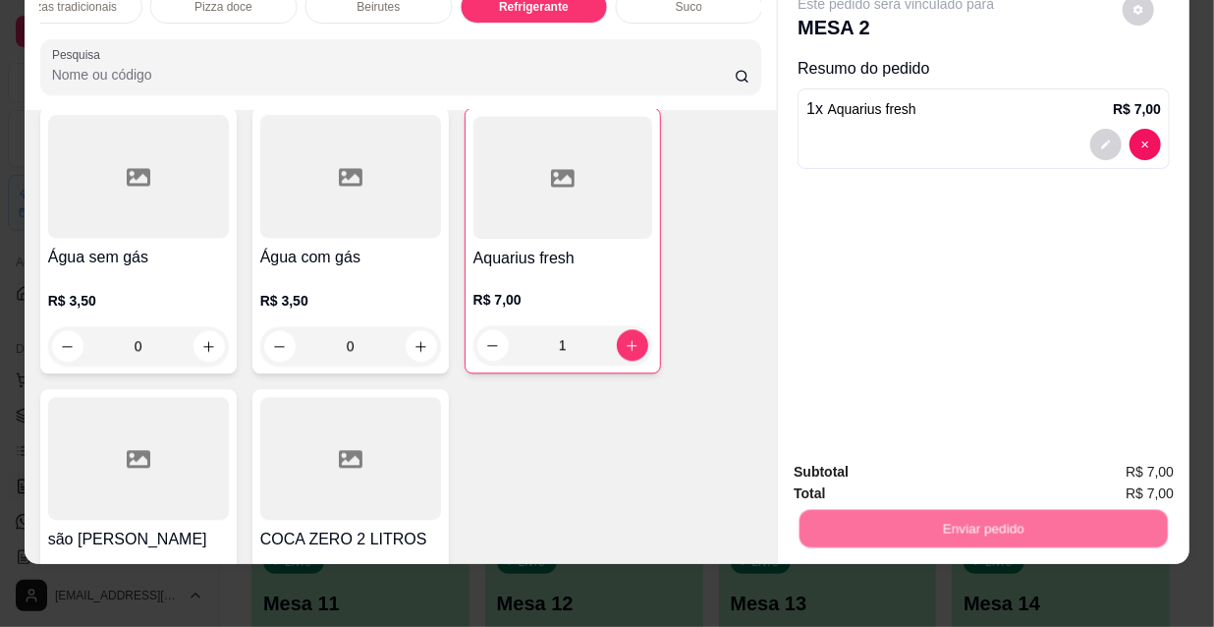
click at [888, 467] on button "Não registrar e enviar pedido" at bounding box center [920, 466] width 204 height 37
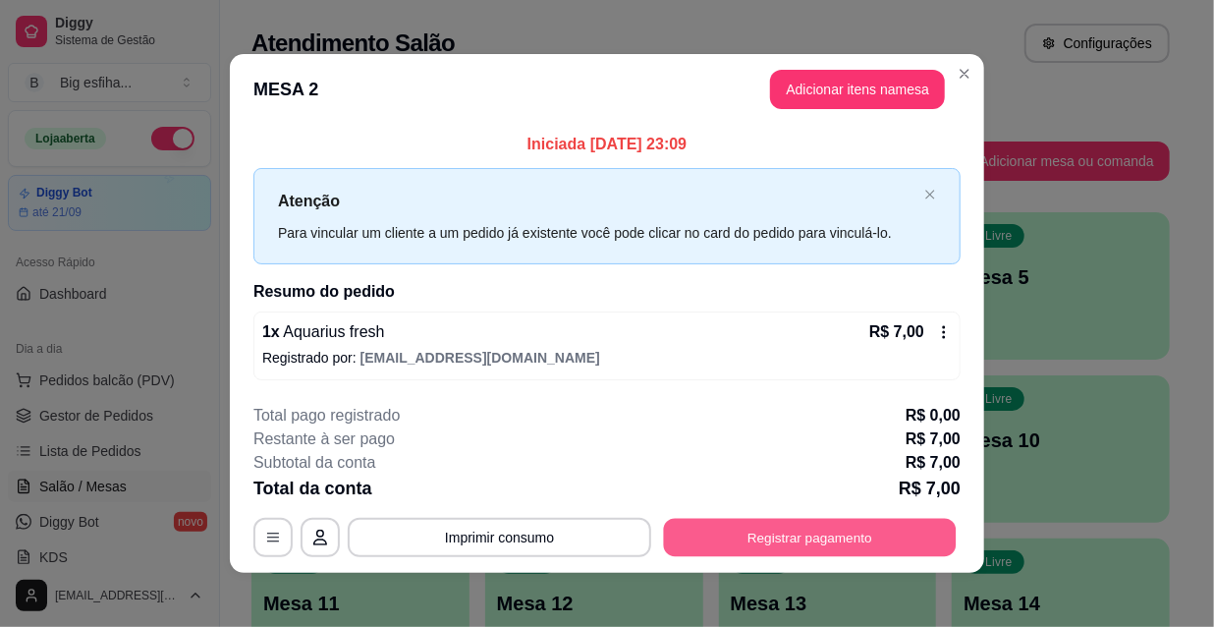
click at [830, 524] on button "Registrar pagamento" at bounding box center [810, 537] width 293 height 38
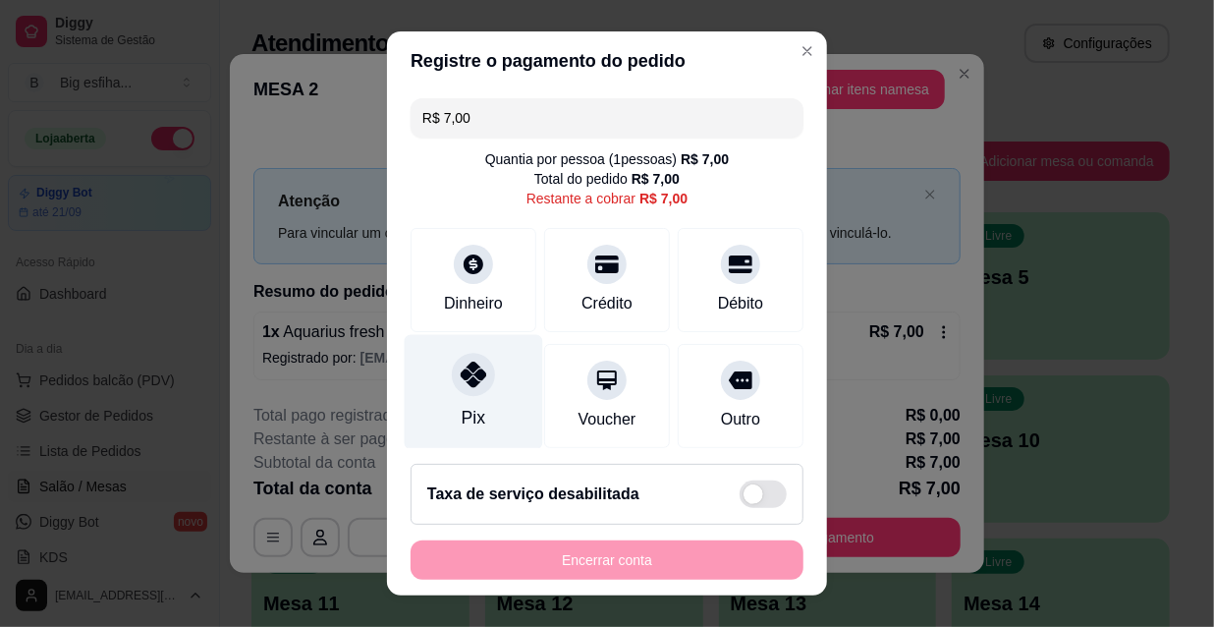
click at [479, 404] on div "Pix" at bounding box center [474, 392] width 139 height 115
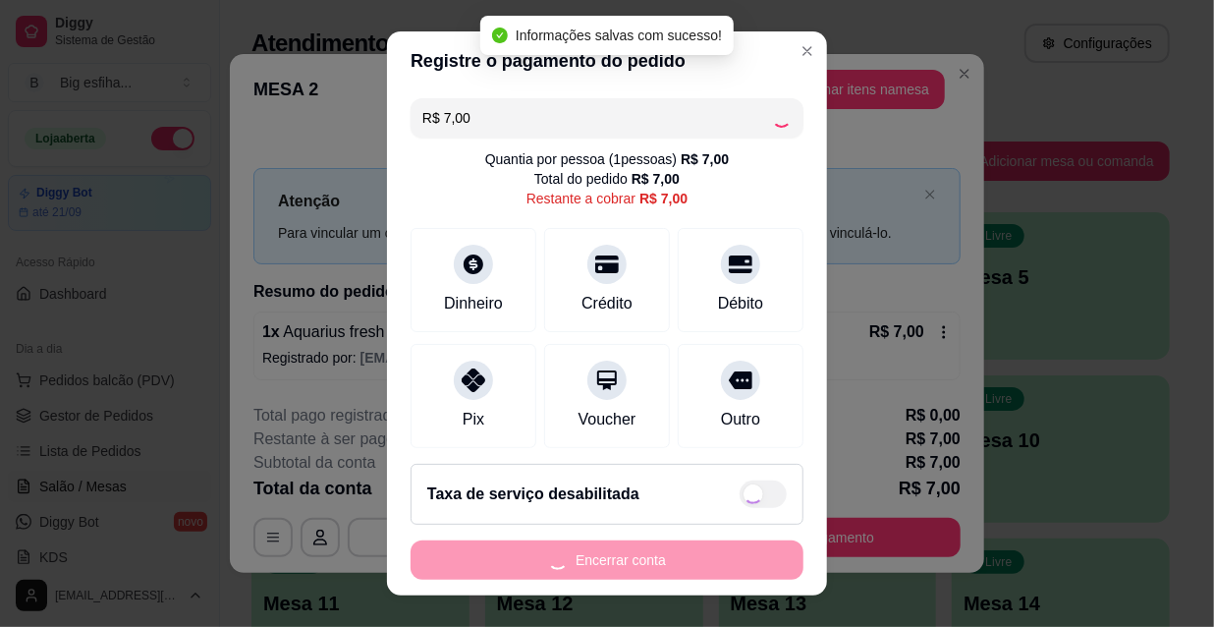
type input "R$ 0,00"
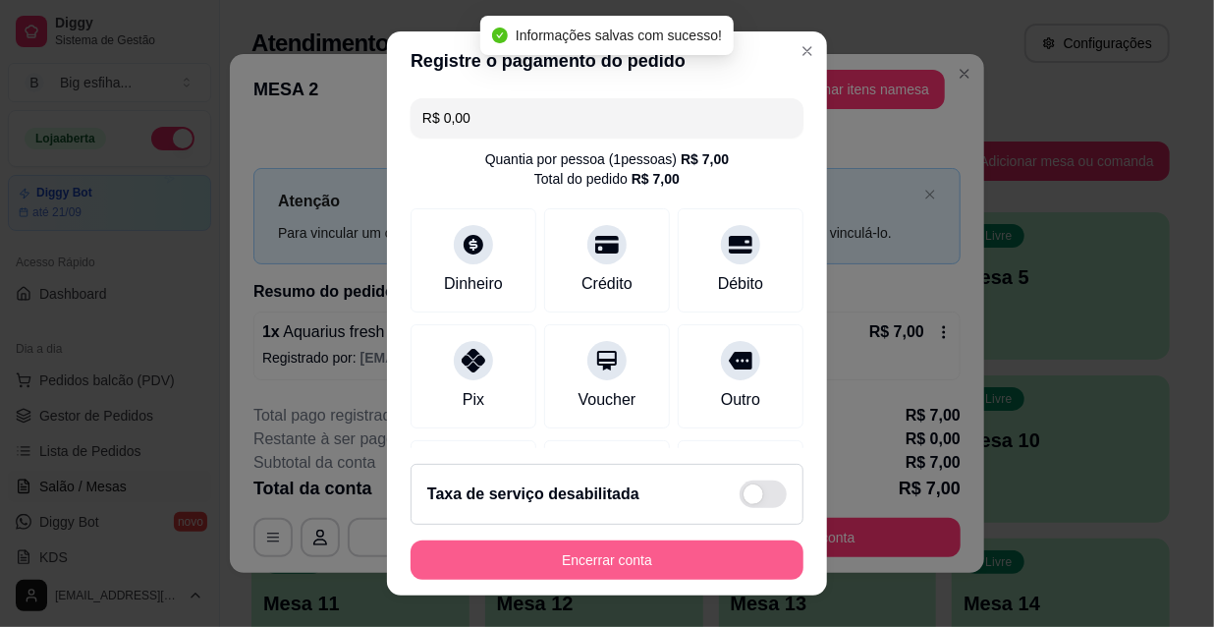
click at [619, 559] on button "Encerrar conta" at bounding box center [607, 559] width 393 height 39
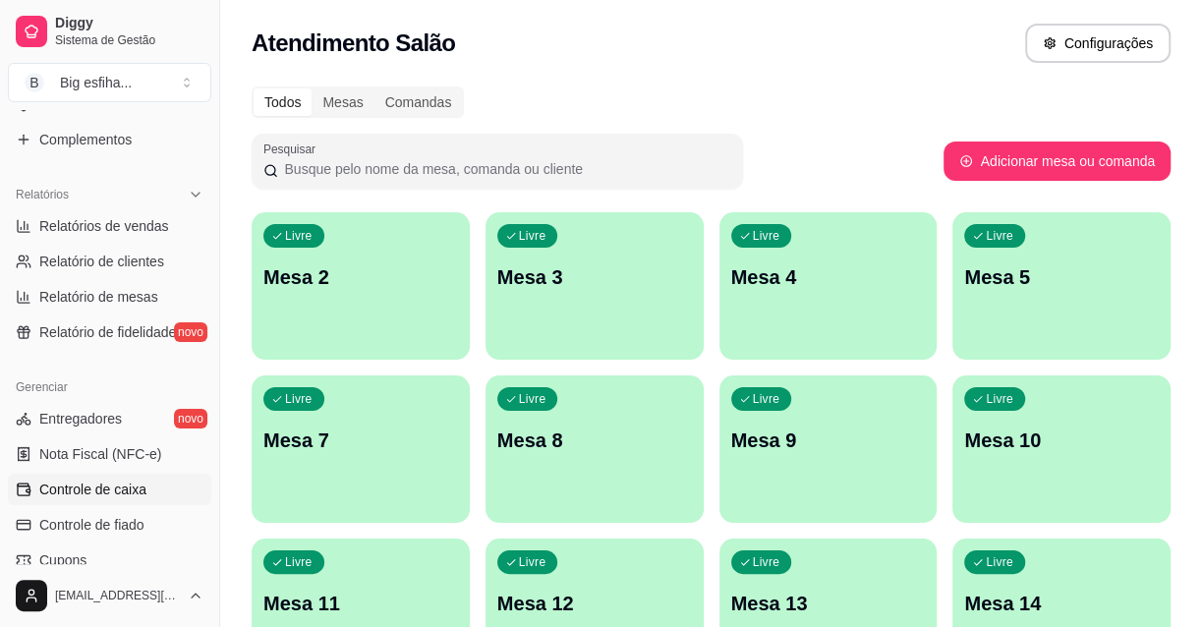
scroll to position [714, 0]
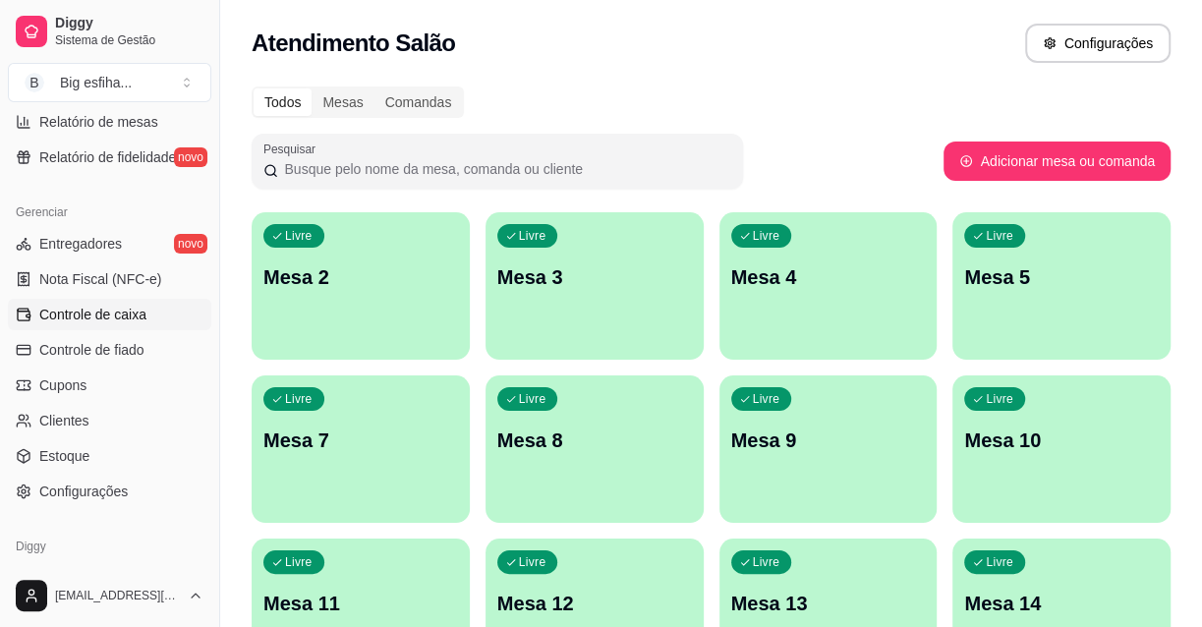
click at [165, 312] on link "Controle de caixa" at bounding box center [109, 314] width 203 height 31
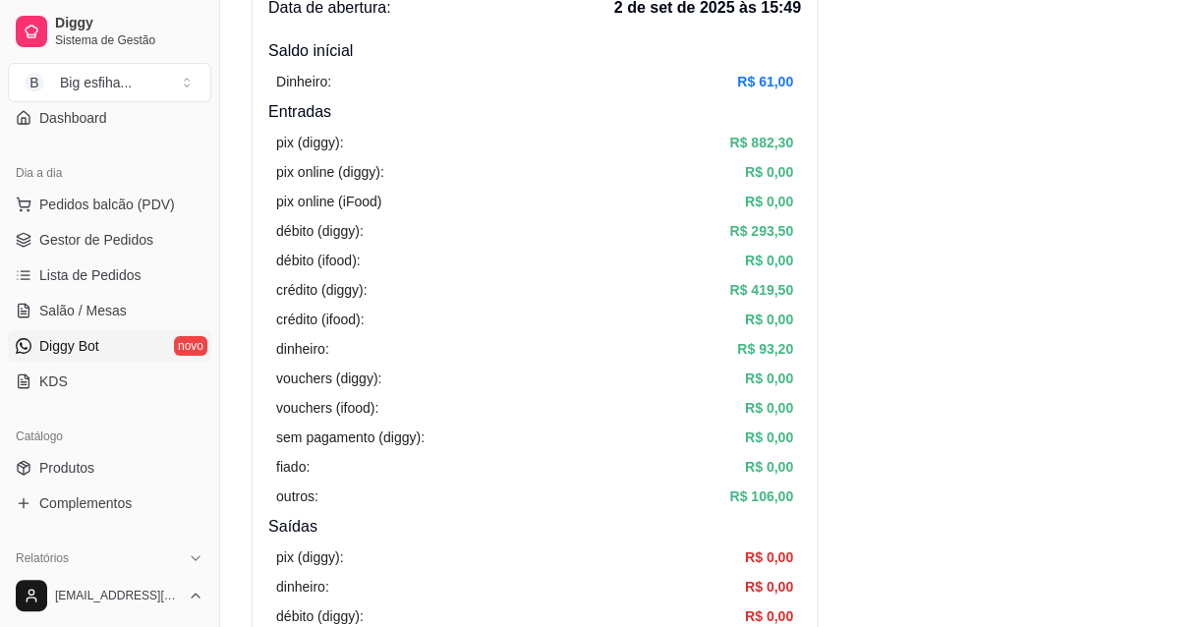
scroll to position [70, 0]
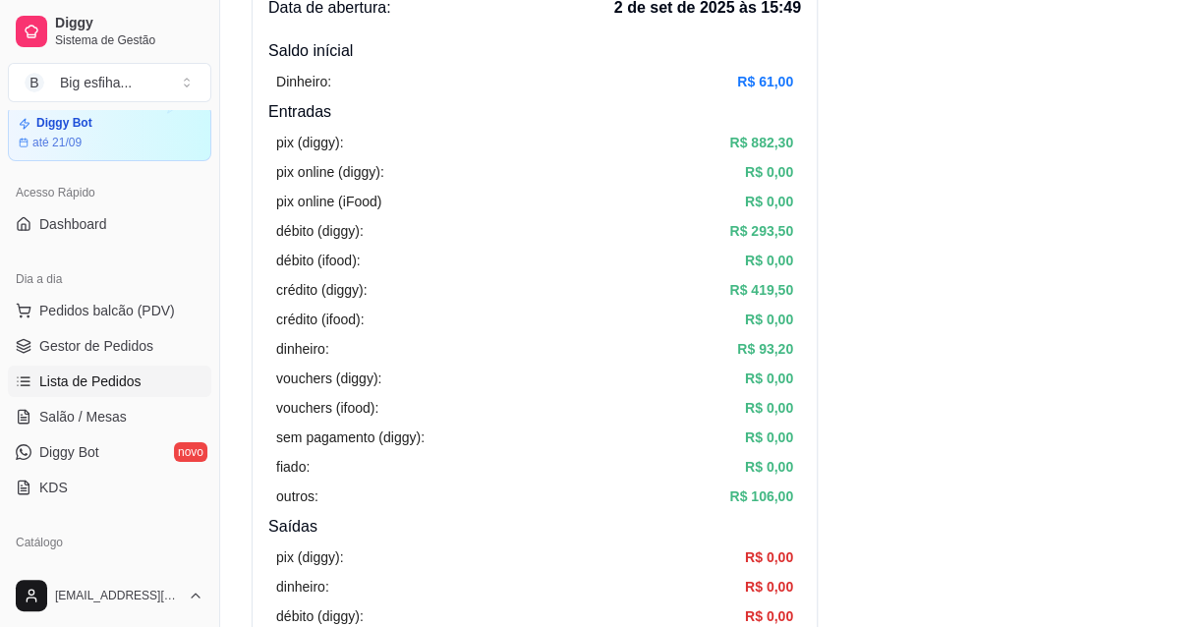
drag, startPoint x: 124, startPoint y: 384, endPoint x: 109, endPoint y: 386, distance: 14.9
click at [123, 385] on span "Lista de Pedidos" at bounding box center [90, 381] width 102 height 20
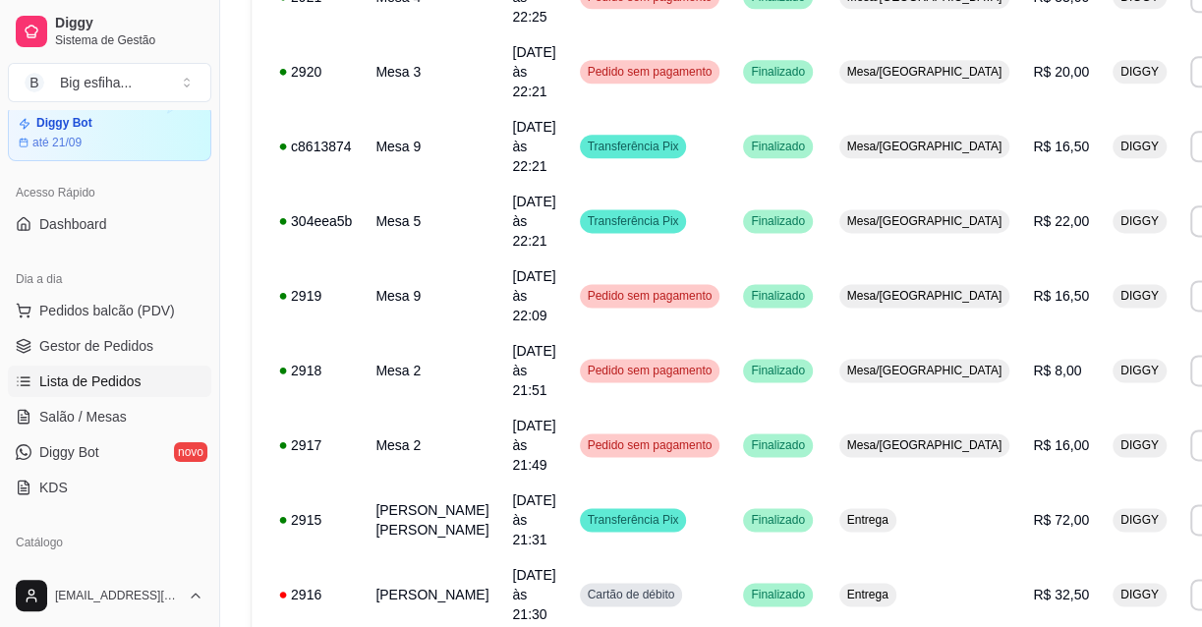
scroll to position [1449, 0]
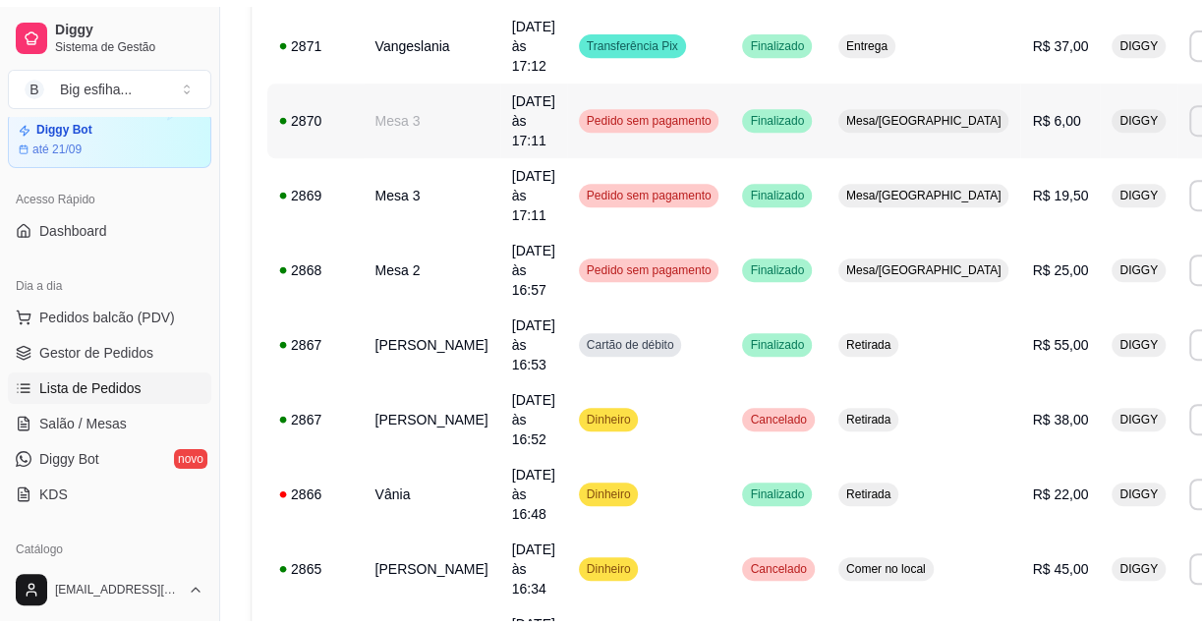
scroll to position [803, 0]
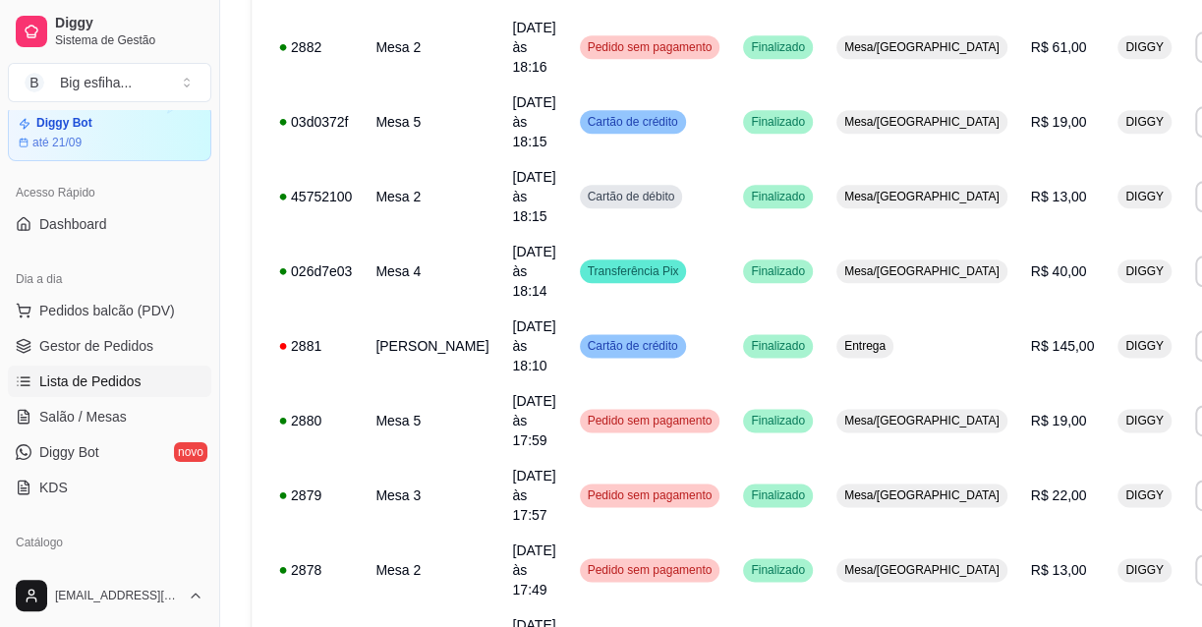
scroll to position [1449, 0]
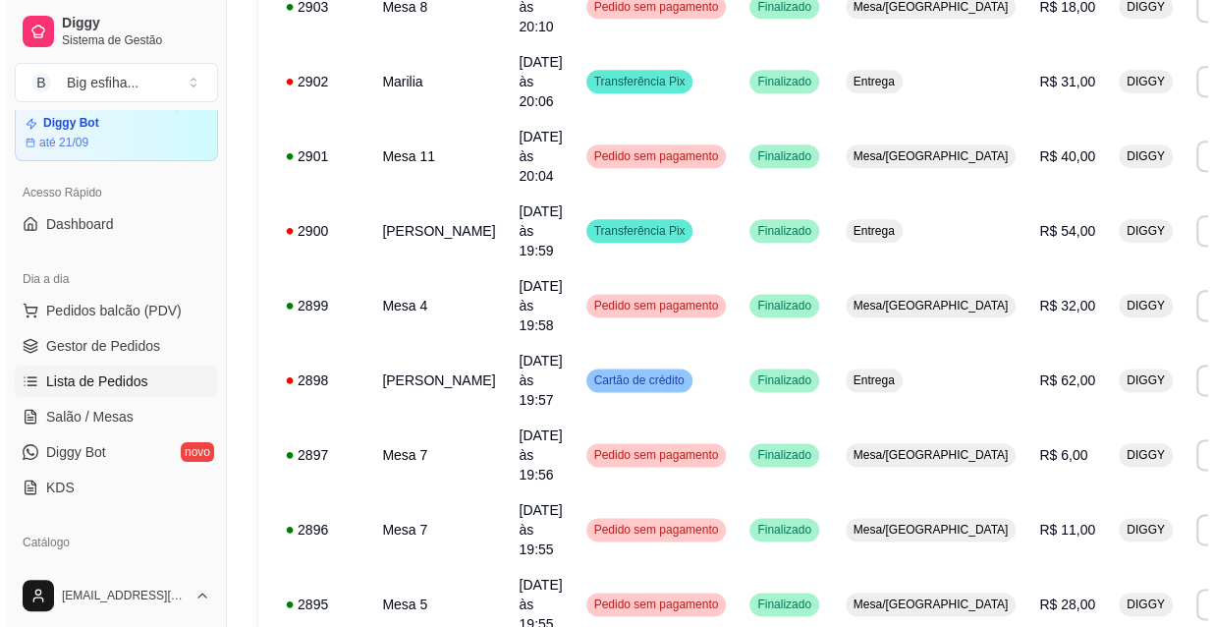
scroll to position [1270, 0]
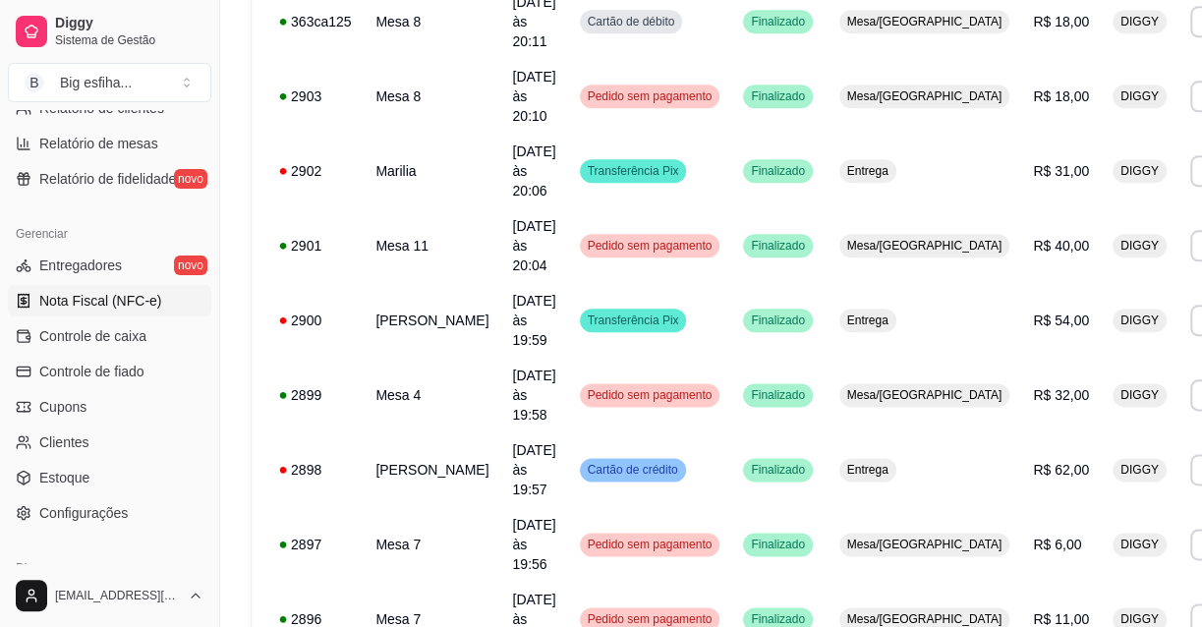
scroll to position [696, 0]
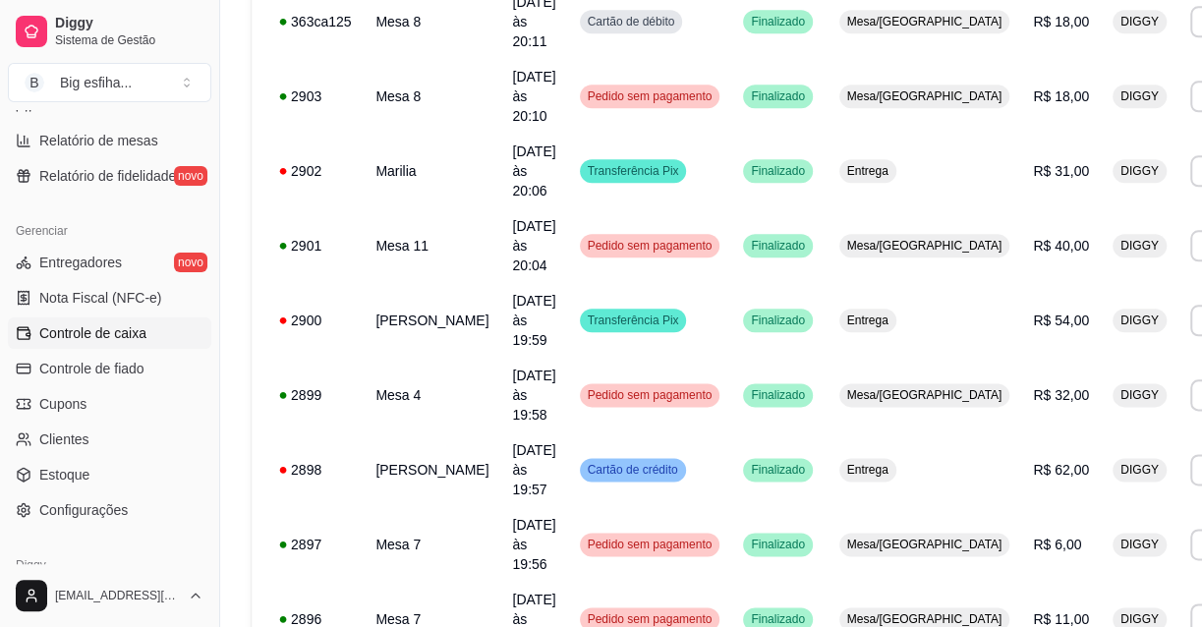
click at [145, 334] on link "Controle de caixa" at bounding box center [109, 332] width 203 height 31
